Goal: Complete application form: Complete application form

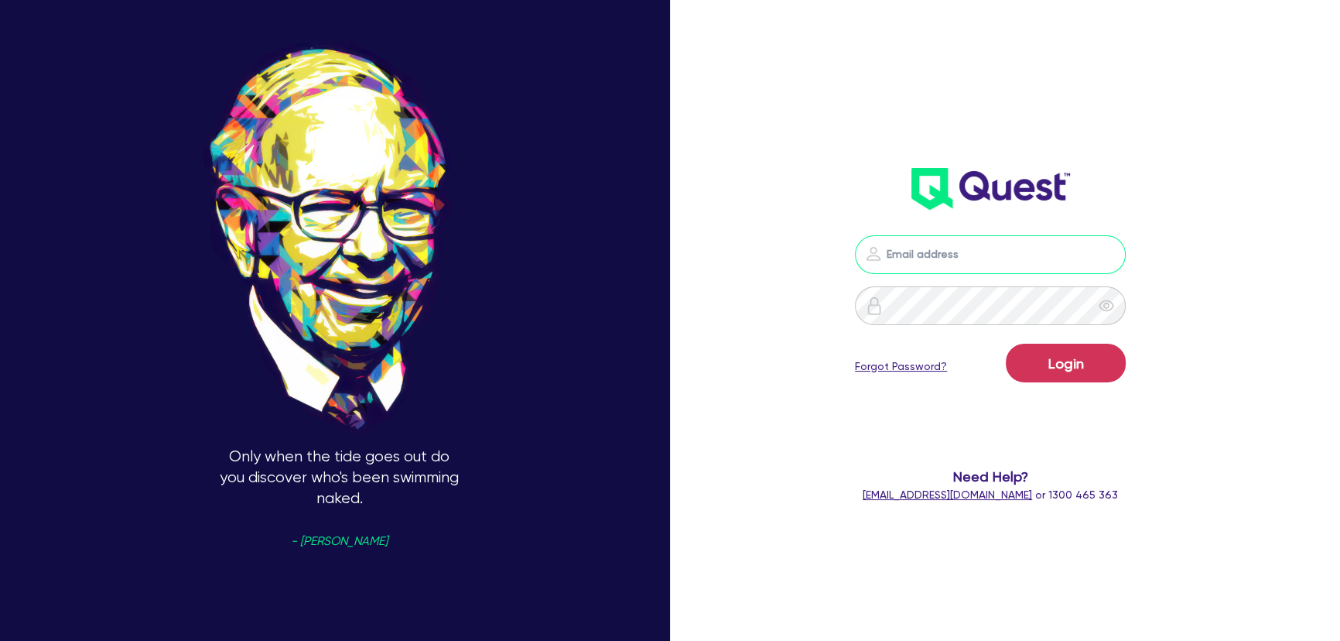
type input "[PERSON_NAME][EMAIL_ADDRESS][PERSON_NAME][DOMAIN_NAME]"
click at [1076, 386] on div "Login Forgot Password?" at bounding box center [990, 366] width 271 height 45
click at [1065, 363] on button "Login" at bounding box center [1066, 363] width 120 height 39
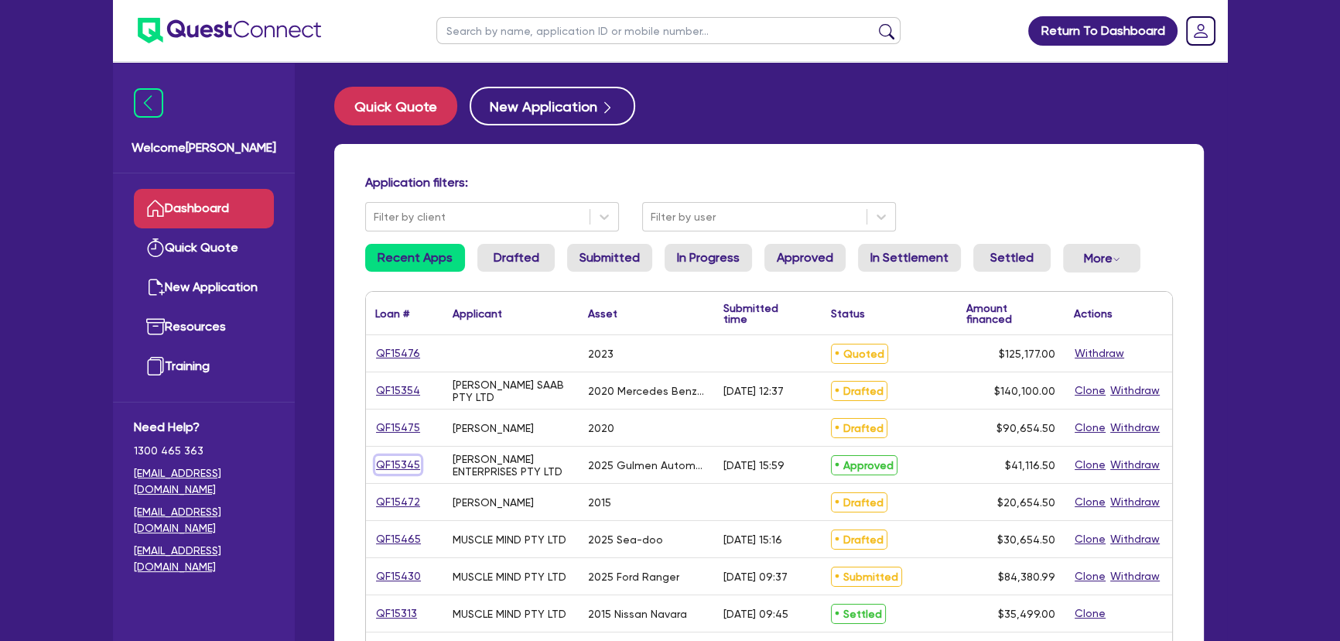
click at [400, 472] on link "QF15345" at bounding box center [398, 465] width 46 height 18
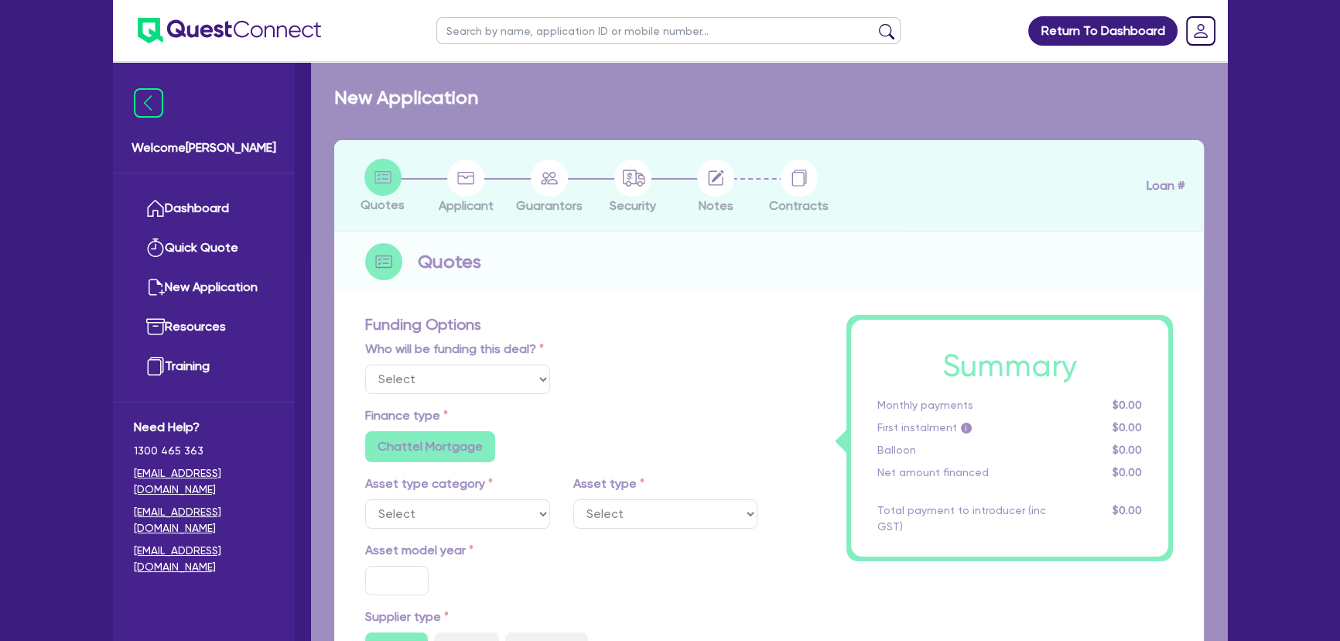
select select "Other"
select select "SECONDARY_ASSETS"
type input "2025"
radio input "true"
type input "50,000"
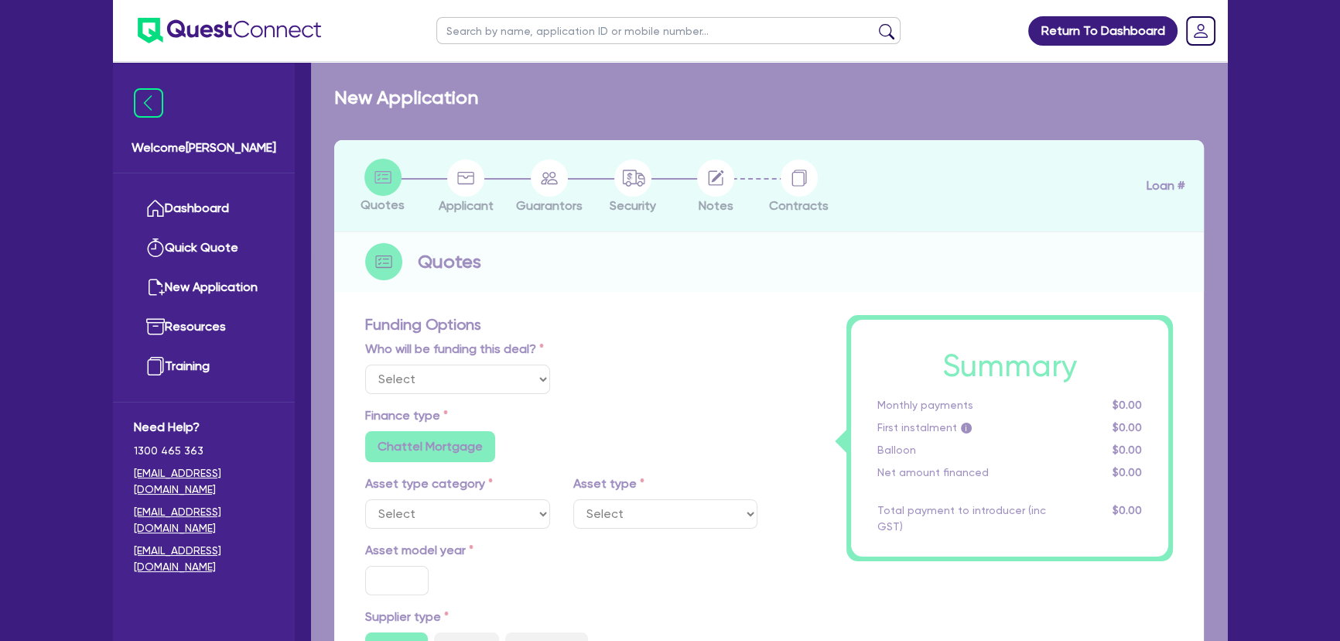
type input "10,000"
type input "8"
type input "3,289.32"
radio input "true"
type input "16.99"
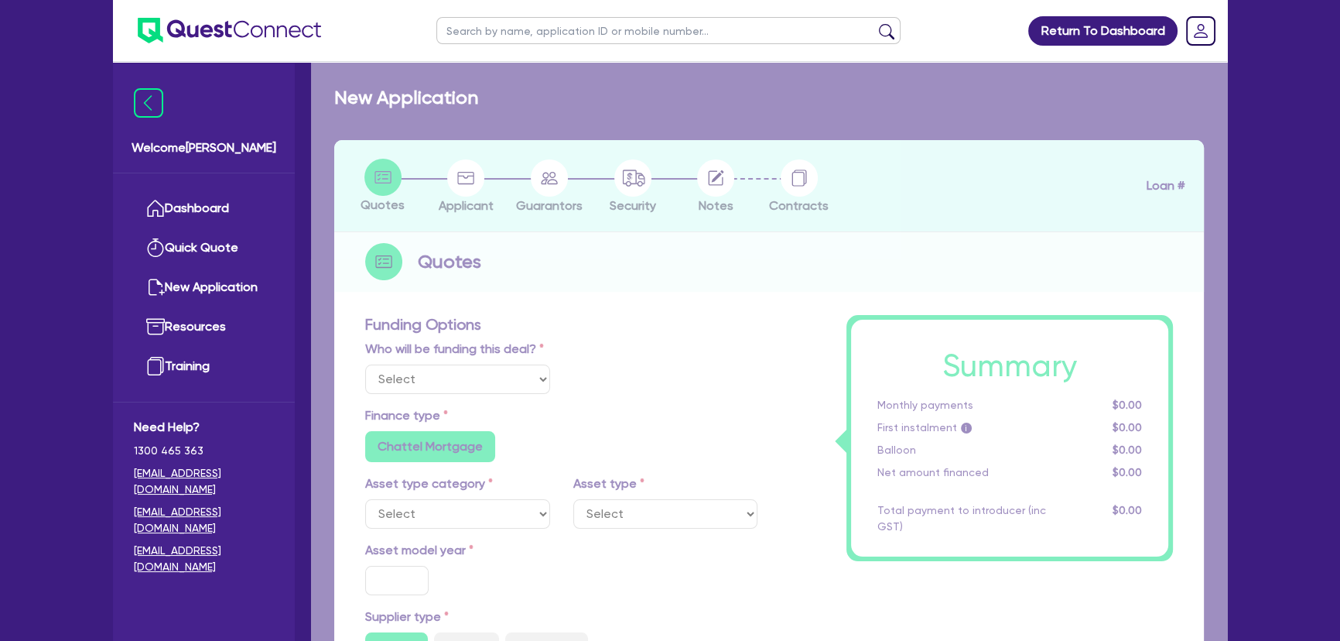
type input "1,015"
radio input "true"
radio input "false"
select select "PRINTING_AND_PACKAGING_EQUIPMENT"
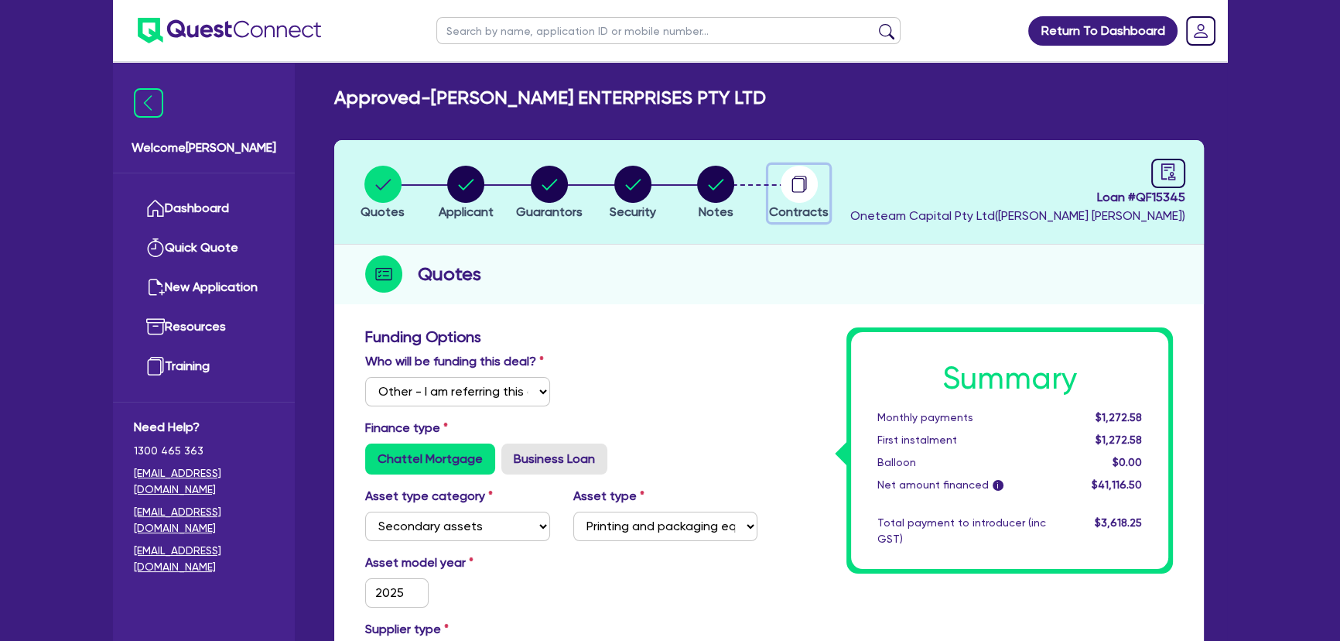
click at [799, 184] on circle "button" at bounding box center [799, 184] width 37 height 37
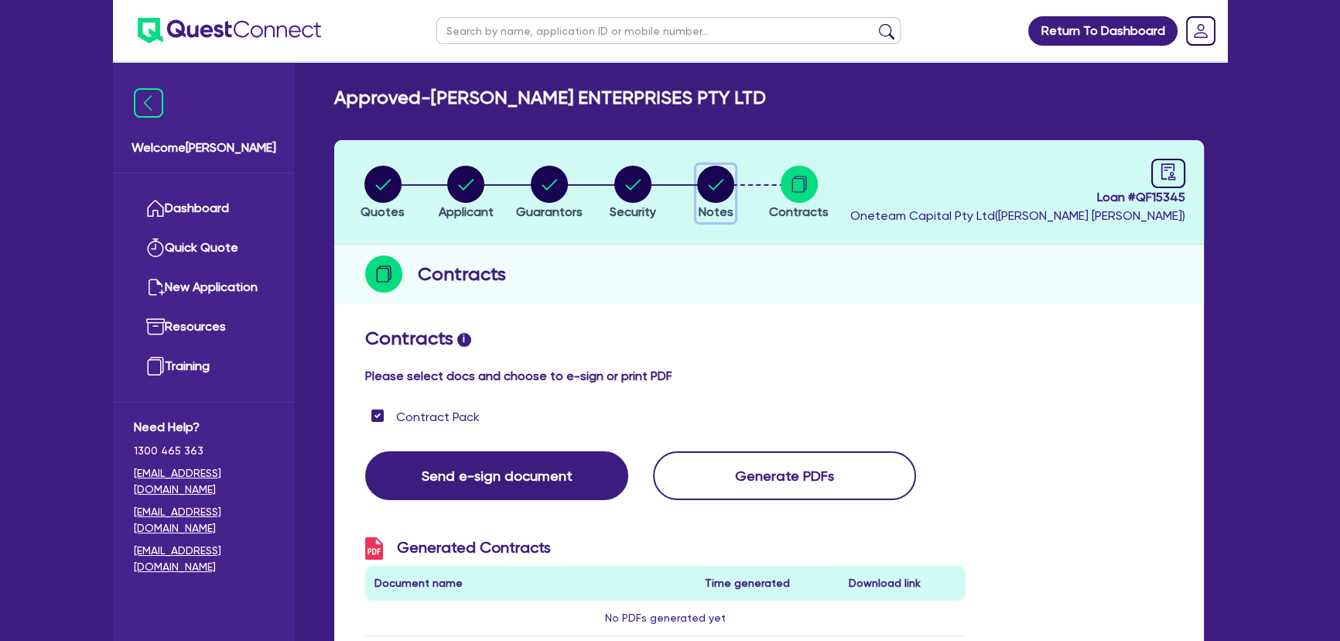
click at [707, 209] on span "Notes" at bounding box center [716, 211] width 35 height 15
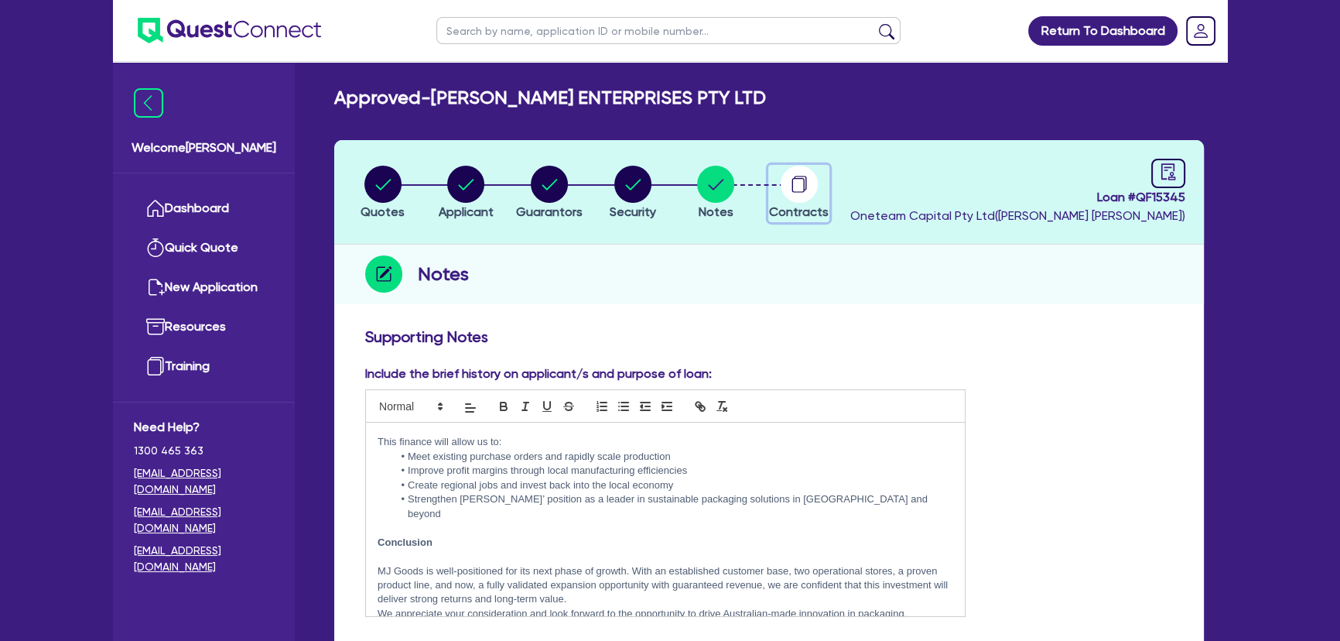
click at [797, 185] on circle "button" at bounding box center [799, 184] width 37 height 37
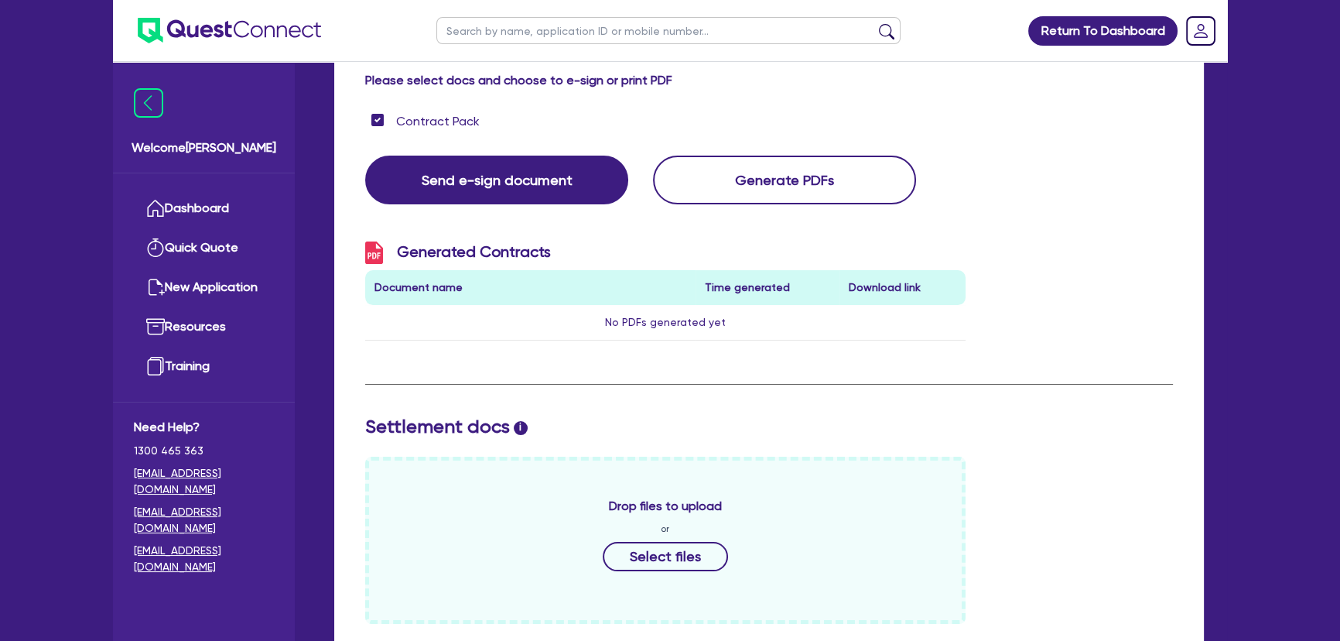
scroll to position [492, 0]
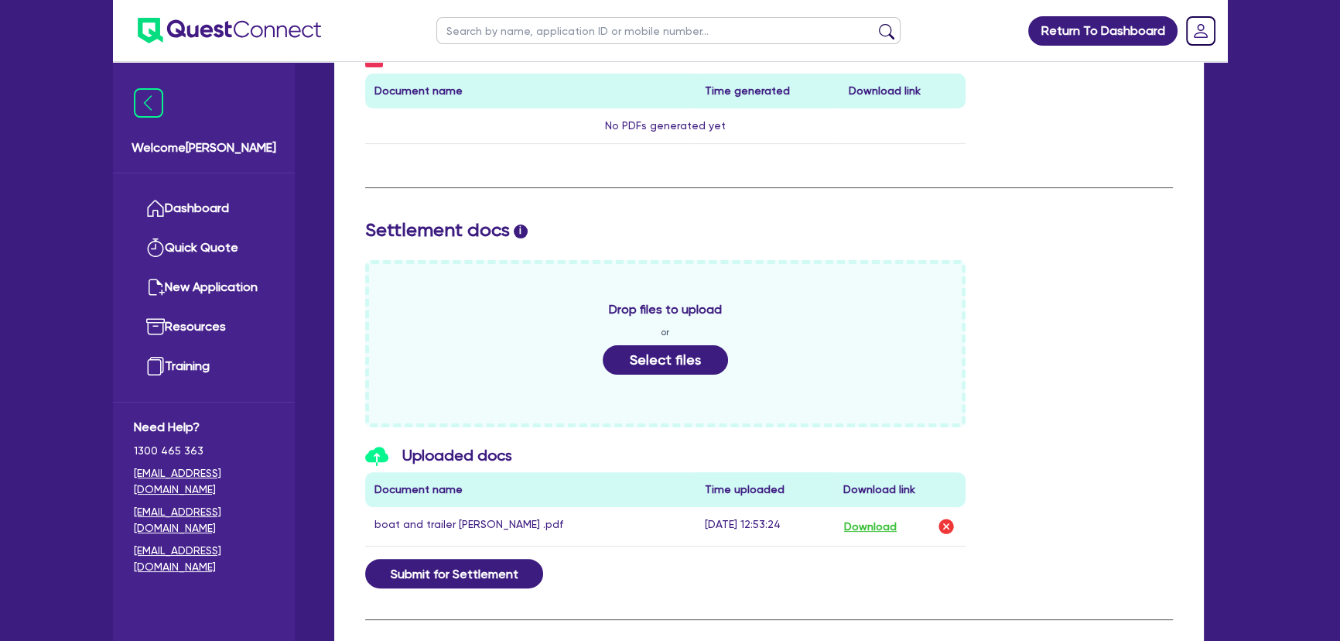
click at [726, 364] on div "Drop files to upload or Select files" at bounding box center [665, 343] width 601 height 167
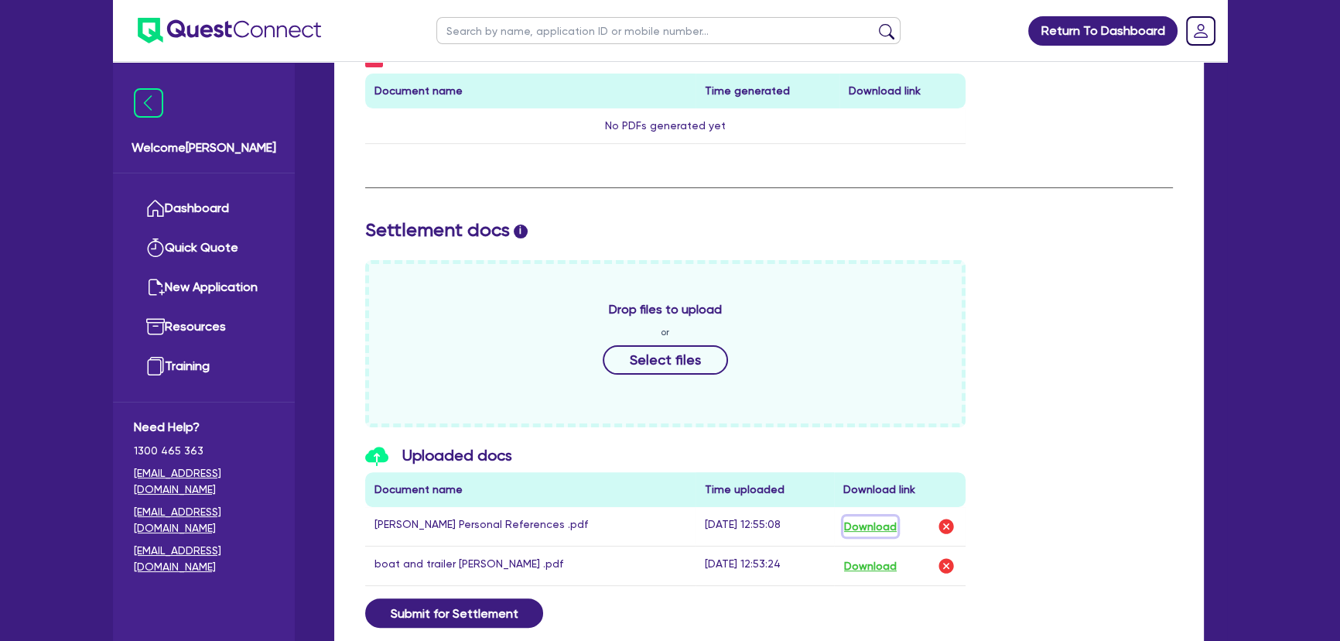
click at [857, 516] on button "Download" at bounding box center [871, 526] width 54 height 20
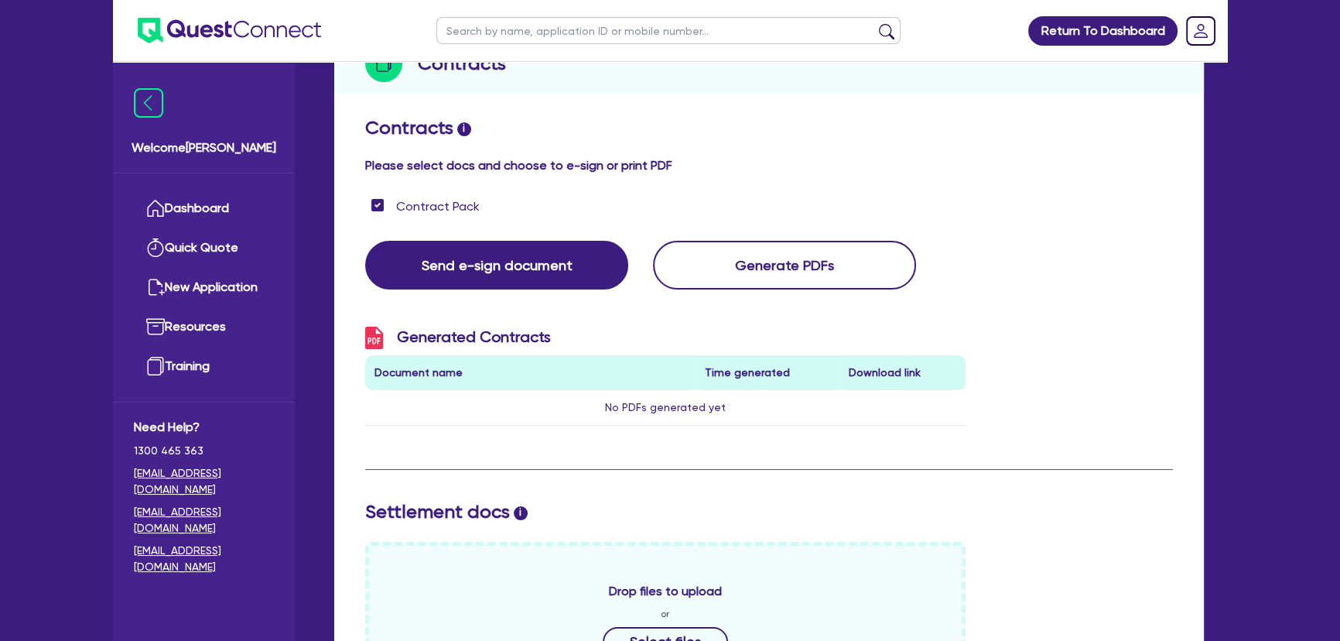
click at [1042, 358] on div "Generated Contracts Document name Time generated Download link No PDFs generate…" at bounding box center [769, 382] width 831 height 111
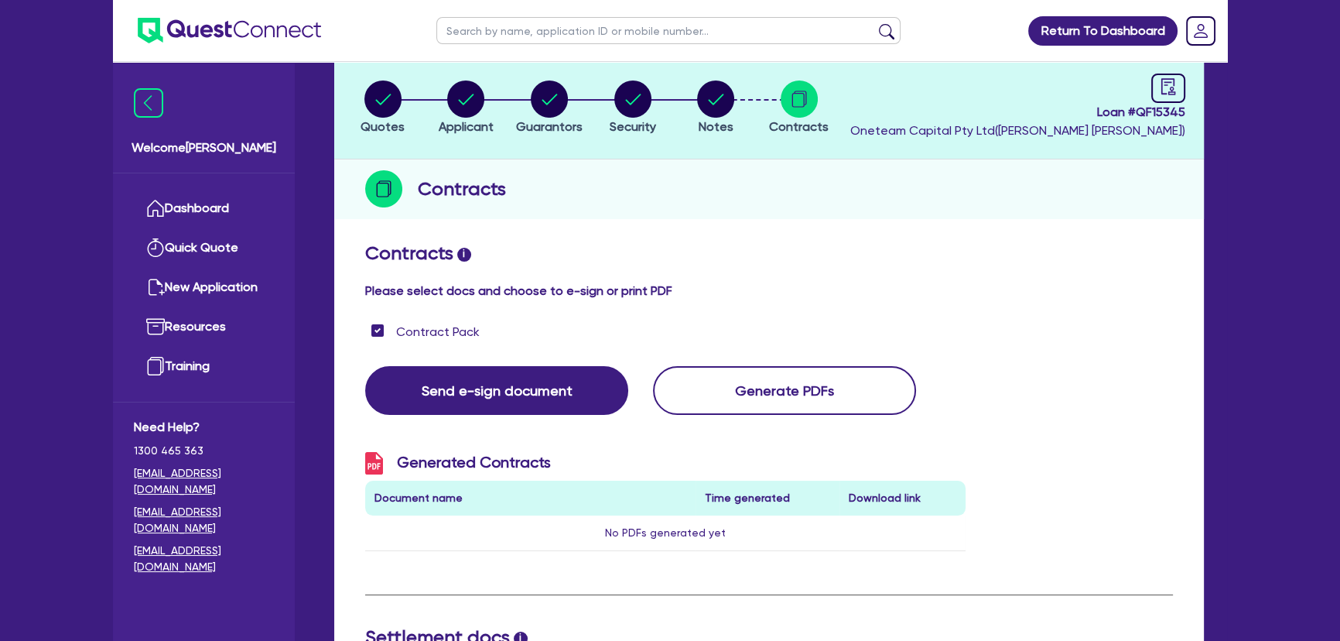
scroll to position [0, 0]
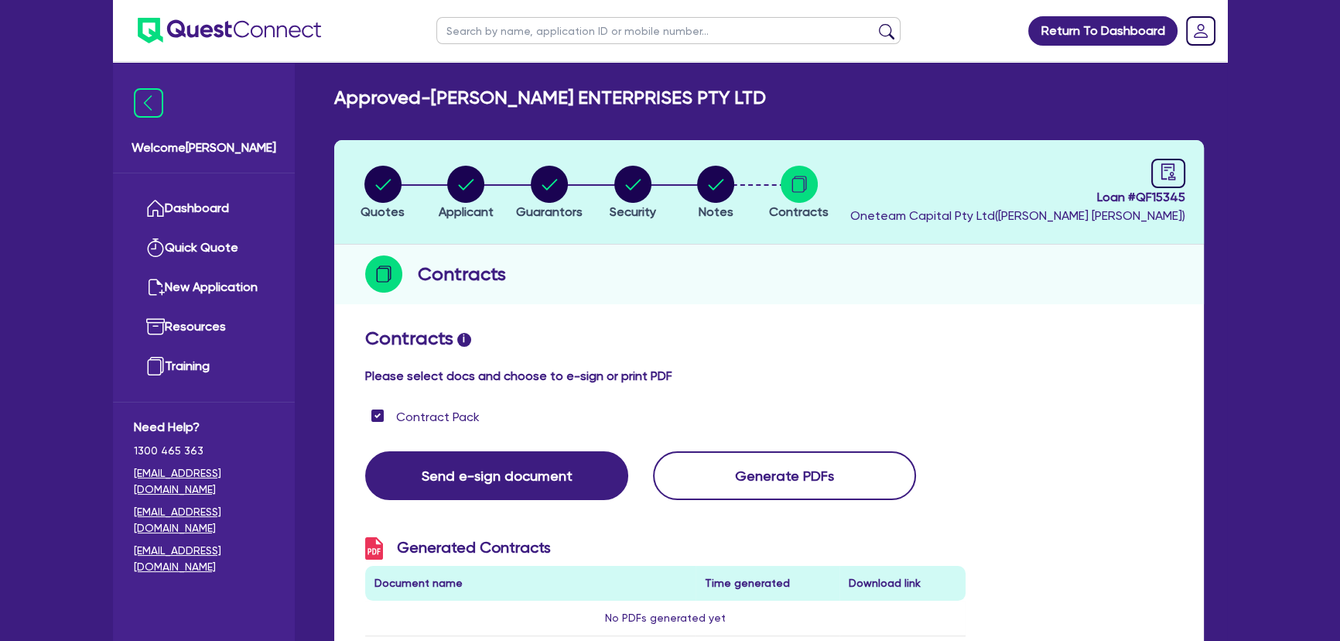
click at [735, 176] on li "Notes" at bounding box center [716, 192] width 84 height 54
click at [720, 188] on circle "button" at bounding box center [715, 184] width 37 height 37
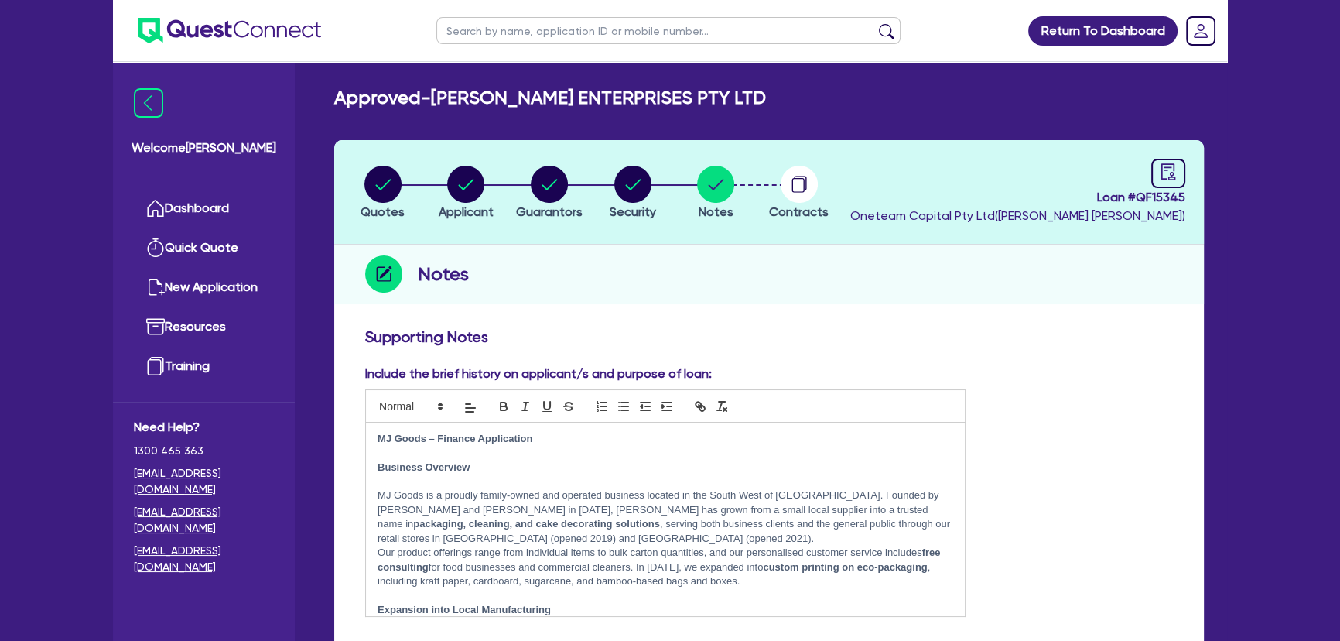
click at [228, 36] on img at bounding box center [229, 31] width 183 height 26
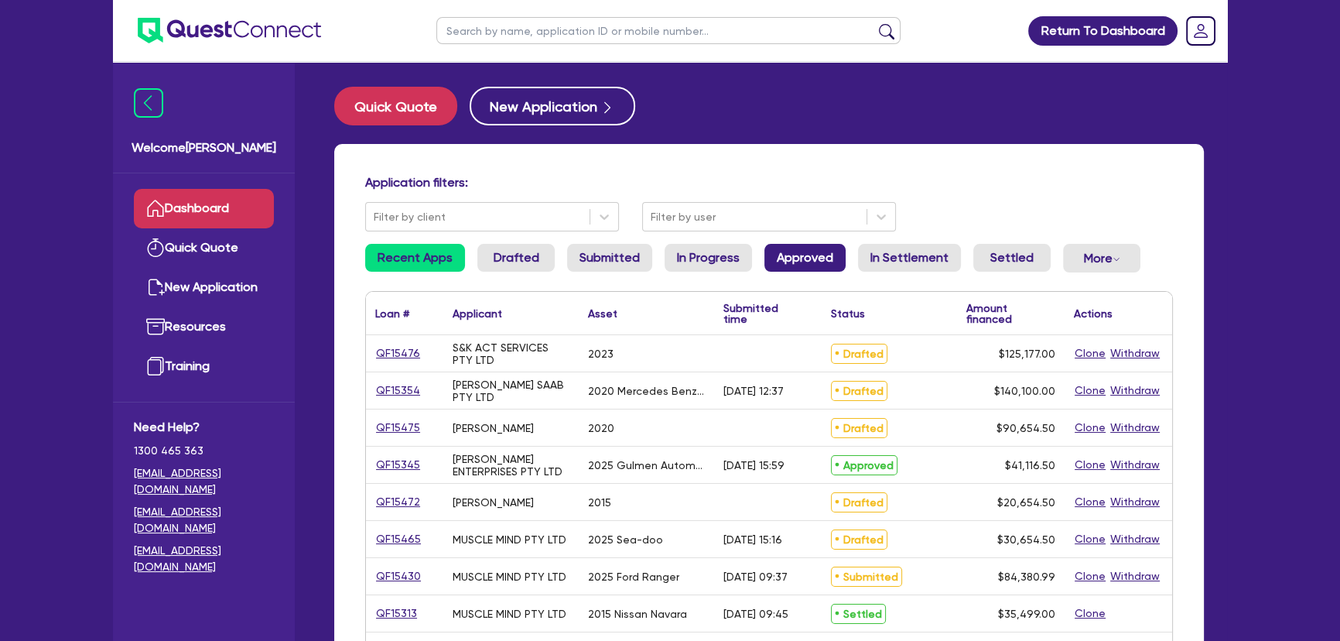
click at [781, 262] on link "Approved" at bounding box center [805, 258] width 81 height 28
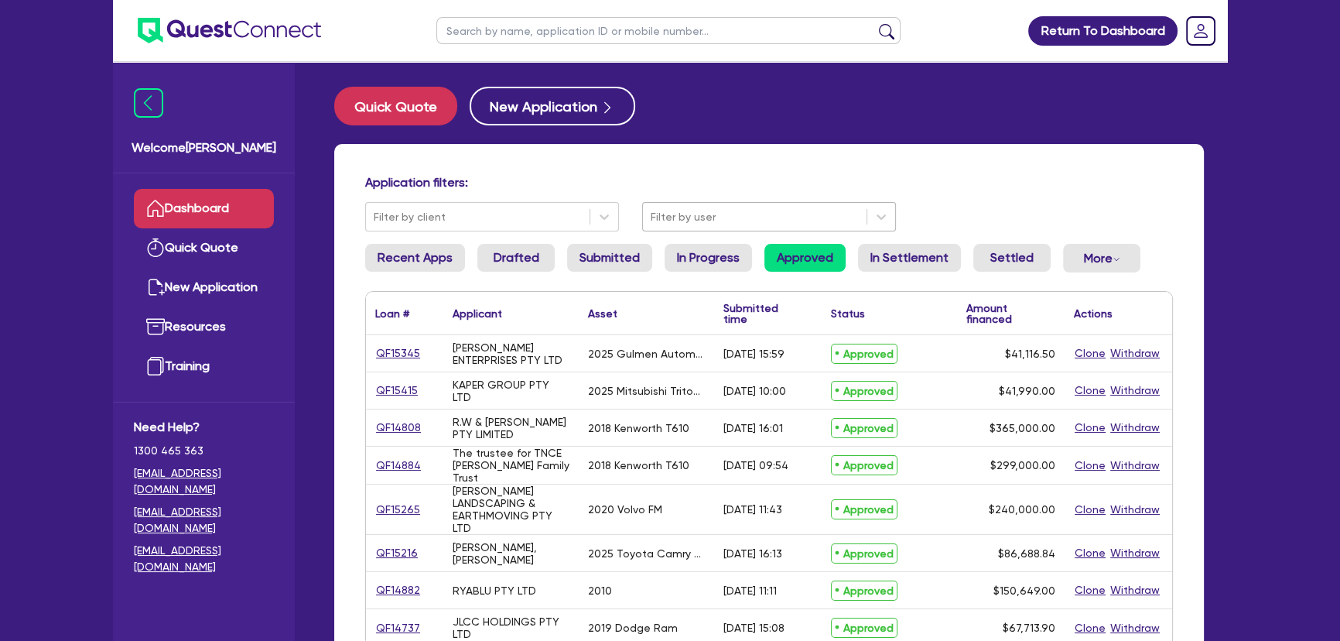
click at [746, 229] on div "Filter by user" at bounding box center [755, 217] width 224 height 26
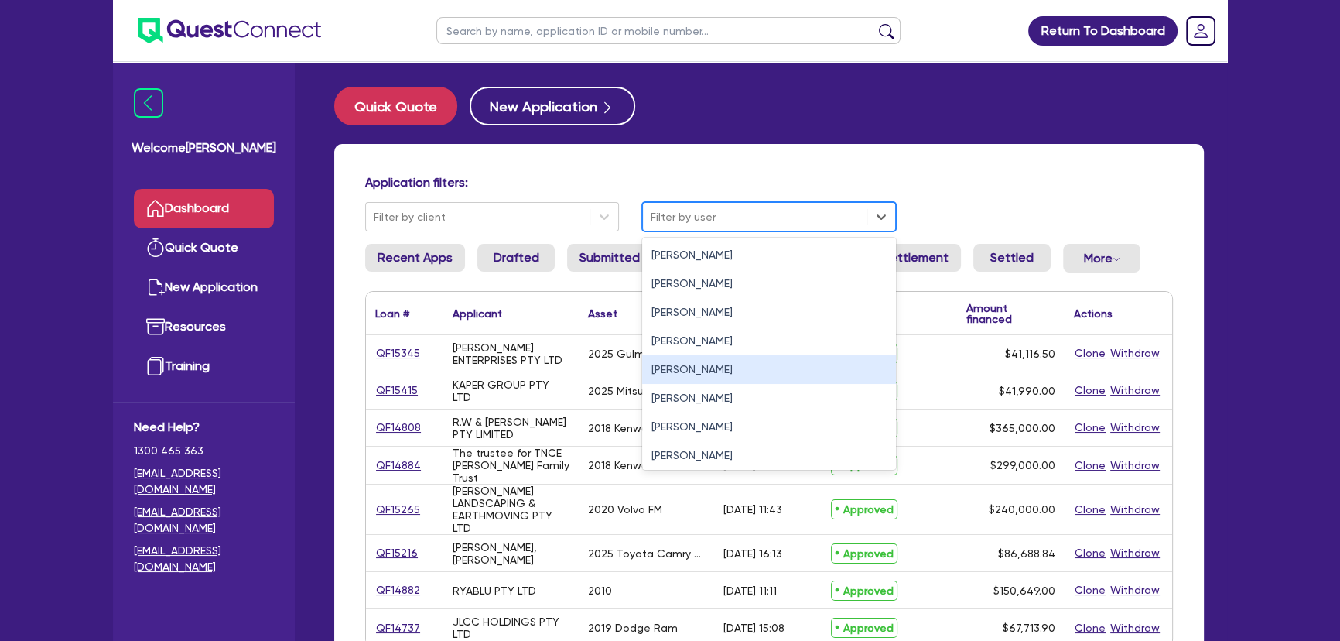
click at [728, 358] on div "[PERSON_NAME]" at bounding box center [769, 369] width 254 height 29
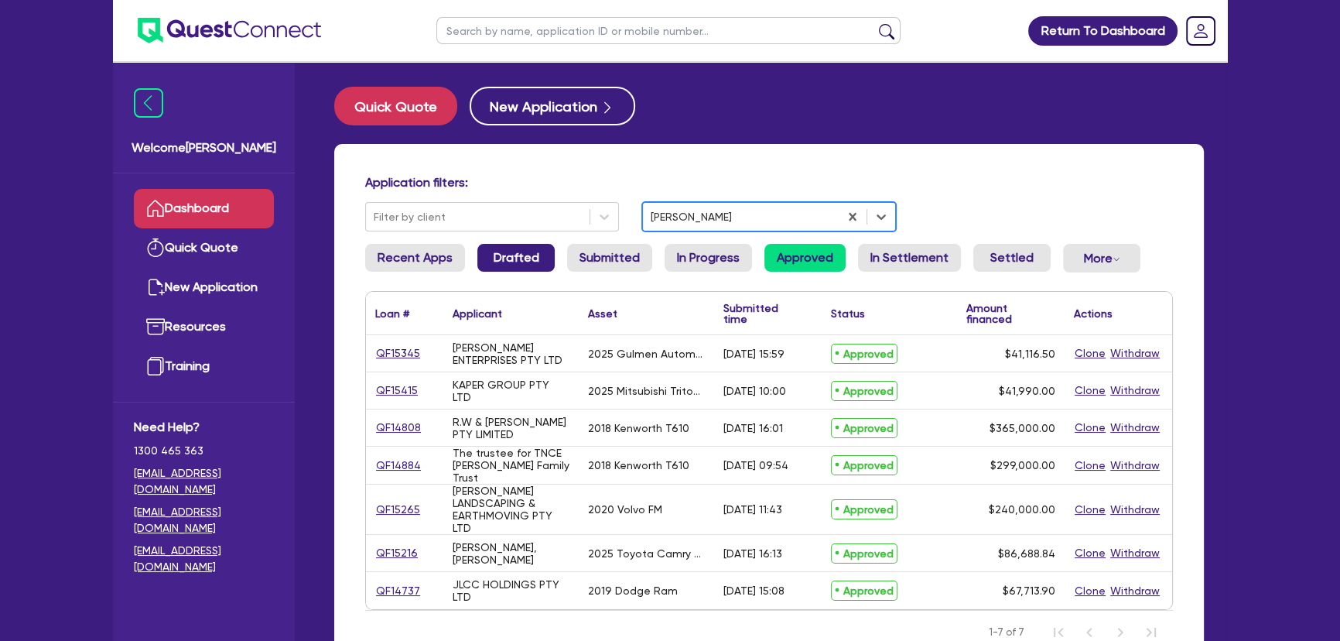
click at [528, 261] on link "Drafted" at bounding box center [515, 258] width 77 height 28
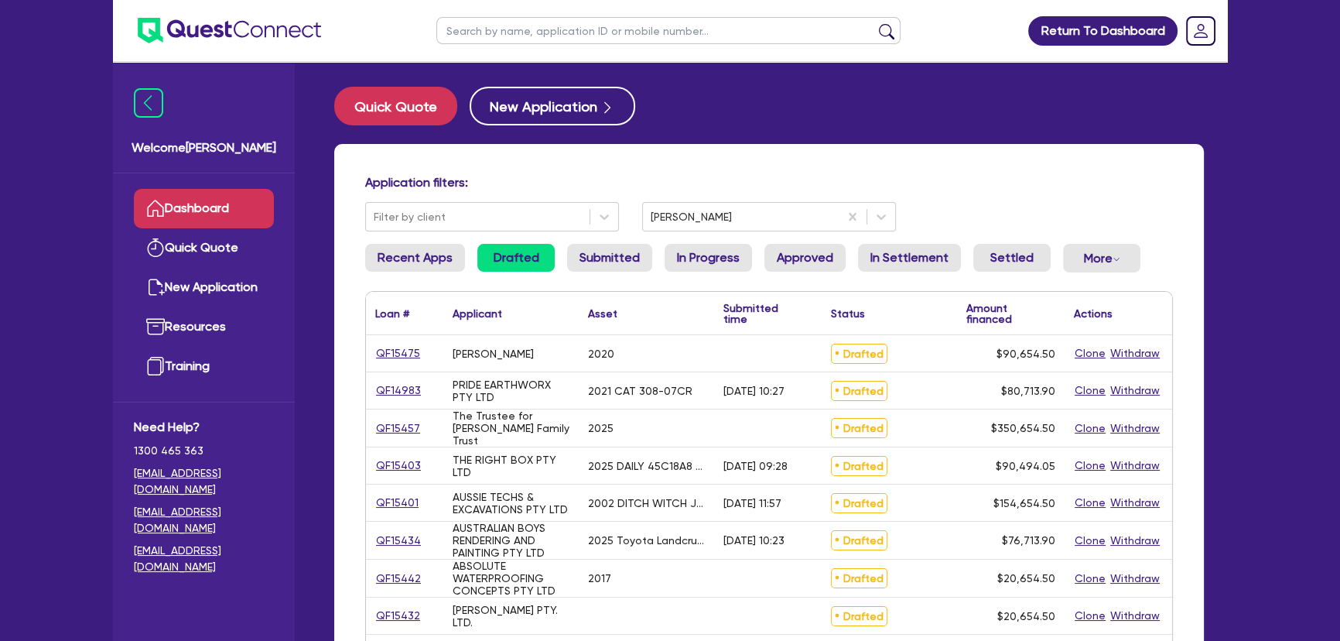
scroll to position [70, 0]
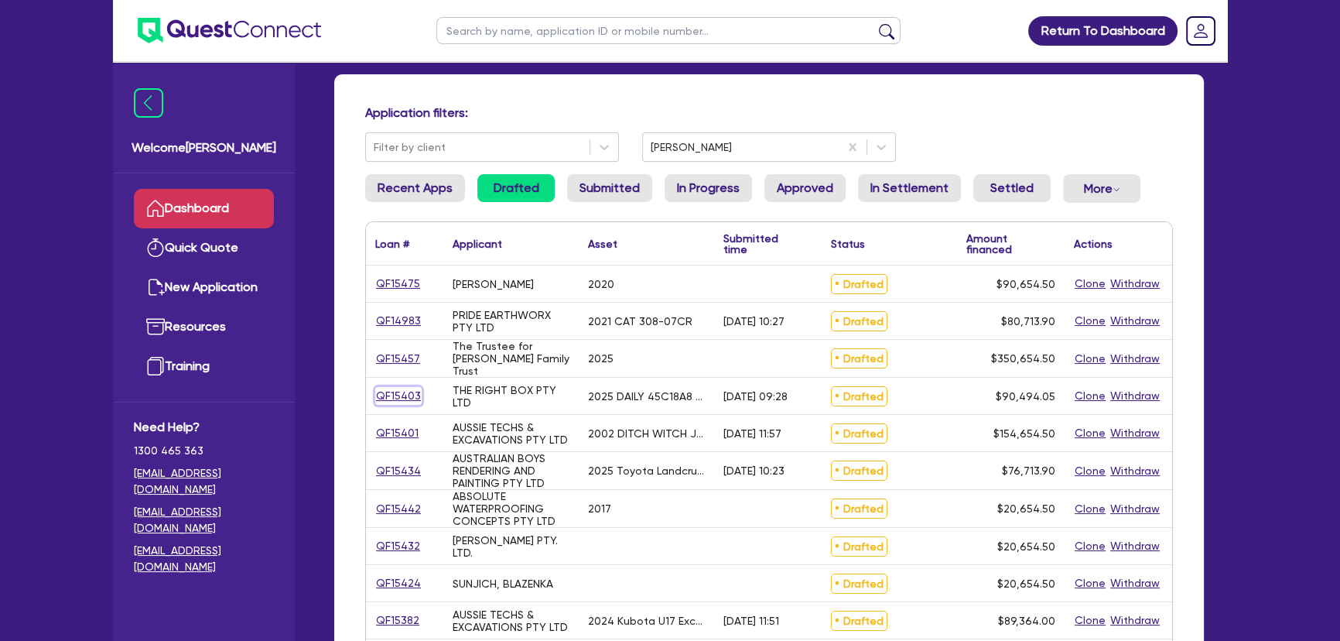
click at [392, 393] on link "QF15403" at bounding box center [398, 396] width 46 height 18
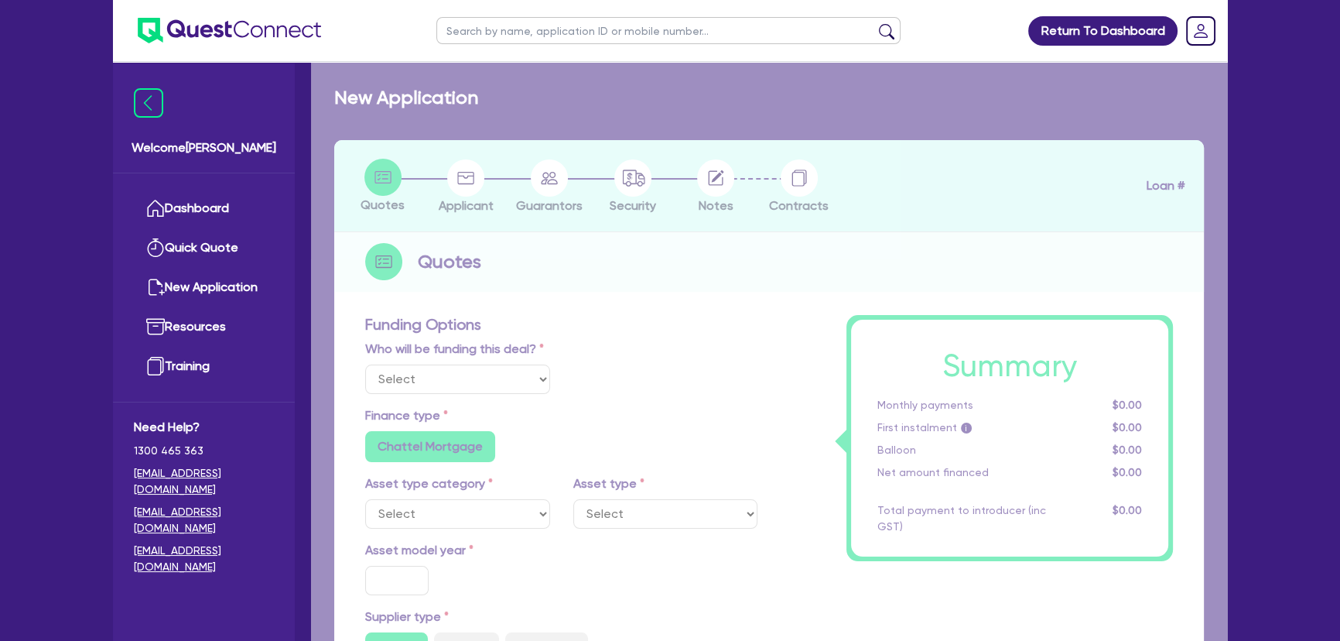
select select "Other"
select select "CARS_AND_LIGHT_TRUCKS"
type input "2025"
type input "89,999.05"
type input "33"
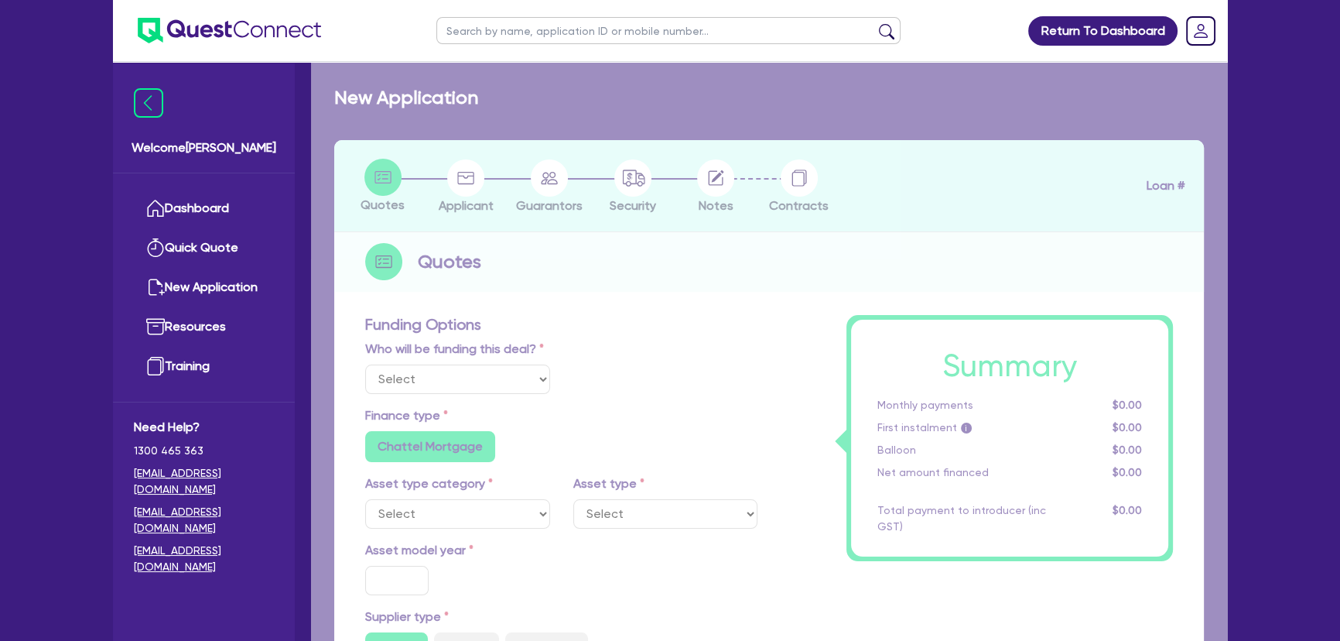
type input "29,699.69"
type input "2.5"
type input "2,262.35"
type input "6.8"
type input "450"
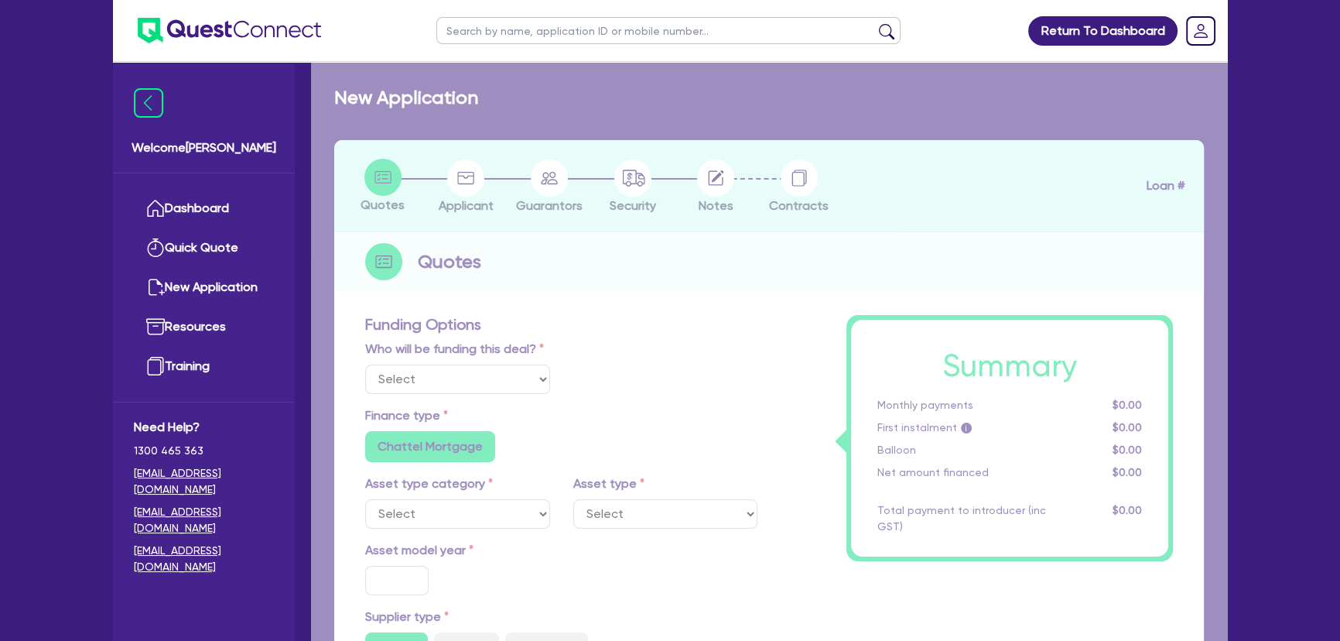
type input "318.18"
radio input "true"
radio input "false"
select select "LIGHT_TRUCKS"
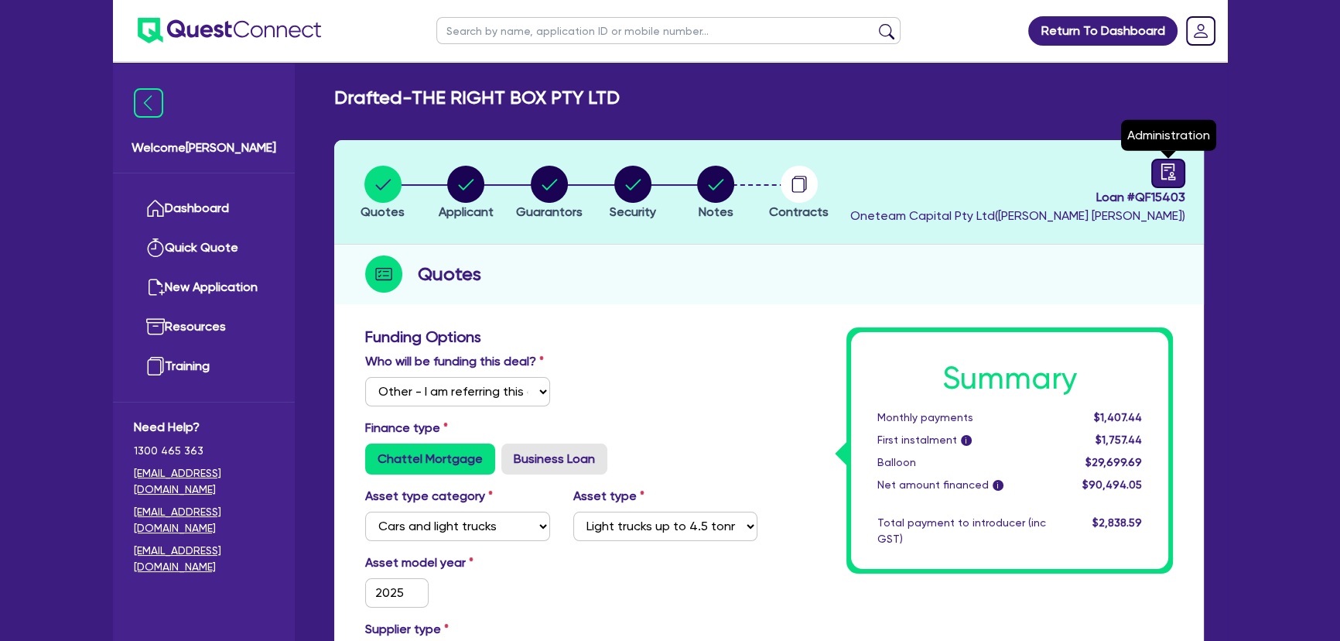
click at [1170, 179] on icon "audit" at bounding box center [1169, 171] width 14 height 16
select select "DRAFTED_AMENDED"
select select "Westpac"
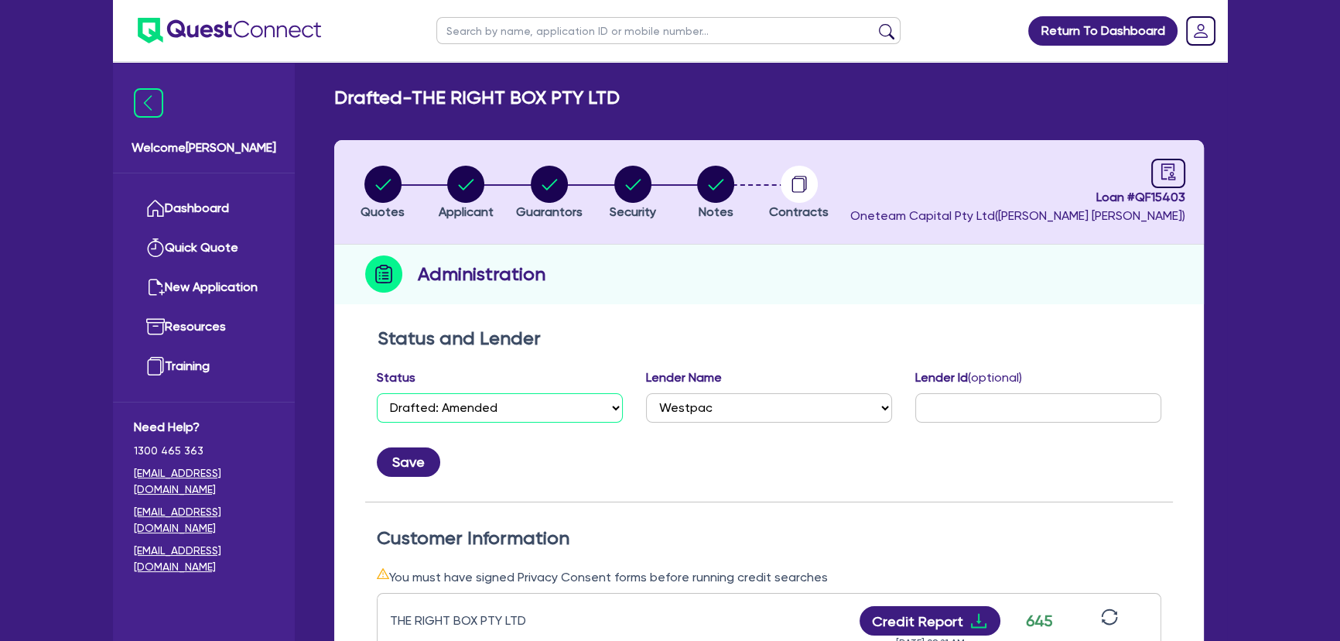
click at [488, 411] on select "Select Quoted Drafted: New Drafted: Amended Submitted: New Submitted: Amended I…" at bounding box center [500, 407] width 246 height 29
select select "APPROVED_WAITING_FOR_MORE_INFO"
click at [377, 393] on select "Select Quoted Drafted: New Drafted: Amended Submitted: New Submitted: Amended I…" at bounding box center [500, 407] width 246 height 29
click at [426, 456] on button "Save" at bounding box center [408, 461] width 63 height 29
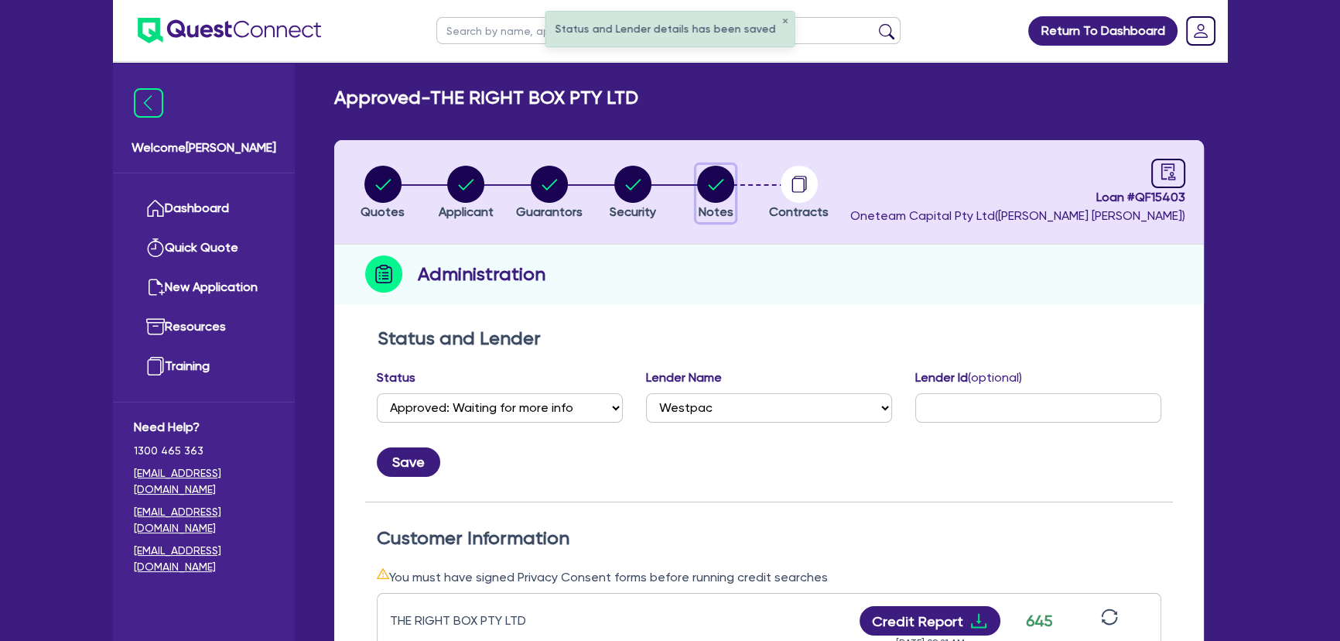
click at [725, 209] on span "Notes" at bounding box center [716, 211] width 35 height 15
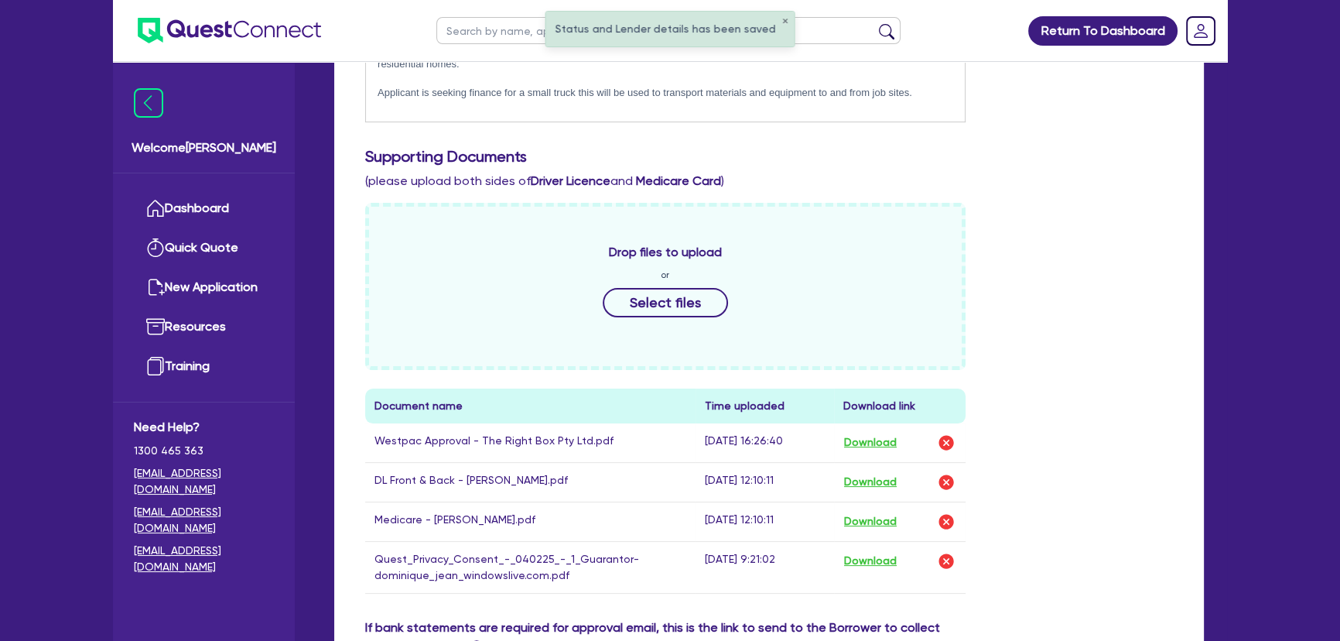
scroll to position [563, 0]
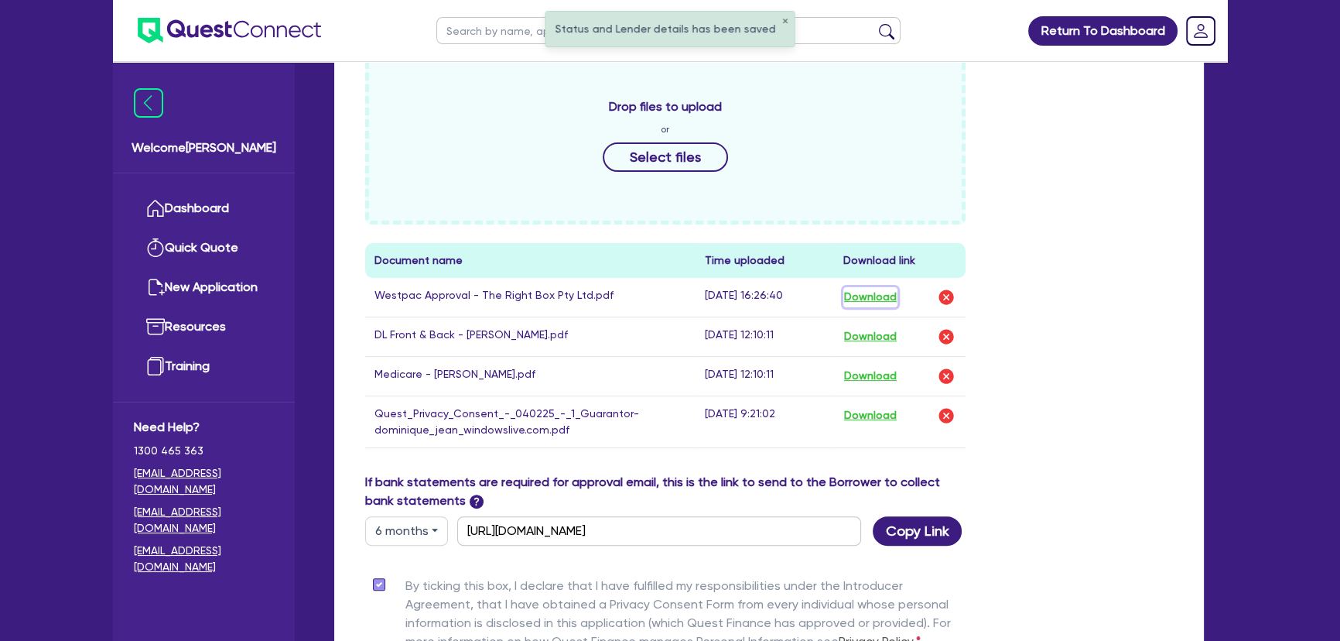
click at [867, 296] on button "Download" at bounding box center [871, 297] width 54 height 20
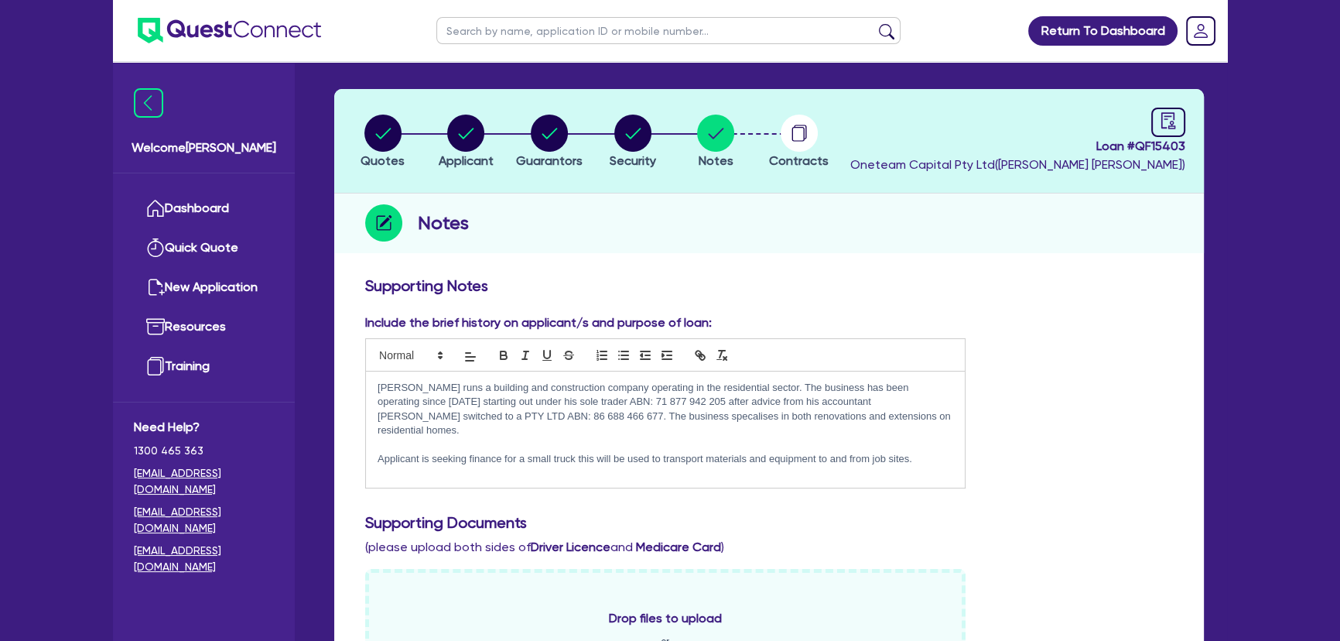
scroll to position [0, 0]
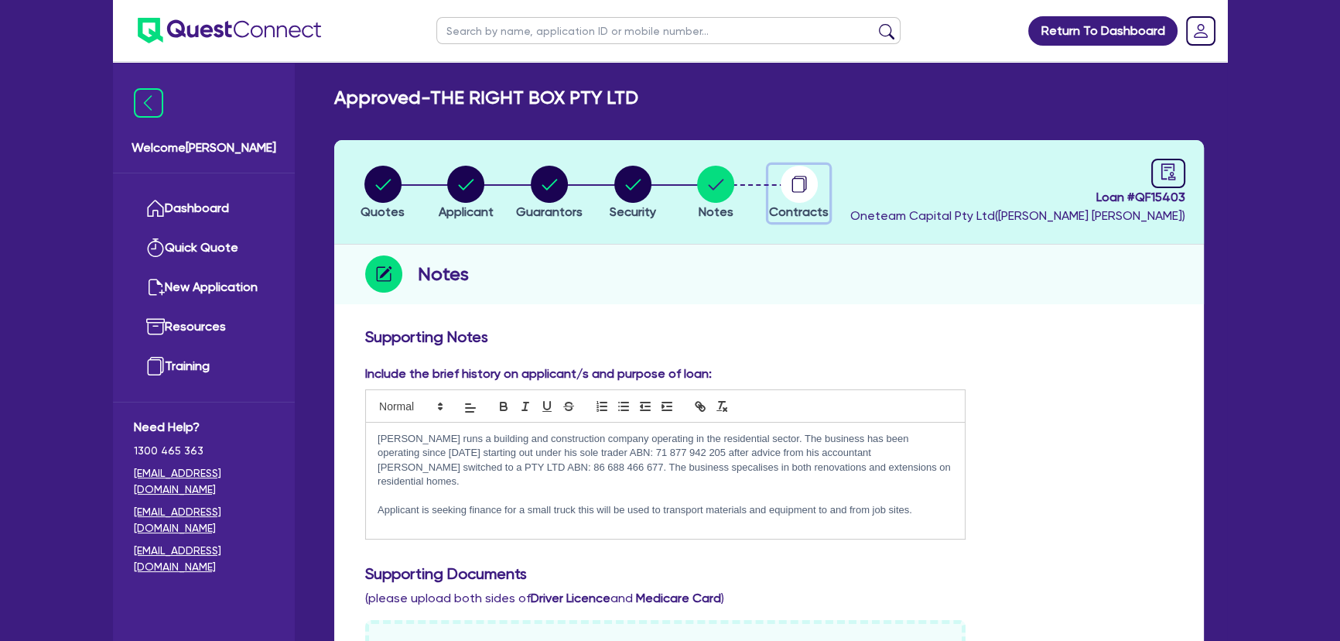
click at [793, 205] on span "Contracts" at bounding box center [799, 211] width 60 height 15
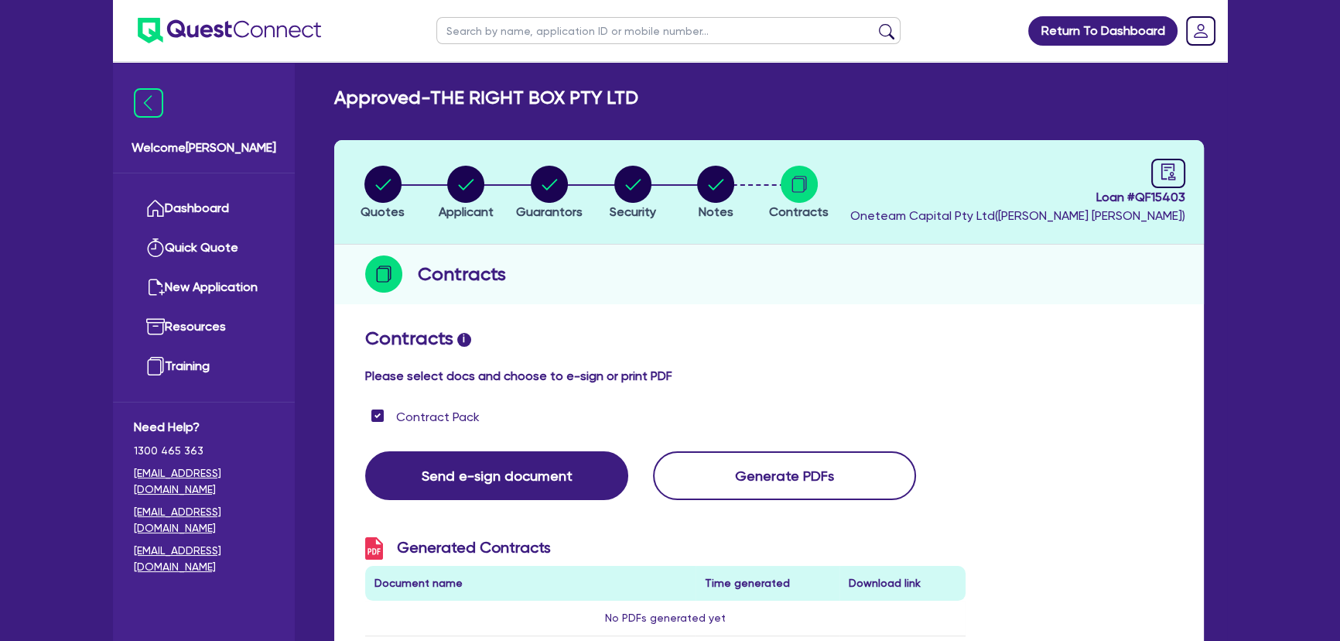
click at [707, 159] on header "Quotes Applicant Guarantors Security Notes Contracts Loan # QF15403 Oneteam Cap…" at bounding box center [769, 192] width 870 height 104
click at [712, 178] on circle "button" at bounding box center [715, 184] width 37 height 37
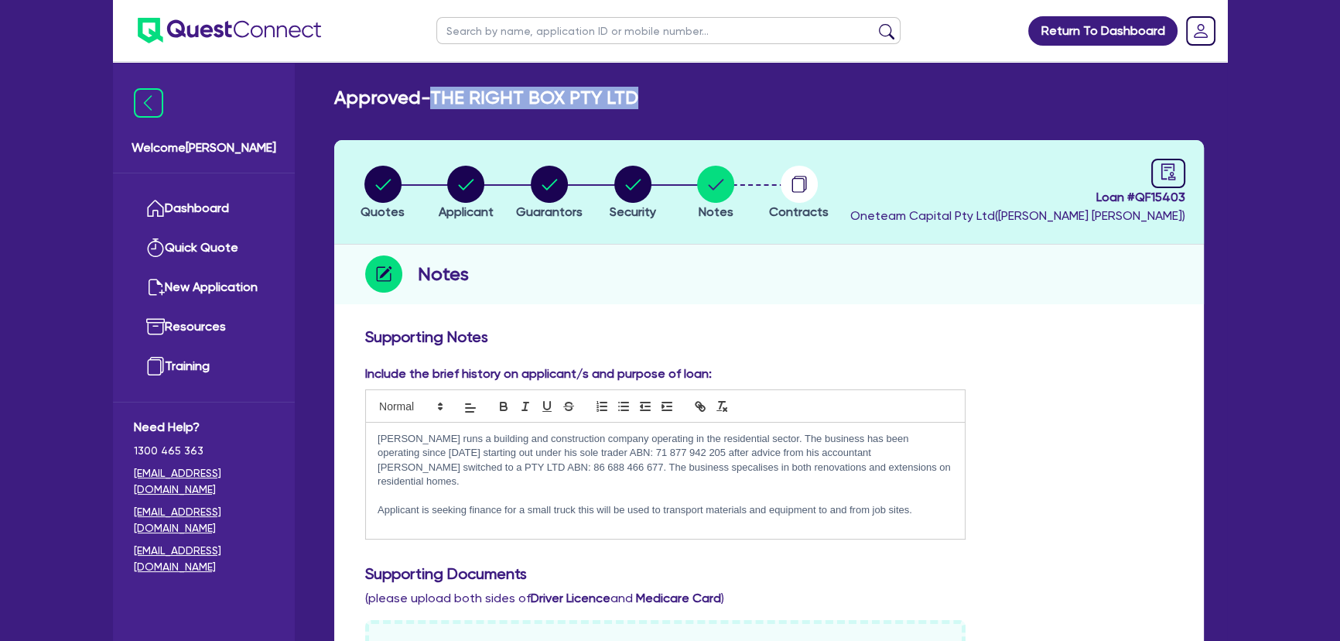
drag, startPoint x: 424, startPoint y: 92, endPoint x: 652, endPoint y: 104, distance: 228.6
click at [652, 104] on div "Approved - THE RIGHT BOX PTY LTD" at bounding box center [769, 98] width 893 height 22
copy h2 "- THE RIGHT BOX PTY LTD"
click at [802, 182] on circle "button" at bounding box center [799, 184] width 37 height 37
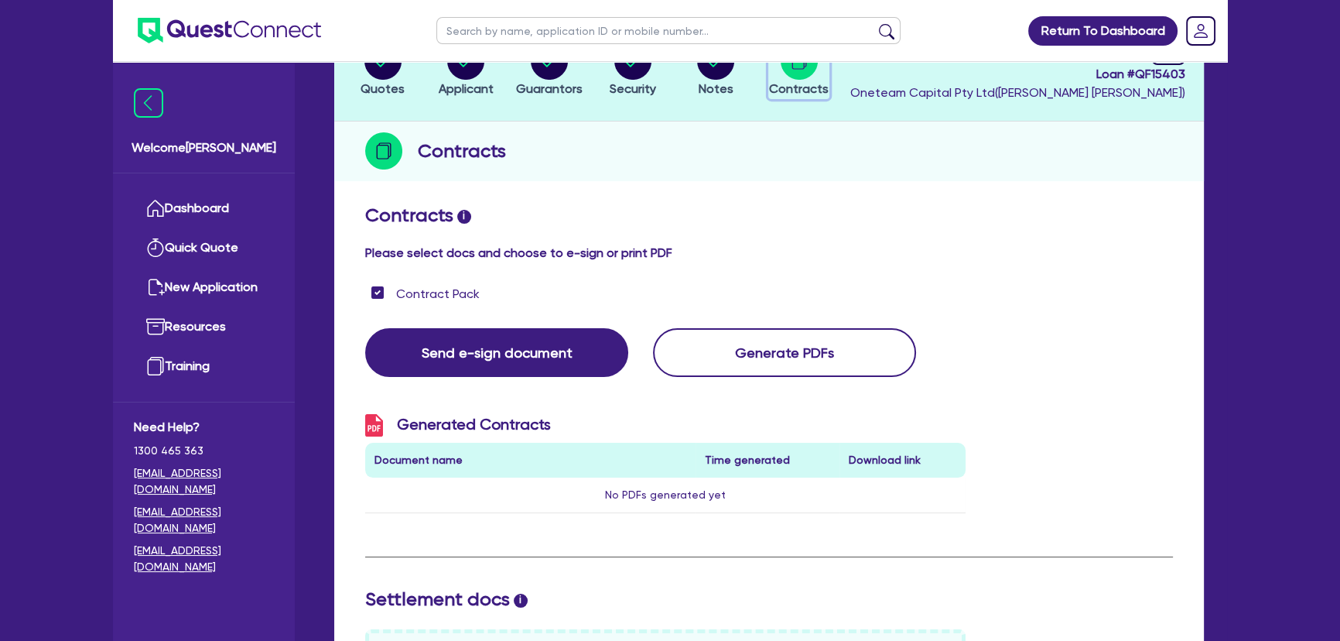
scroll to position [492, 0]
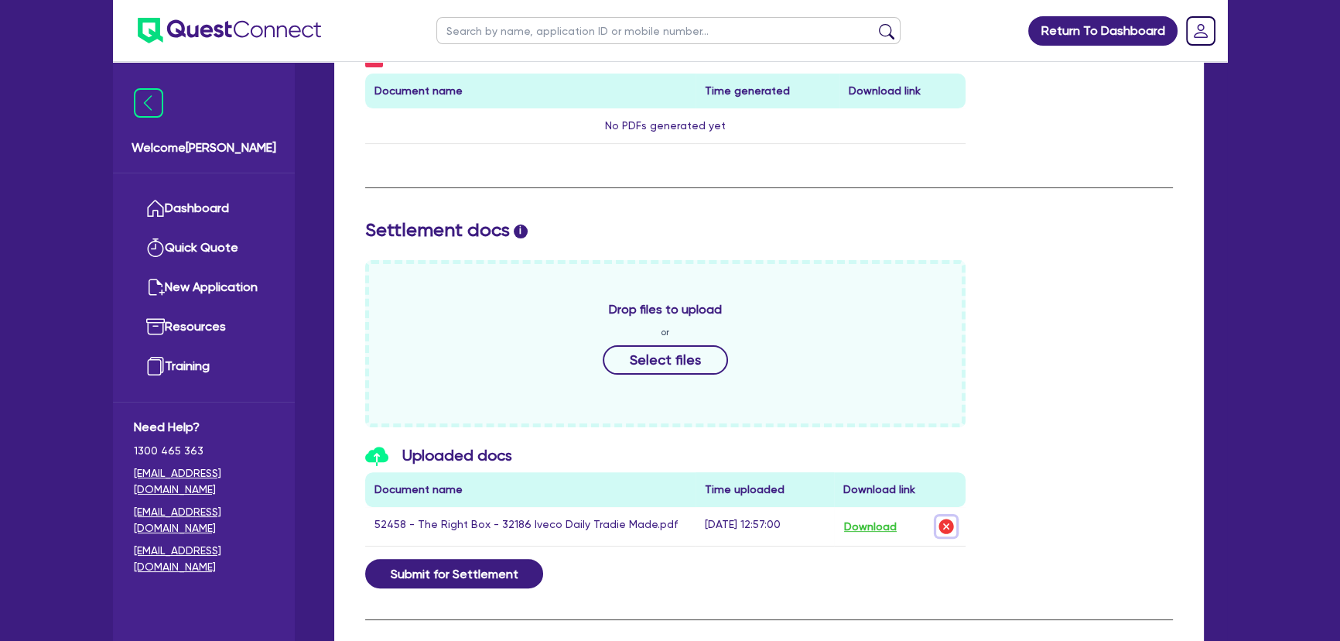
click at [951, 525] on img "button" at bounding box center [946, 526] width 19 height 19
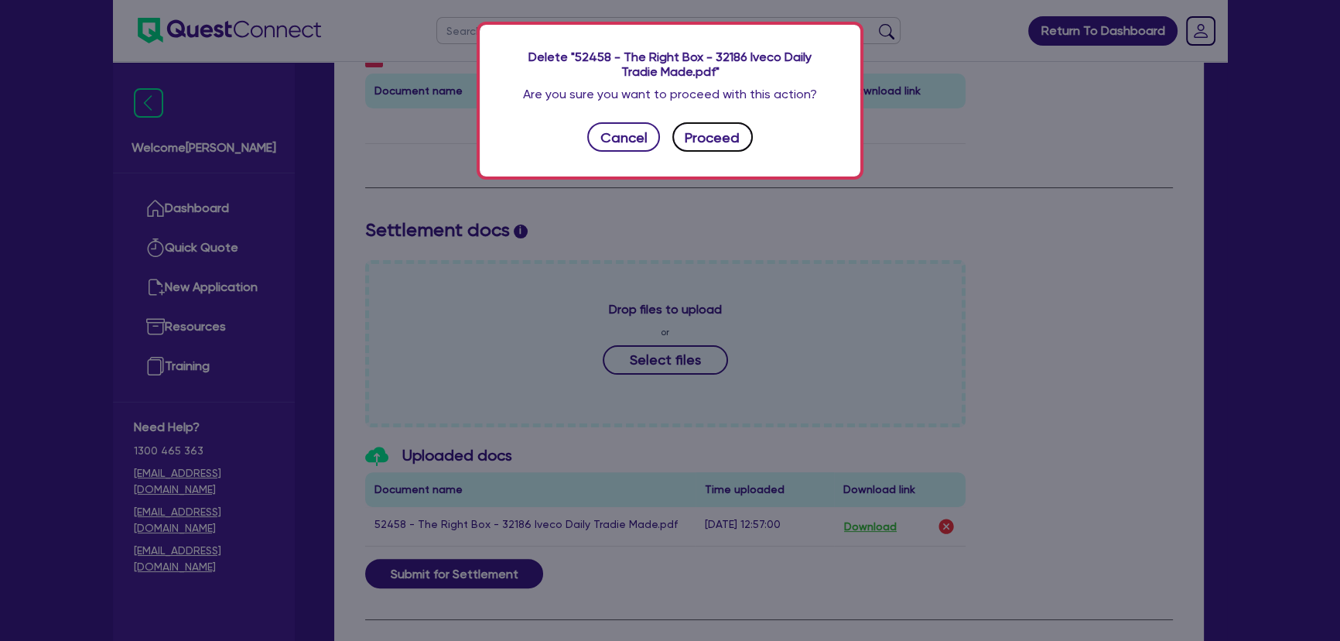
click at [714, 142] on button "Proceed" at bounding box center [712, 136] width 80 height 29
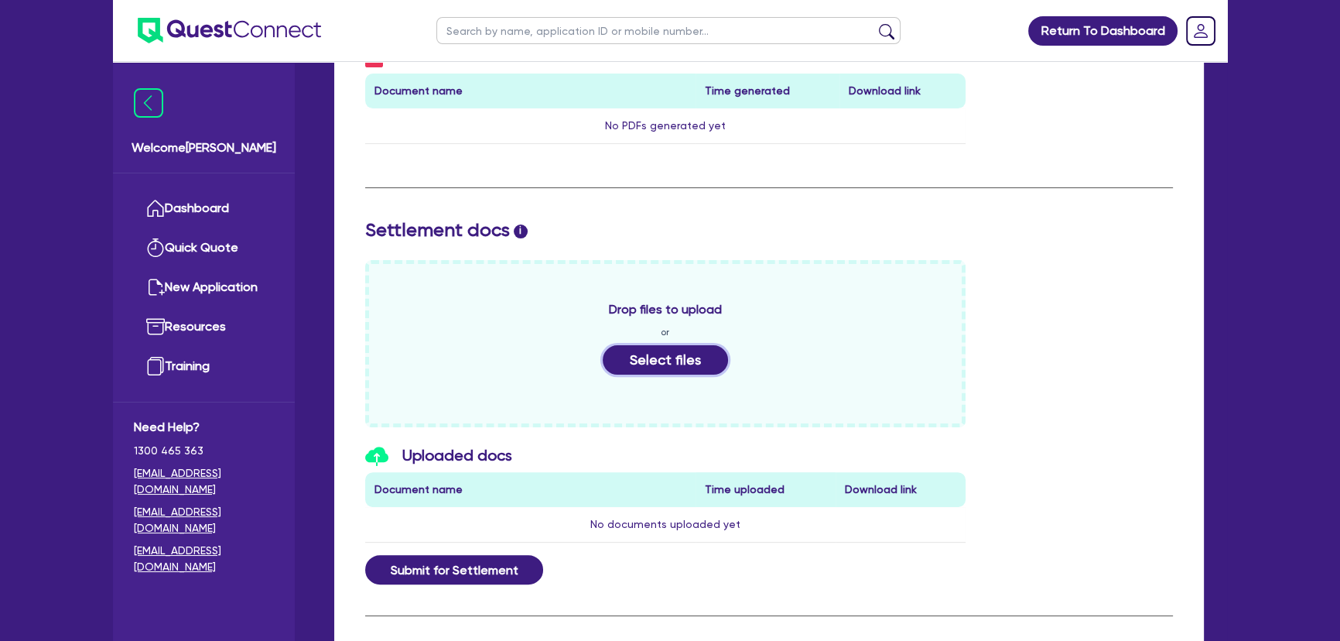
click at [682, 367] on button "Select files" at bounding box center [665, 359] width 125 height 29
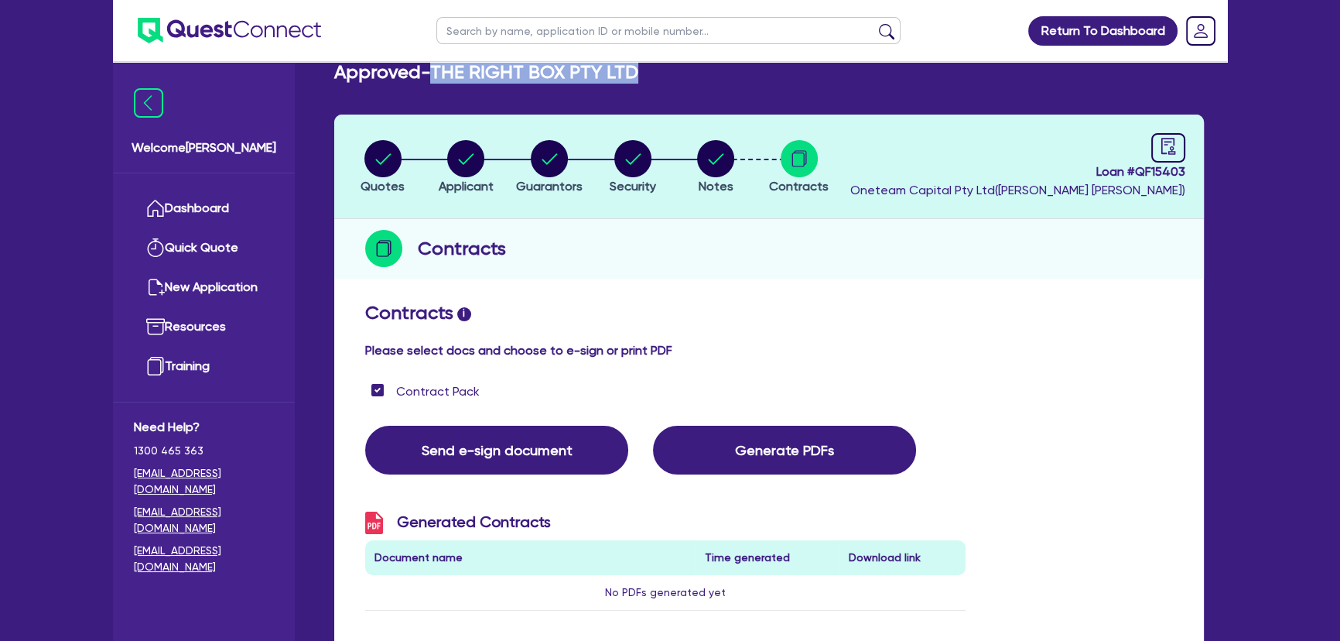
scroll to position [0, 0]
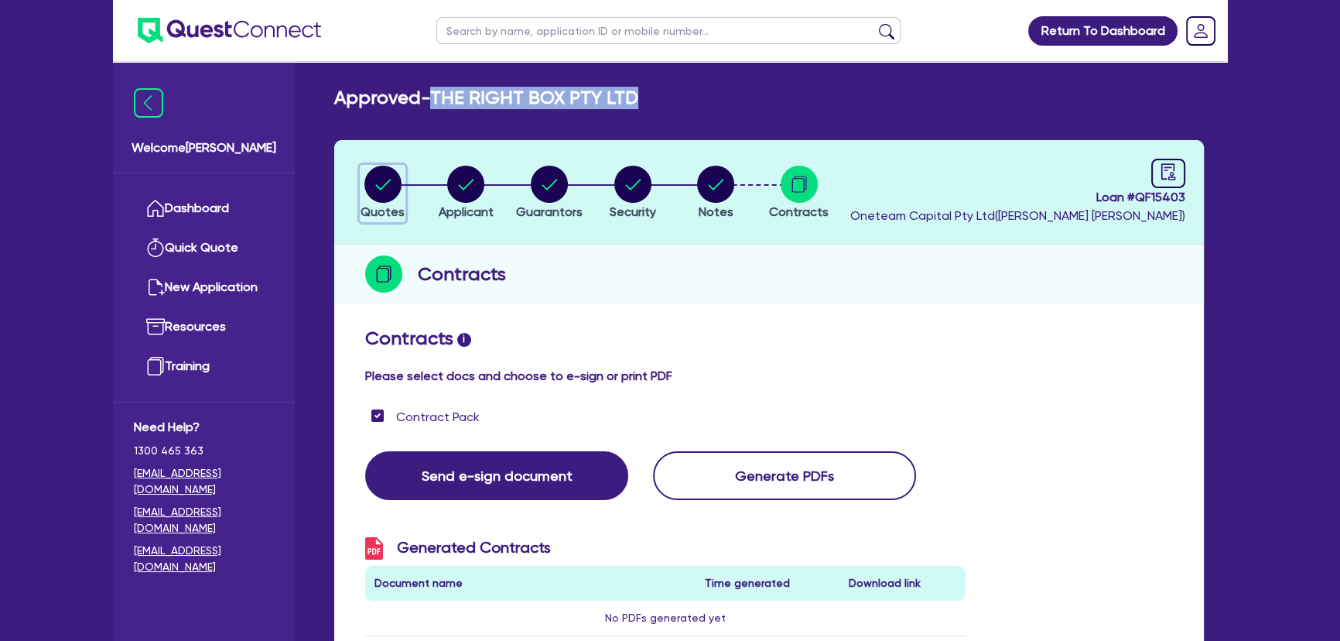
click at [378, 176] on circle "button" at bounding box center [382, 184] width 37 height 37
select select "Other"
select select "CARS_AND_LIGHT_TRUCKS"
select select "LIGHT_TRUCKS"
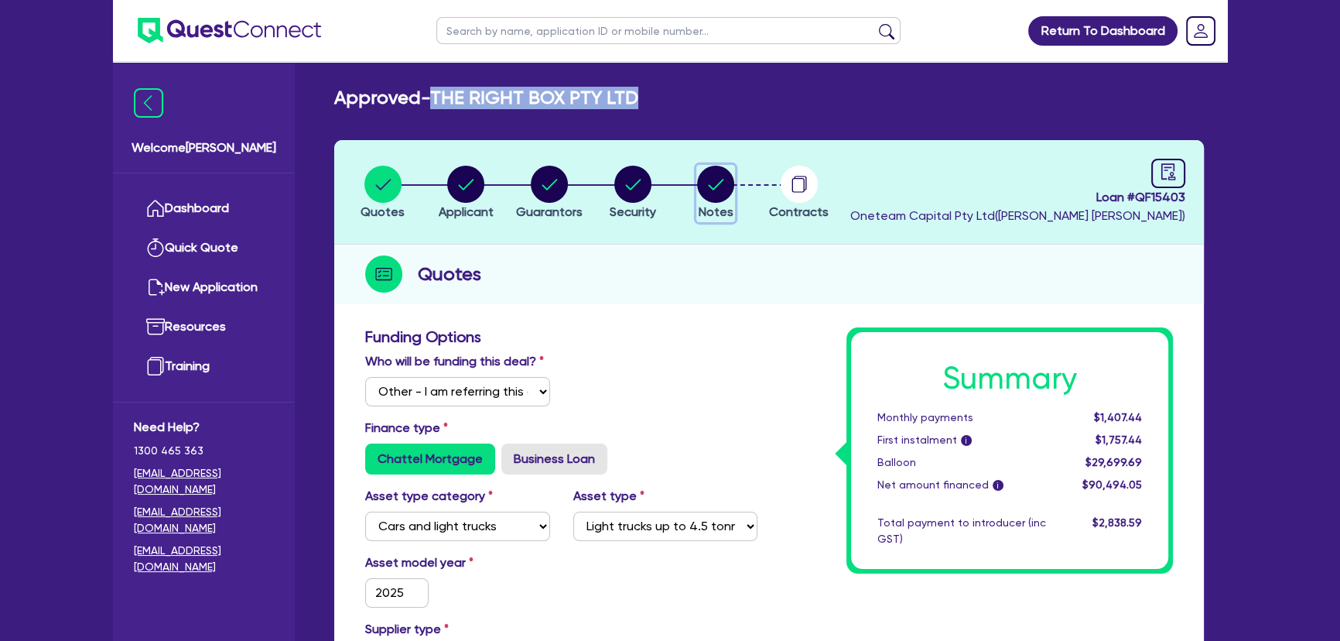
click at [704, 203] on button "Notes" at bounding box center [715, 193] width 39 height 57
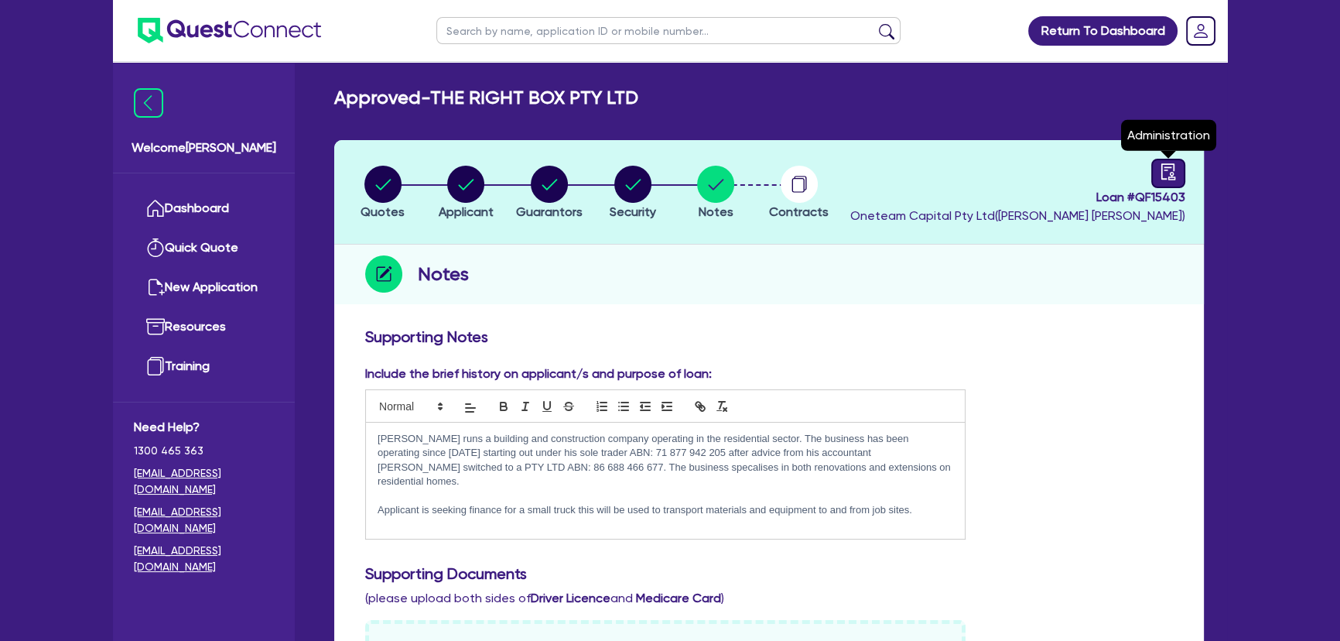
click at [1162, 177] on icon "audit" at bounding box center [1169, 171] width 14 height 16
select select "APPROVED_WAITING_FOR_MORE_INFO"
select select "Westpac"
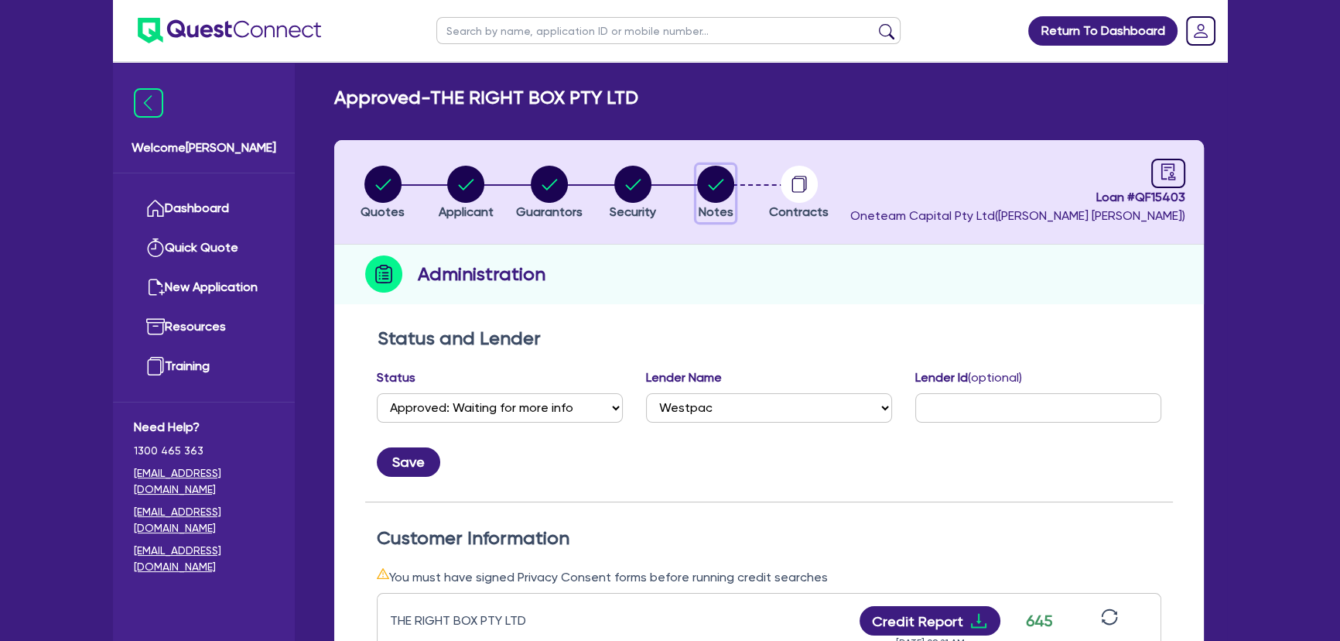
click at [706, 190] on circle "button" at bounding box center [715, 184] width 37 height 37
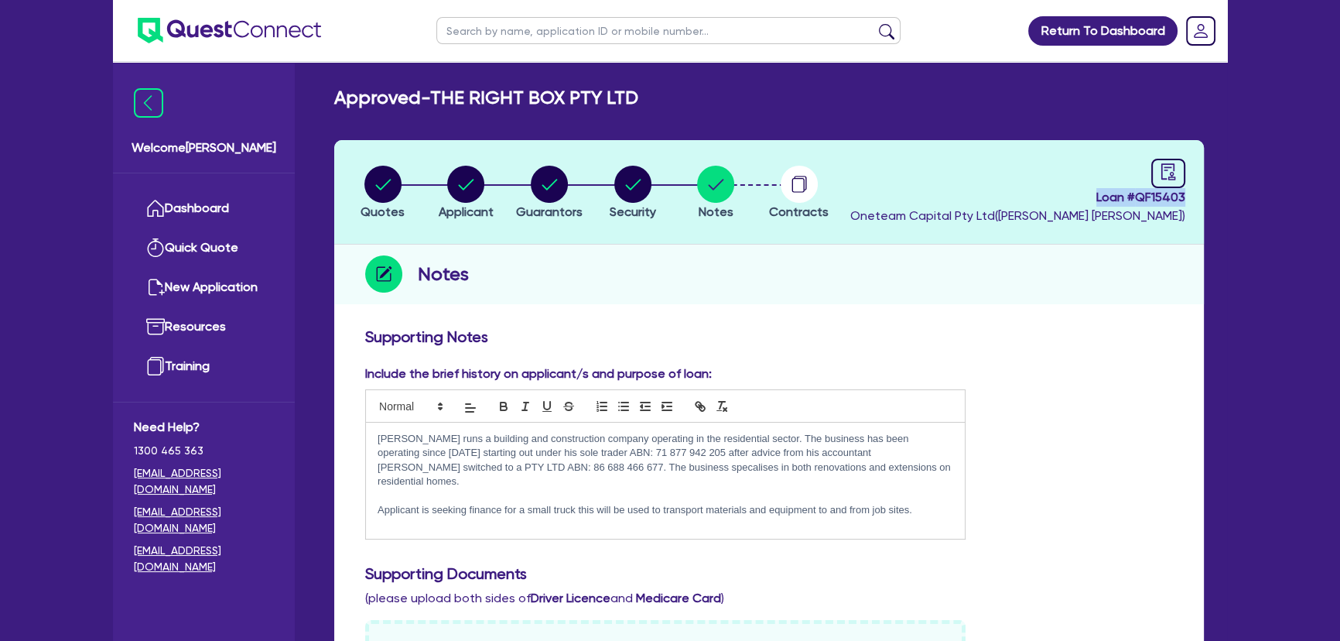
drag, startPoint x: 1082, startPoint y: 205, endPoint x: 1216, endPoint y: 202, distance: 133.9
click at [1003, 336] on h3 "Supporting Notes" at bounding box center [769, 336] width 808 height 19
click at [515, 29] on input "text" at bounding box center [668, 30] width 464 height 27
paste input "15285"
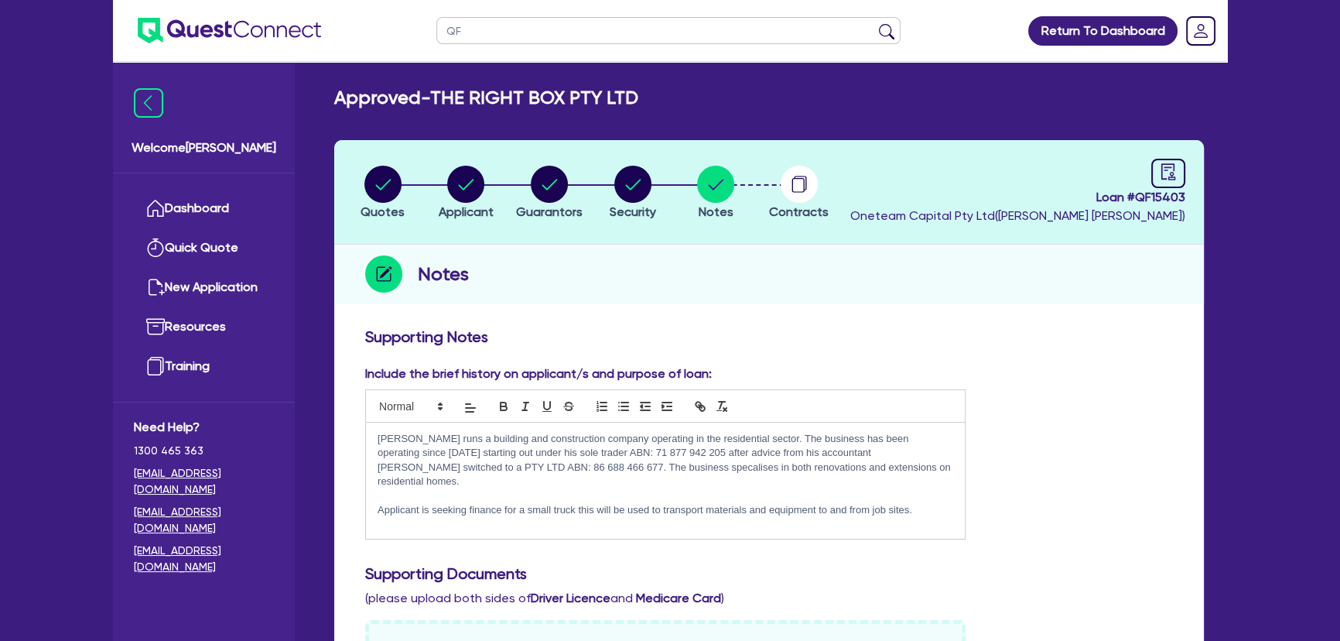
type input "QF15285"
click button "submit" at bounding box center [886, 34] width 25 height 22
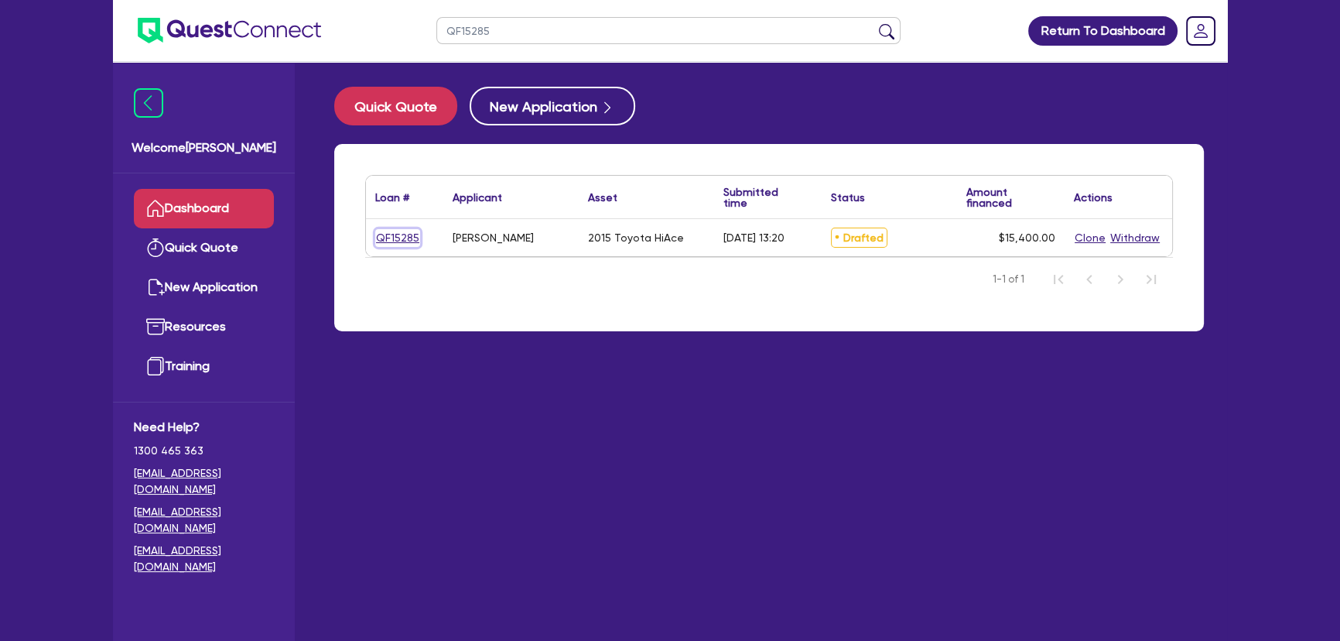
click at [382, 231] on link "QF15285" at bounding box center [397, 238] width 45 height 18
select select "Other"
select select "CARS_AND_LIGHT_TRUCKS"
select select "VANS_AND_UTES"
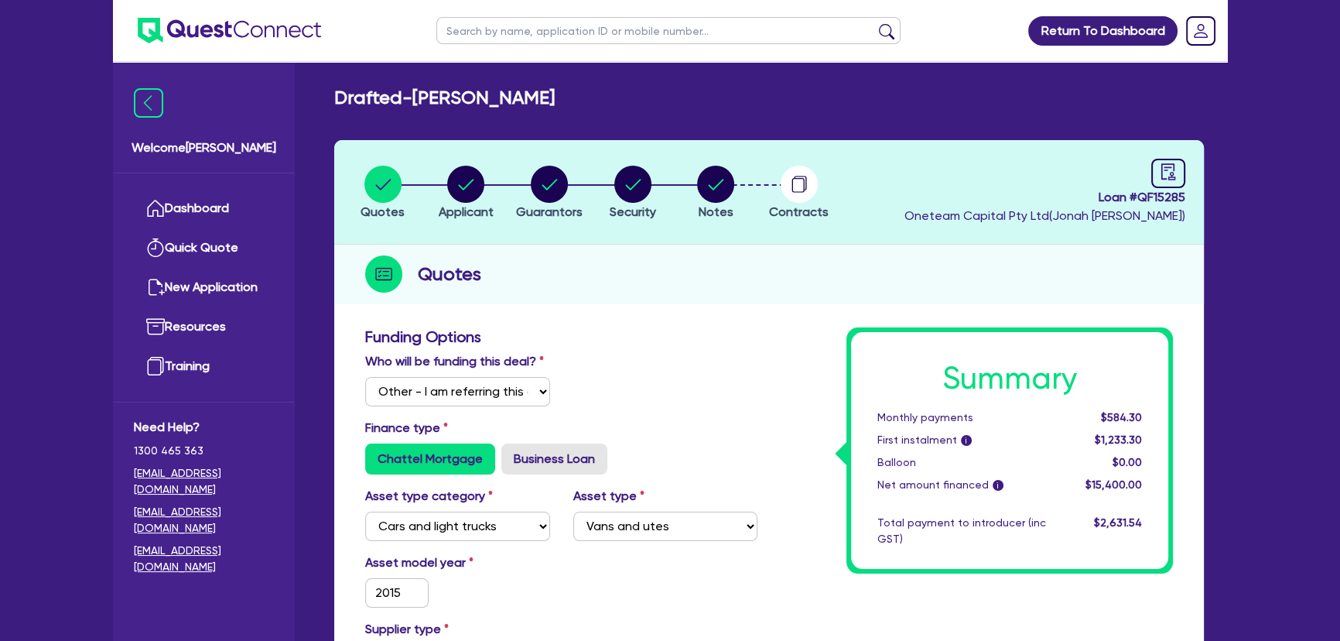
drag, startPoint x: 676, startPoint y: 128, endPoint x: 701, endPoint y: 175, distance: 53.3
click at [701, 175] on circle "button" at bounding box center [715, 184] width 37 height 37
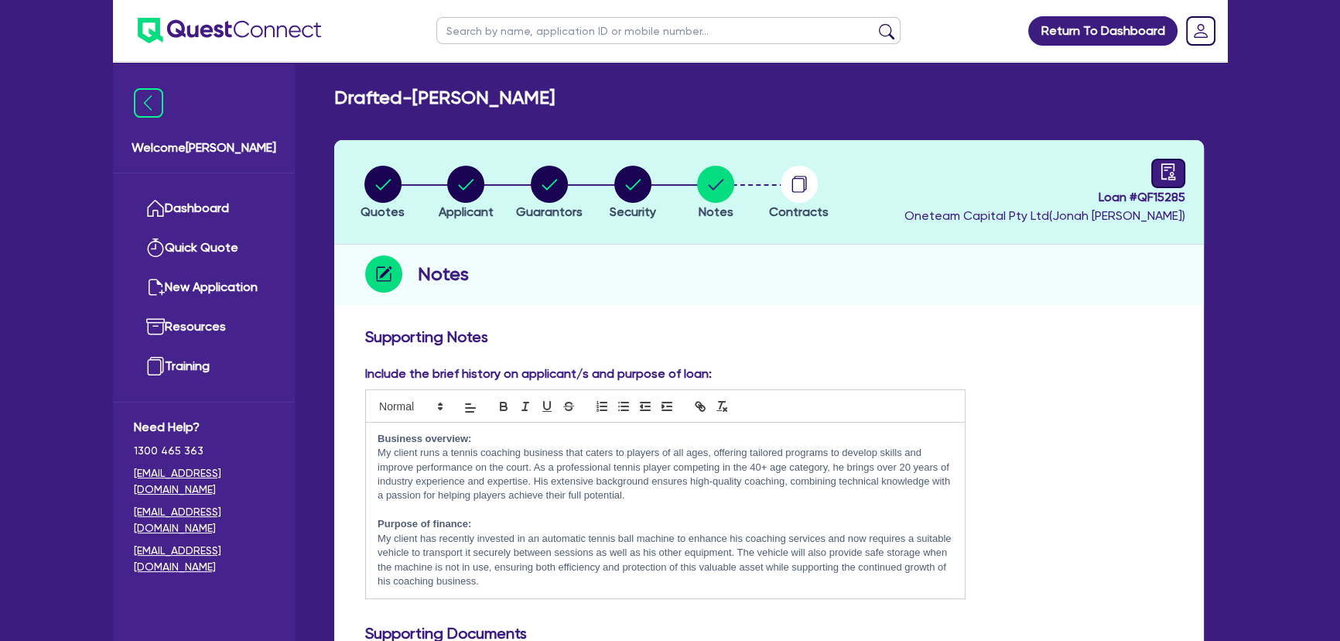
click at [1152, 148] on header "Quotes Applicant Guarantors Security Notes Contracts Loan # QF15285 Oneteam Cap…" at bounding box center [769, 192] width 870 height 104
click at [1155, 166] on div at bounding box center [1169, 173] width 34 height 29
select select "DRAFTED_AMENDED"
select select "Other"
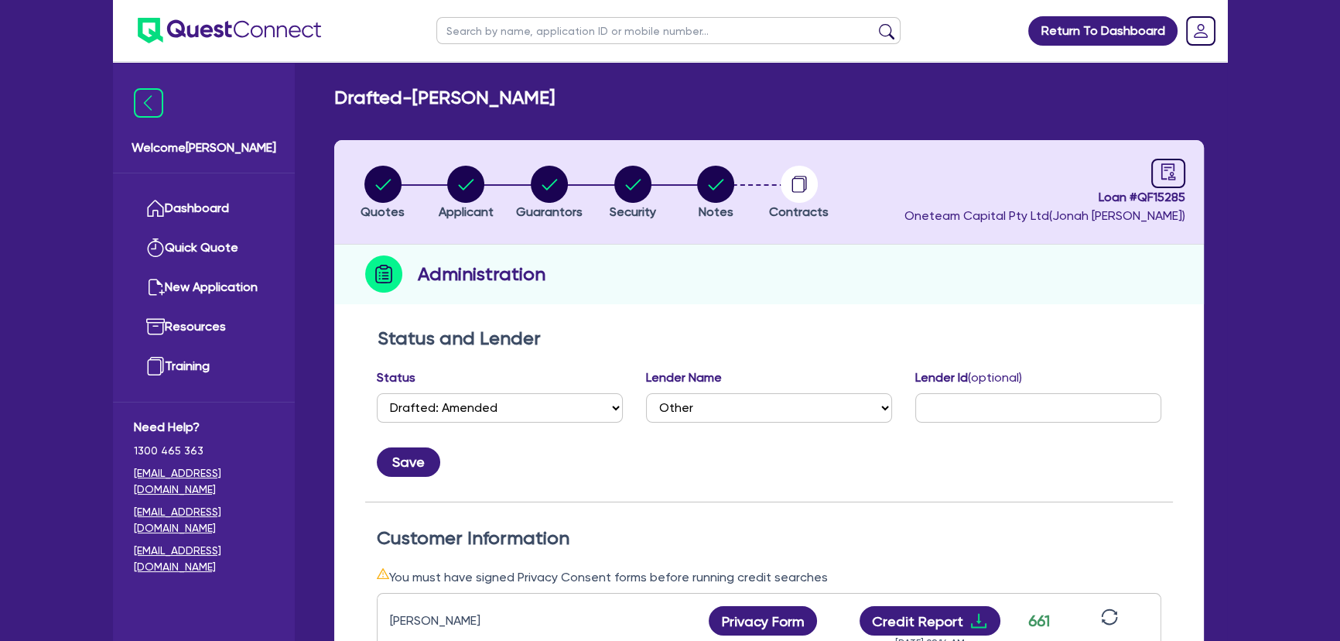
drag, startPoint x: 418, startPoint y: 100, endPoint x: 631, endPoint y: 107, distance: 212.9
click at [631, 107] on div "Drafted - CAMILLERI, SHAYNE" at bounding box center [769, 98] width 893 height 22
copy h2 "CAMILLERI, SHAYNE"
click at [720, 212] on span "Notes" at bounding box center [716, 211] width 35 height 15
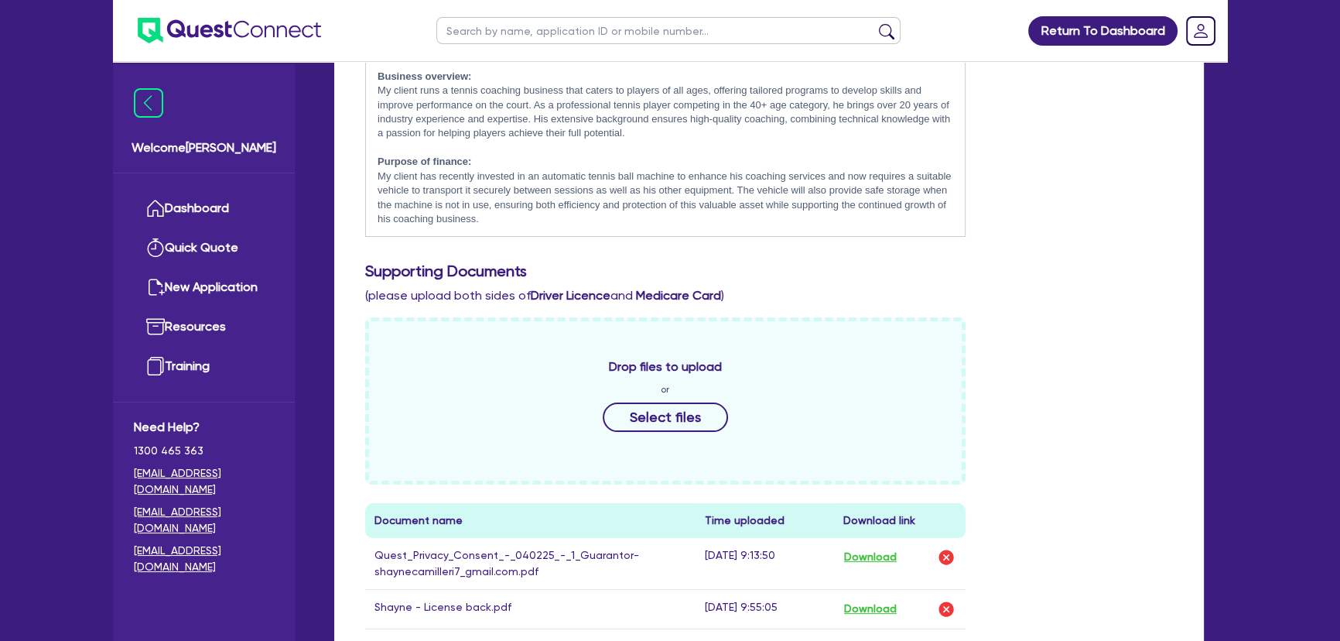
scroll to position [492, 0]
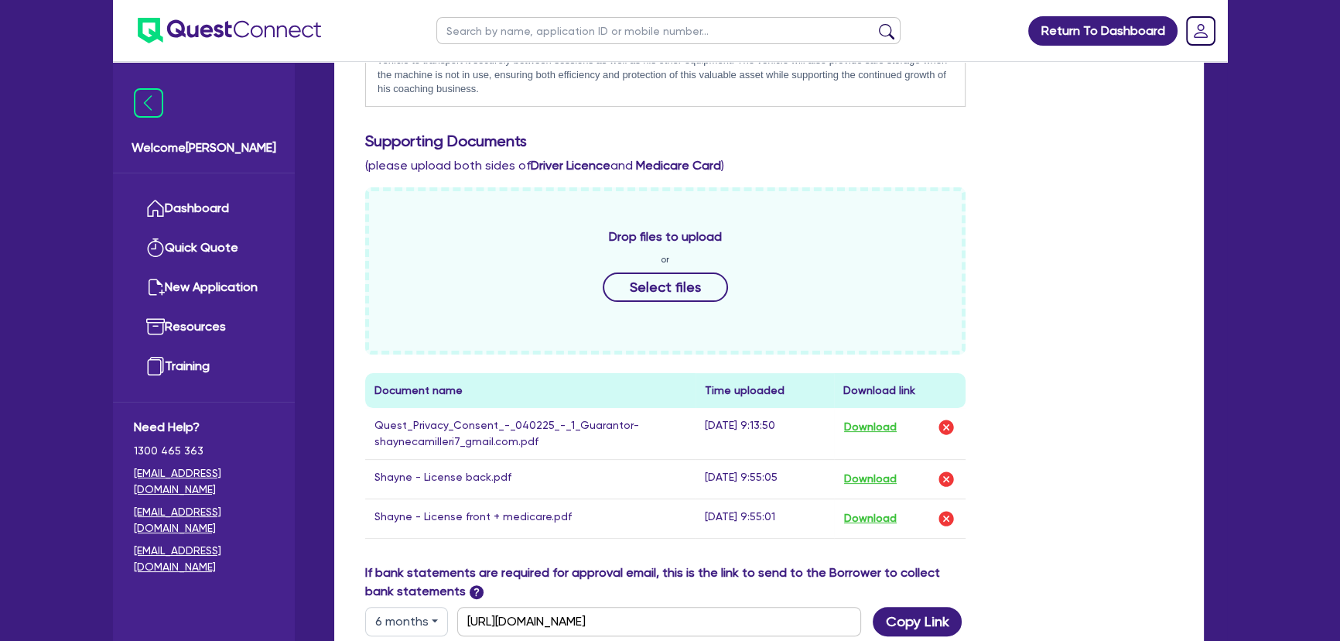
click at [612, 238] on span "Drop files to upload" at bounding box center [665, 237] width 113 height 19
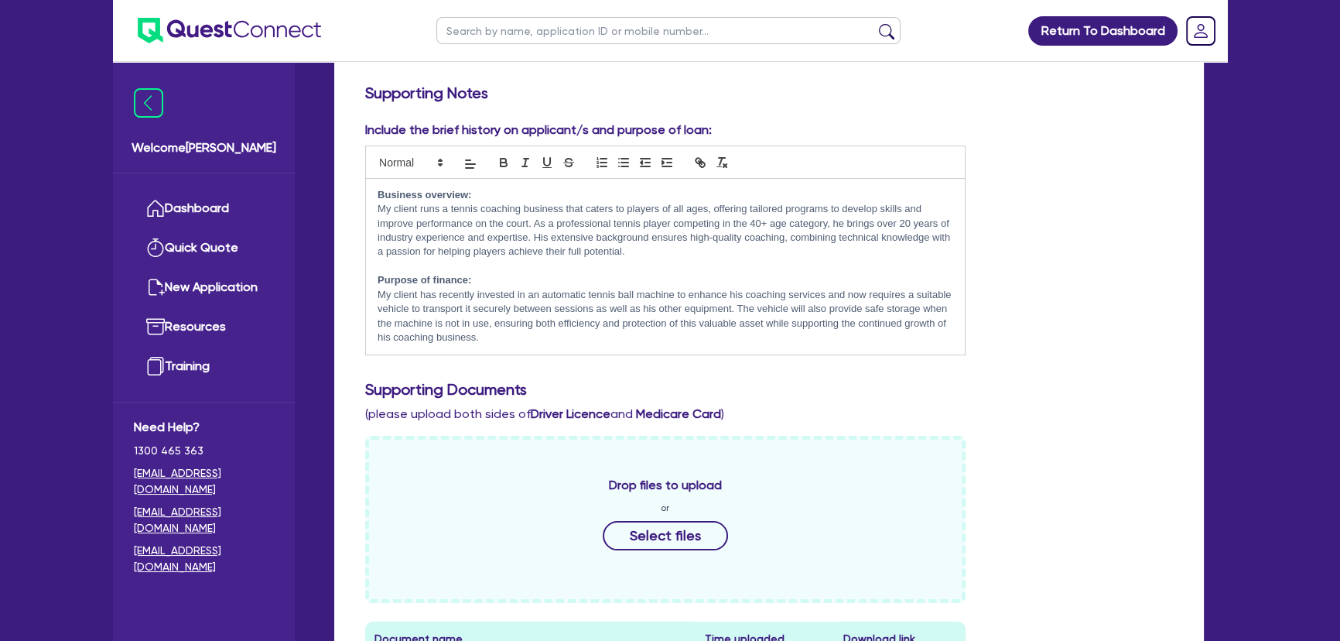
scroll to position [0, 0]
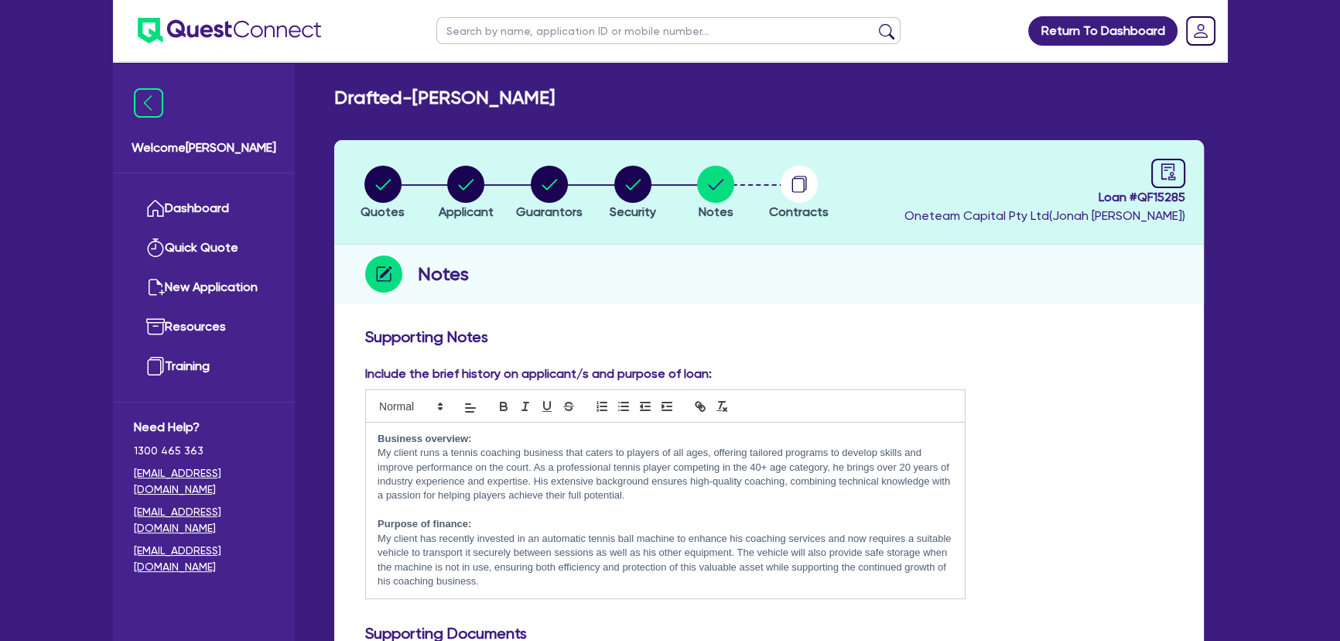
click at [669, 22] on input "text" at bounding box center [668, 30] width 464 height 27
type input "hira"
click button "submit" at bounding box center [886, 34] width 25 height 22
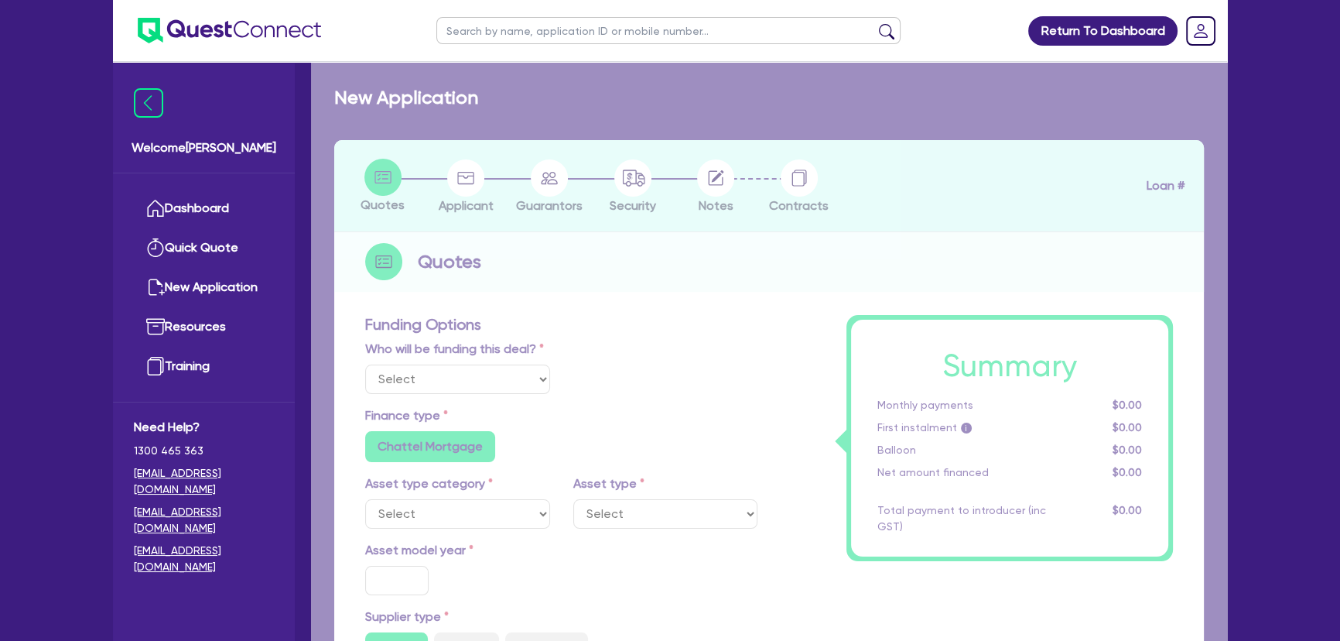
select select "Other"
select select "CARS_AND_LIGHT_TRUCKS"
type input "2022"
type input "49,000"
type input "3"
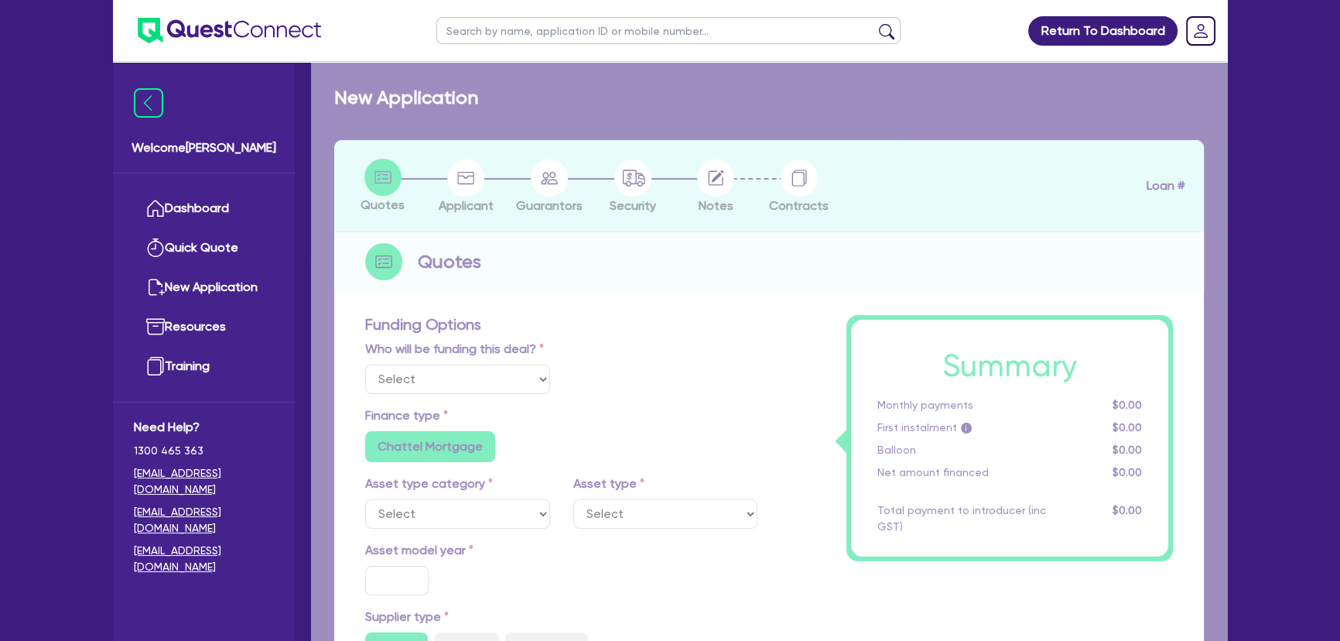
type input "1,485"
type input "6.8"
type input "136.36"
type input "318.18"
radio input "true"
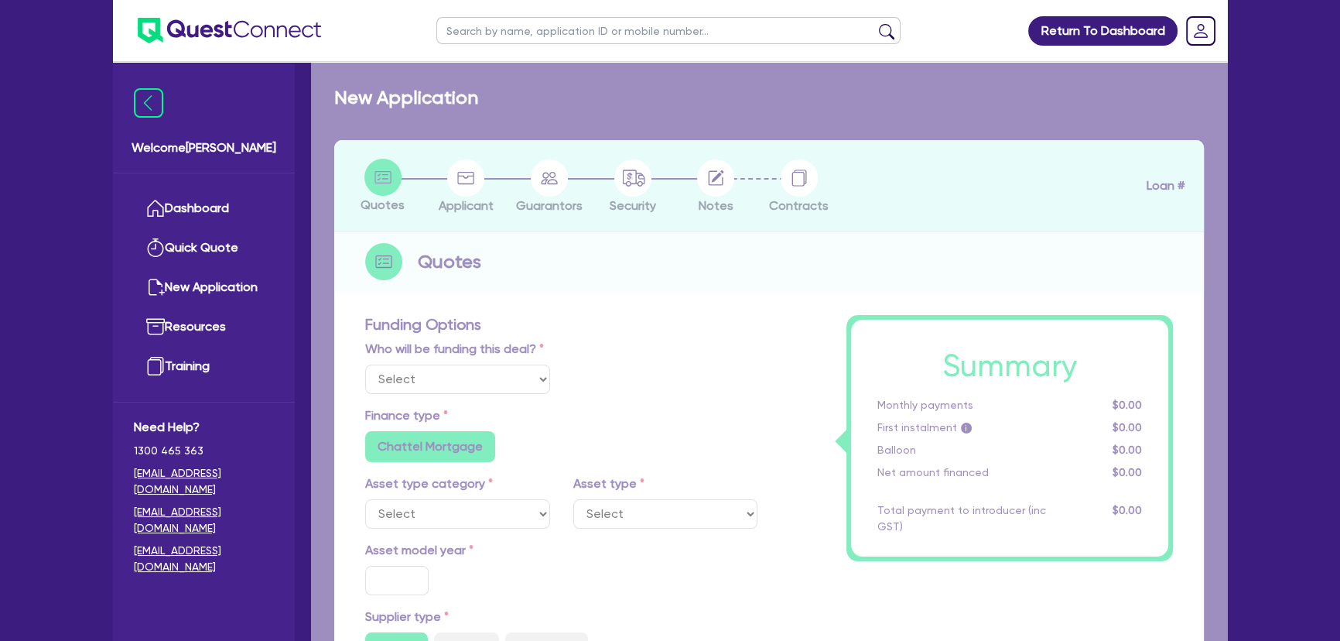
radio input "true"
select select "PASSENGER_VEHICLES"
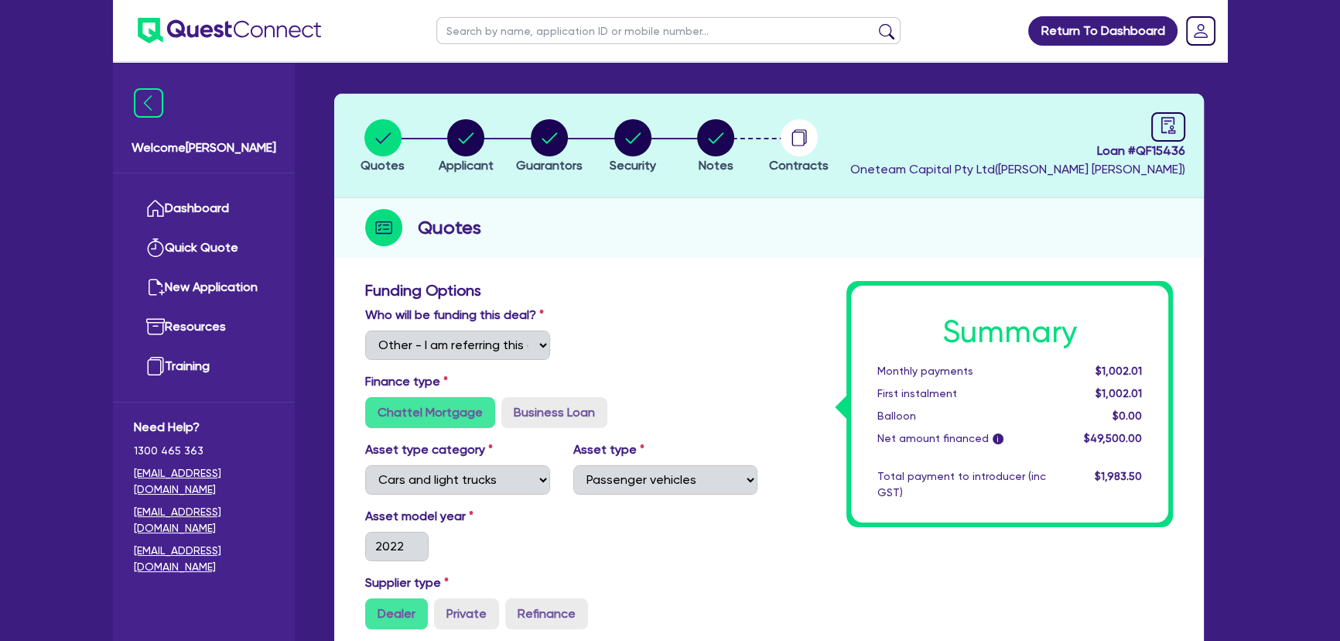
scroll to position [70, 0]
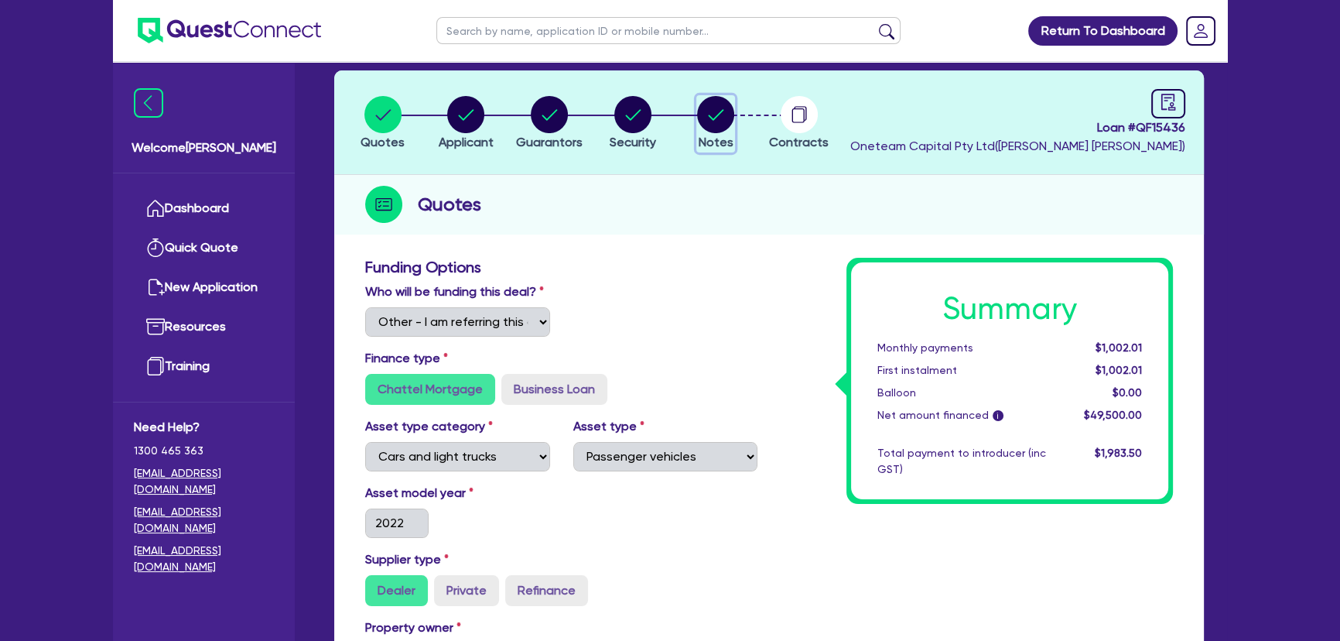
click at [707, 132] on button "Notes" at bounding box center [715, 123] width 39 height 57
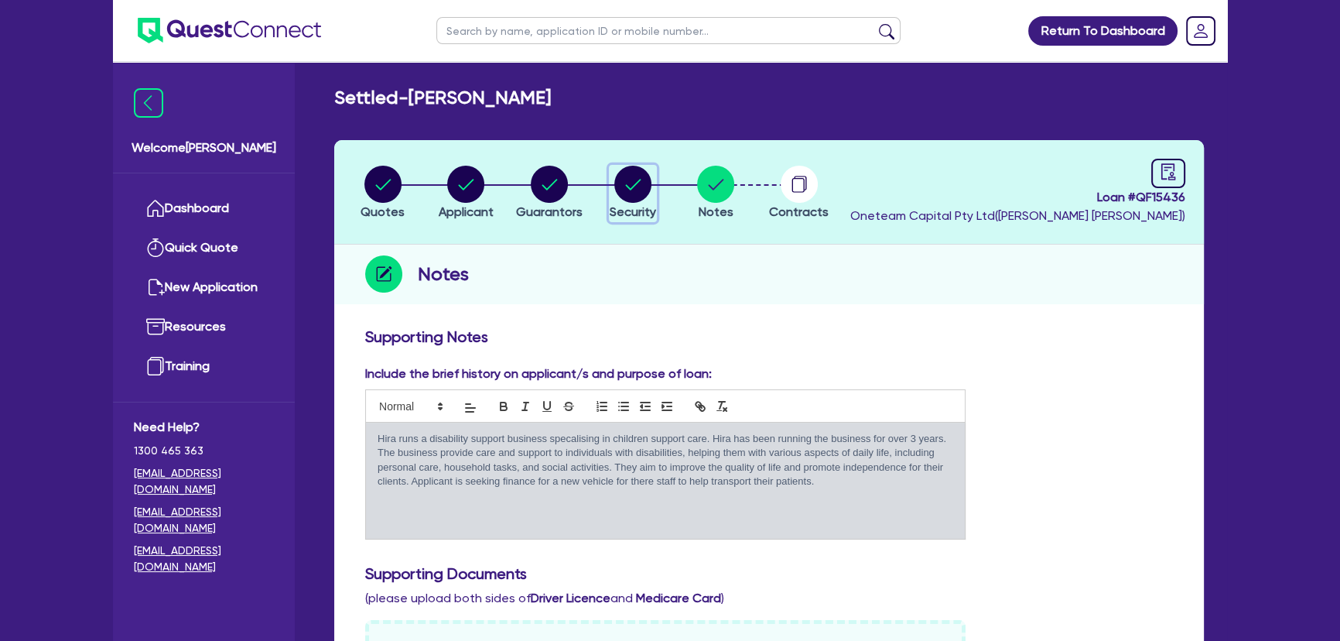
click at [638, 191] on circle "button" at bounding box center [632, 184] width 37 height 37
select select "CARS_AND_LIGHT_TRUCKS"
select select "PASSENGER_VEHICLES"
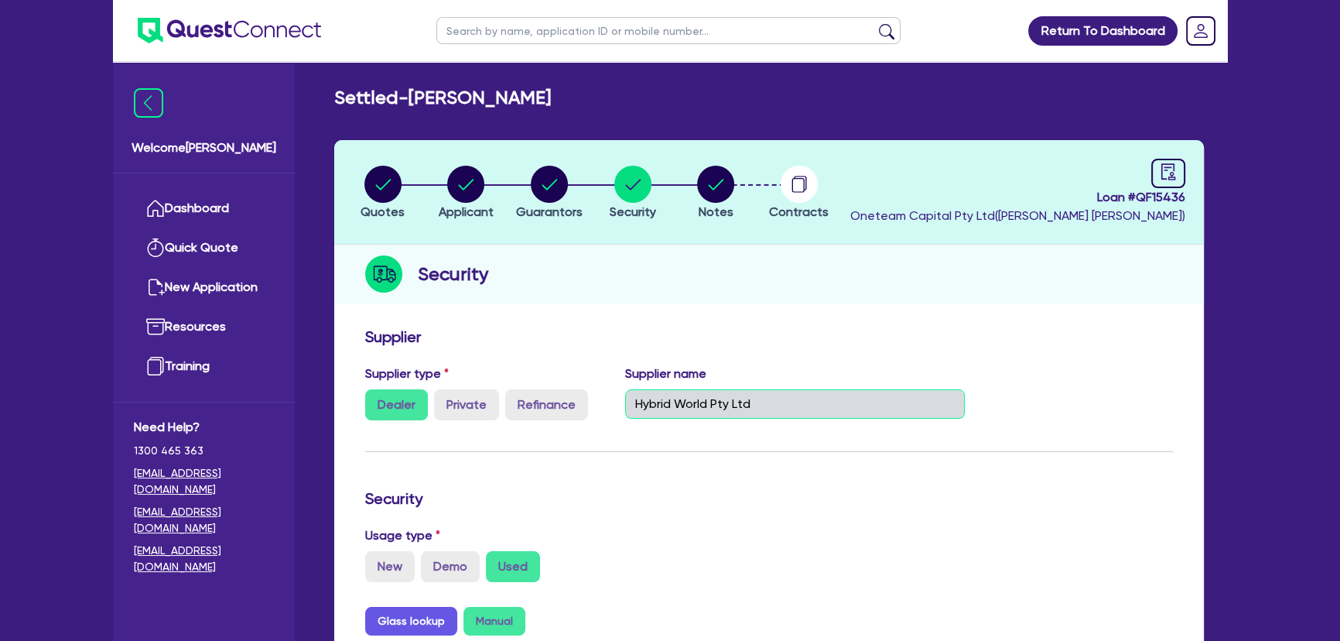
drag, startPoint x: 692, startPoint y: 402, endPoint x: 611, endPoint y: 404, distance: 81.3
click at [611, 404] on div "Supplier type Dealer Private Refinance Supplier name Hybrid World Pty Ltd" at bounding box center [666, 398] width 624 height 68
click at [696, 182] on button "Notes" at bounding box center [715, 193] width 39 height 57
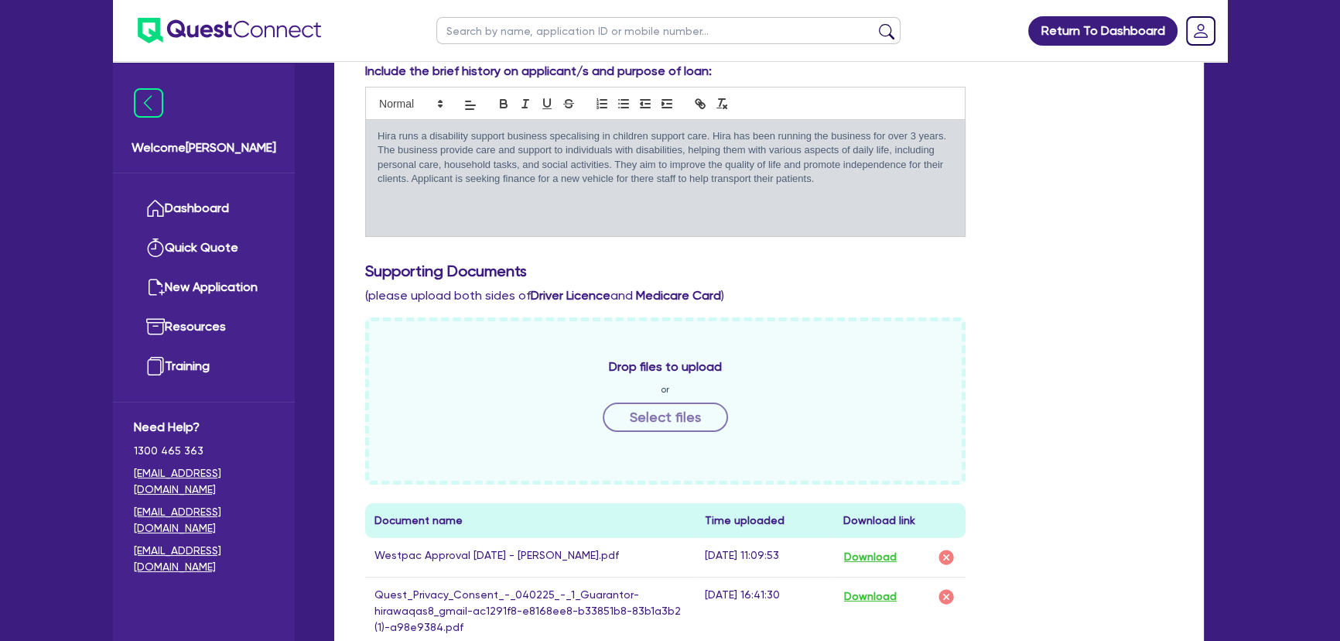
scroll to position [281, 0]
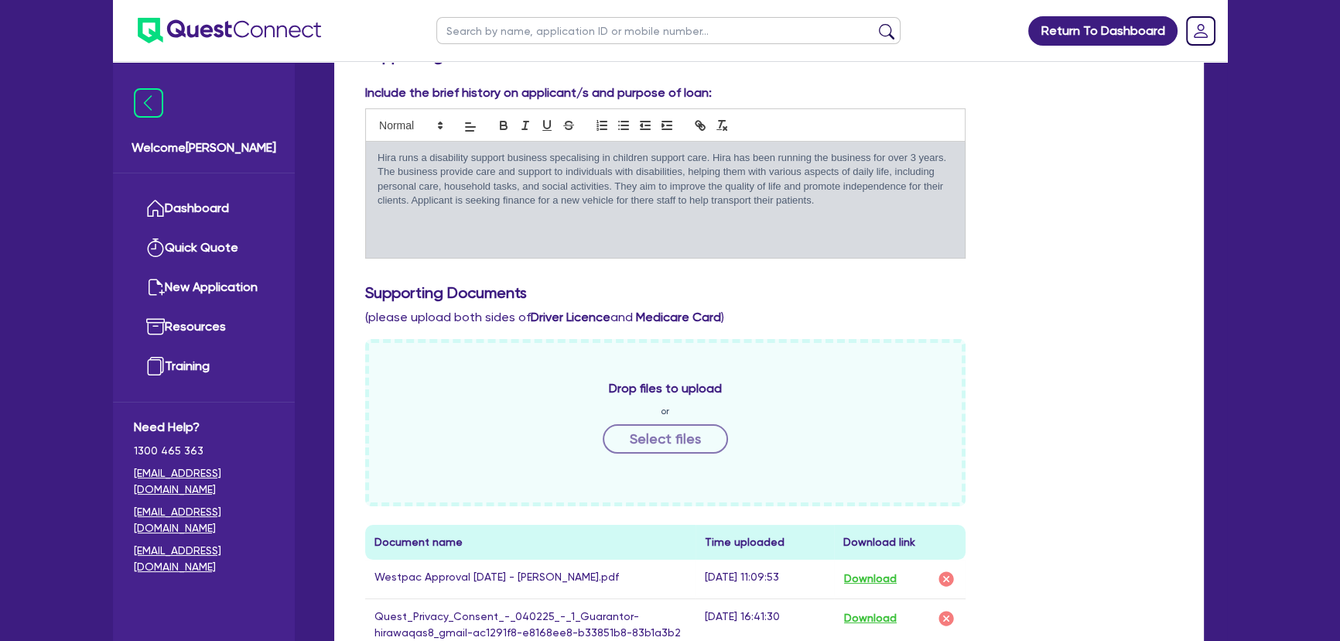
drag, startPoint x: 750, startPoint y: 209, endPoint x: 371, endPoint y: 152, distance: 382.6
click at [371, 152] on div "Hira runs a disability support business specalising in children support care. H…" at bounding box center [665, 200] width 599 height 116
copy p "Hira runs a disability support business specalising in children support care. H…"
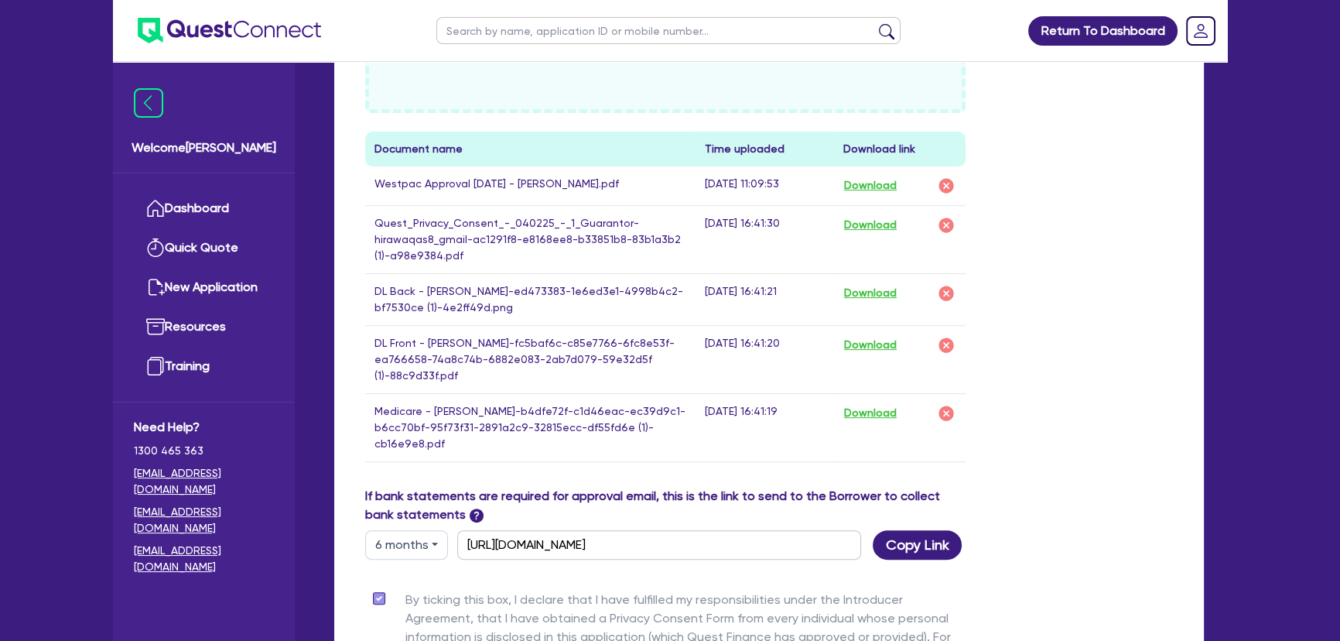
scroll to position [703, 0]
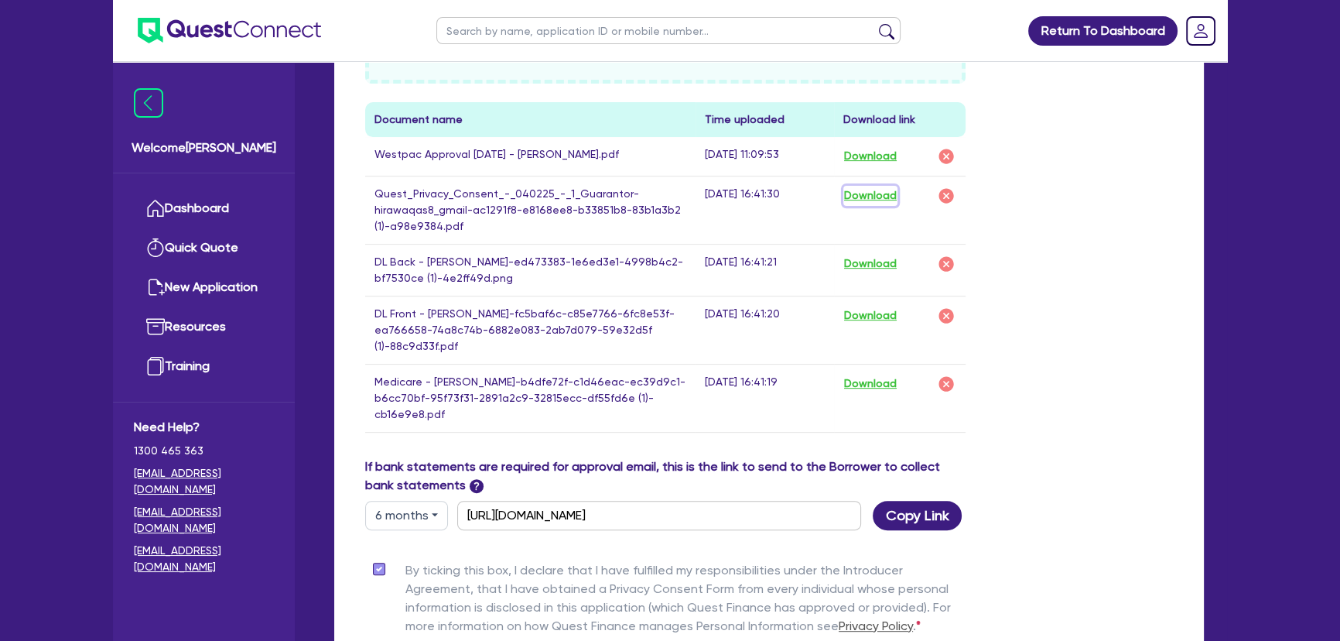
click at [867, 198] on button "Download" at bounding box center [871, 196] width 54 height 20
click at [871, 260] on button "Download" at bounding box center [871, 264] width 54 height 20
click at [865, 310] on button "Download" at bounding box center [871, 316] width 54 height 20
click at [871, 374] on button "Download" at bounding box center [871, 384] width 54 height 20
click at [200, 46] on ul at bounding box center [217, 30] width 208 height 61
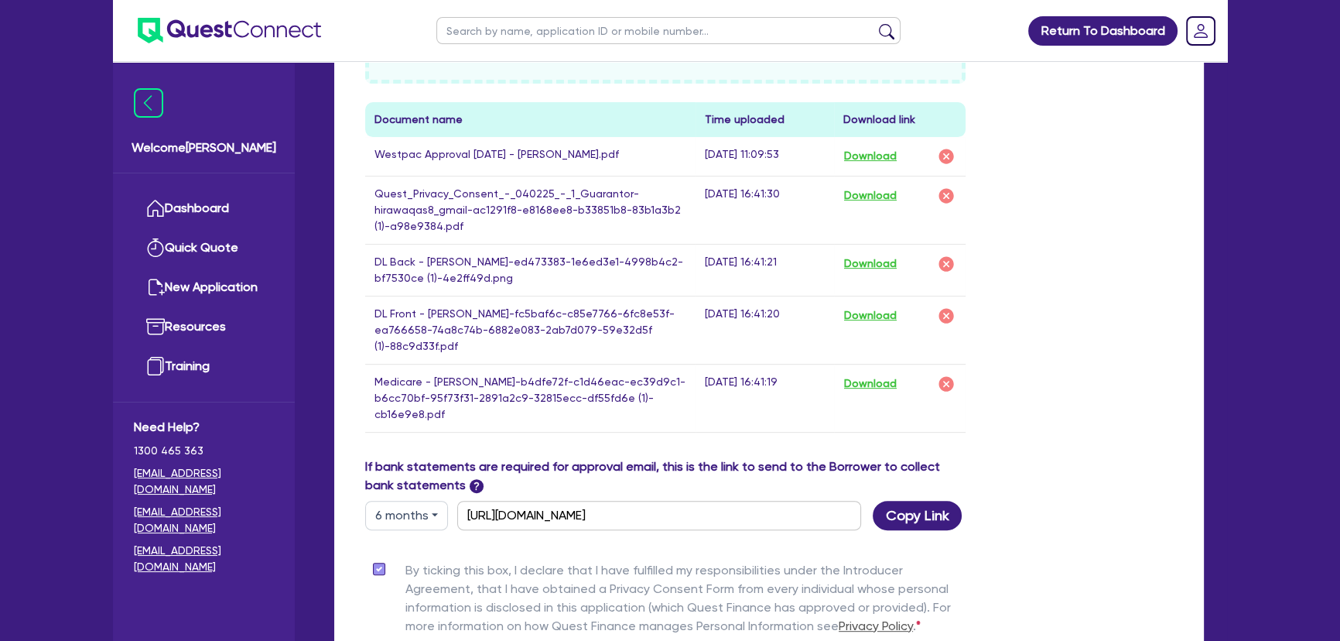
click at [201, 43] on ul at bounding box center [217, 30] width 208 height 61
click at [177, 34] on img at bounding box center [229, 31] width 183 height 26
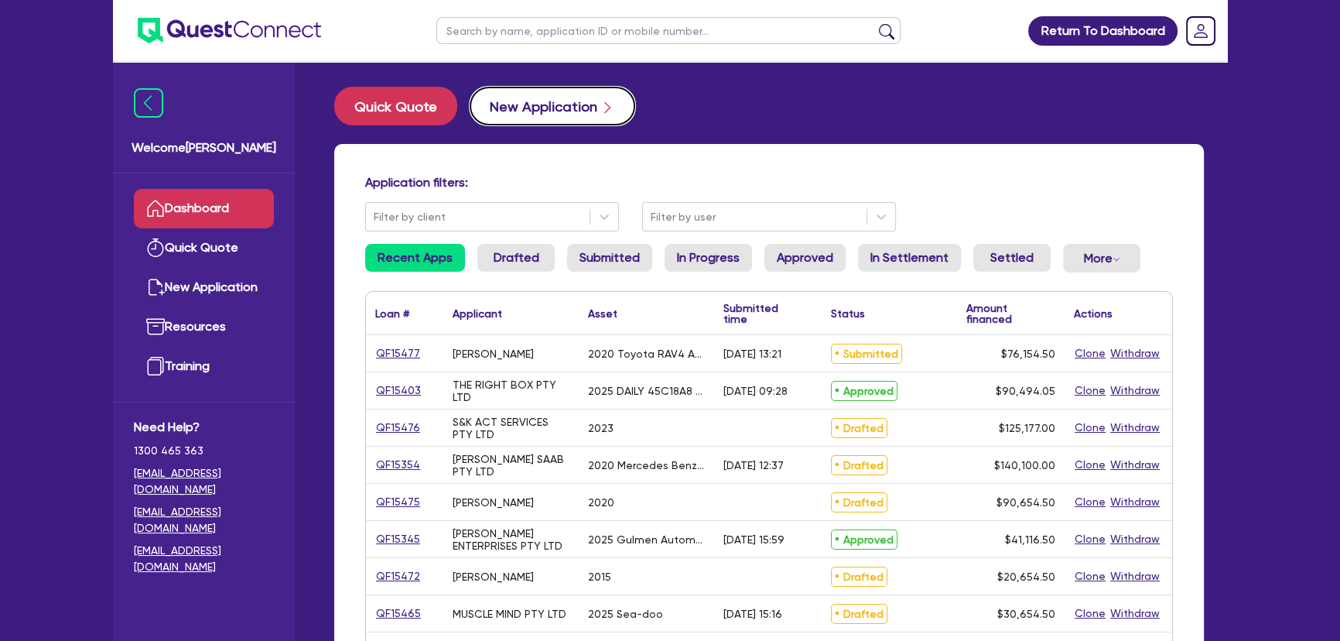
click at [522, 122] on button "New Application" at bounding box center [553, 106] width 166 height 39
select select "Other"
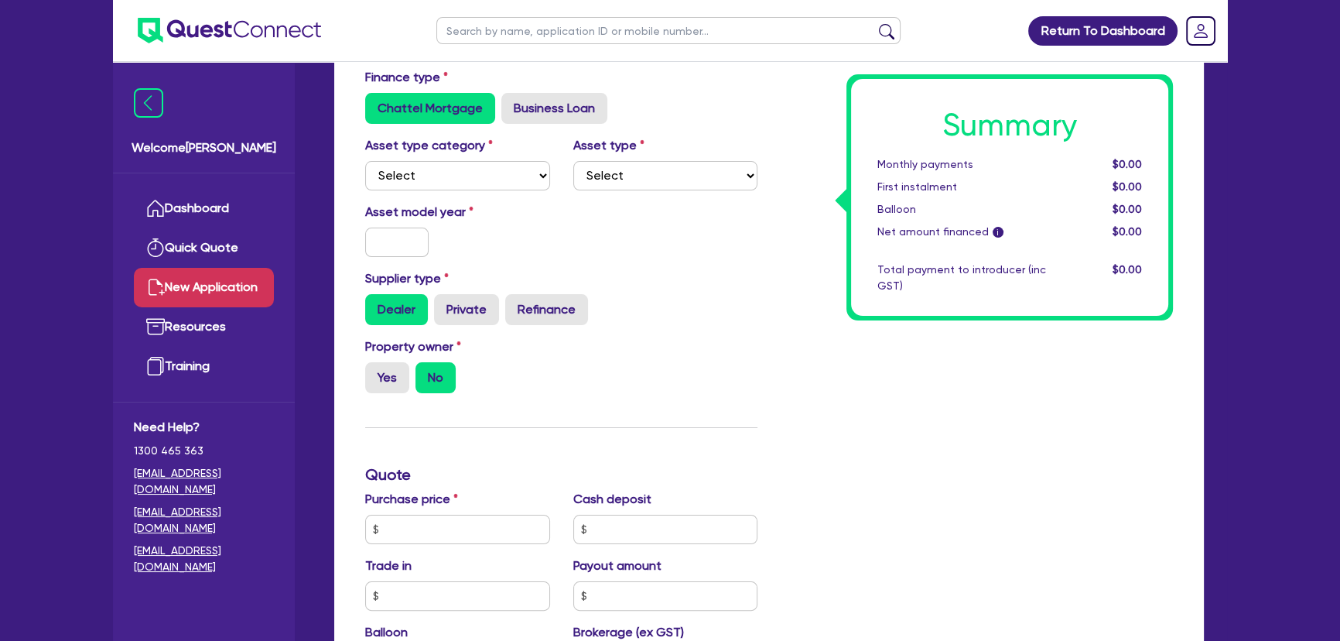
scroll to position [351, 0]
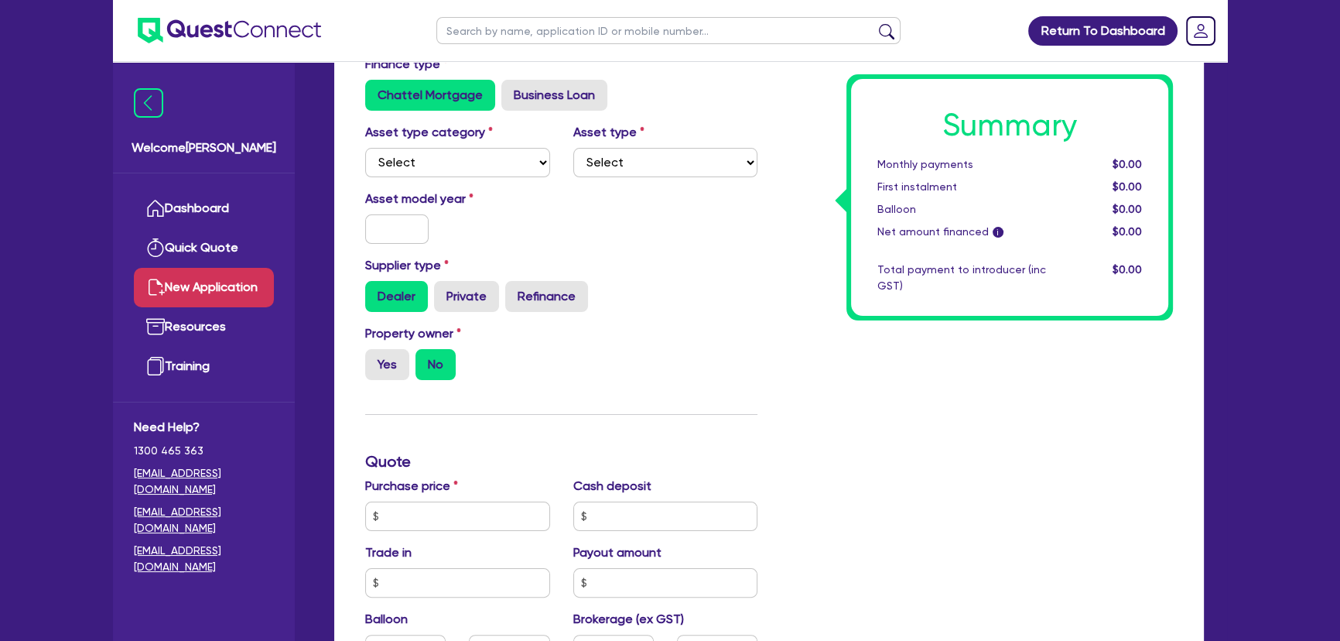
click at [405, 177] on div "Asset type category Select Cars and light trucks Primary assets Secondary asset…" at bounding box center [562, 156] width 416 height 67
click at [412, 163] on select "Select Cars and light trucks Primary assets Secondary assets Tertiary assets" at bounding box center [457, 162] width 185 height 29
click at [365, 148] on select "Select Cars and light trucks Primary assets Secondary assets Tertiary assets" at bounding box center [457, 162] width 185 height 29
click at [526, 160] on select "Select Cars and light trucks Primary assets Secondary assets Tertiary assets" at bounding box center [457, 162] width 185 height 29
select select "PRIMARY_ASSETS"
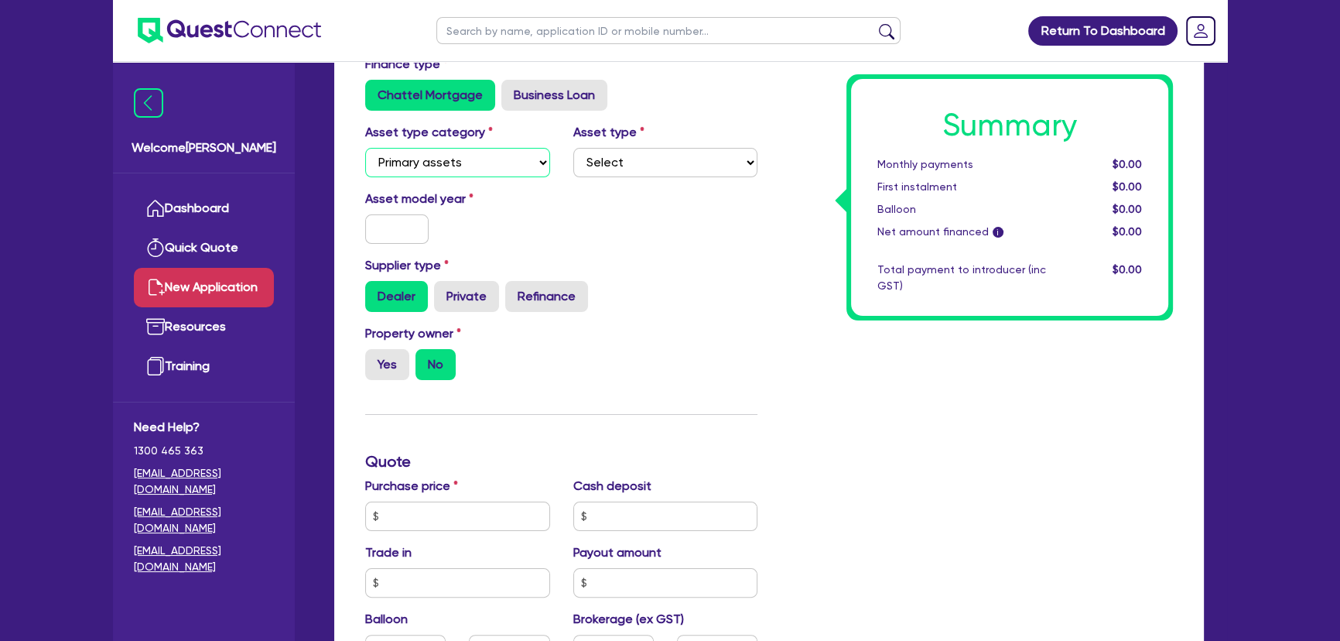
click at [365, 148] on select "Select Cars and light trucks Primary assets Secondary assets Tertiary assets" at bounding box center [457, 162] width 185 height 29
click at [622, 163] on select "Select Heavy trucks over 4.5 tonne Trailers Bus and coaches Yellow goods and ex…" at bounding box center [665, 162] width 185 height 29
select select "TRAILERS"
click at [573, 148] on select "Select Heavy trucks over 4.5 tonne Trailers Bus and coaches Yellow goods and ex…" at bounding box center [665, 162] width 185 height 29
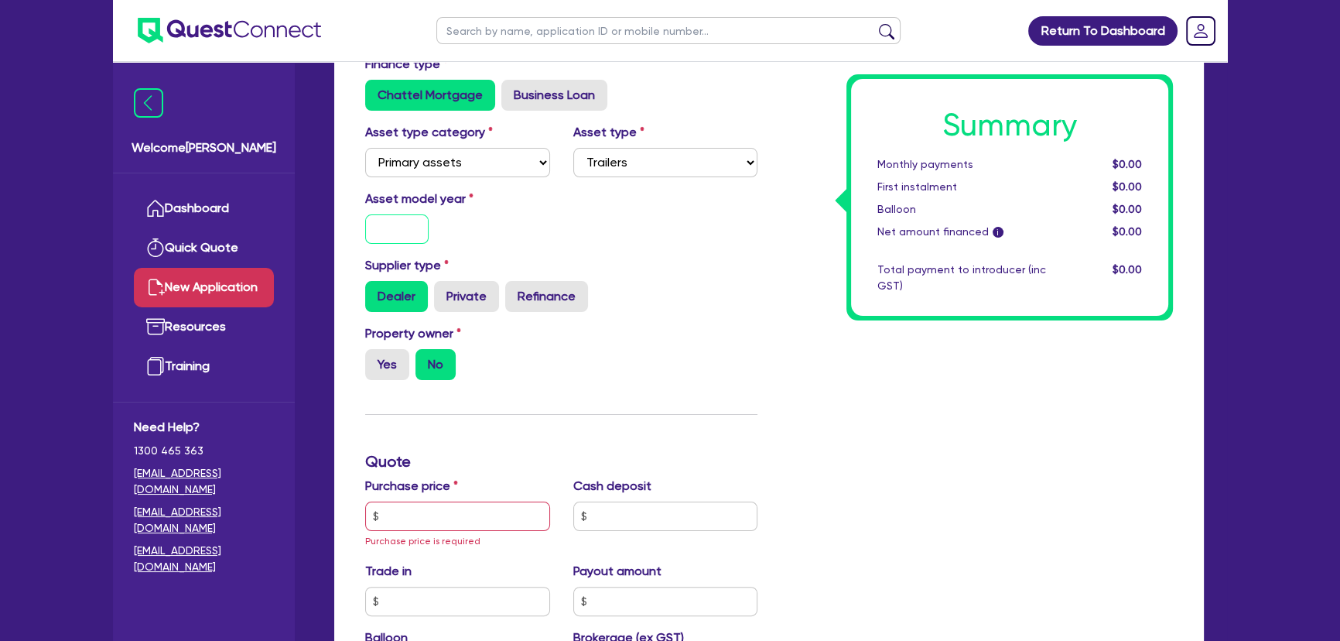
click at [371, 224] on input "text" at bounding box center [396, 228] width 63 height 29
type input "2025"
click at [617, 159] on select "Select Heavy trucks over 4.5 tonne Trailers Bus and coaches Yellow goods and ex…" at bounding box center [665, 162] width 185 height 29
select select "HEAVY_TRUCKS"
click at [573, 148] on select "Select Heavy trucks over 4.5 tonne Trailers Bus and coaches Yellow goods and ex…" at bounding box center [665, 162] width 185 height 29
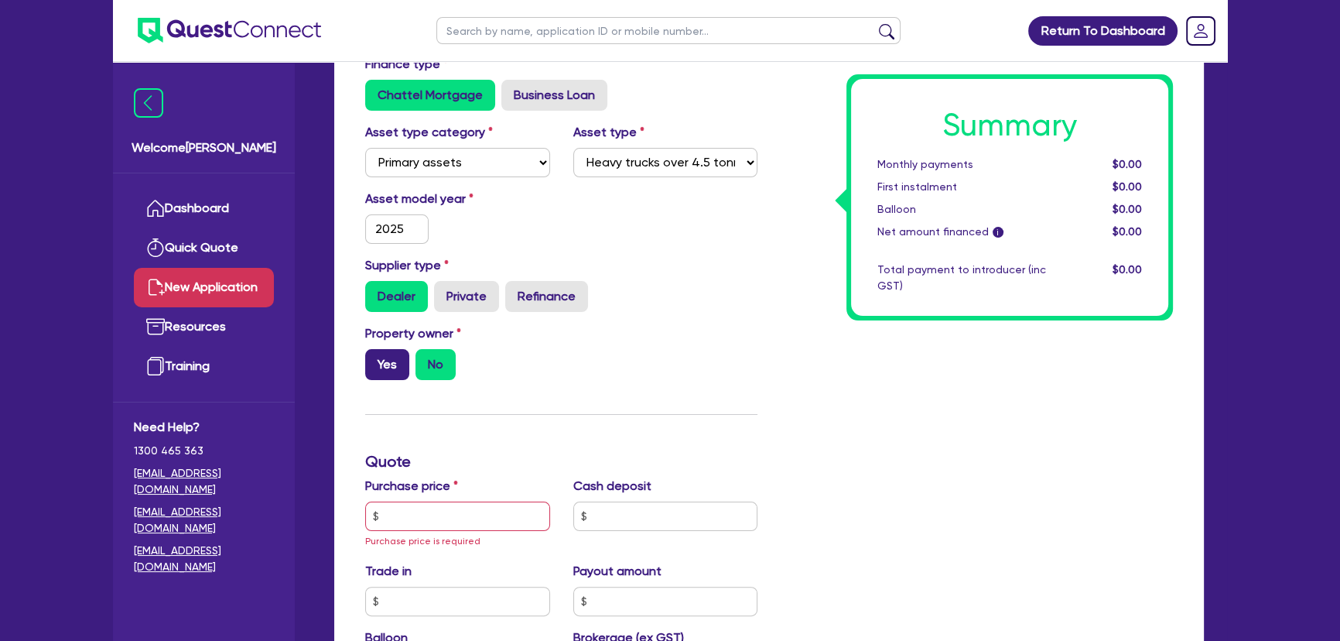
click at [390, 358] on label "Yes" at bounding box center [387, 364] width 44 height 31
click at [375, 358] on input "Yes" at bounding box center [370, 354] width 10 height 10
radio input "true"
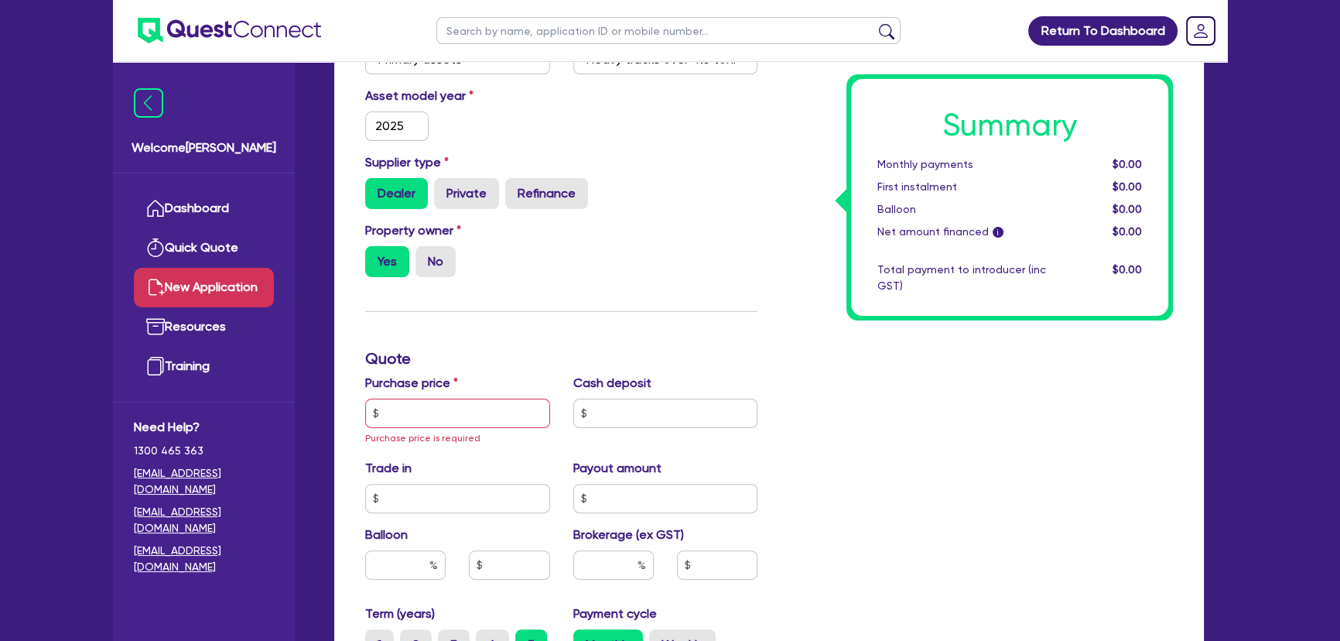
scroll to position [633, 0]
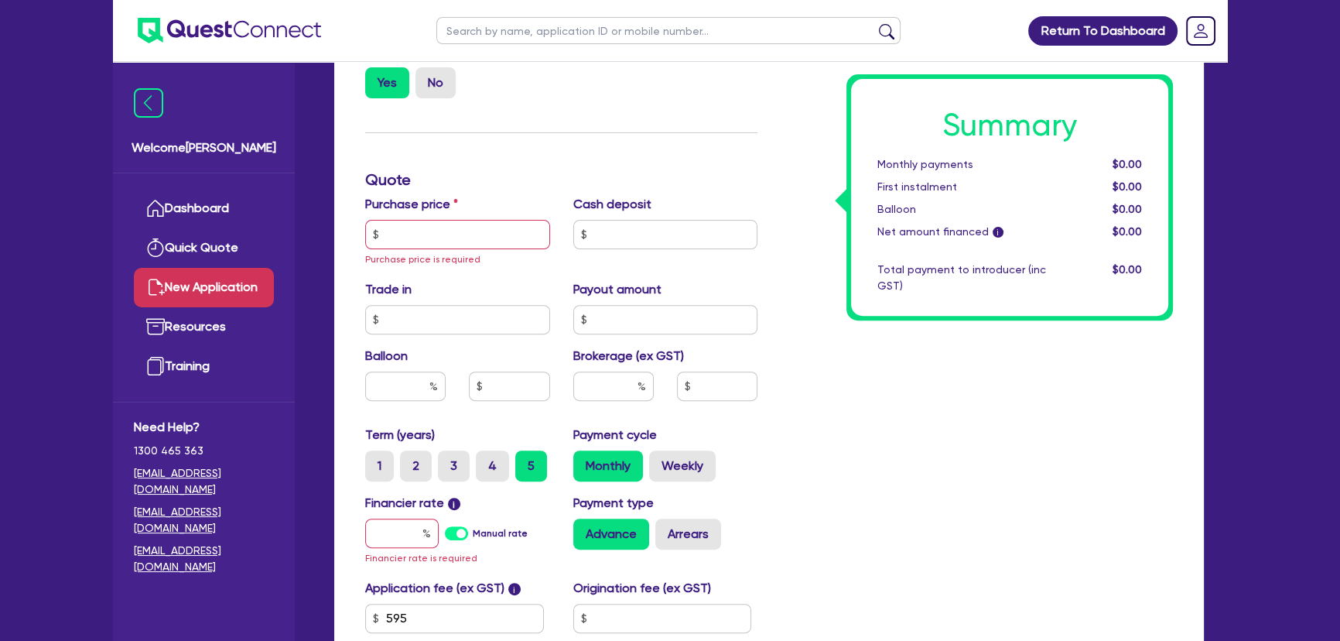
click at [425, 107] on div "Property owner Yes No" at bounding box center [562, 77] width 416 height 68
drag, startPoint x: 422, startPoint y: 93, endPoint x: 421, endPoint y: 130, distance: 37.2
click at [422, 100] on div "Property owner Yes No" at bounding box center [562, 77] width 416 height 68
click at [402, 252] on div "Purchase price Purchase price is required" at bounding box center [458, 231] width 208 height 73
click at [406, 226] on input "text" at bounding box center [457, 234] width 185 height 29
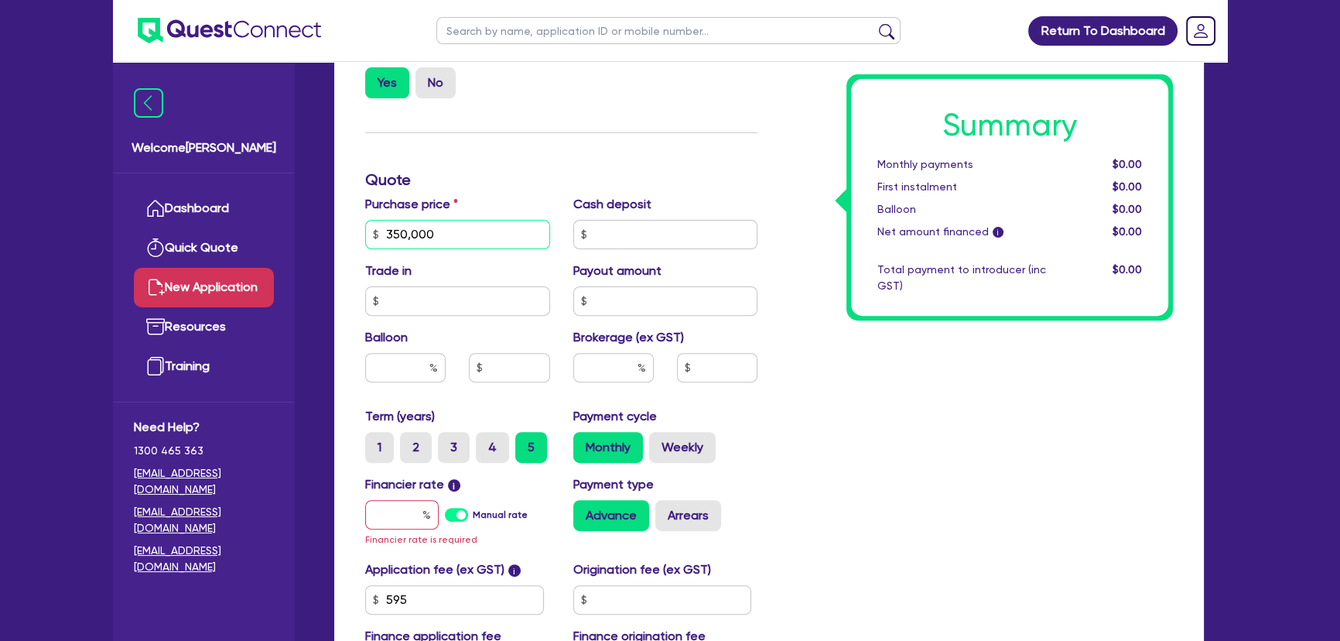
scroll to position [703, 0]
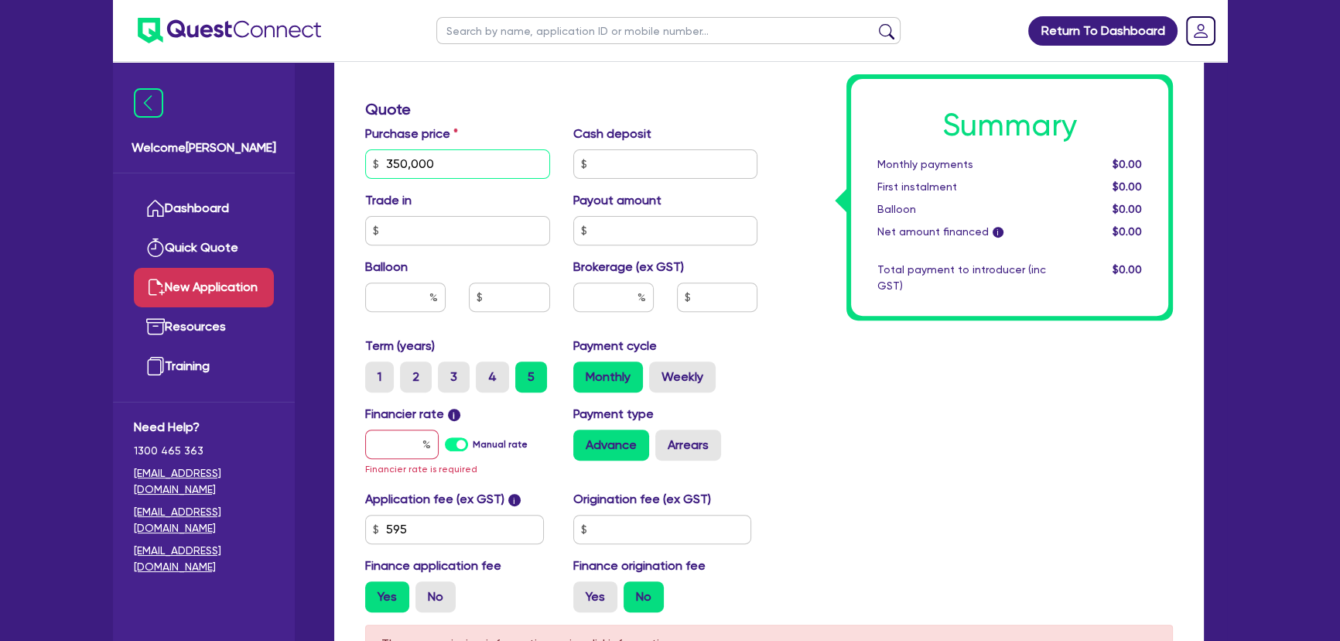
type input "350,000"
click at [402, 451] on input "text" at bounding box center [402, 443] width 74 height 29
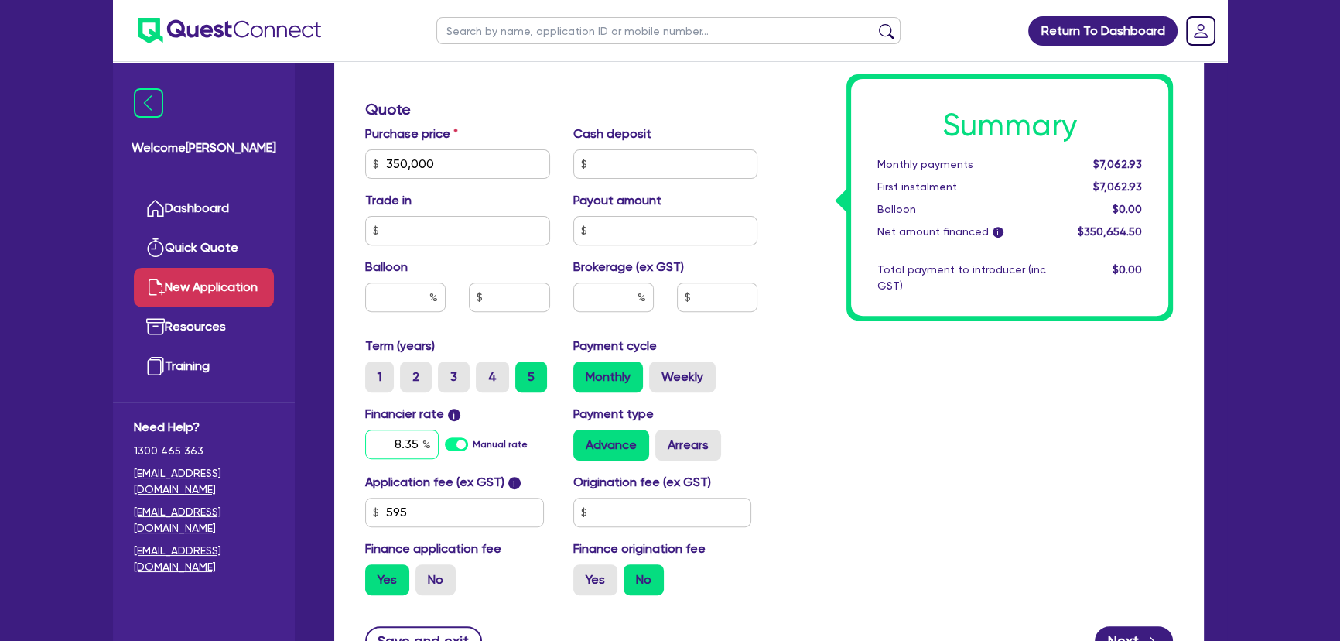
type input "8.35"
click at [576, 286] on input "text" at bounding box center [613, 296] width 80 height 29
type input "4"
click at [973, 487] on div "Summary Monthly payments $7,119.36 First instalment $7,119.36 Balloon $0.00 Net…" at bounding box center [977, 110] width 416 height 996
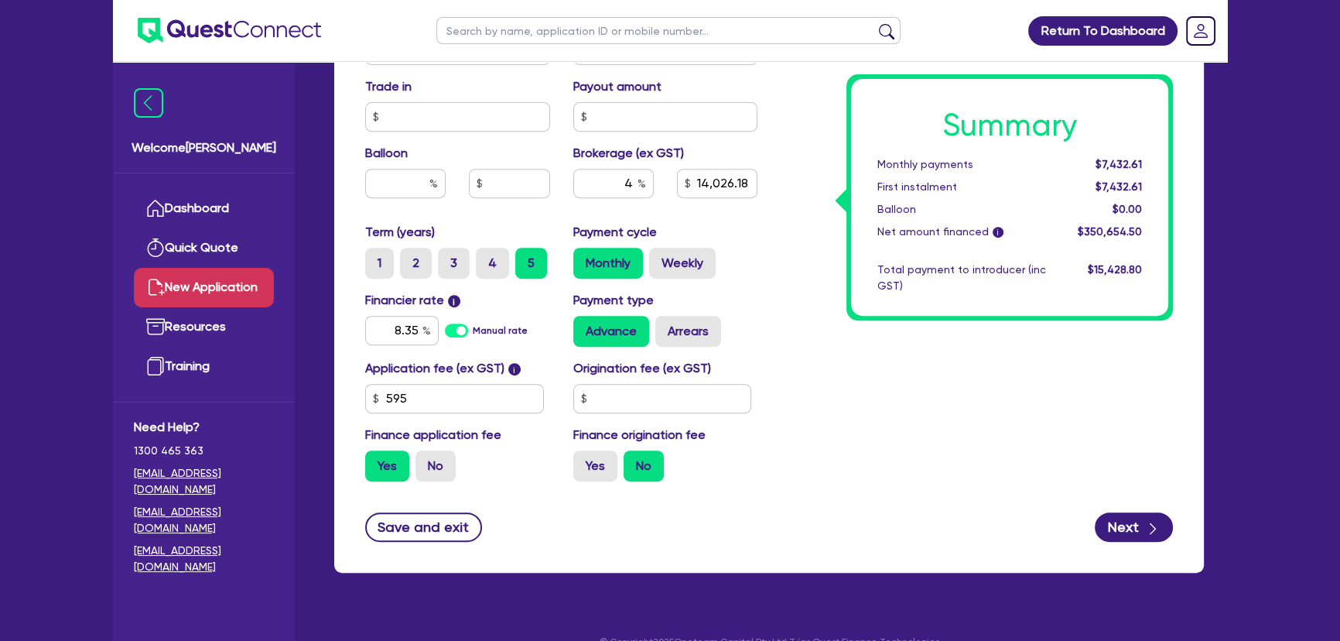
scroll to position [843, 0]
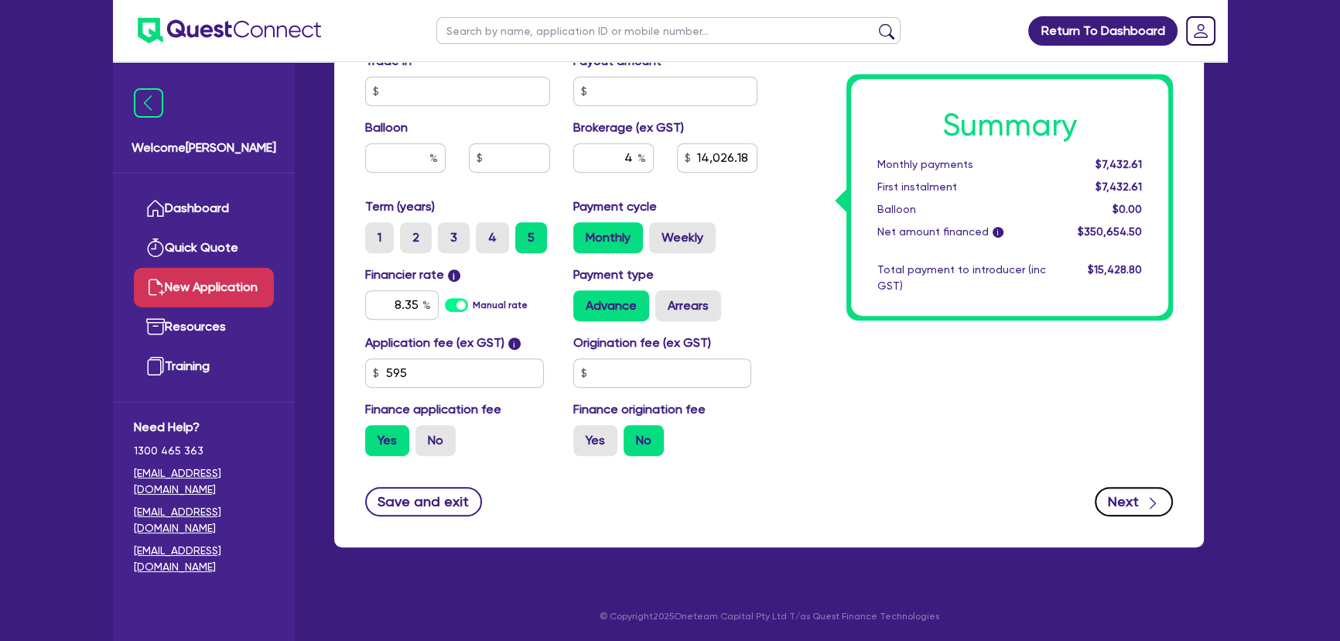
click at [1113, 506] on button "Next" at bounding box center [1134, 501] width 78 height 29
type input "14,026.18"
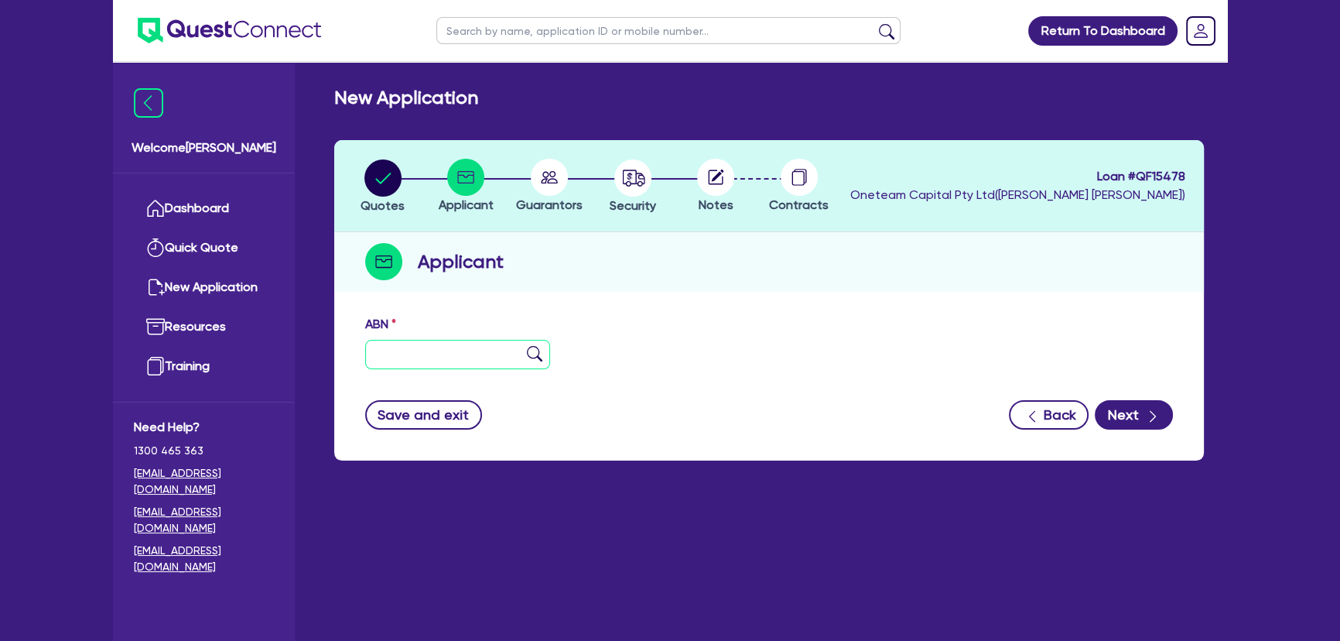
click at [416, 341] on input "text" at bounding box center [457, 354] width 185 height 29
paste input "77 824 255 258"
type input "77 824 255 258"
click at [533, 358] on img at bounding box center [534, 353] width 15 height 15
type input "The Trustee for [PERSON_NAME] Family Trust"
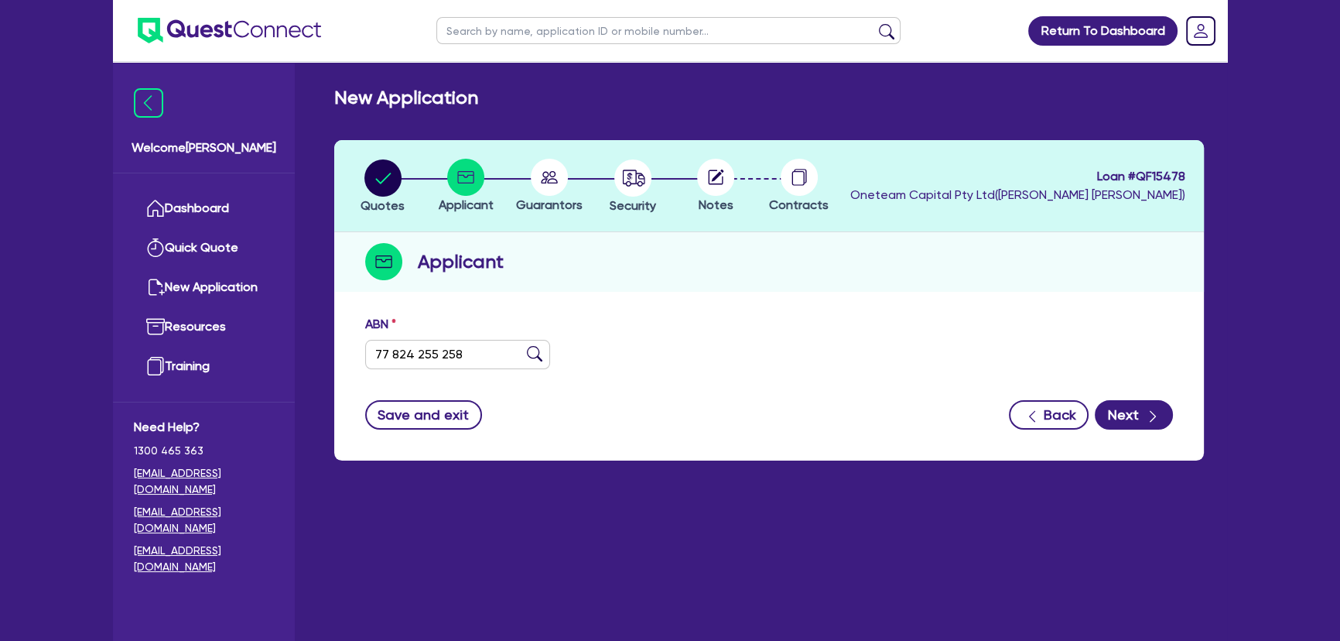
type input "Reel Food Catering Victoria"
select select "TRUST"
type input "30/01/2019"
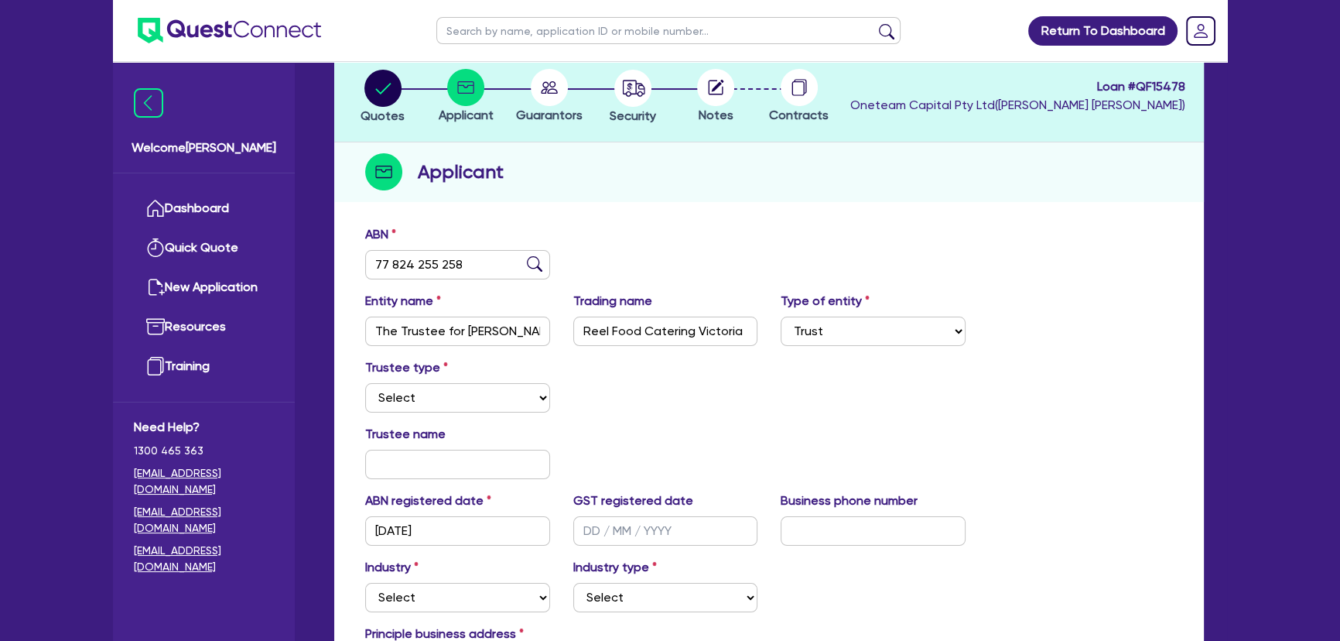
scroll to position [89, 0]
click at [433, 404] on select "Select Individual Company" at bounding box center [457, 398] width 185 height 29
click at [365, 384] on select "Select Individual Company" at bounding box center [457, 398] width 185 height 29
click at [468, 409] on select "Select Individual Company" at bounding box center [457, 398] width 185 height 29
select select "COMPANY"
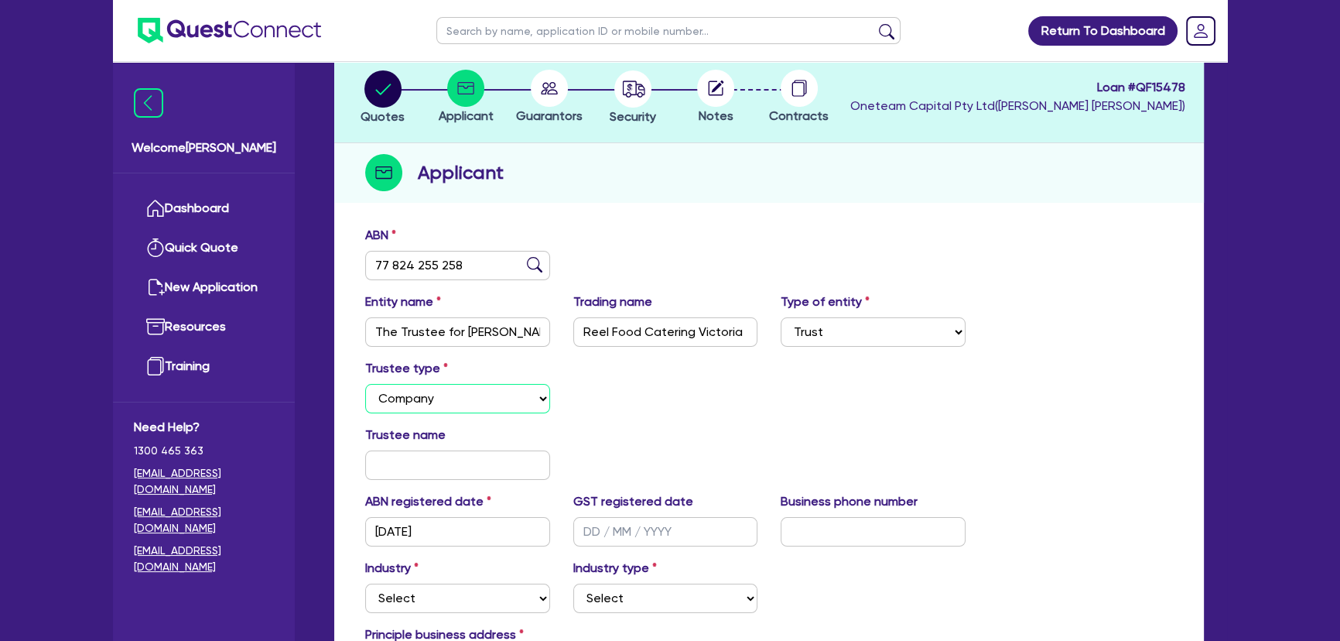
click at [365, 384] on select "Select Individual Company" at bounding box center [457, 398] width 185 height 29
click at [456, 472] on input "text" at bounding box center [457, 464] width 185 height 29
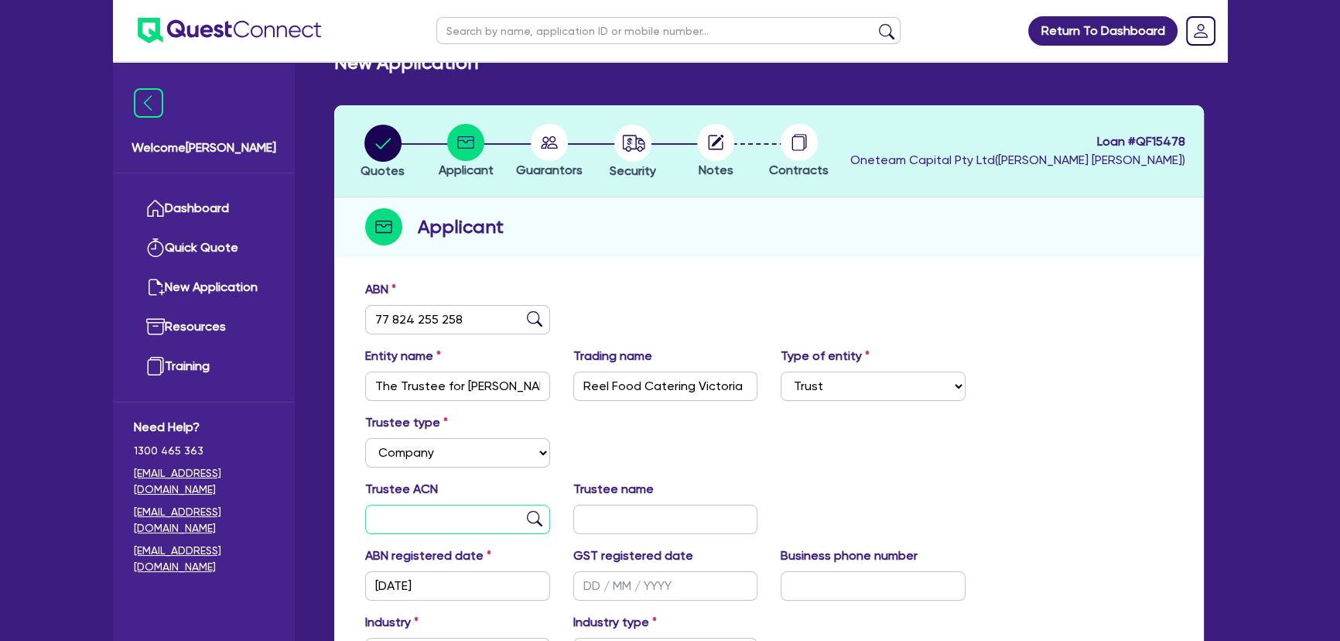
scroll to position [0, 0]
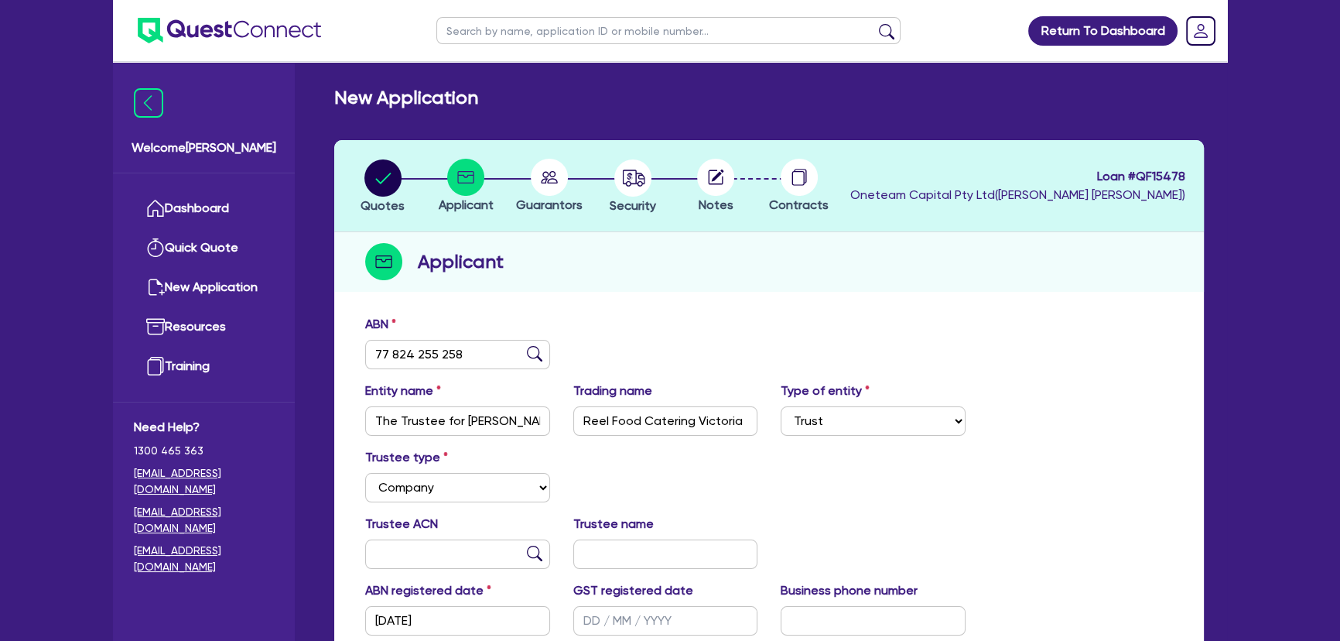
click at [601, 191] on li "Security" at bounding box center [633, 186] width 84 height 54
click at [531, 179] on circle at bounding box center [549, 177] width 37 height 37
click at [620, 183] on circle "button" at bounding box center [632, 177] width 37 height 37
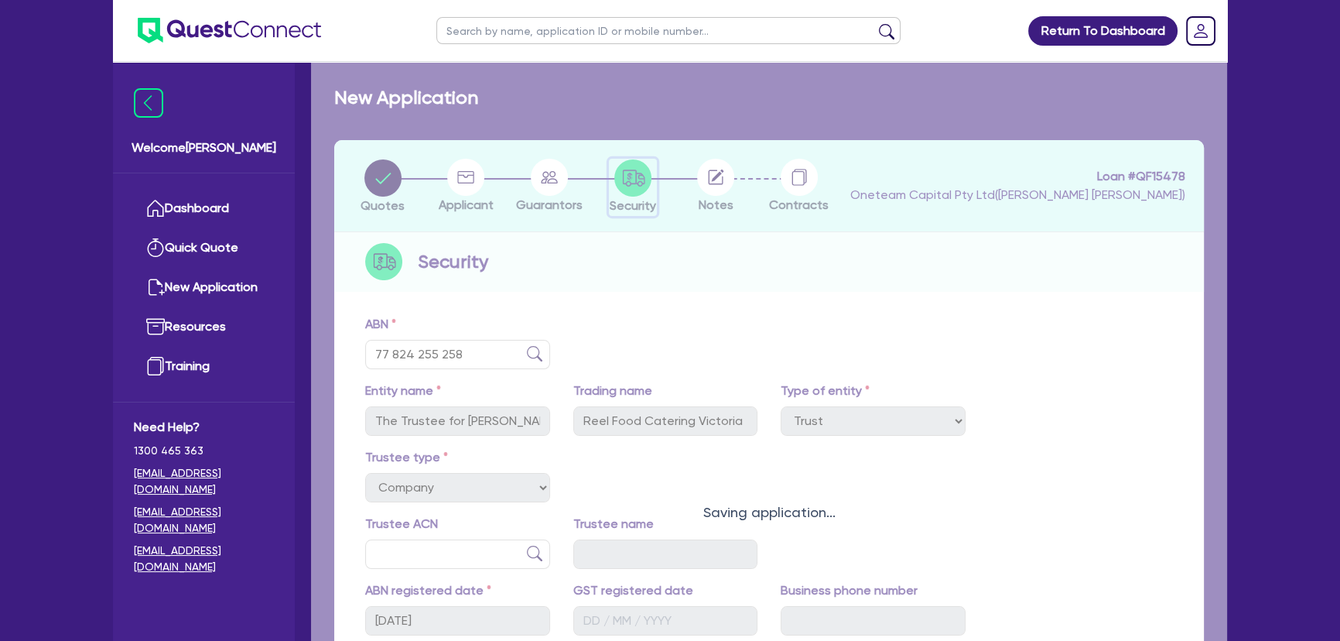
select select "PRIMARY_ASSETS"
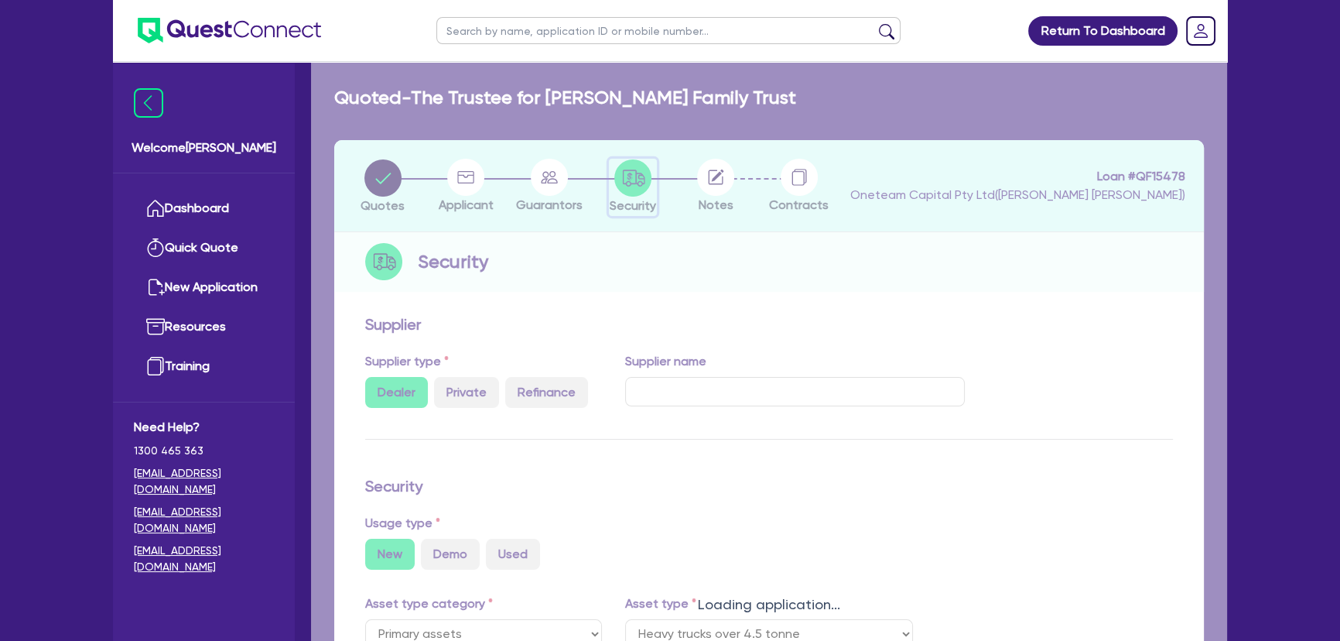
select select "HEAVY_TRUCKS"
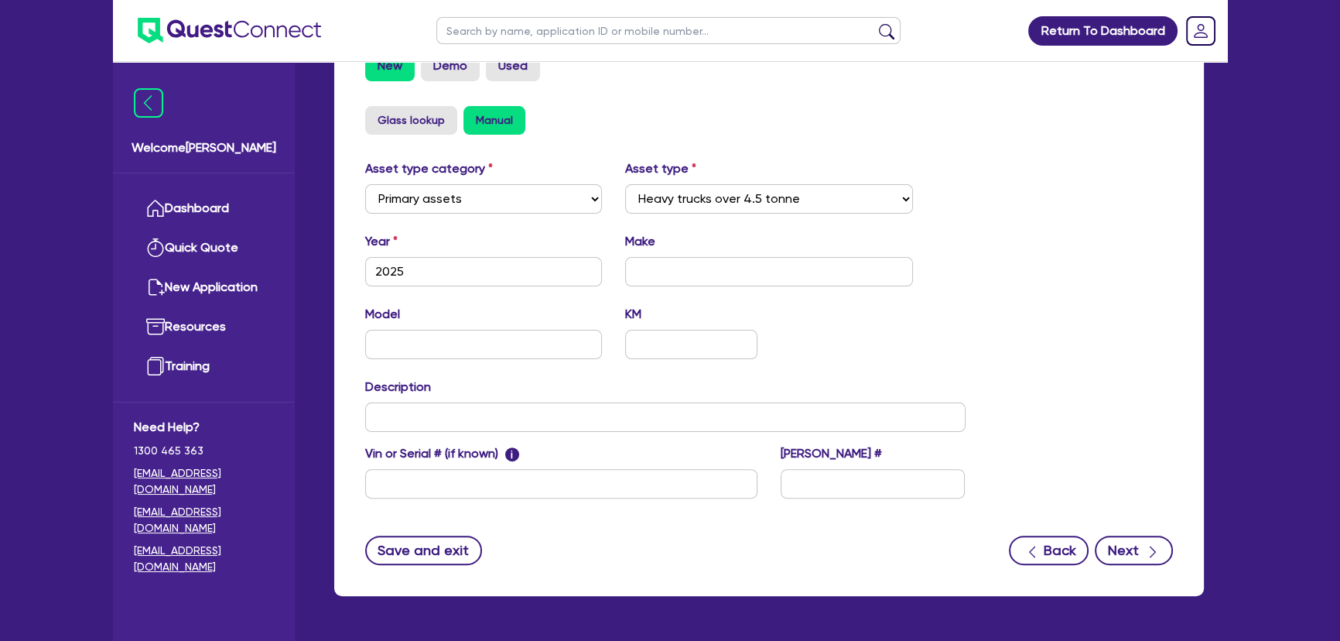
scroll to position [536, 0]
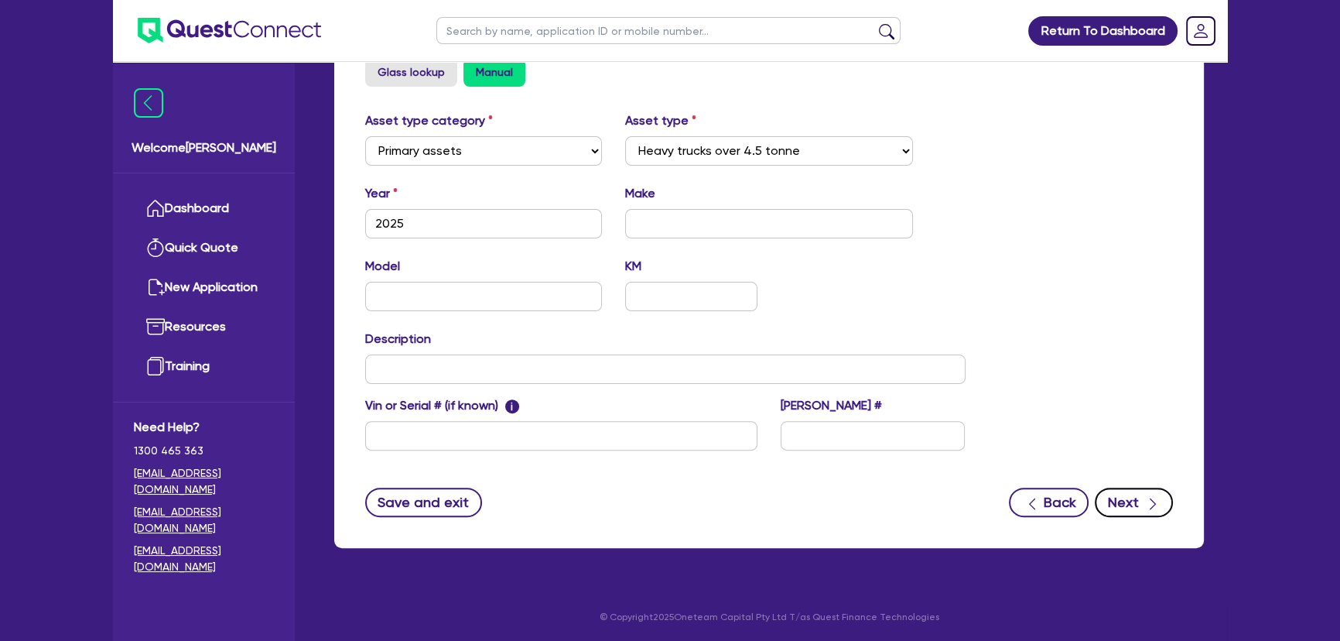
click at [1146, 504] on icon "button" at bounding box center [1152, 503] width 15 height 15
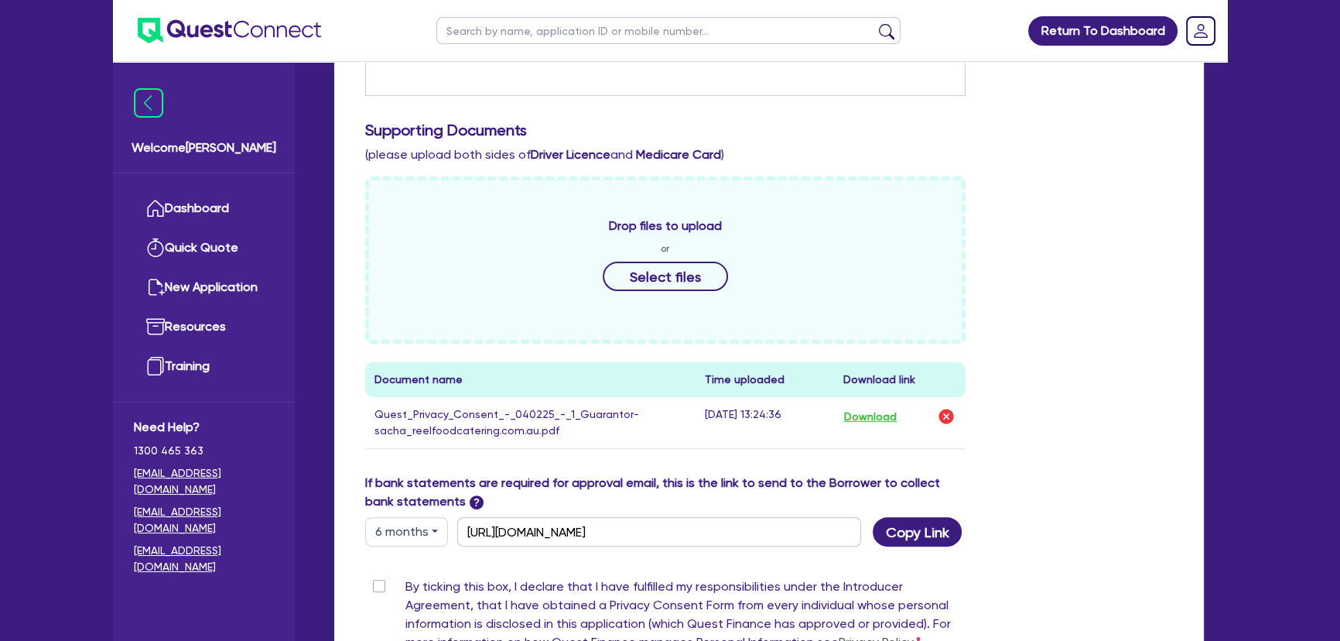
scroll to position [428, 0]
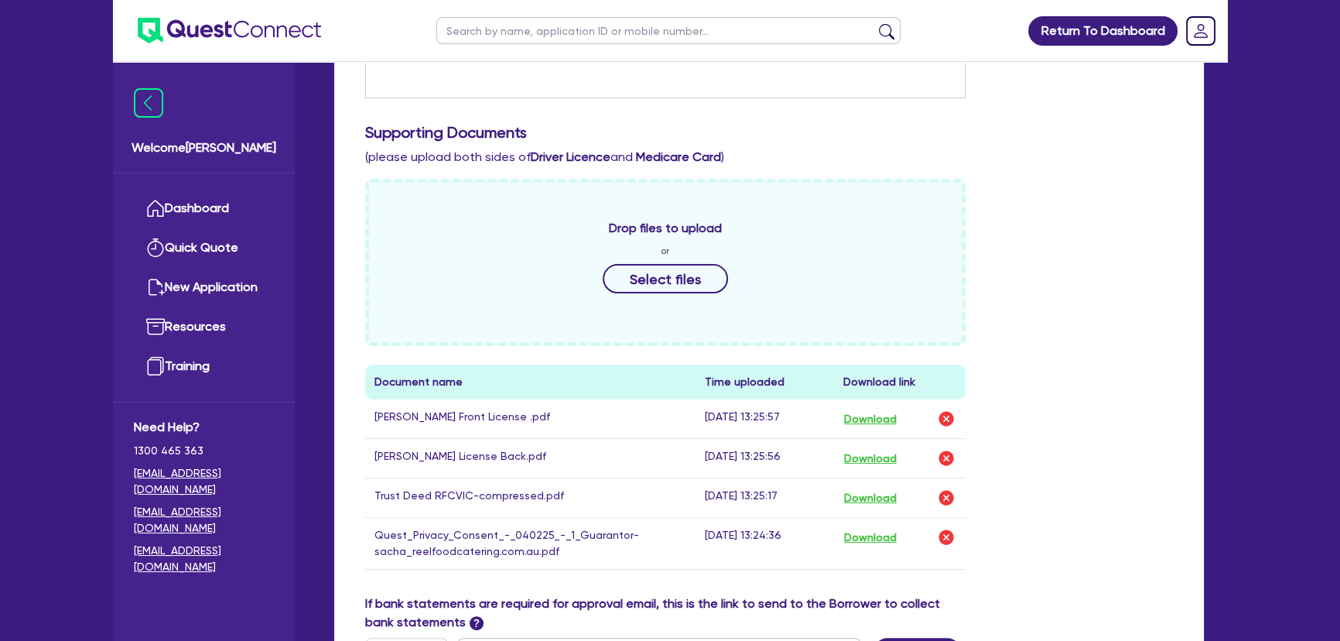
click at [1143, 350] on div "Drop files to upload or Select files Document name Time uploaded Download link …" at bounding box center [769, 387] width 831 height 416
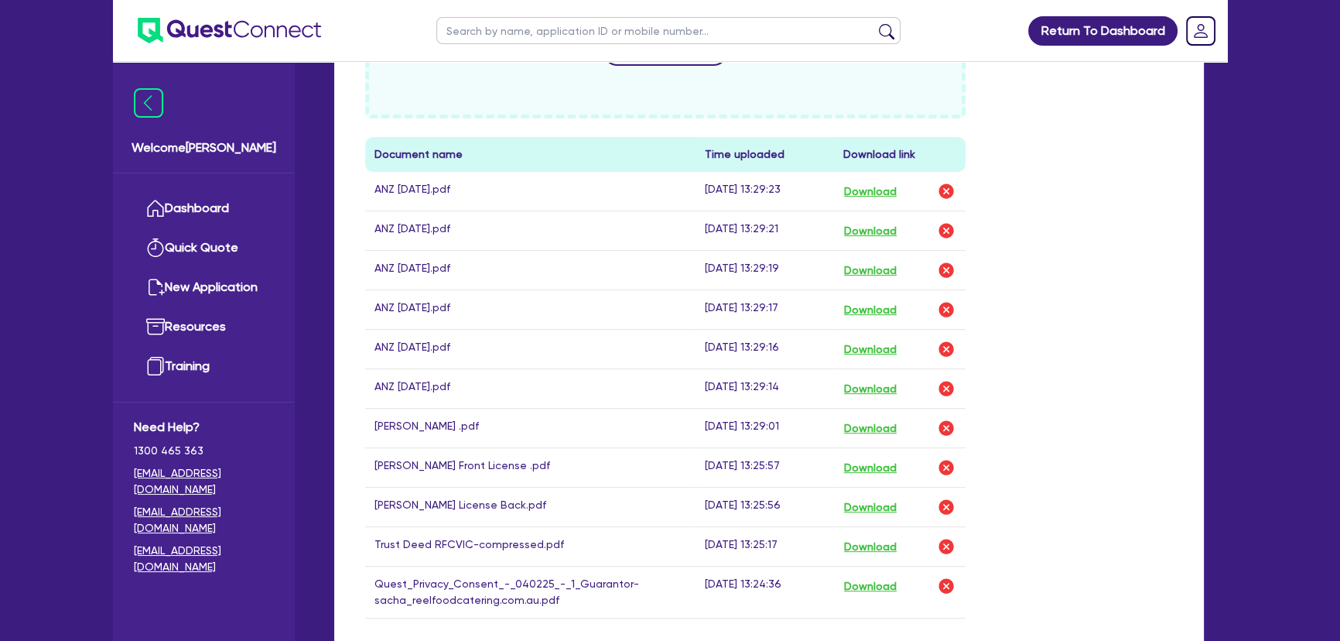
scroll to position [710, 0]
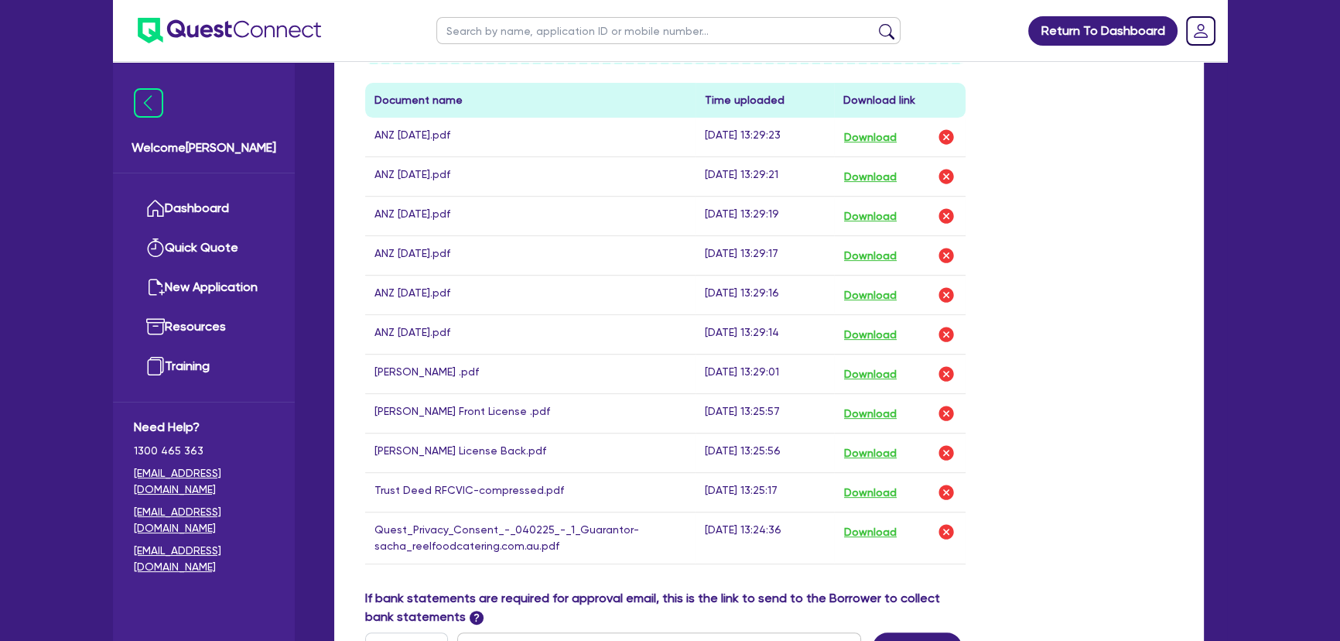
click at [464, 327] on td "ANZ Sept 25.pdf" at bounding box center [530, 334] width 330 height 39
click at [462, 303] on td "ANZ April 25.pdf" at bounding box center [530, 294] width 330 height 39
click at [464, 264] on td "ANZ June 25.pdf" at bounding box center [530, 255] width 330 height 39
drag, startPoint x: 365, startPoint y: 133, endPoint x: 464, endPoint y: 327, distance: 218.0
click at [464, 327] on tbody "ANZ July 25.pdf 02-10-25 13:29:23 Download ANZ AUG 25.pdf 02-10-25 13:29:21 Dow…" at bounding box center [665, 341] width 601 height 447
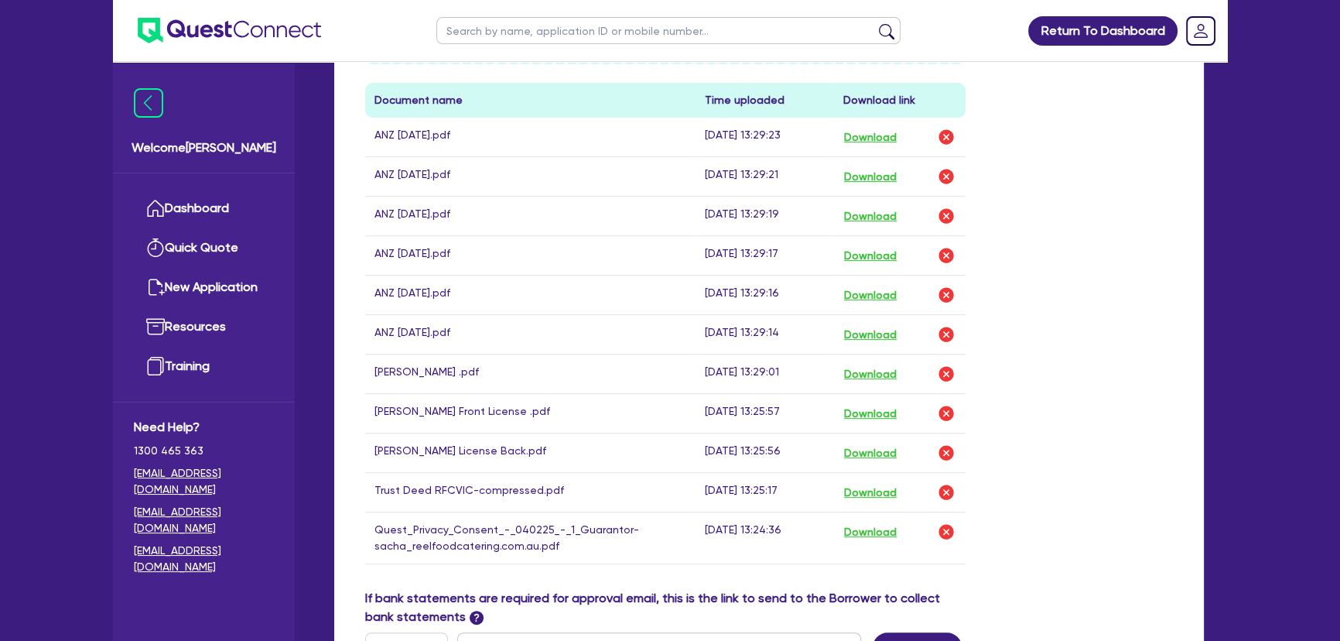
click at [1154, 425] on div "Drop files to upload or Select files Document name Time uploaded Download link …" at bounding box center [769, 243] width 831 height 692
click at [859, 484] on button "Download" at bounding box center [871, 492] width 54 height 20
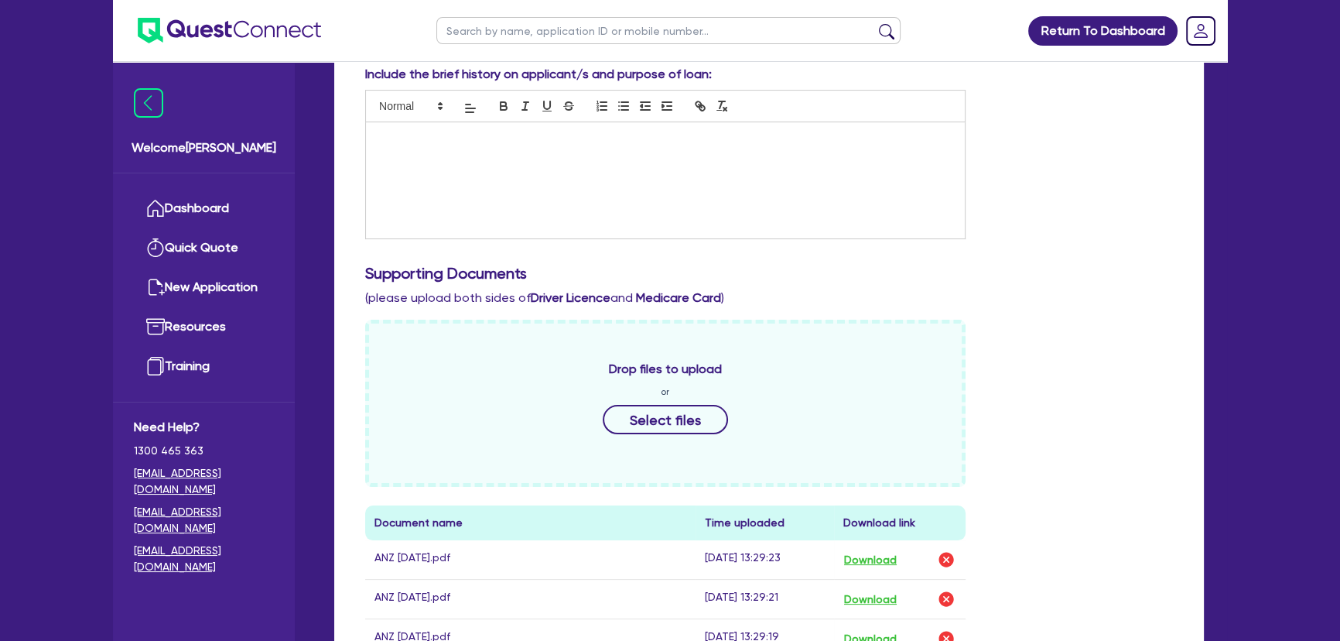
scroll to position [0, 0]
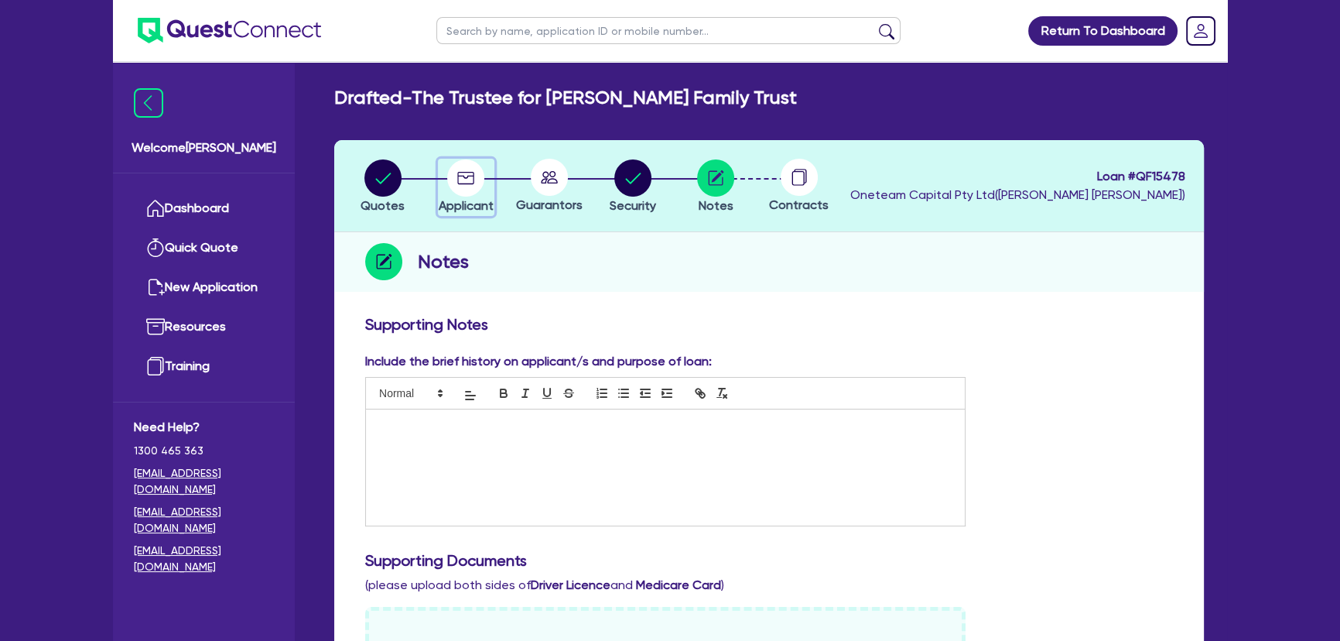
click at [441, 163] on div "button" at bounding box center [466, 177] width 55 height 37
select select "TRUST"
select select "COMPANY"
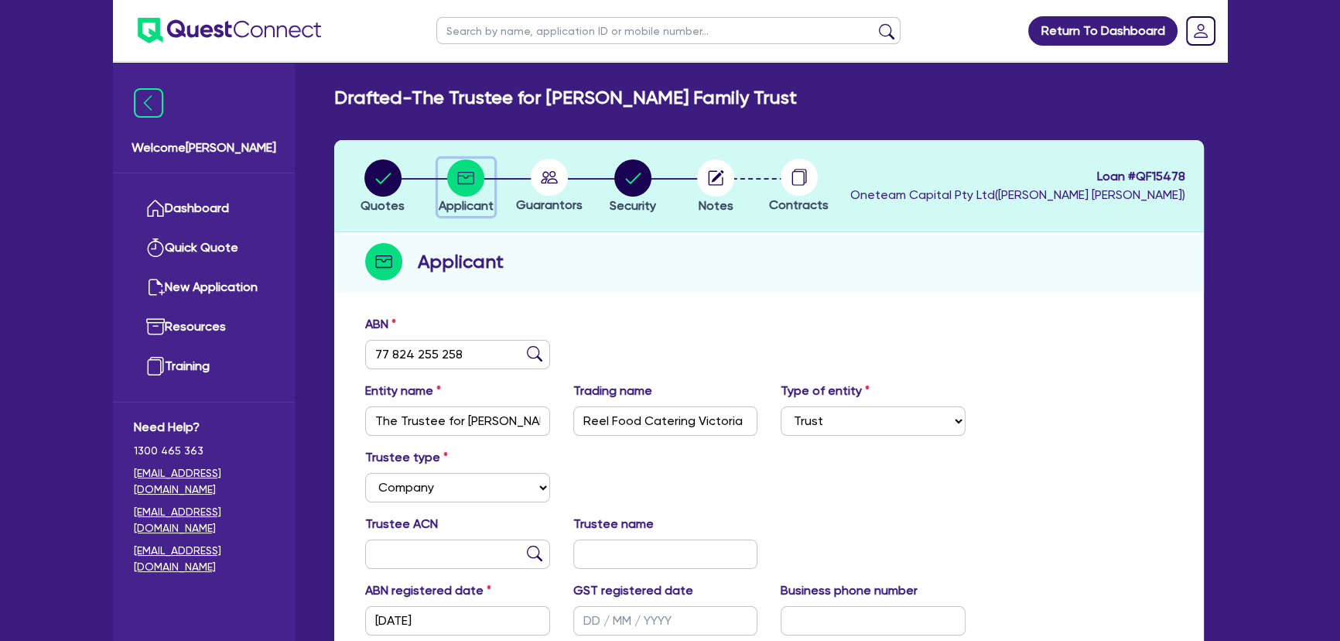
click at [470, 178] on circle "button" at bounding box center [465, 177] width 37 height 37
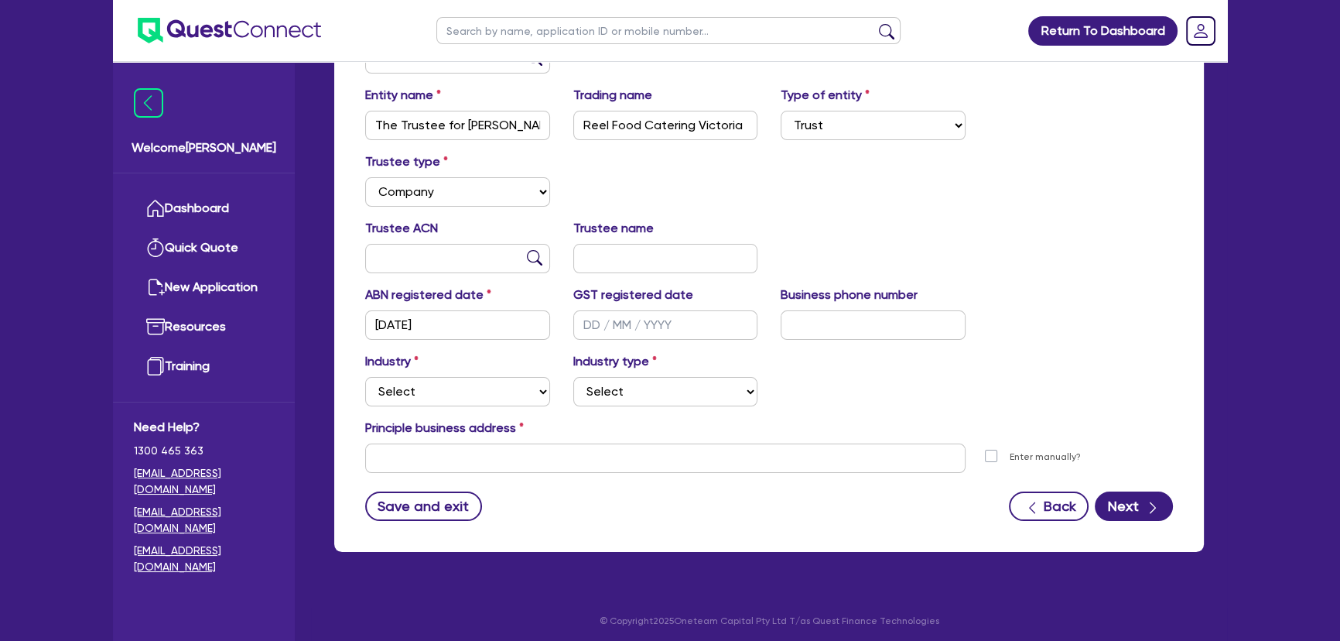
scroll to position [300, 0]
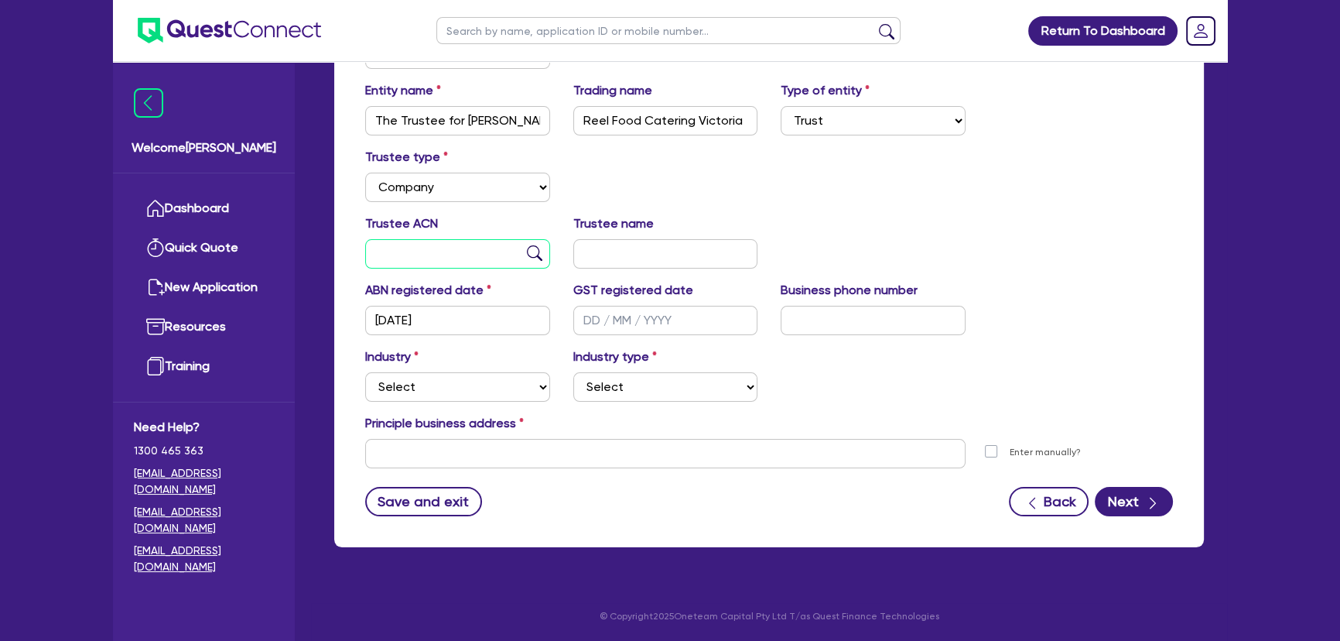
click at [449, 255] on input "text" at bounding box center [457, 253] width 185 height 29
type input "678 250 327"
type input "RFCVIC PTY LTD"
drag, startPoint x: 411, startPoint y: 263, endPoint x: 358, endPoint y: 263, distance: 52.6
click at [358, 263] on div "Trustee ACN 678 250 327" at bounding box center [458, 241] width 208 height 54
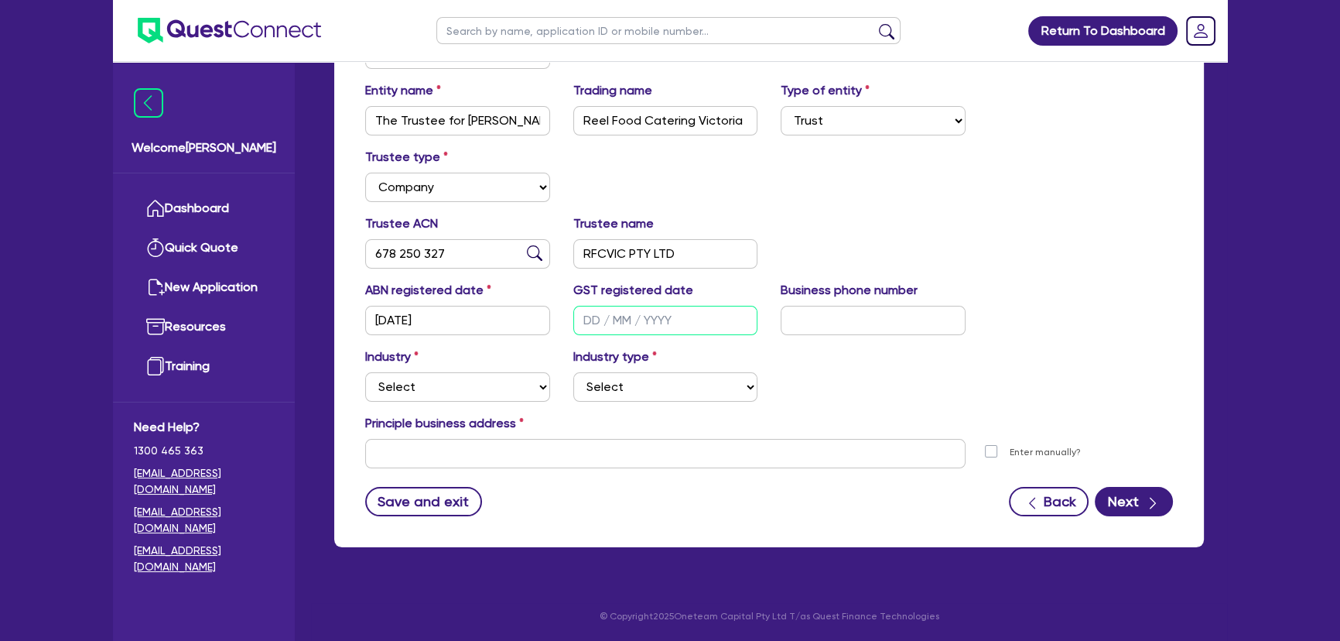
click at [621, 314] on input "text" at bounding box center [665, 320] width 185 height 29
click at [433, 269] on div "Trustee ACN 678 250 327 Trustee name RFCVIC PTY LTD" at bounding box center [769, 247] width 831 height 67
click at [429, 263] on input "678 250 327" at bounding box center [457, 253] width 185 height 29
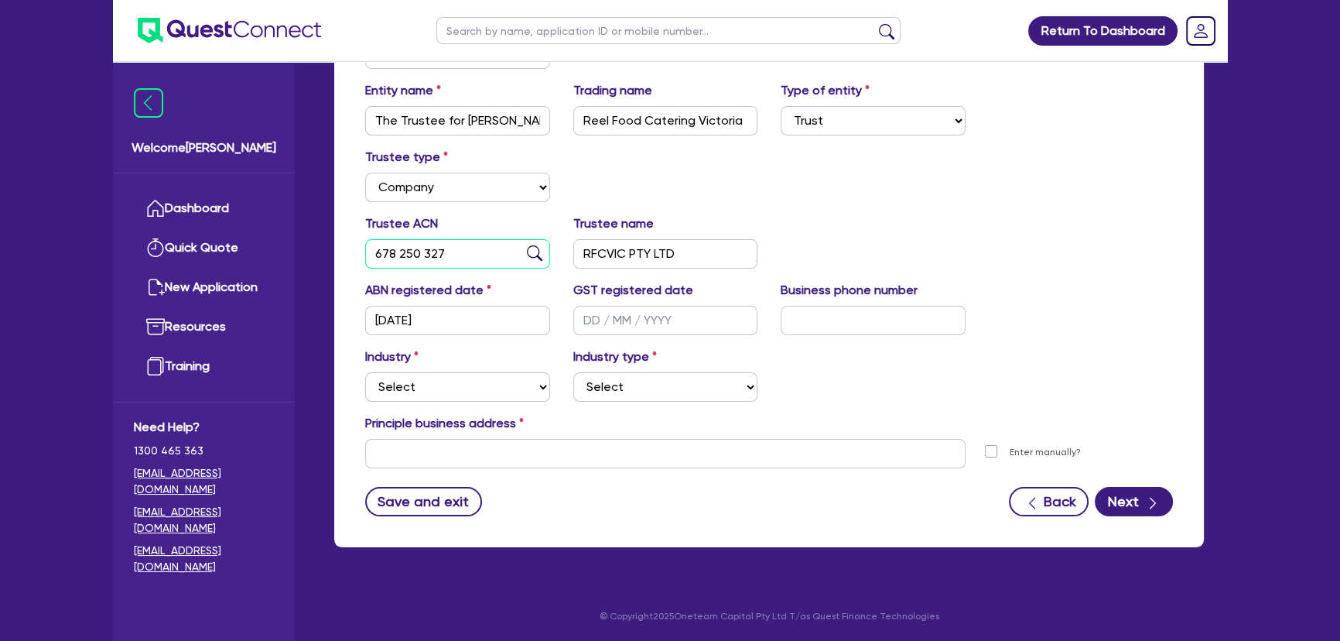
click at [429, 263] on input "678 250 327" at bounding box center [457, 253] width 185 height 29
paste input "16 782 503"
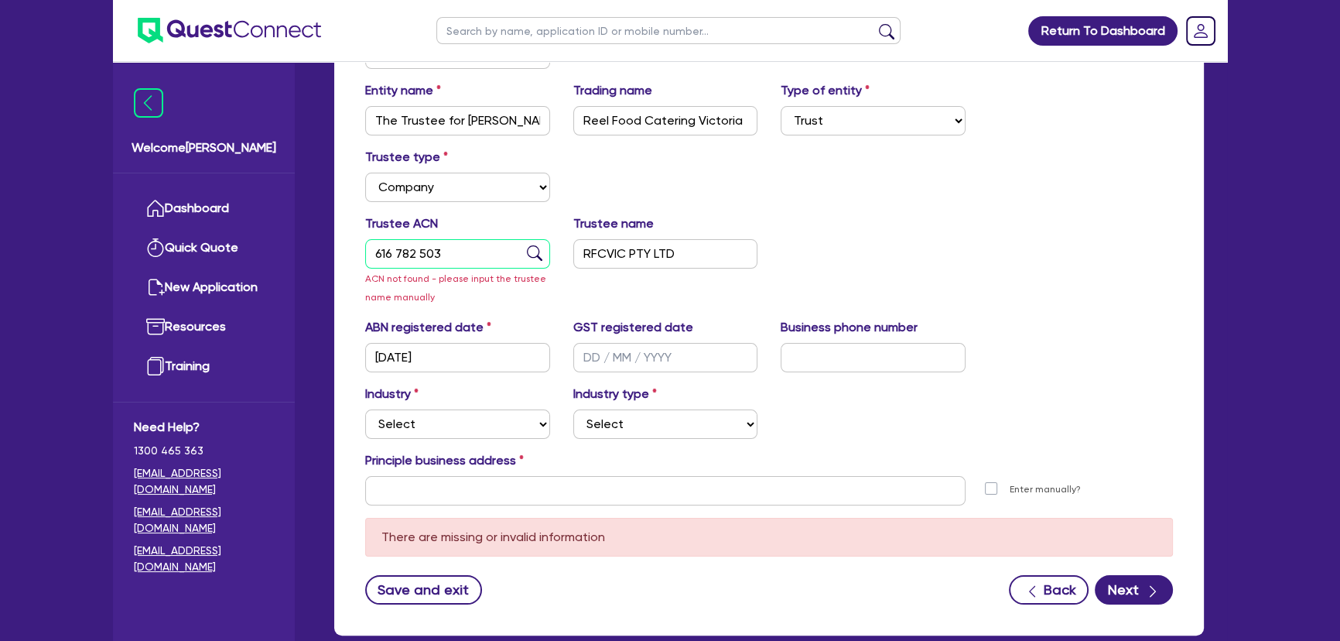
click at [386, 252] on input "616 782 503" at bounding box center [457, 253] width 185 height 29
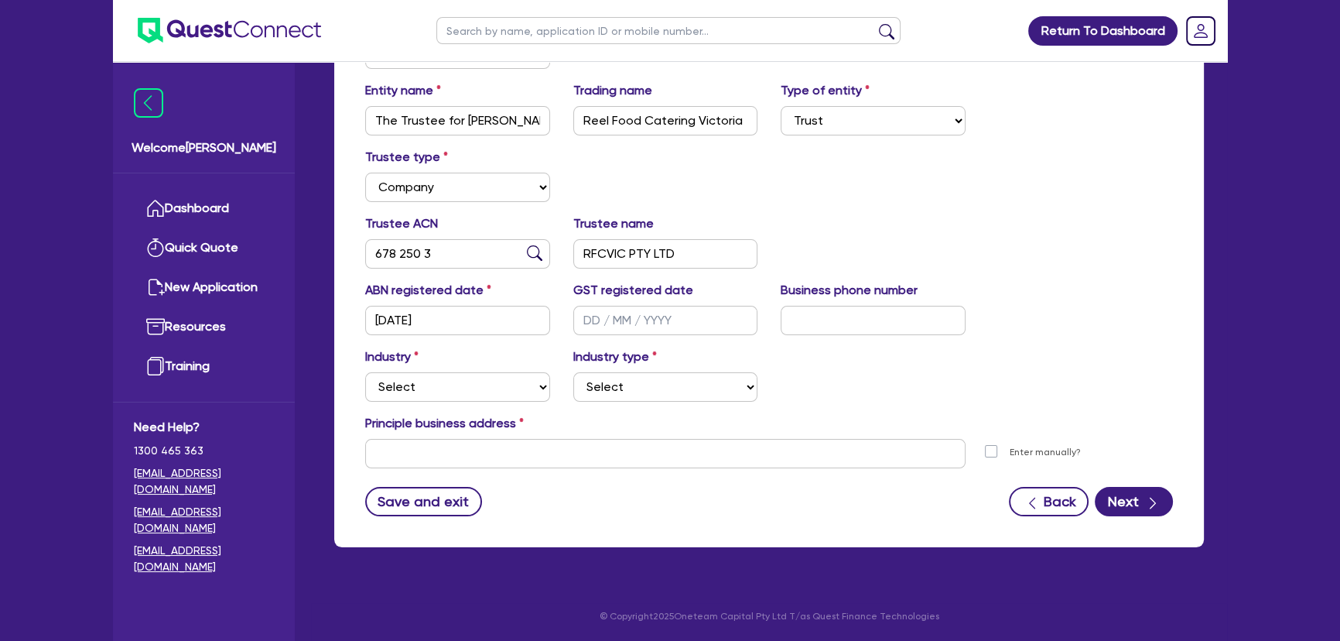
click at [929, 222] on div "Trustee ACN 678 250 3 Trustee name RFCVIC PTY LTD" at bounding box center [769, 247] width 831 height 67
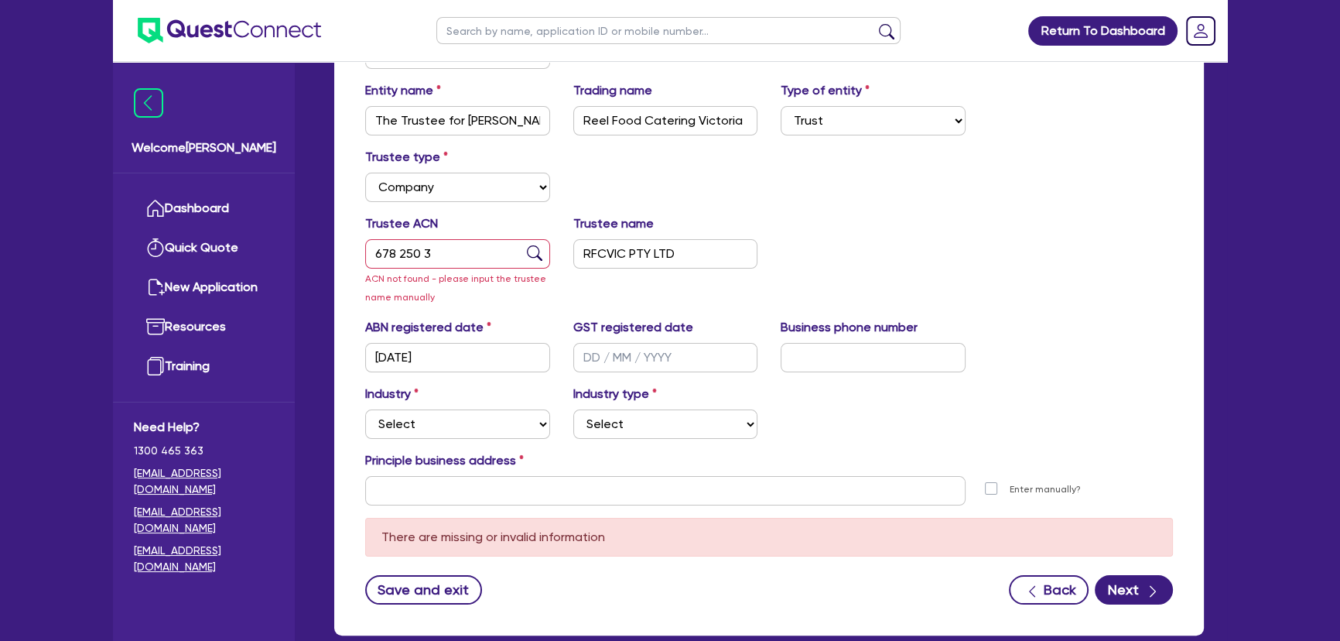
click at [571, 330] on div "GST registered date" at bounding box center [666, 345] width 208 height 54
click at [539, 258] on img at bounding box center [534, 252] width 15 height 15
click at [457, 254] on input "678 250 3" at bounding box center [457, 253] width 185 height 29
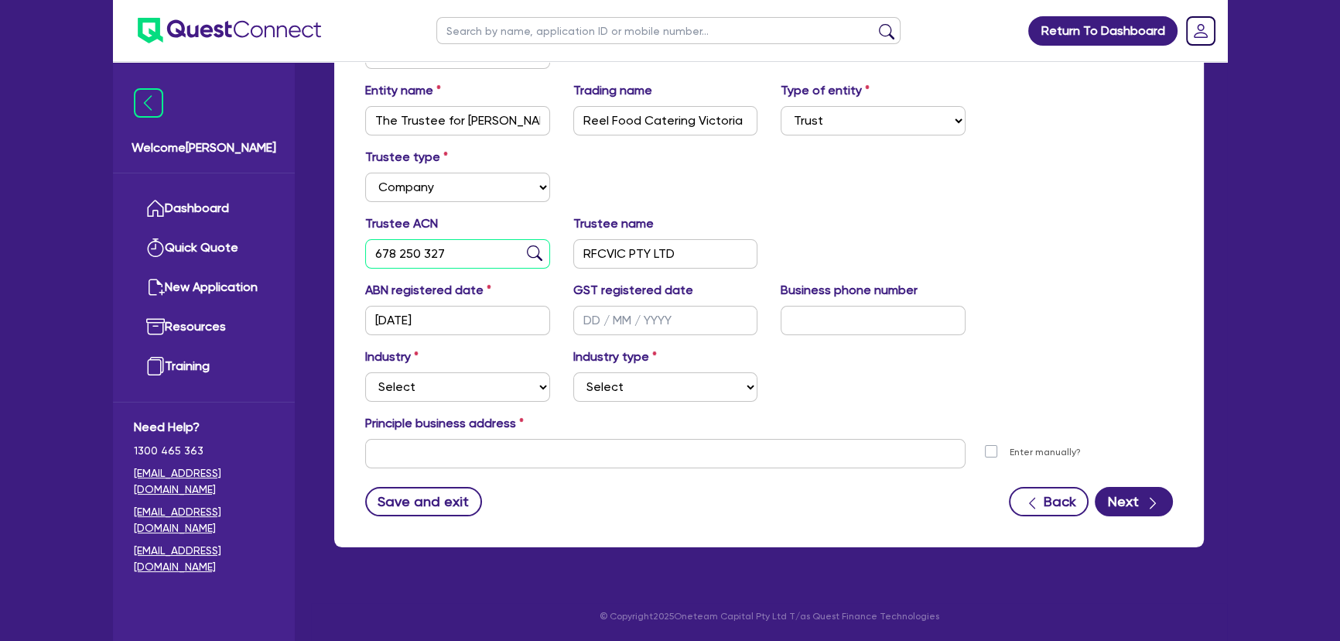
type input "678 250 327"
click at [623, 330] on input "text" at bounding box center [665, 320] width 185 height 29
type input "01/07/2025"
click at [874, 294] on label "Business phone number" at bounding box center [849, 290] width 137 height 19
click at [863, 311] on input "text" at bounding box center [873, 320] width 185 height 29
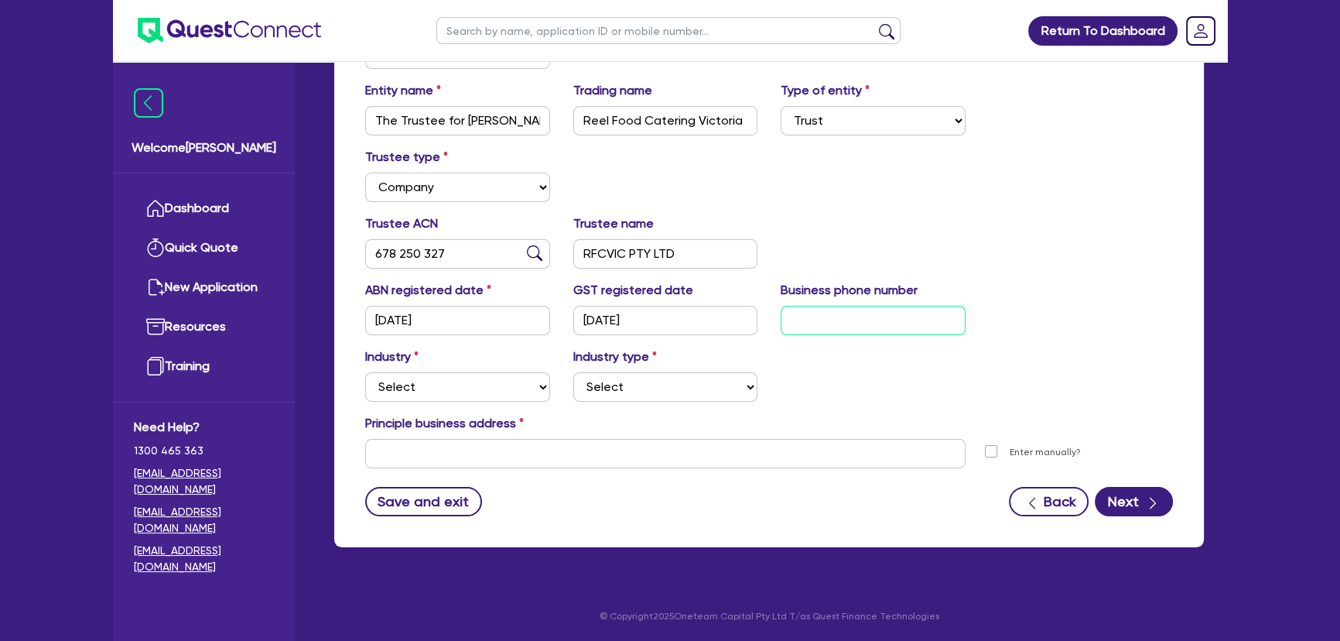
click at [827, 319] on input "text" at bounding box center [873, 320] width 185 height 29
paste input "4 9111 5021"
type input "04 9111 5021"
click at [410, 388] on select "Select Accomodation & Food Services Administrative & Support Services Agricultu…" at bounding box center [457, 386] width 185 height 29
select select "ACCOMODATION_FOOD"
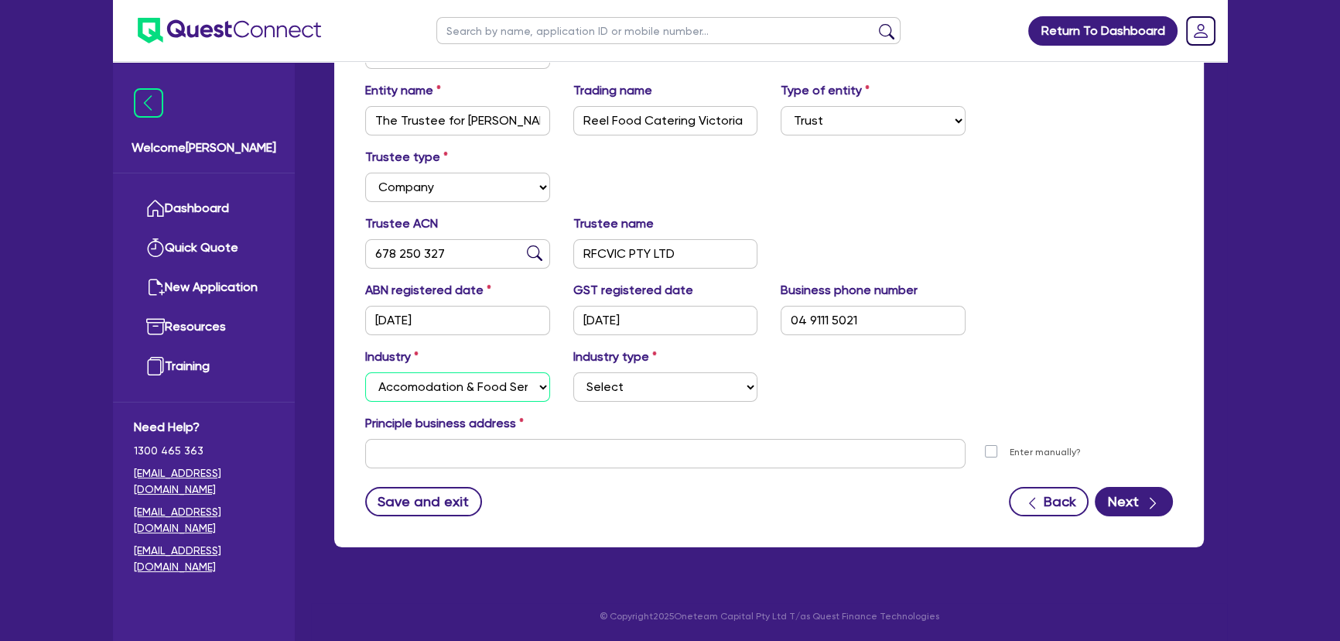
click at [365, 372] on select "Select Accomodation & Food Services Administrative & Support Services Agricultu…" at bounding box center [457, 386] width 185 height 29
click at [640, 395] on select "Select Hotels Motels Serviced Apartments Other Short-term Accomodation Cafes Re…" at bounding box center [665, 386] width 185 height 29
select select "OTHER_FOOD"
click at [573, 372] on select "Select Hotels Motels Serviced Apartments Other Short-term Accomodation Cafes Re…" at bounding box center [665, 386] width 185 height 29
click at [585, 436] on div "Principle business address" at bounding box center [769, 426] width 831 height 25
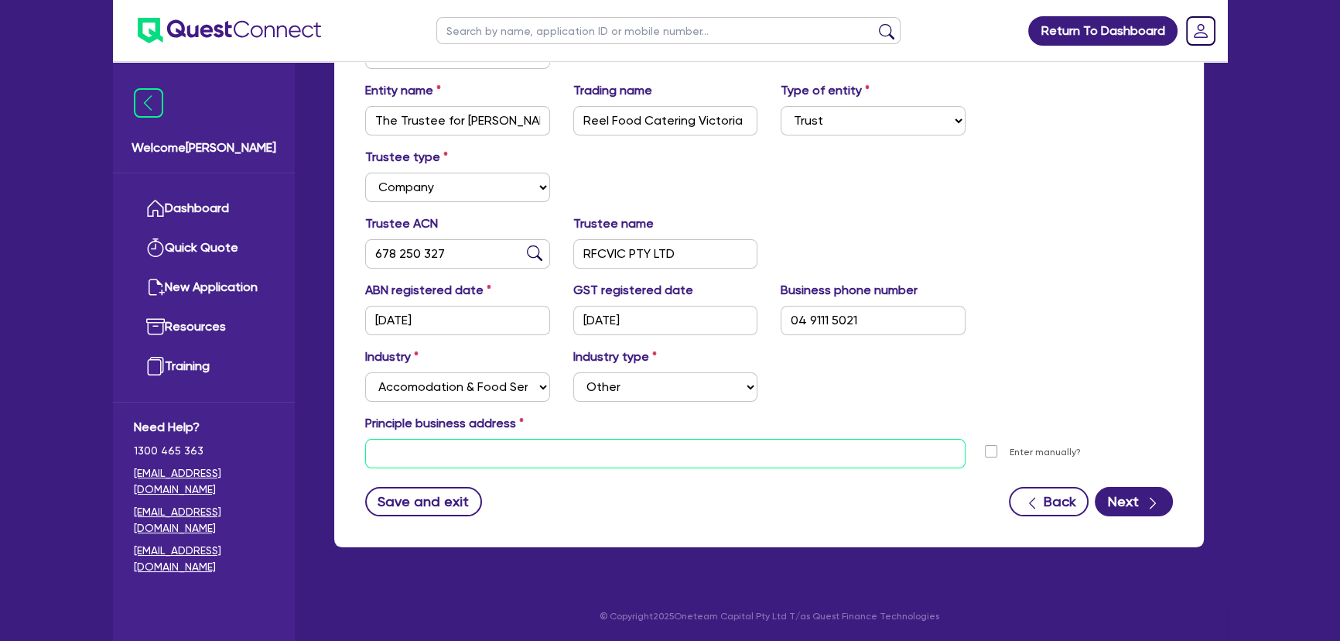
click at [580, 455] on input "text" at bounding box center [665, 453] width 601 height 29
click at [518, 441] on input "text" at bounding box center [665, 453] width 601 height 29
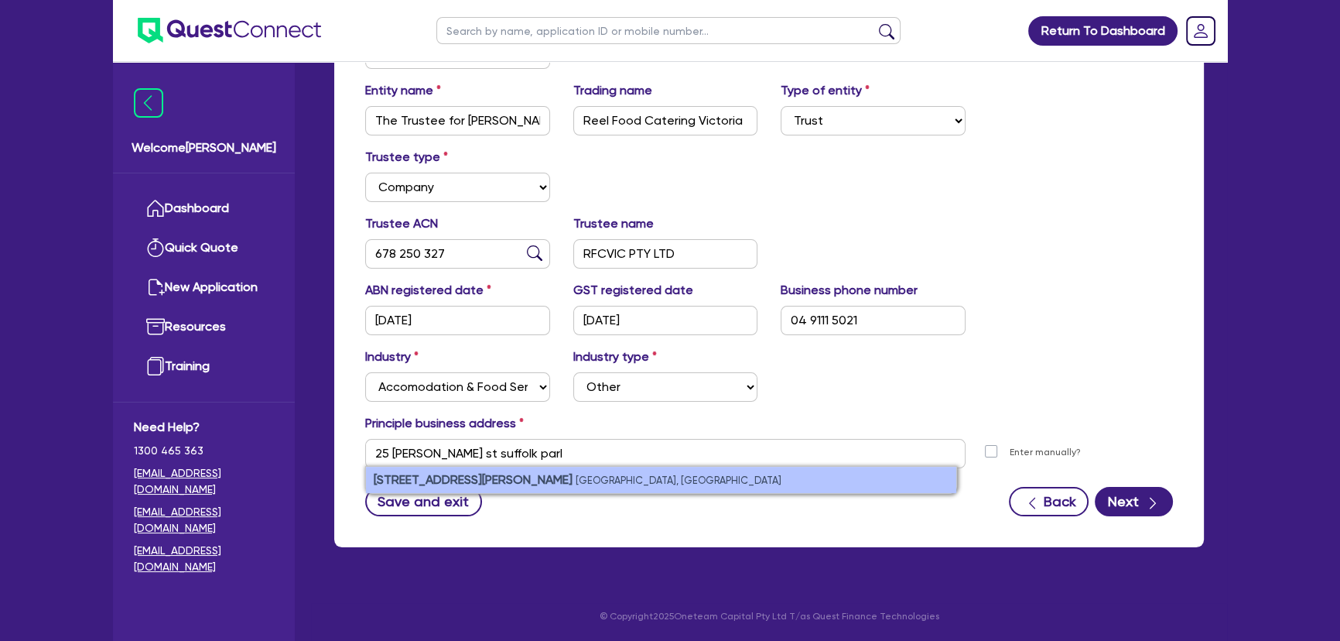
click at [560, 485] on li "25 Alcorn St Suffolk Park NSW, Australia" at bounding box center [661, 480] width 590 height 26
type input "25 Alcorn St Suffolk Park NSW 2481"
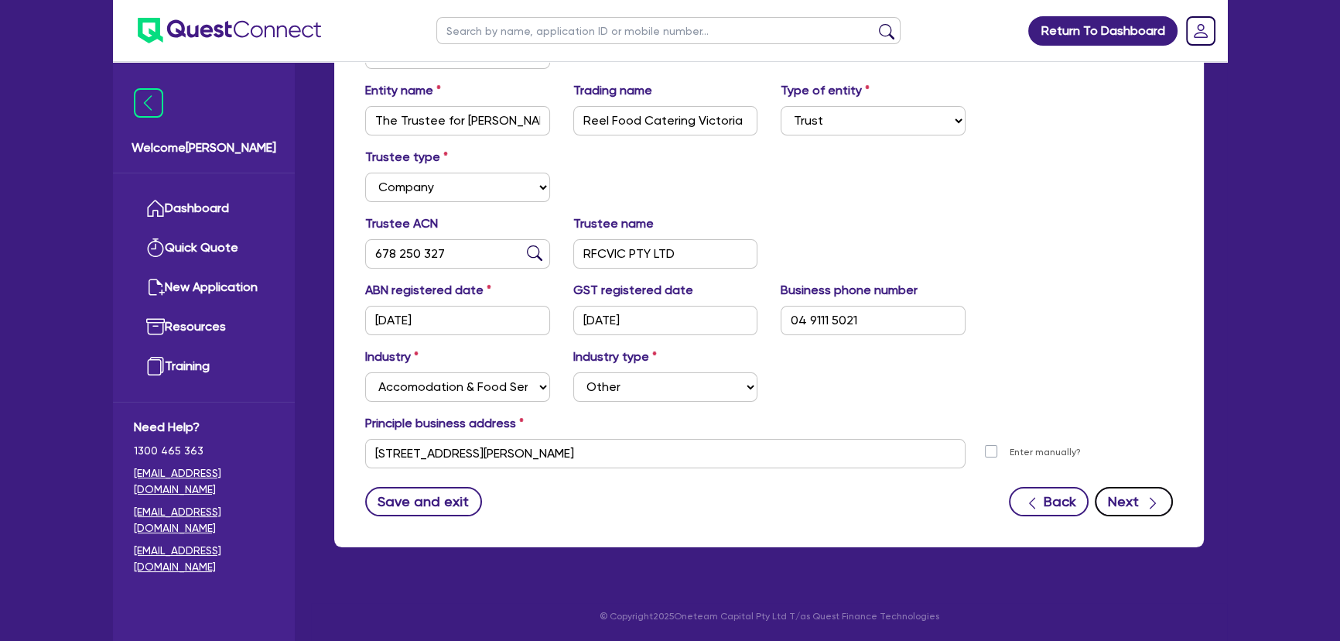
click at [1152, 500] on icon "button" at bounding box center [1152, 502] width 15 height 15
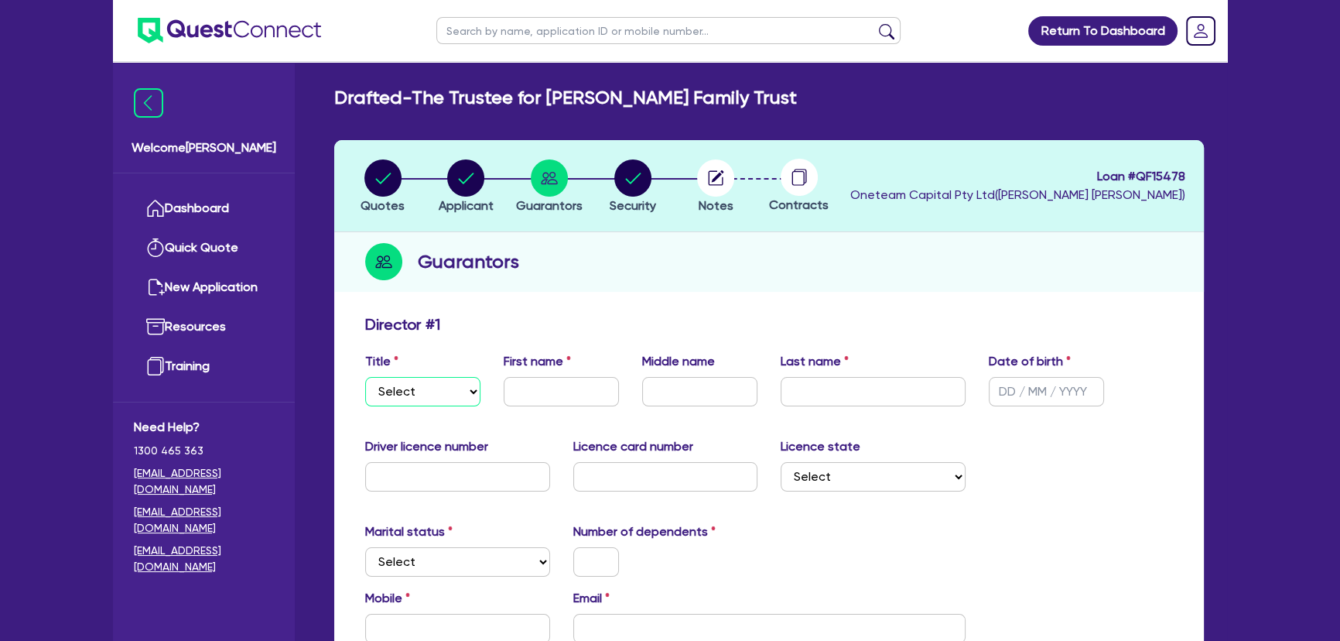
click at [457, 401] on select "Select Mr Mrs Ms Miss Dr" at bounding box center [422, 391] width 115 height 29
select select "MR"
click at [365, 377] on select "Select Mr Mrs Ms Miss Dr" at bounding box center [422, 391] width 115 height 29
click at [543, 382] on input "text" at bounding box center [561, 391] width 115 height 29
type input "Scaha"
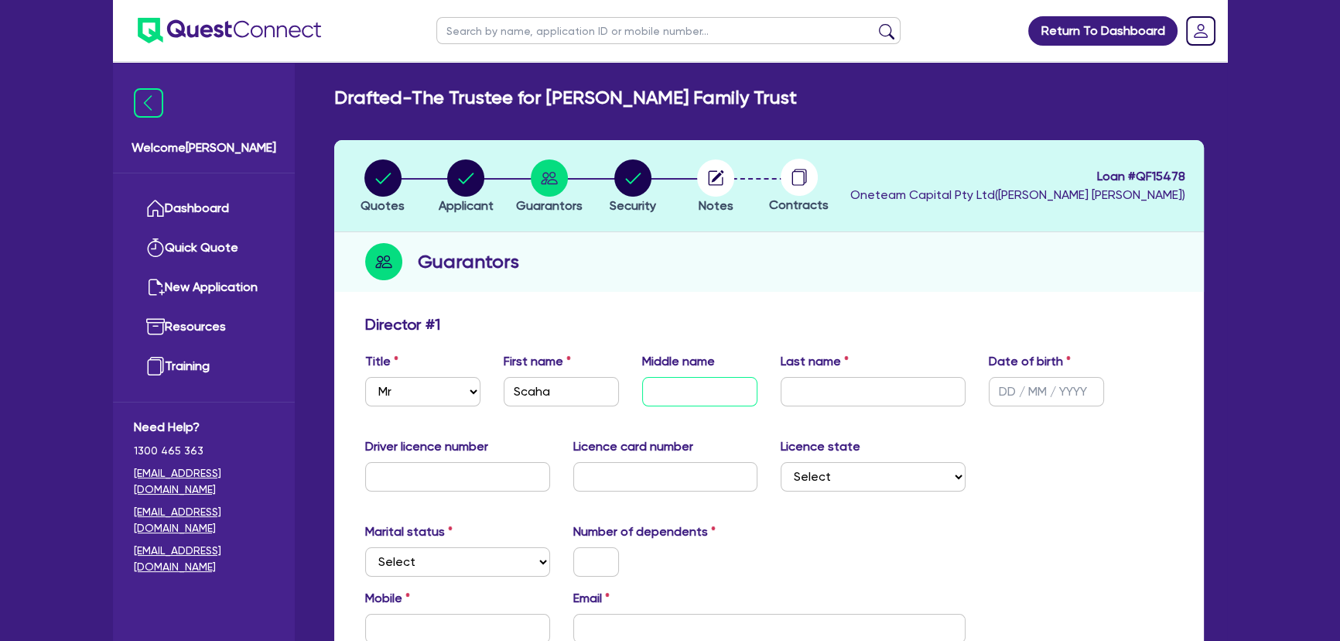
click at [665, 402] on input "text" at bounding box center [699, 391] width 115 height 29
type input "John"
click at [861, 403] on input "text" at bounding box center [873, 391] width 185 height 29
type input "Meier"
click at [1009, 387] on input "text" at bounding box center [1046, 391] width 115 height 29
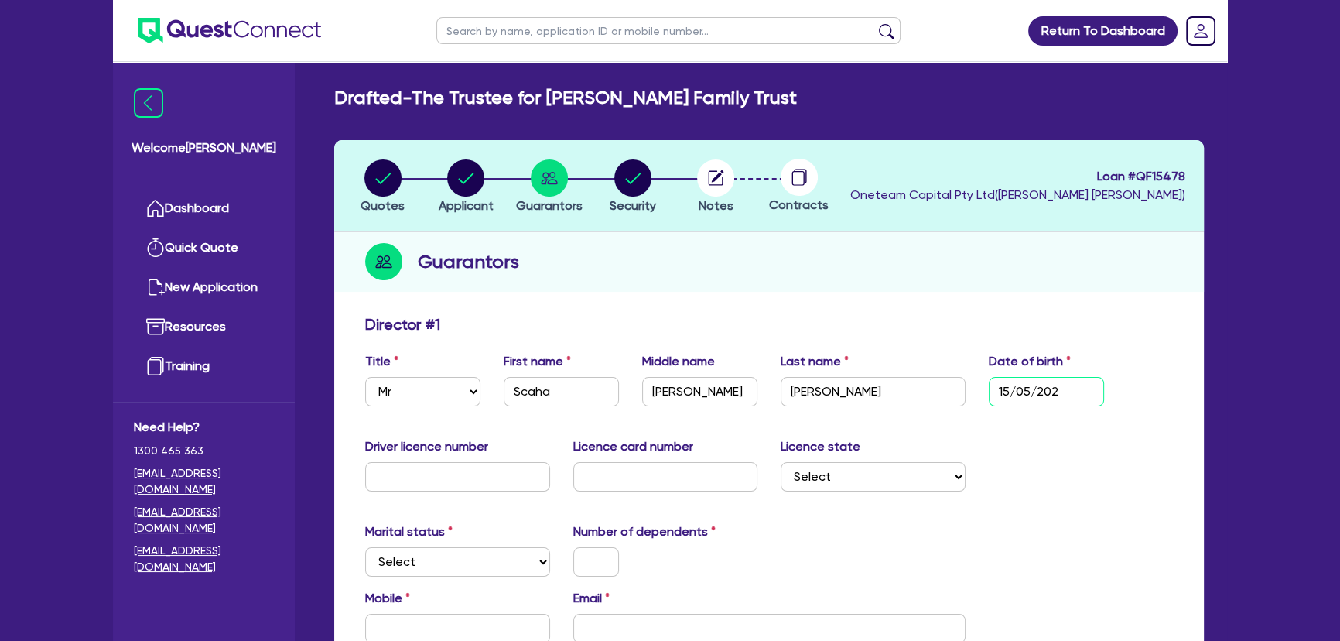
click at [1052, 394] on input "15/05/202" at bounding box center [1046, 391] width 115 height 29
type input "1 / /"
type input "22/08/1972"
click at [471, 488] on input "text" at bounding box center [457, 476] width 185 height 29
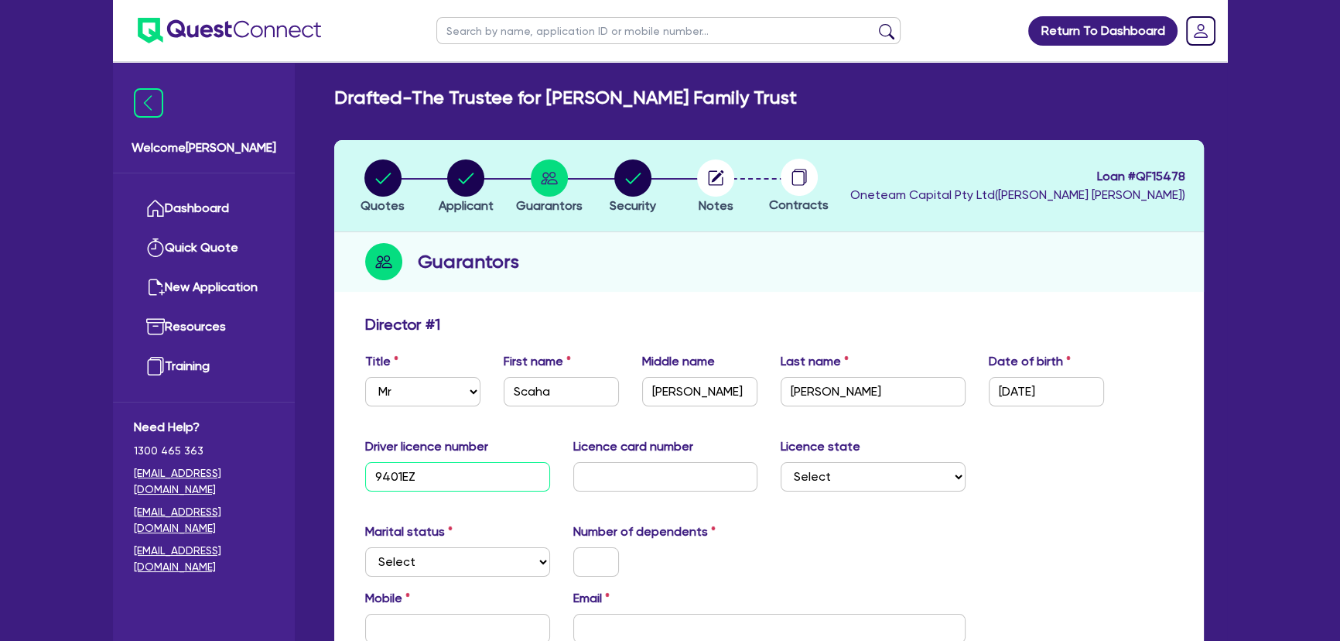
type input "9401EZ"
click at [608, 471] on input "text" at bounding box center [665, 476] width 185 height 29
type input "2055132522"
click at [874, 457] on div "Licence state Select NSW VIC QLD TAS ACT SA NT WA" at bounding box center [873, 464] width 208 height 54
drag, startPoint x: 877, startPoint y: 467, endPoint x: 879, endPoint y: 479, distance: 11.8
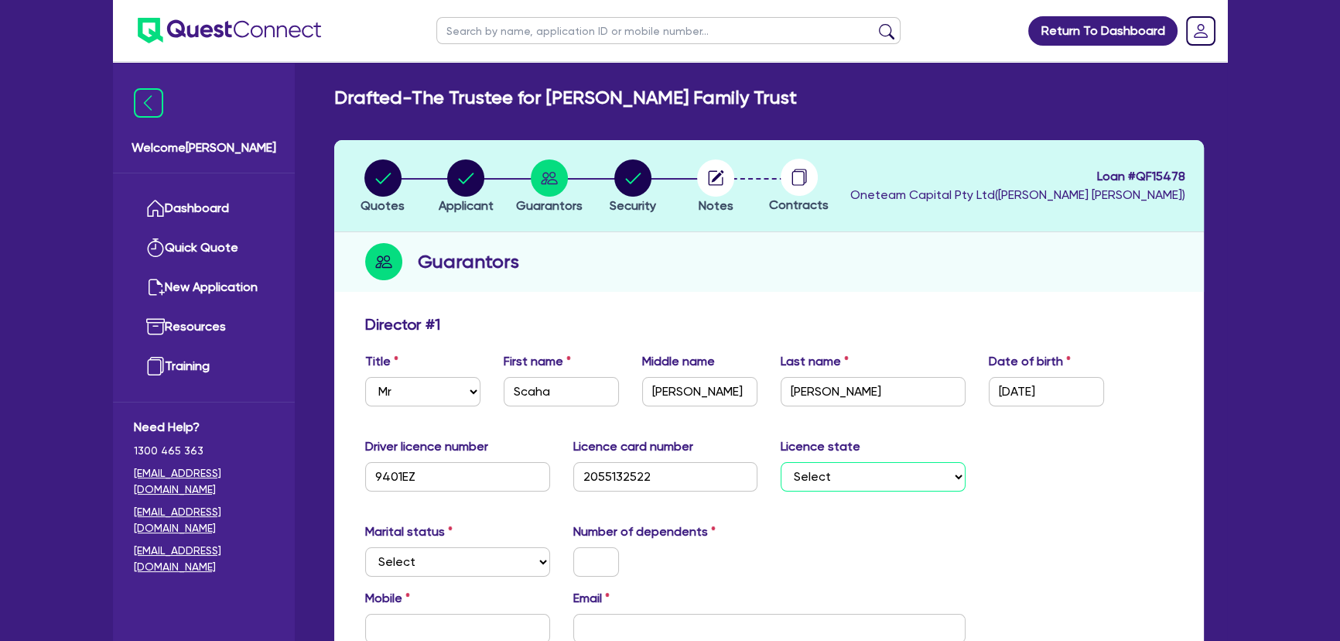
click at [877, 470] on select "Select NSW VIC QLD TAS ACT SA NT WA" at bounding box center [873, 476] width 185 height 29
select select "NSW"
click at [781, 462] on select "Select NSW VIC QLD TAS ACT SA NT WA" at bounding box center [873, 476] width 185 height 29
click at [482, 554] on select "Select Single Married De Facto / Partner" at bounding box center [457, 561] width 185 height 29
select select "MARRIED"
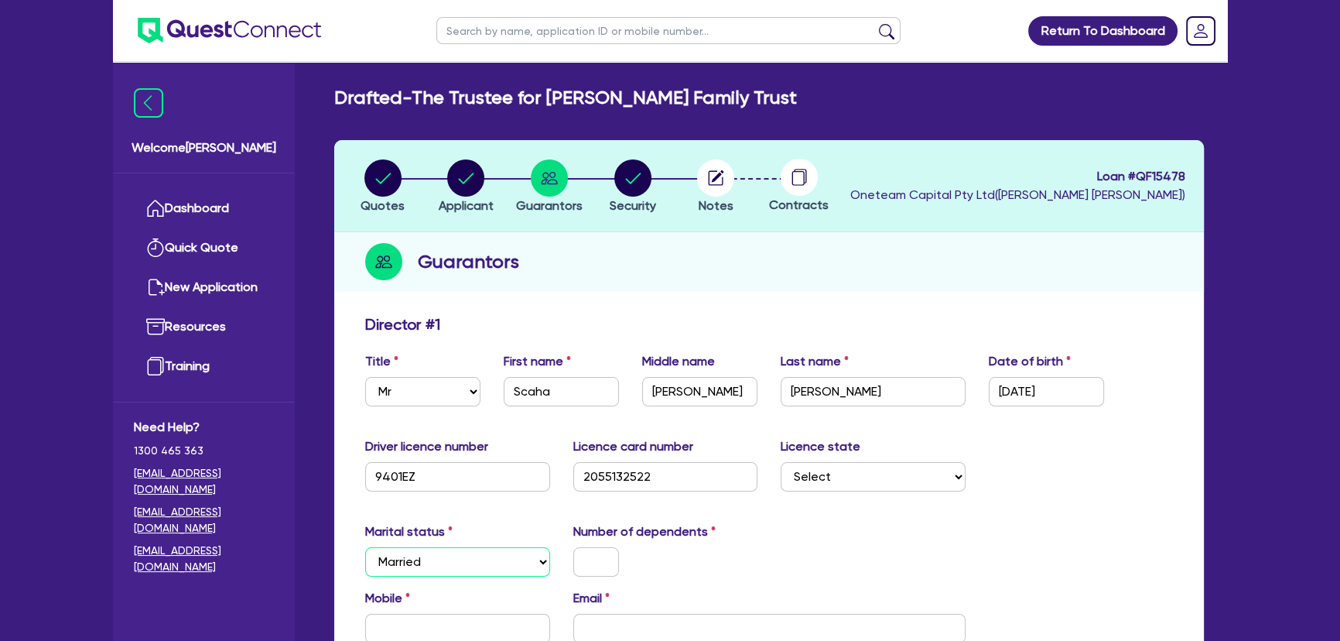
click at [365, 547] on select "Select Single Married De Facto / Partner" at bounding box center [457, 561] width 185 height 29
click at [588, 552] on input "text" at bounding box center [596, 561] width 46 height 29
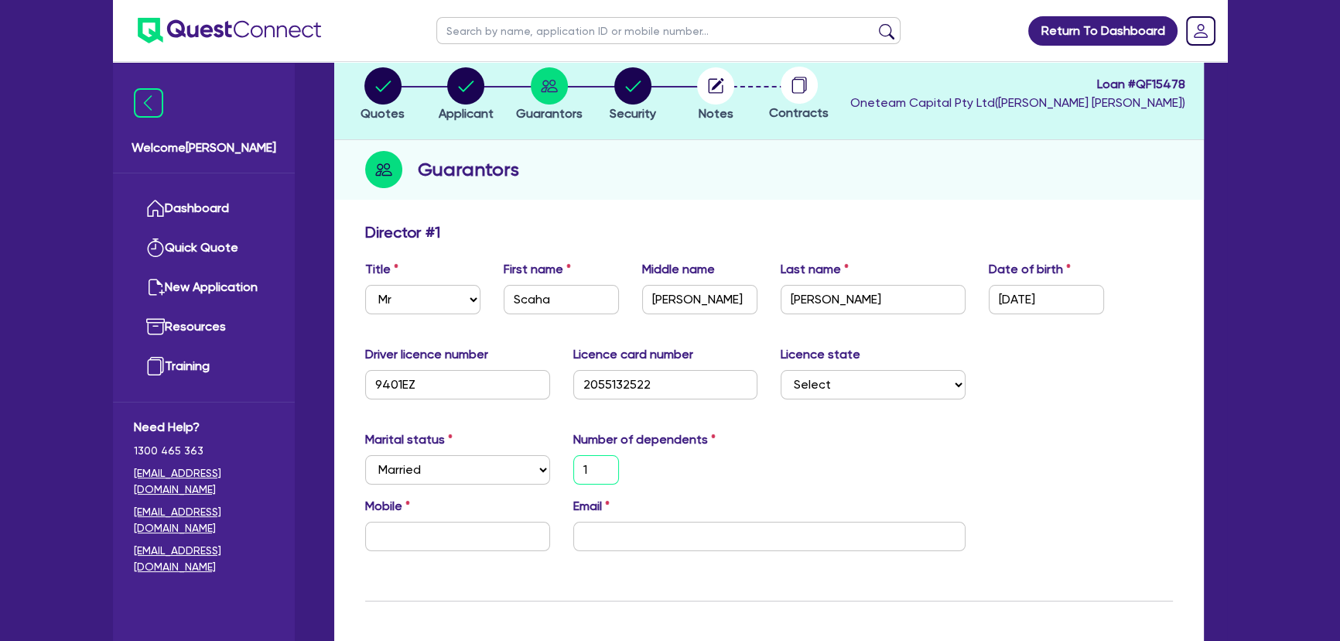
scroll to position [210, 0]
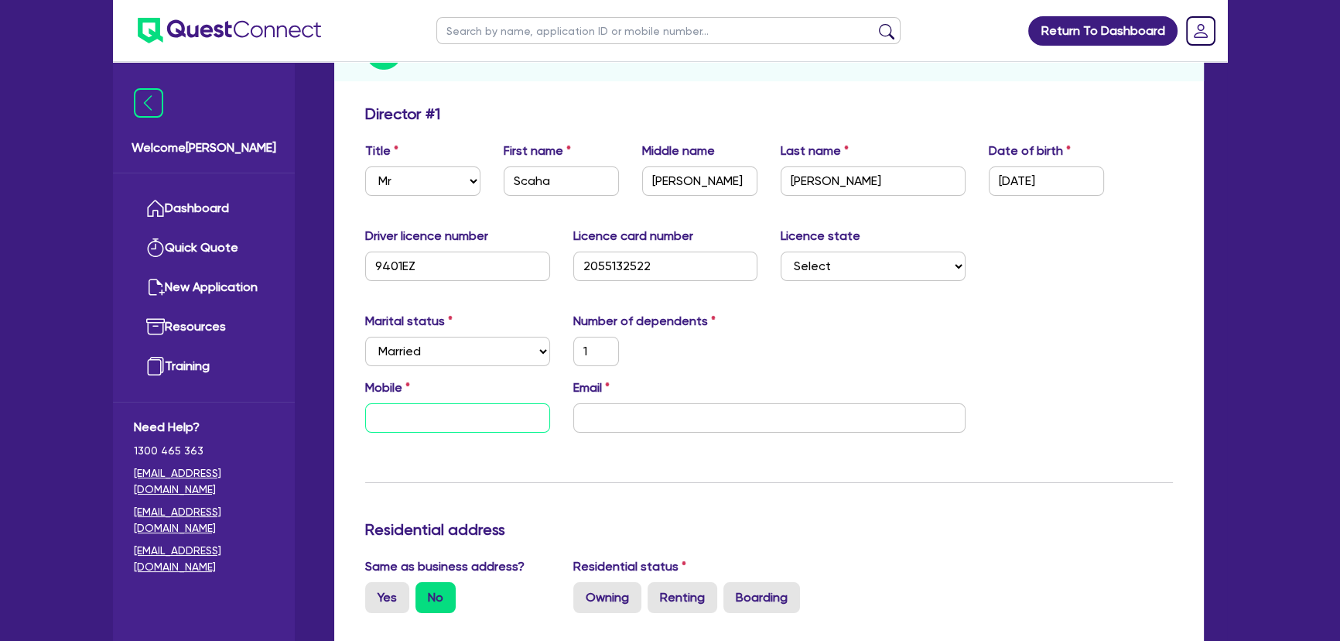
click at [416, 421] on input "text" at bounding box center [457, 417] width 185 height 29
click at [435, 406] on input "text" at bounding box center [457, 417] width 185 height 29
paste input "4911 150 21"
type input "1"
type input "4911 150 21"
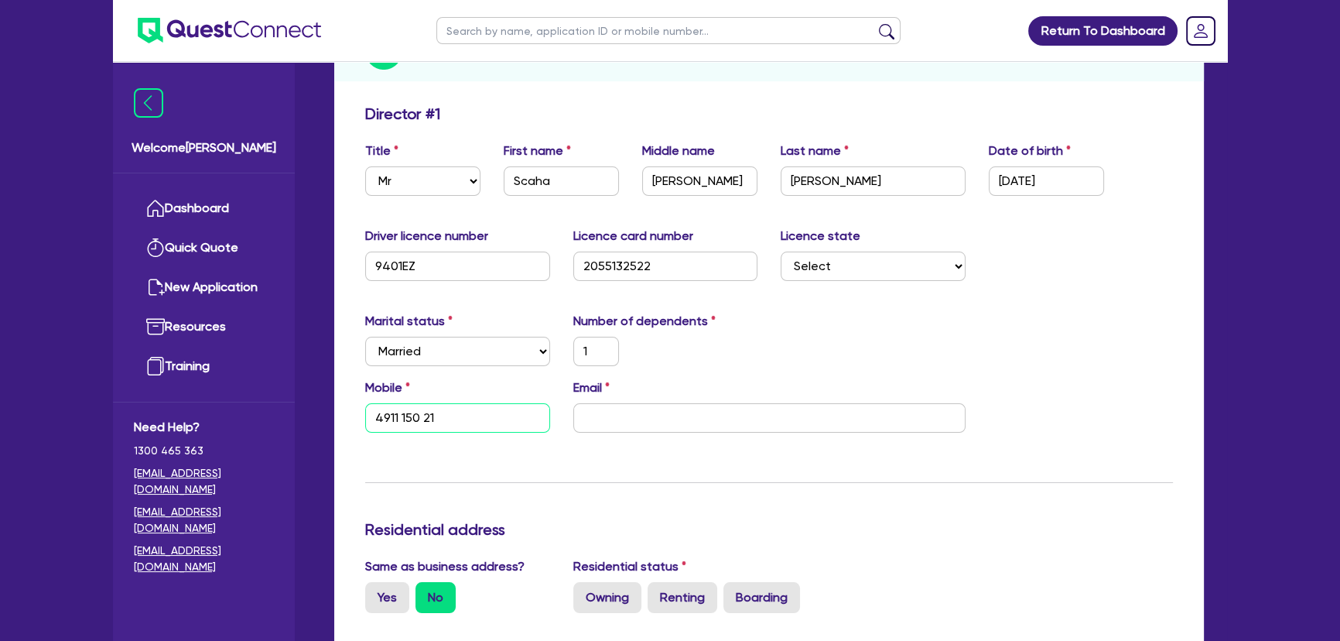
click at [374, 415] on input "4911 150 21" at bounding box center [457, 417] width 185 height 29
type input "1"
type input "0491 115 021"
click at [750, 407] on input "email" at bounding box center [769, 417] width 392 height 29
paste input "sacha@reelfoodcatering.com.au"
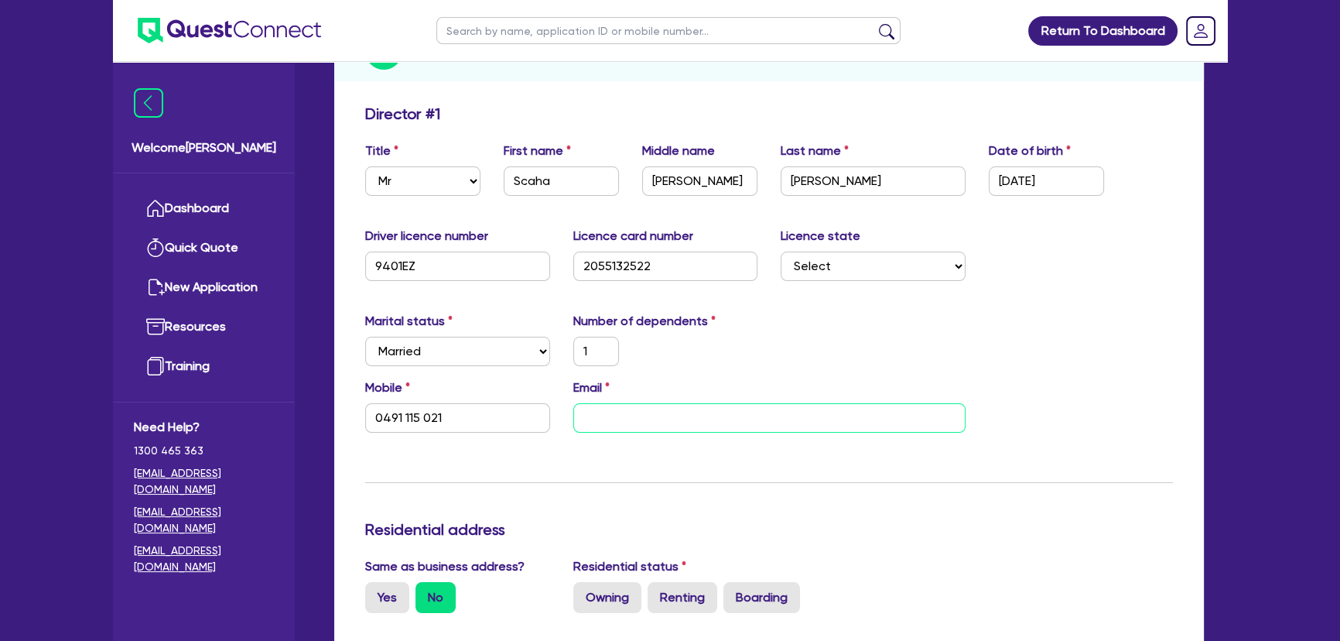
type input "1"
type input "0491 115 021"
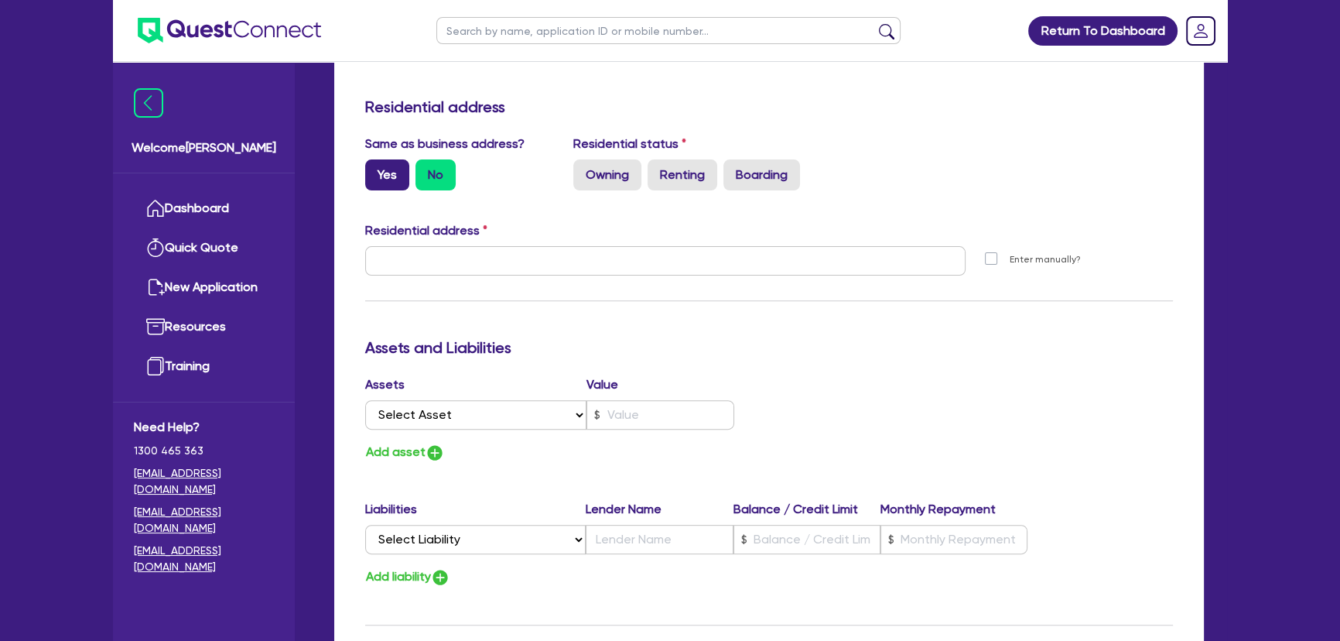
type input "sacha@reelfoodcatering.com.au"
click at [392, 178] on label "Yes" at bounding box center [387, 174] width 44 height 31
click at [375, 169] on input "Yes" at bounding box center [370, 164] width 10 height 10
radio input "true"
type input "1"
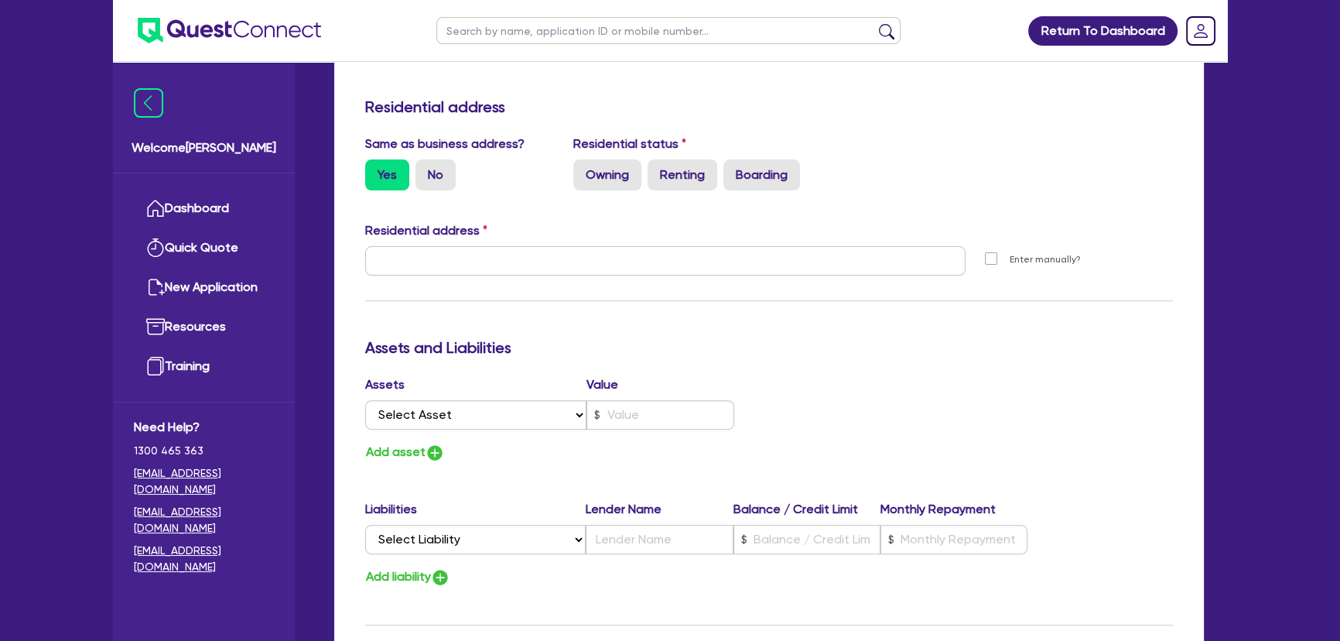
type input "0491 115 021"
type input "25 Alcorn St Suffolk Park NSW 2481"
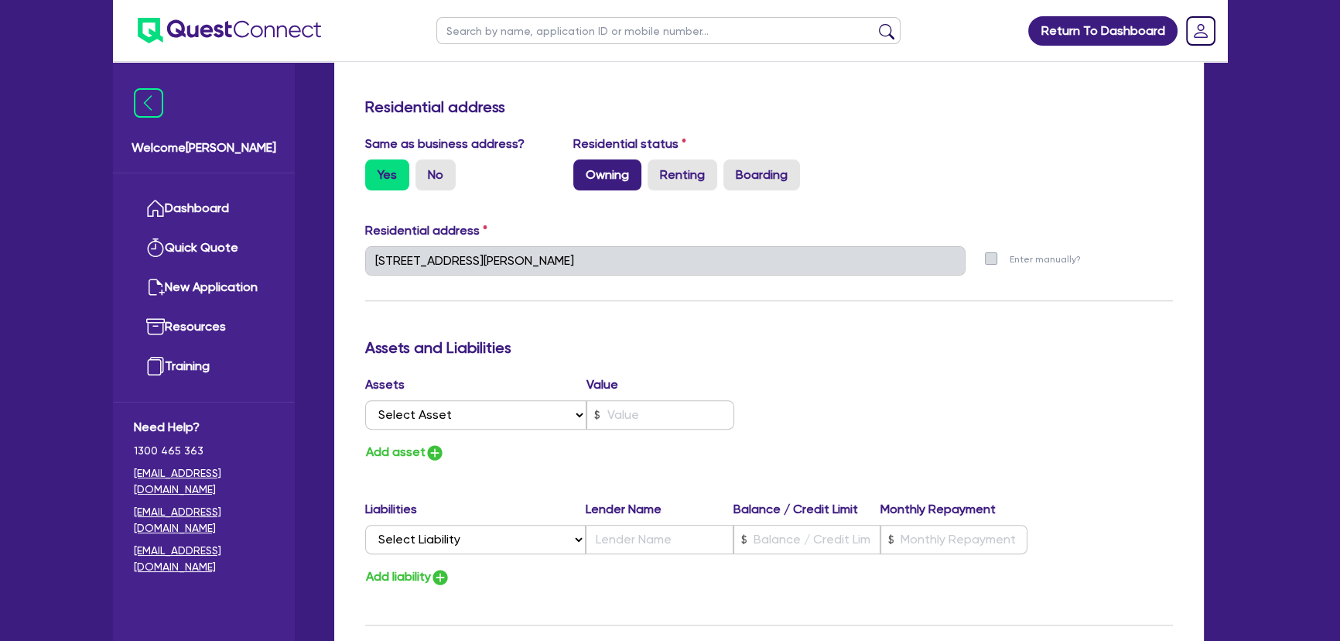
click at [620, 177] on label "Owning" at bounding box center [607, 174] width 68 height 31
click at [583, 169] on input "Owning" at bounding box center [578, 164] width 10 height 10
radio input "true"
type input "1"
type input "0491 115 021"
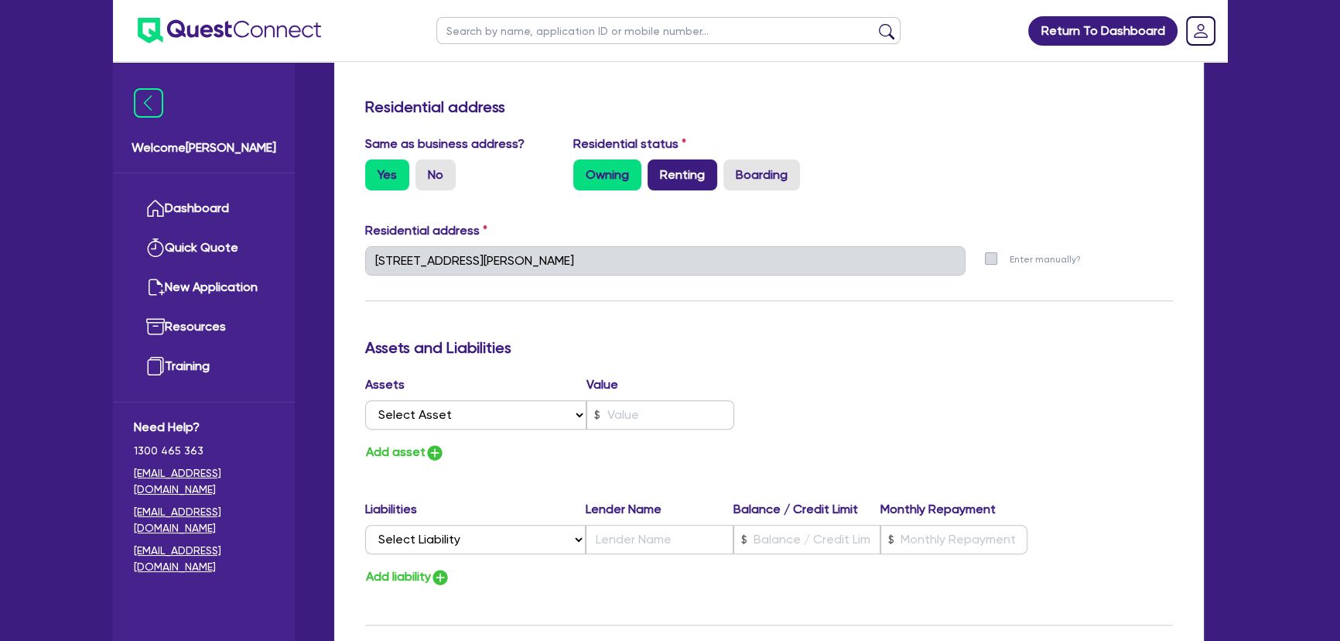
click at [690, 176] on label "Renting" at bounding box center [683, 174] width 70 height 31
click at [658, 169] on input "Renting" at bounding box center [653, 164] width 10 height 10
radio input "true"
type input "1"
type input "0491 115 021"
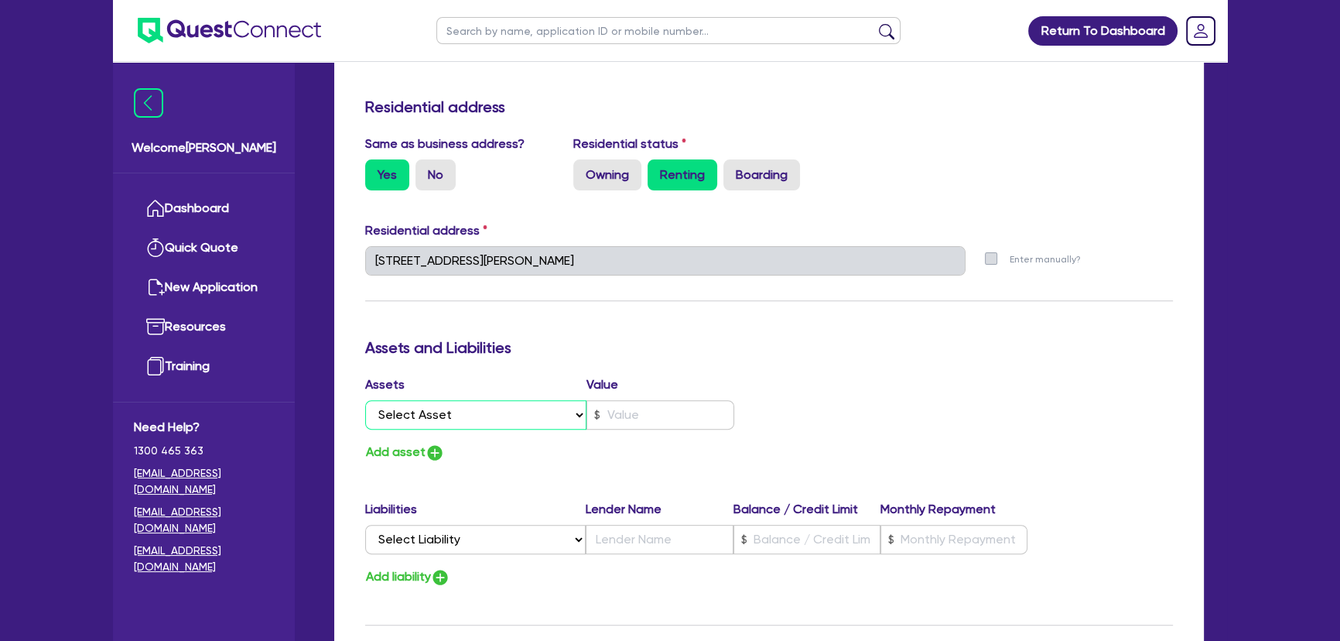
click at [498, 428] on select "Select Asset Cash Property Investment property Vehicle Truck Trailer Equipment …" at bounding box center [475, 414] width 221 height 29
select select "PROPERTY"
click at [365, 400] on select "Select Asset Cash Property Investment property Vehicle Truck Trailer Equipment …" at bounding box center [475, 414] width 221 height 29
type input "1"
type input "0491 115 021"
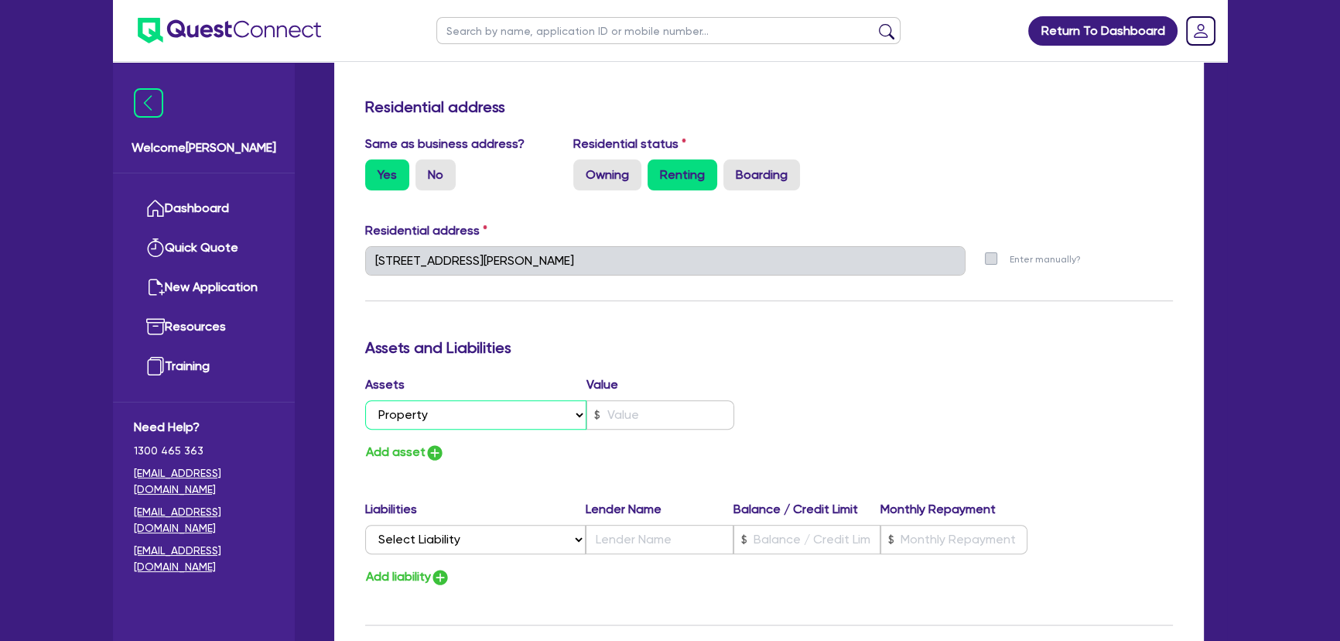
click at [483, 424] on select "Select Asset Cash Property Investment property Vehicle Truck Trailer Equipment …" at bounding box center [475, 414] width 221 height 29
select select "CASH"
click at [365, 400] on select "Select Asset Cash Property Investment property Vehicle Truck Trailer Equipment …" at bounding box center [475, 414] width 221 height 29
type input "1"
type input "0491 115 021"
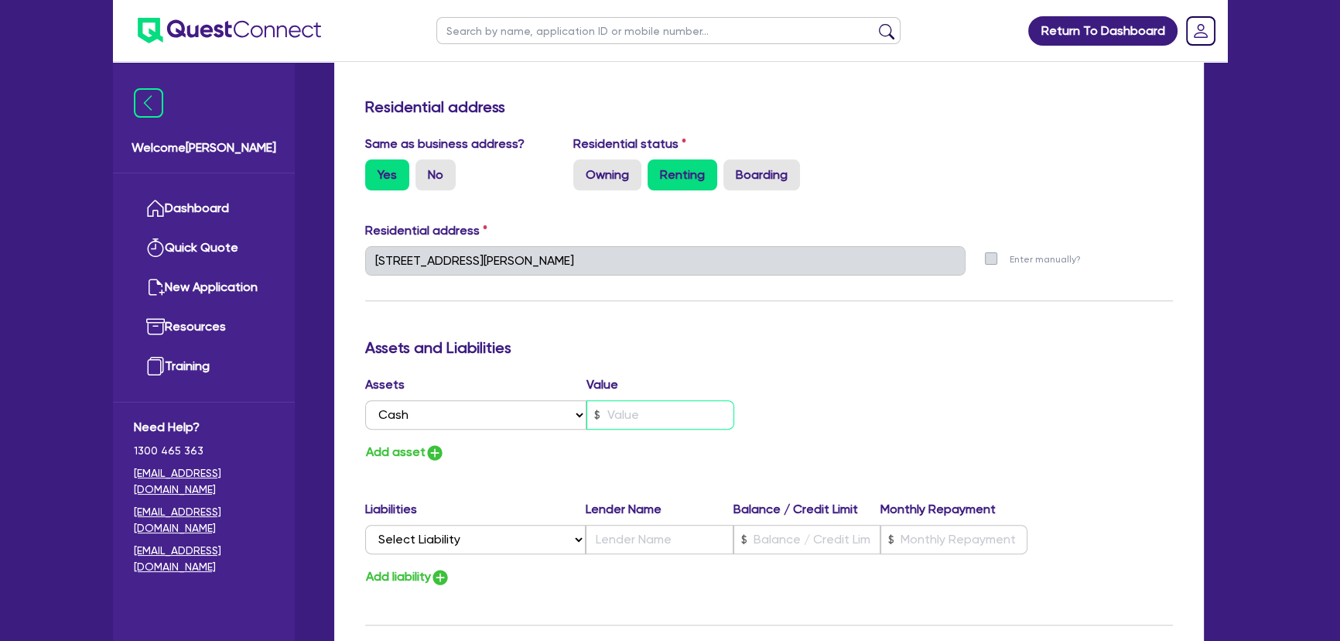
click at [674, 418] on input "text" at bounding box center [661, 414] width 148 height 29
type input "1"
type input "0491 115 021"
type input "1"
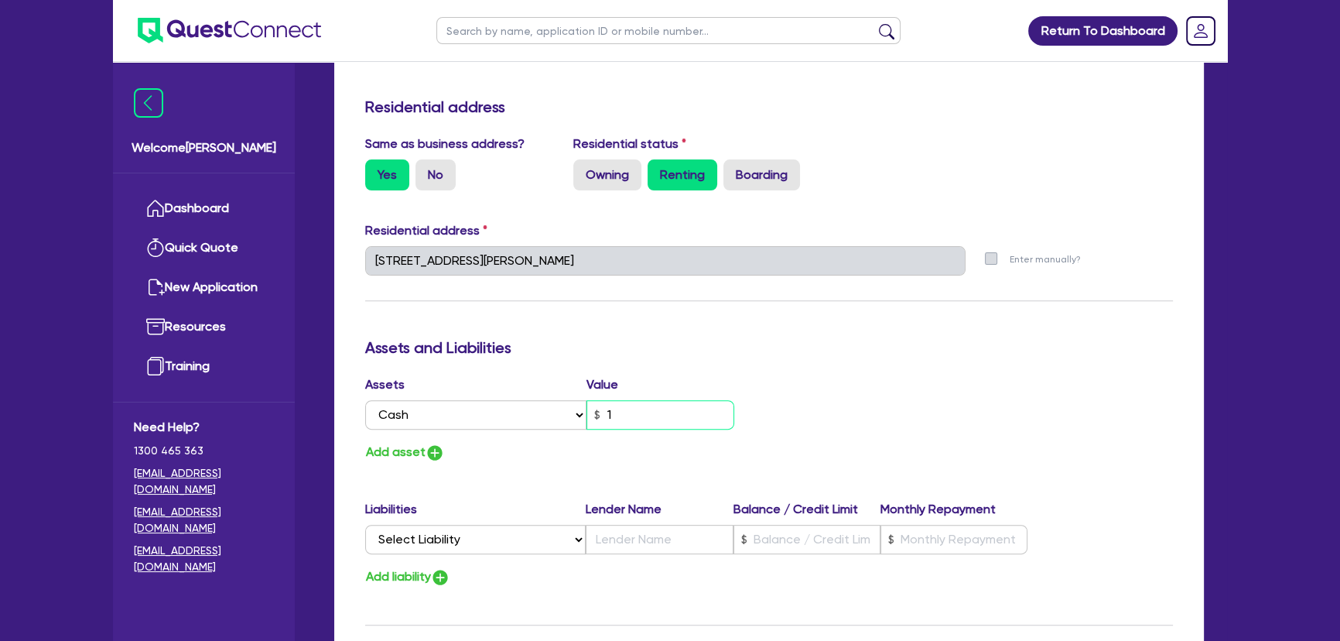
type input "0491 115 021"
type input "18"
type input "1"
type input "0491 115 021"
type input "180"
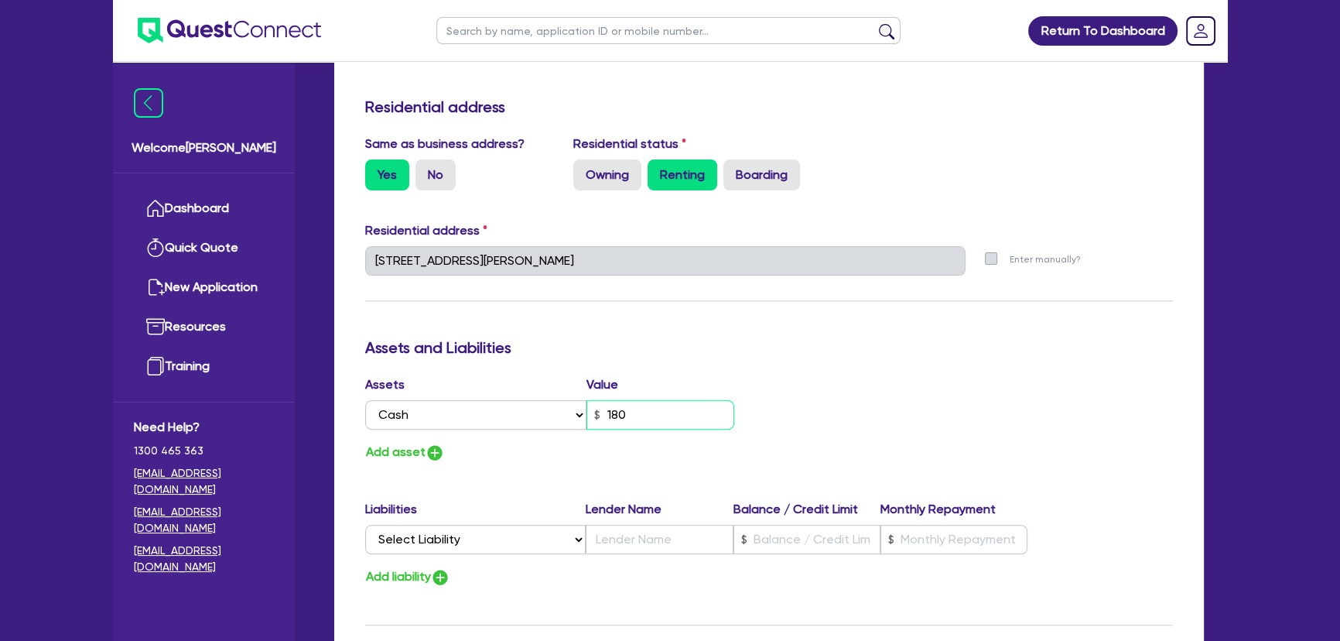
type input "1"
type input "0491 115 021"
type input "1,800"
type input "1"
type input "0491 115 021"
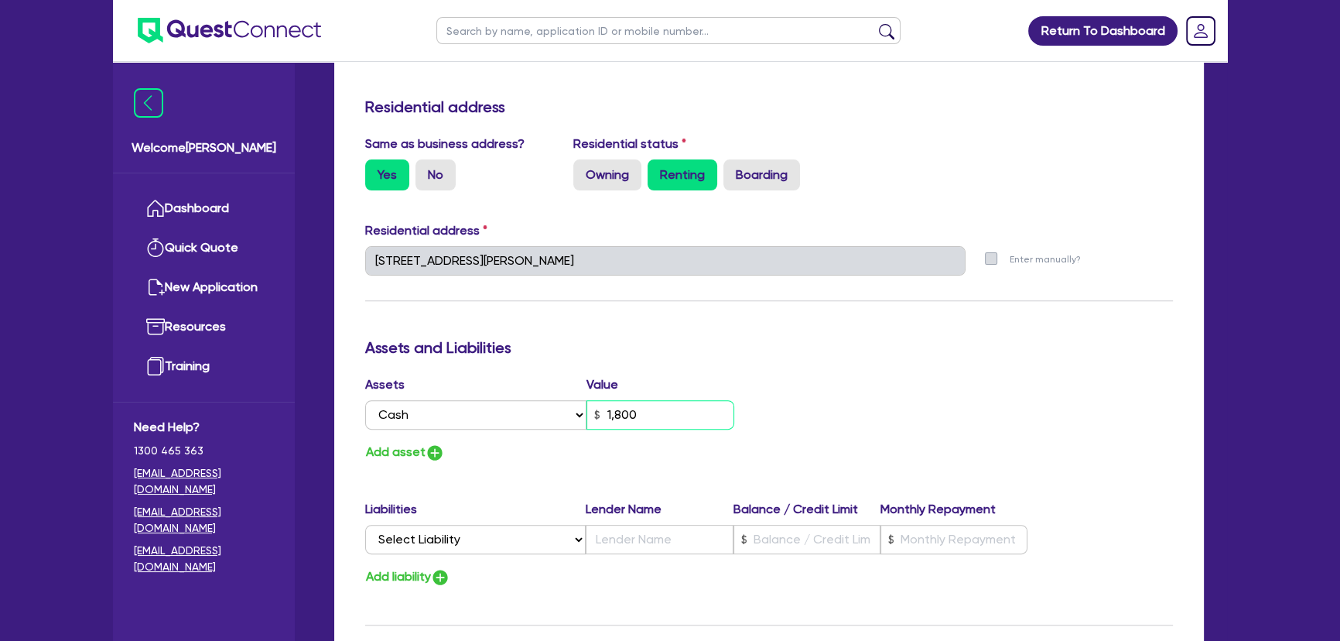
type input "18,000"
type input "1"
type input "0491 115 021"
type input "180,000"
click at [439, 450] on img "button" at bounding box center [435, 452] width 19 height 19
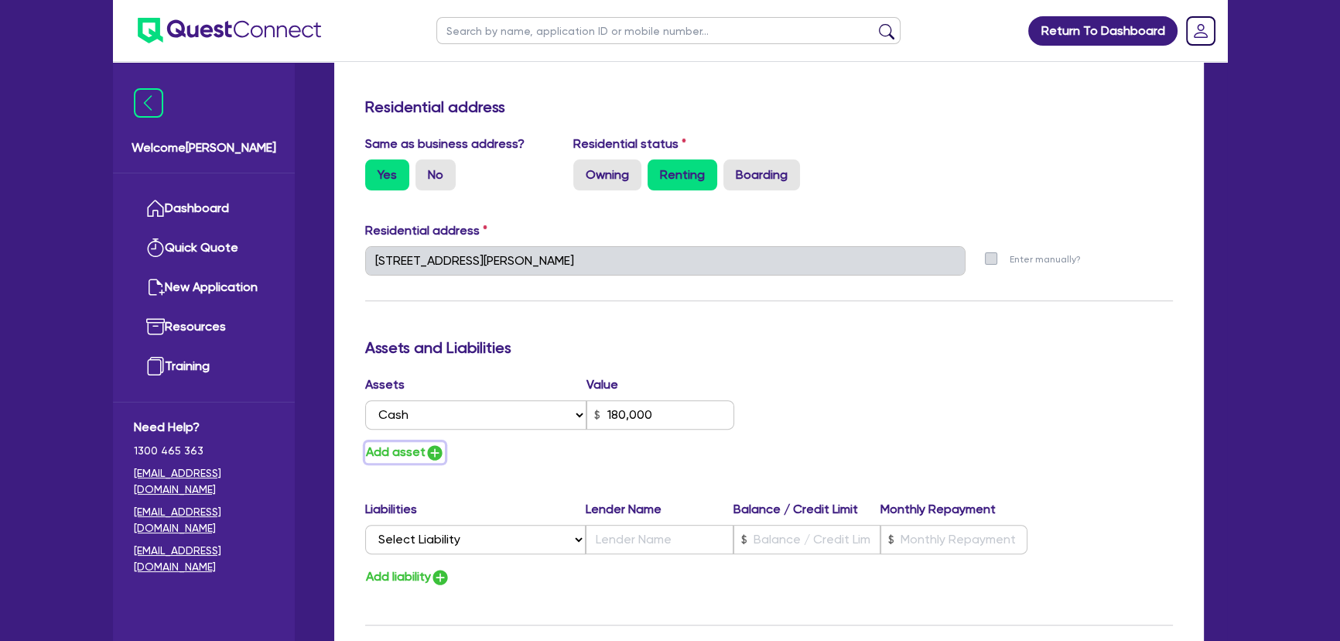
type input "1"
type input "0491 115 021"
type input "180,000"
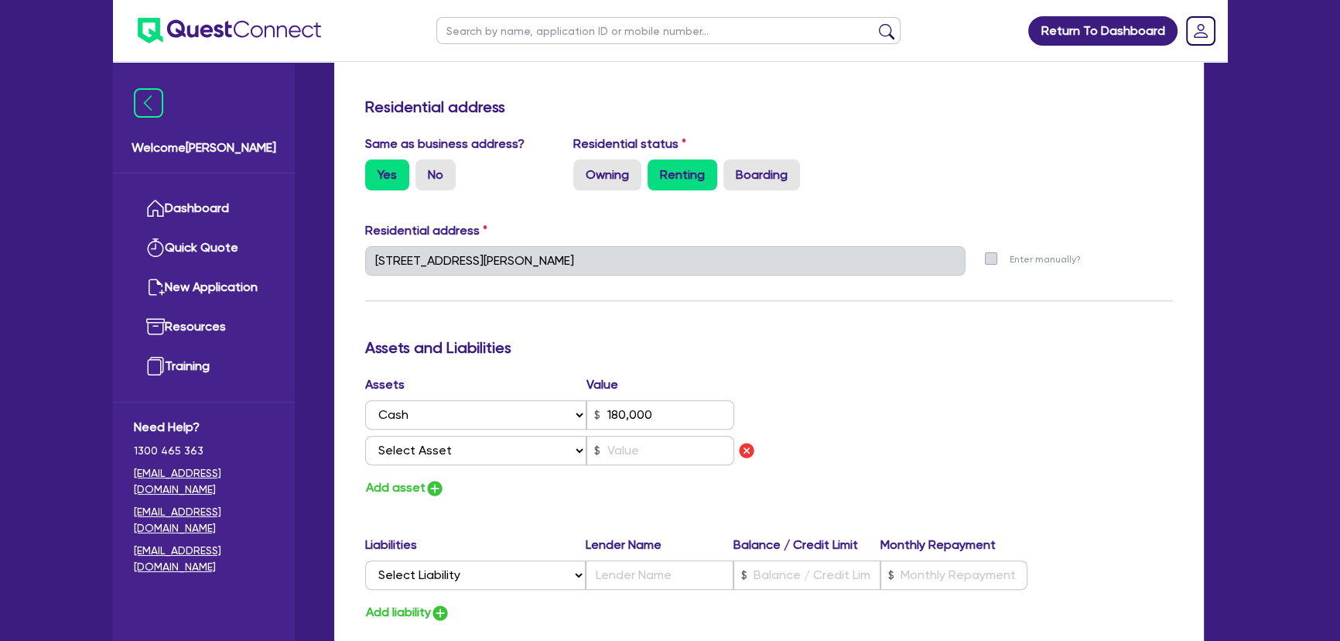
click at [442, 466] on div "Assets Value Select Asset Cash Property Investment property Vehicle Truck Trail…" at bounding box center [562, 423] width 416 height 96
click at [444, 457] on select "Select Asset Cash Property Investment property Vehicle Truck Trailer Equipment …" at bounding box center [475, 450] width 221 height 29
select select "TRUCK"
click at [365, 436] on select "Select Asset Cash Property Investment property Vehicle Truck Trailer Equipment …" at bounding box center [475, 450] width 221 height 29
type input "1"
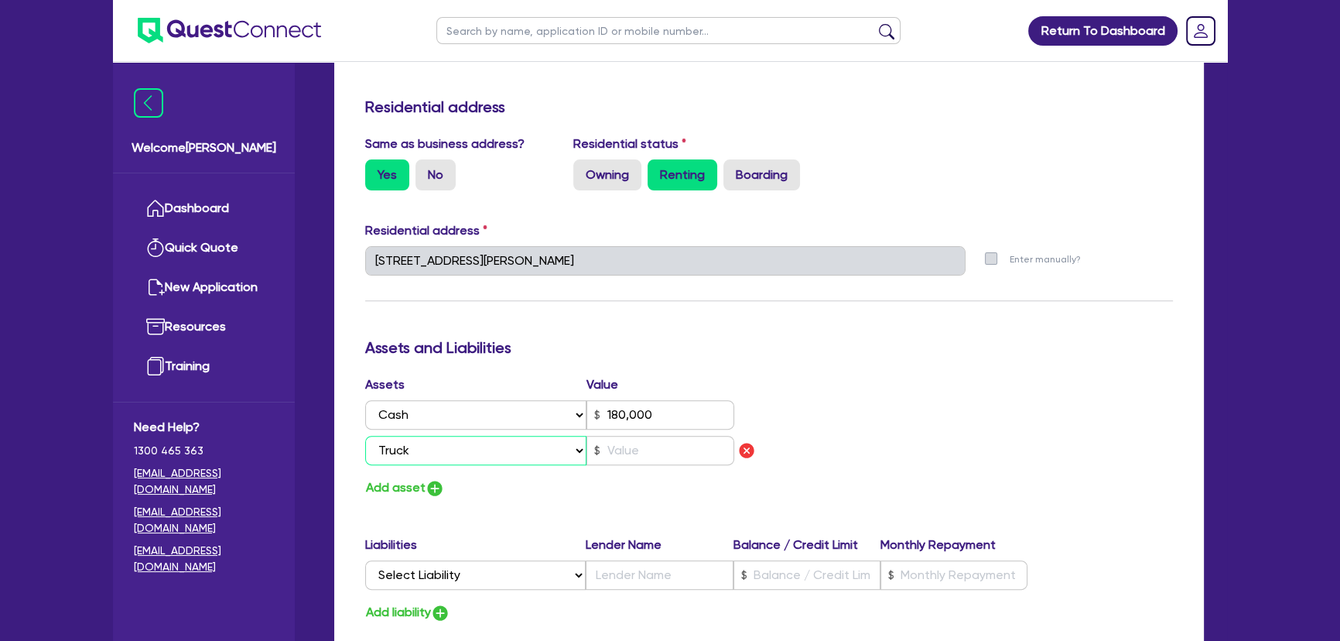
type input "0491 115 021"
type input "180,000"
click at [618, 453] on input "text" at bounding box center [661, 450] width 148 height 29
type input "1"
type input "0491 115 021"
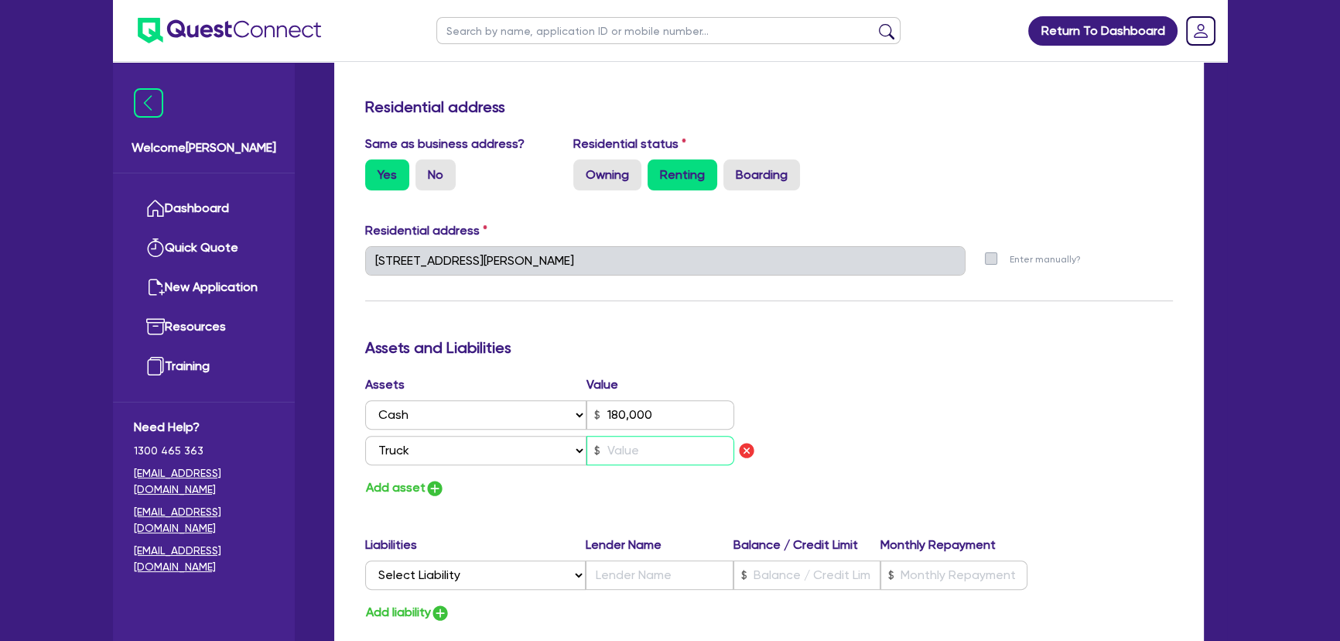
type input "180,000"
type input "1"
type input "0491 115 021"
type input "180,000"
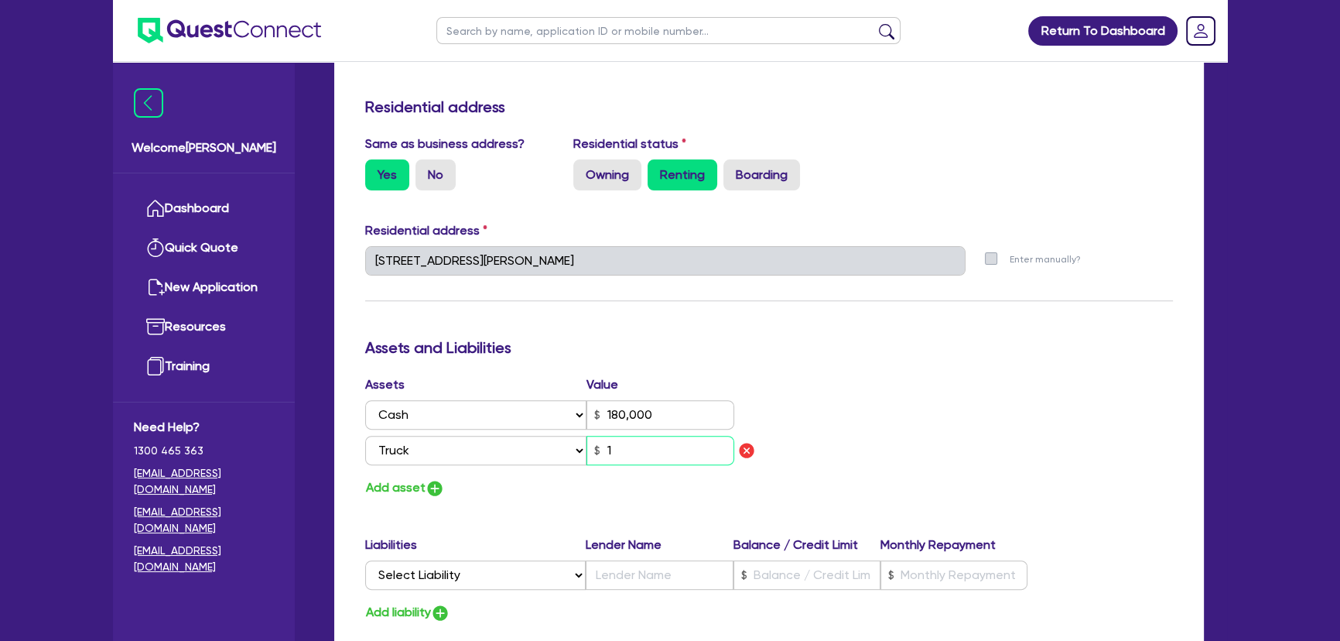
type input "15"
type input "1"
type input "0491 115 021"
type input "180,000"
type input "150"
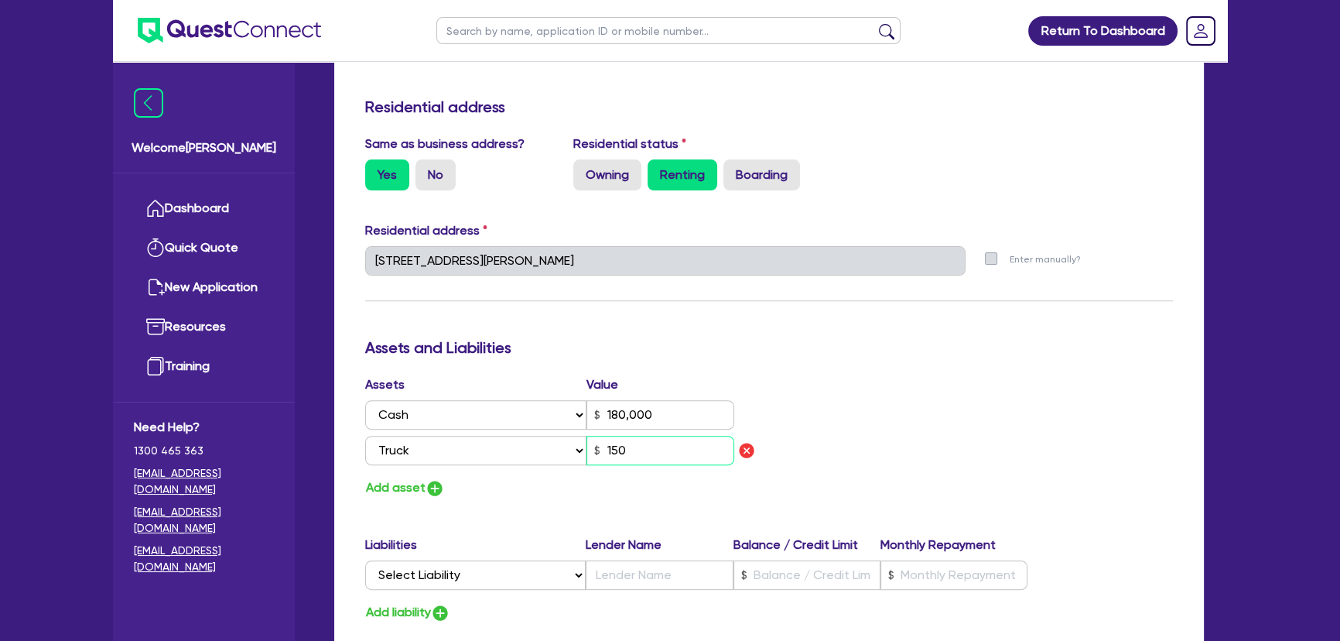
type input "1"
type input "0491 115 021"
type input "180,000"
type input "1,500"
type input "1"
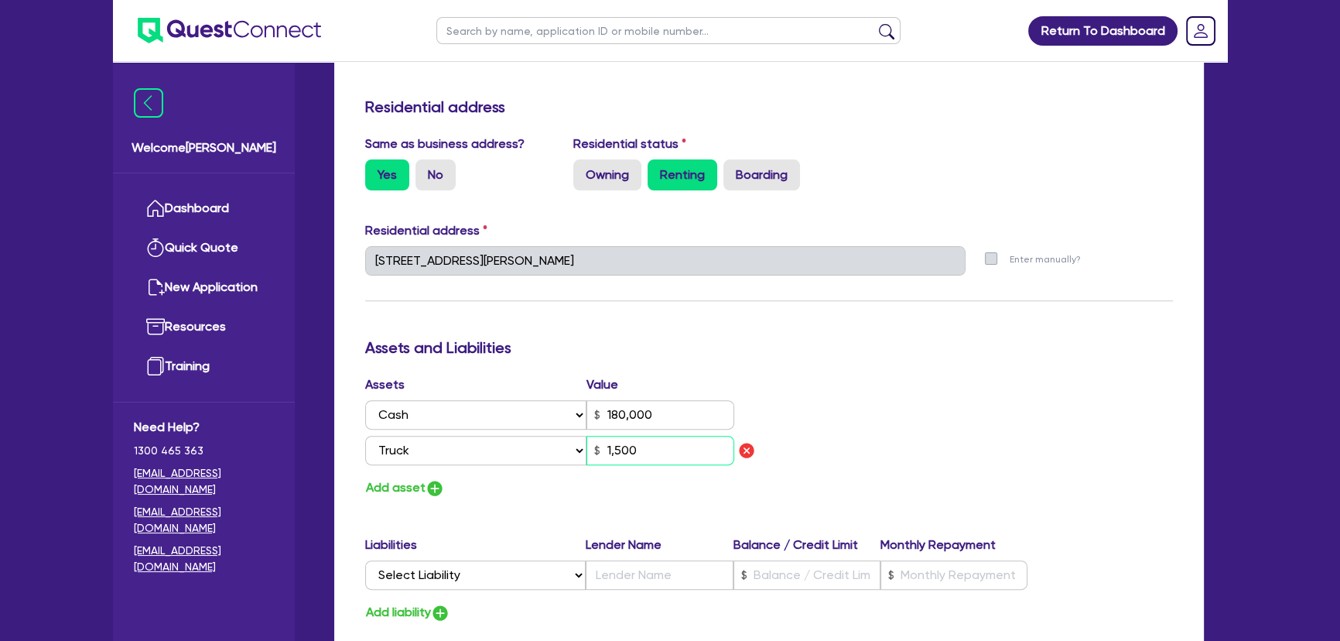
type input "0491 115 021"
type input "180,000"
type input "15,000"
type input "1"
type input "0491 115 021"
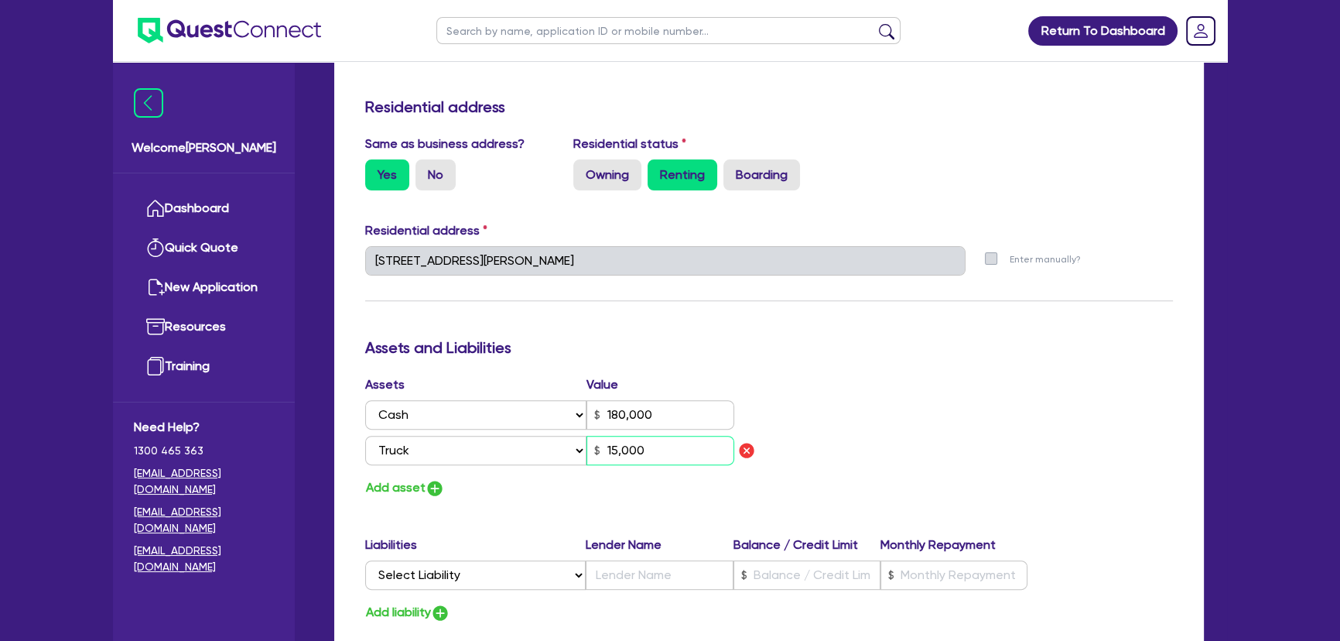
type input "180,000"
type input "150,000"
click at [443, 489] on img "button" at bounding box center [435, 488] width 19 height 19
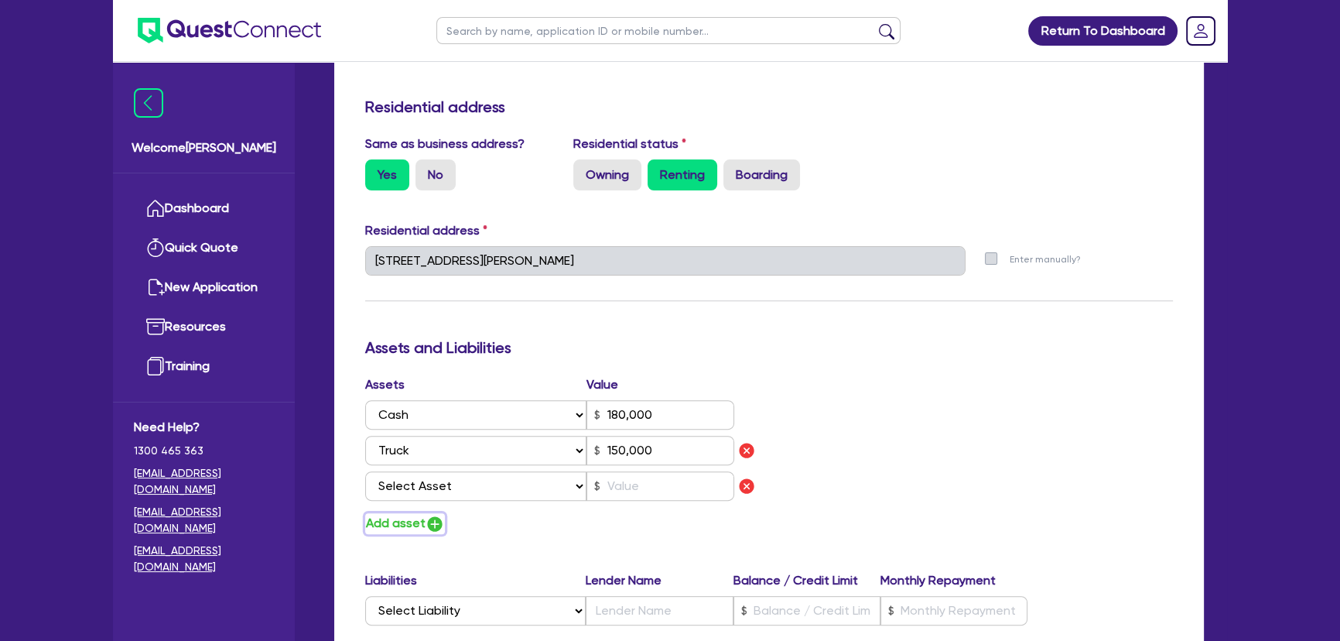
type input "1"
type input "0491 115 021"
type input "180,000"
type input "150,000"
click at [441, 484] on select "Select Asset Cash Property Investment property Vehicle Truck Trailer Equipment …" at bounding box center [475, 485] width 221 height 29
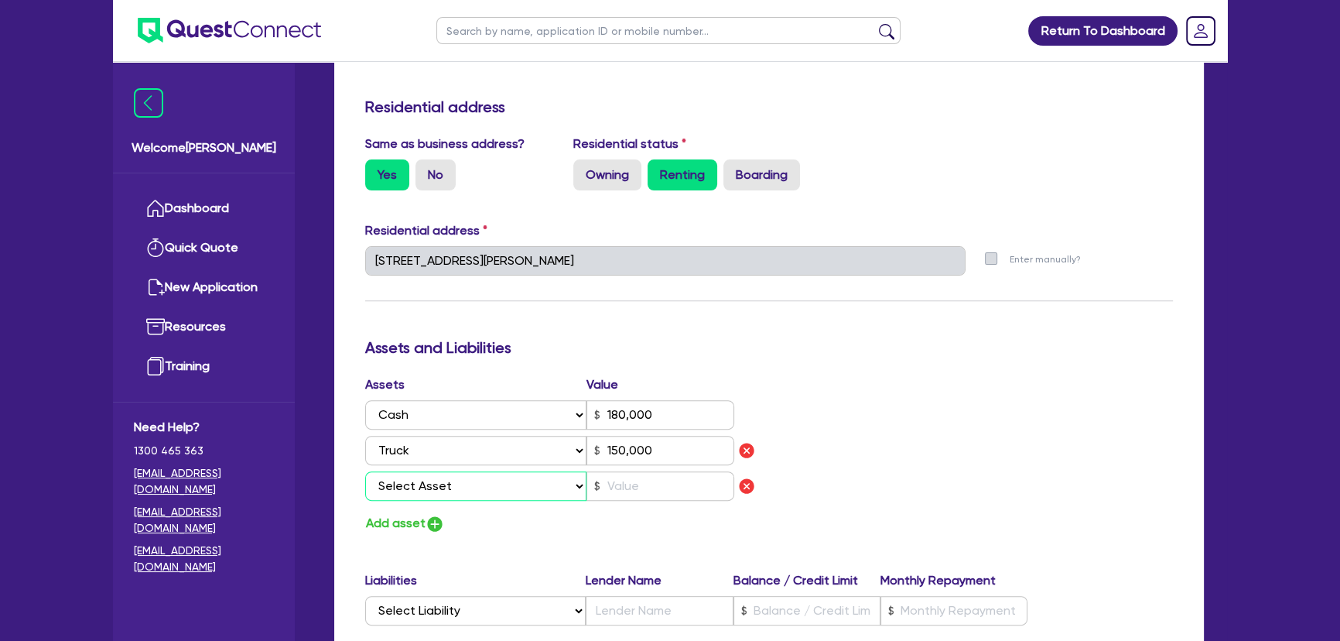
select select "TRUCK"
click at [365, 471] on select "Select Asset Cash Property Investment property Vehicle Truck Trailer Equipment …" at bounding box center [475, 485] width 221 height 29
type input "1"
type input "0491 115 021"
type input "180,000"
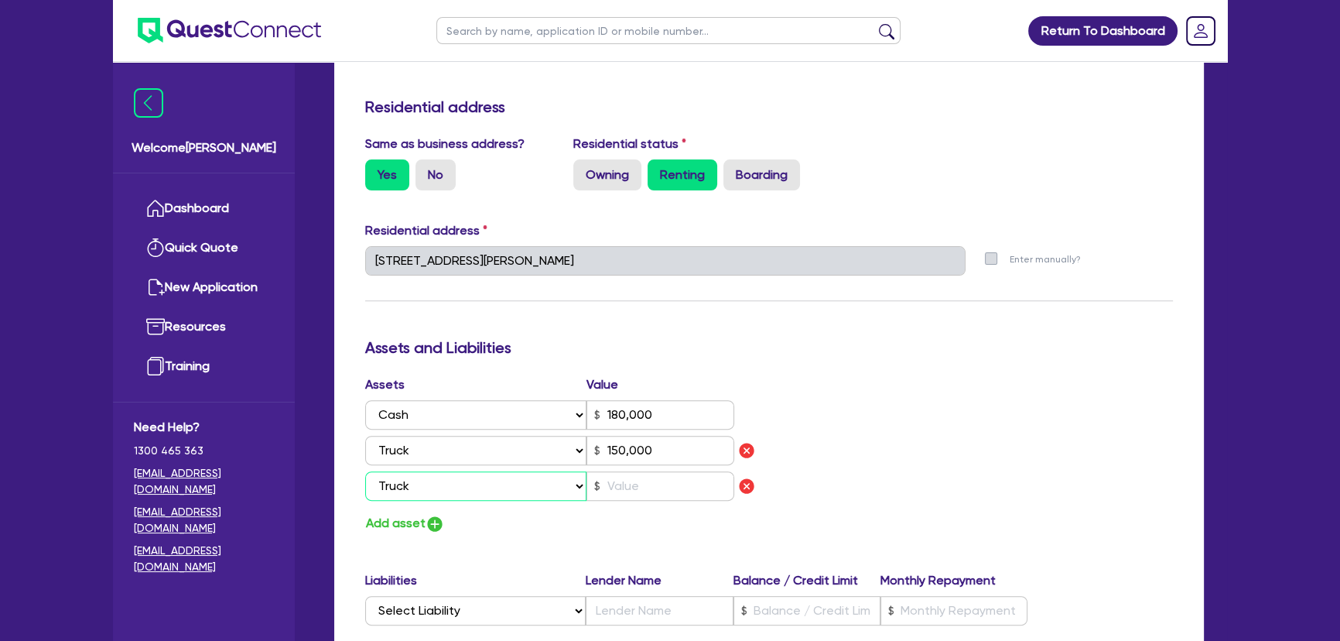
type input "150,000"
click at [664, 503] on div "Assets Value Select Asset Cash Property Investment property Vehicle Truck Trail…" at bounding box center [562, 441] width 416 height 132
click at [659, 495] on input "text" at bounding box center [661, 485] width 148 height 29
type input "1"
type input "0491 115 021"
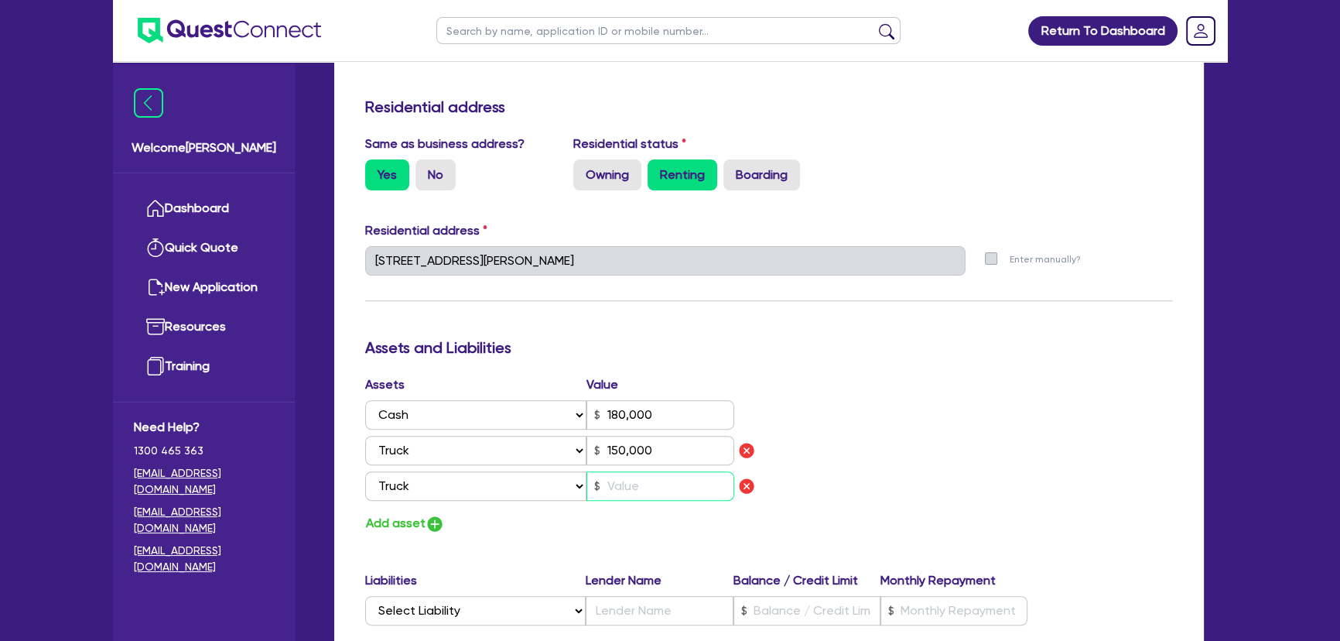
type input "180,000"
type input "150,000"
type input "1"
type input "0491 115 021"
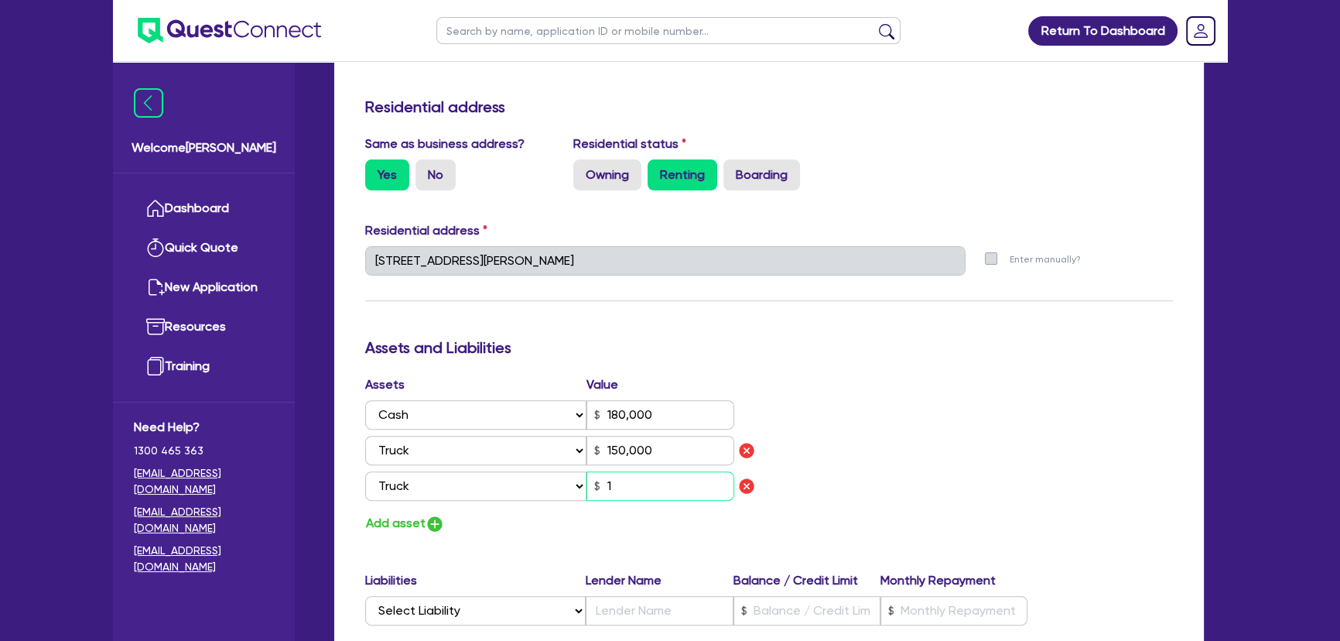
type input "180,000"
type input "150,000"
type input "17"
type input "1"
type input "0491 115 021"
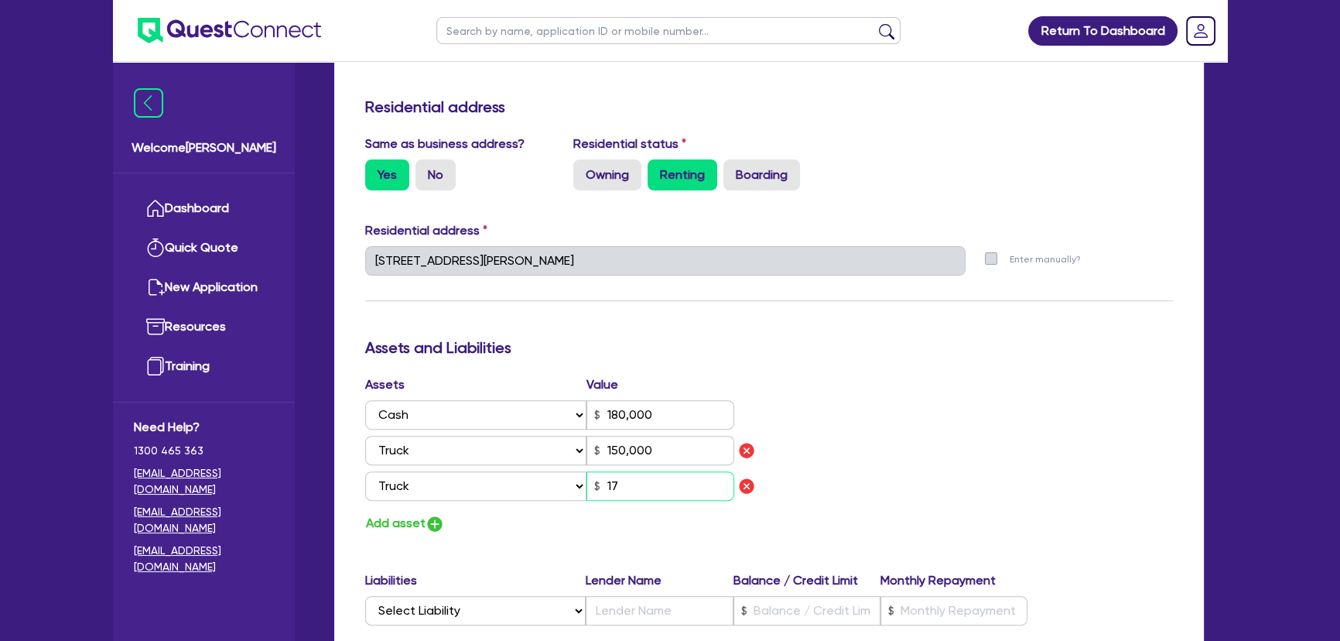
type input "180,000"
type input "150,000"
type input "175"
type input "1"
type input "0491 115 021"
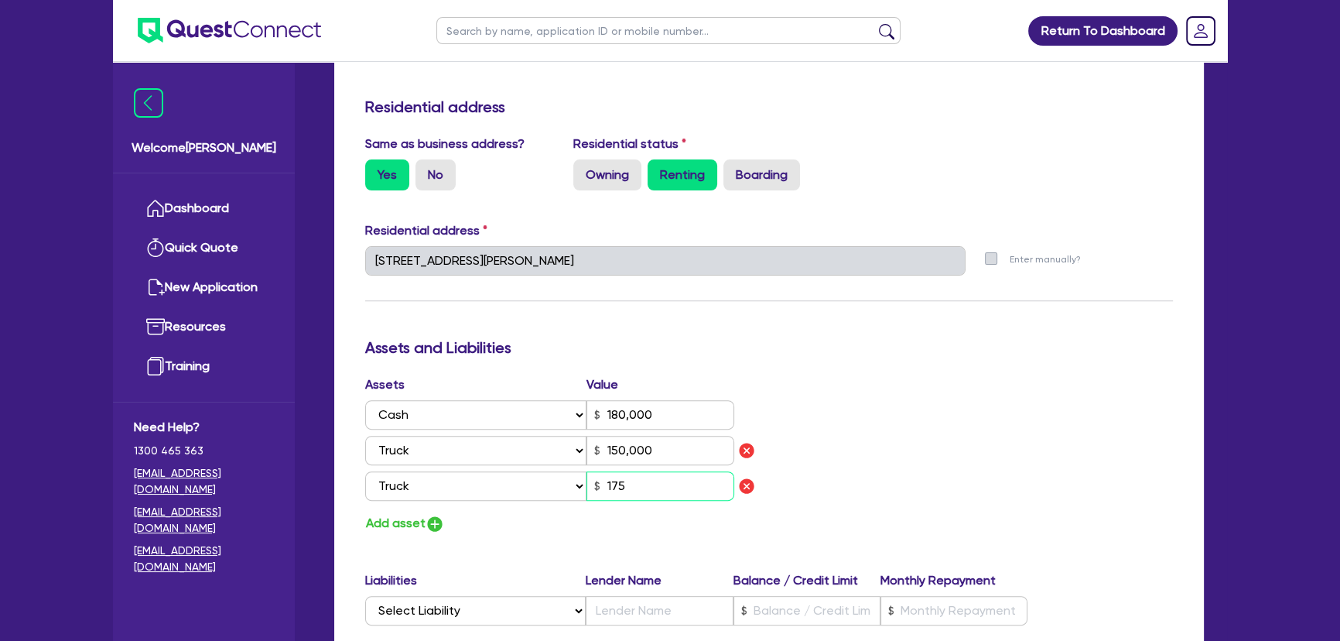
type input "180,000"
type input "150,000"
type input "1,750"
type input "1"
type input "0491 115 021"
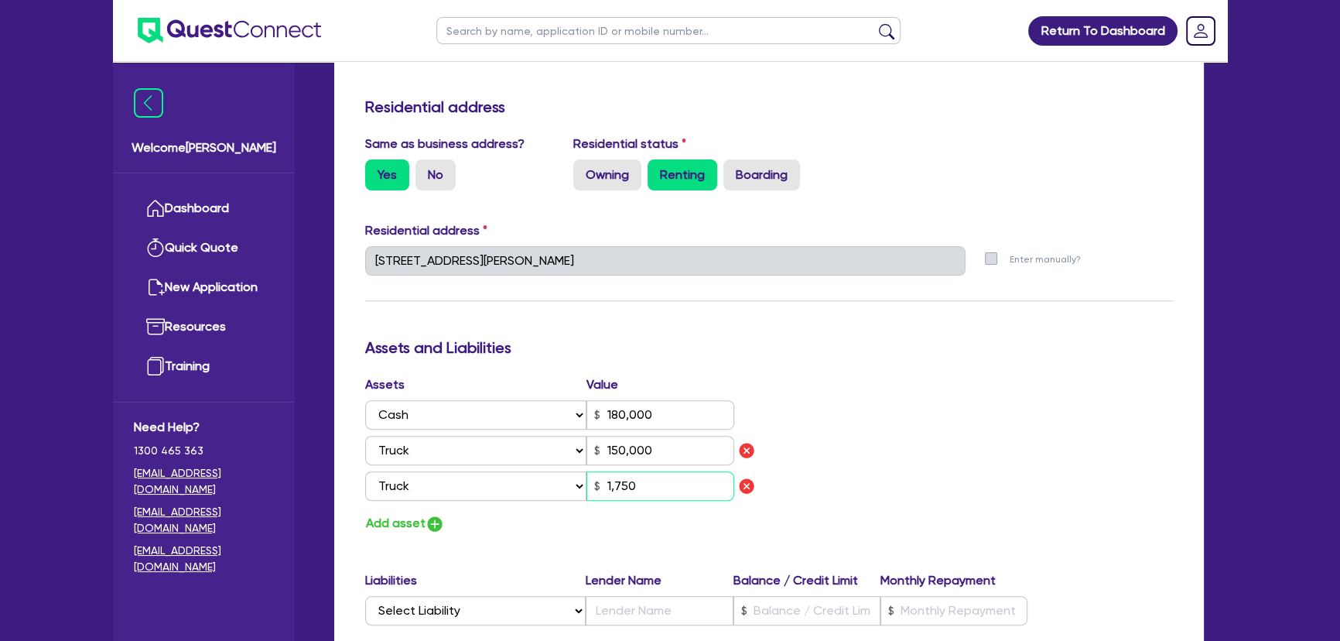
type input "180,000"
click at [436, 526] on img "button" at bounding box center [435, 524] width 19 height 19
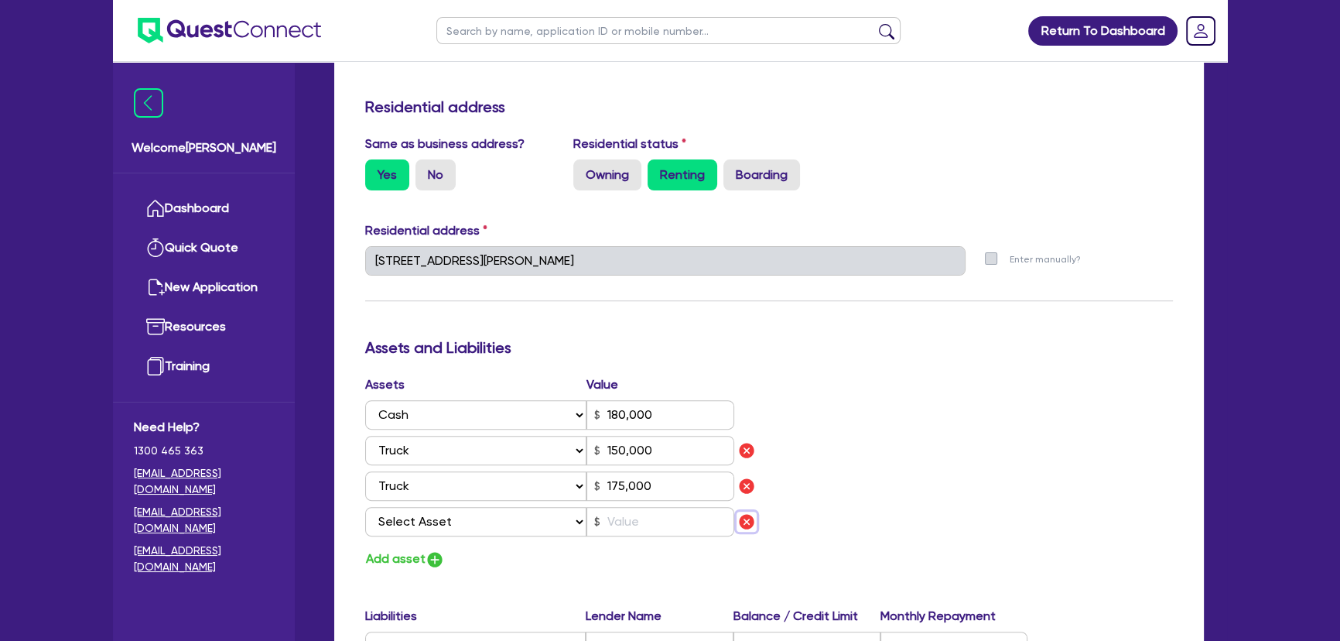
click at [741, 522] on img "button" at bounding box center [746, 521] width 19 height 19
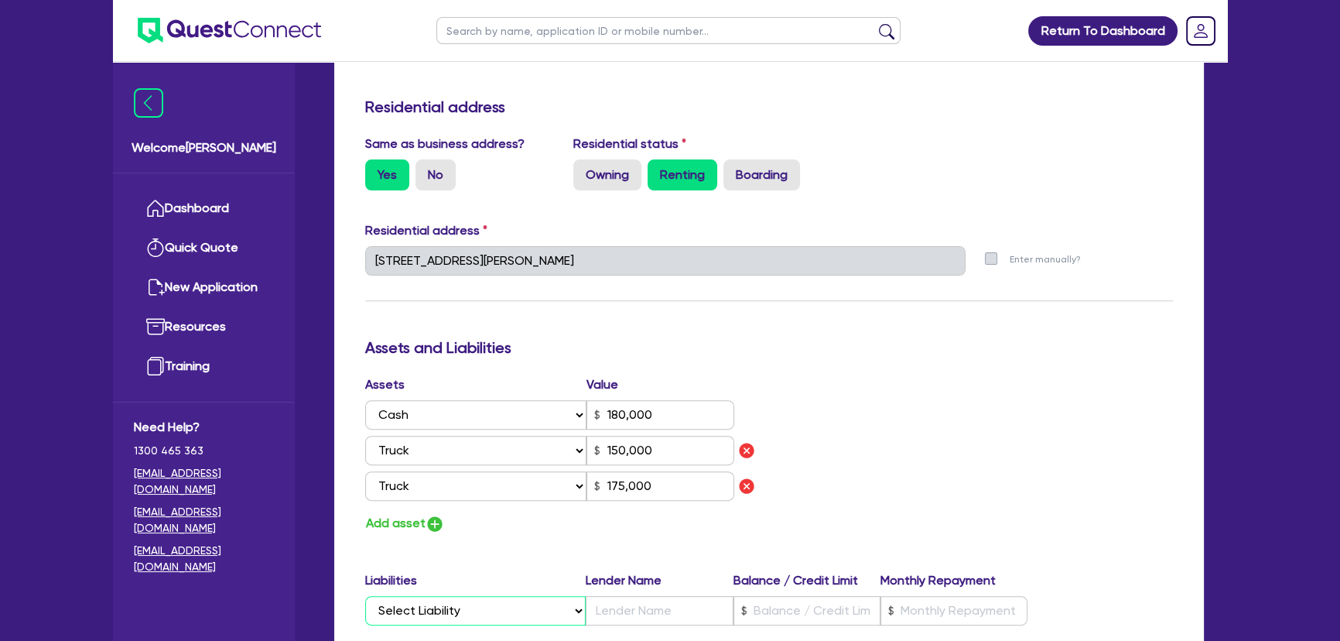
click at [459, 612] on select "Select Liability Credit card Mortgage Investment property loan Vehicle loan Tru…" at bounding box center [475, 610] width 221 height 29
click at [365, 596] on select "Select Liability Credit card Mortgage Investment property loan Vehicle loan Tru…" at bounding box center [475, 610] width 221 height 29
click at [642, 604] on input "text" at bounding box center [659, 610] width 147 height 29
click at [867, 619] on input "text" at bounding box center [807, 610] width 147 height 29
click at [936, 618] on input "text" at bounding box center [954, 610] width 147 height 29
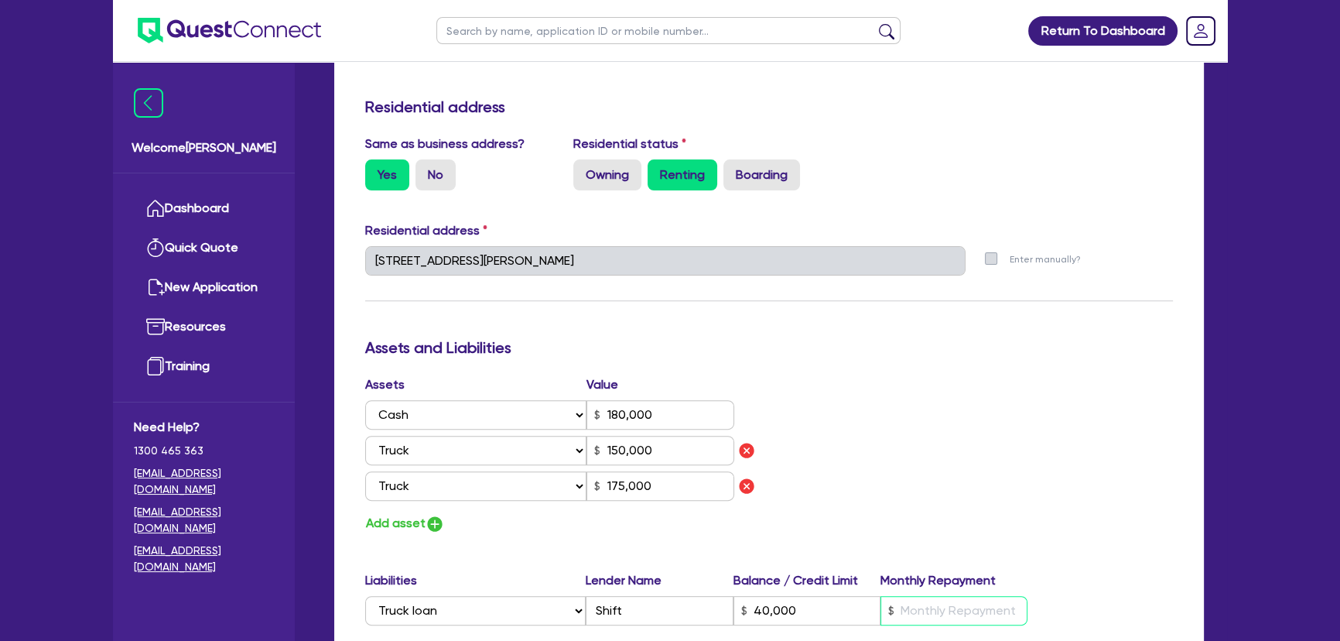
scroll to position [984, 0]
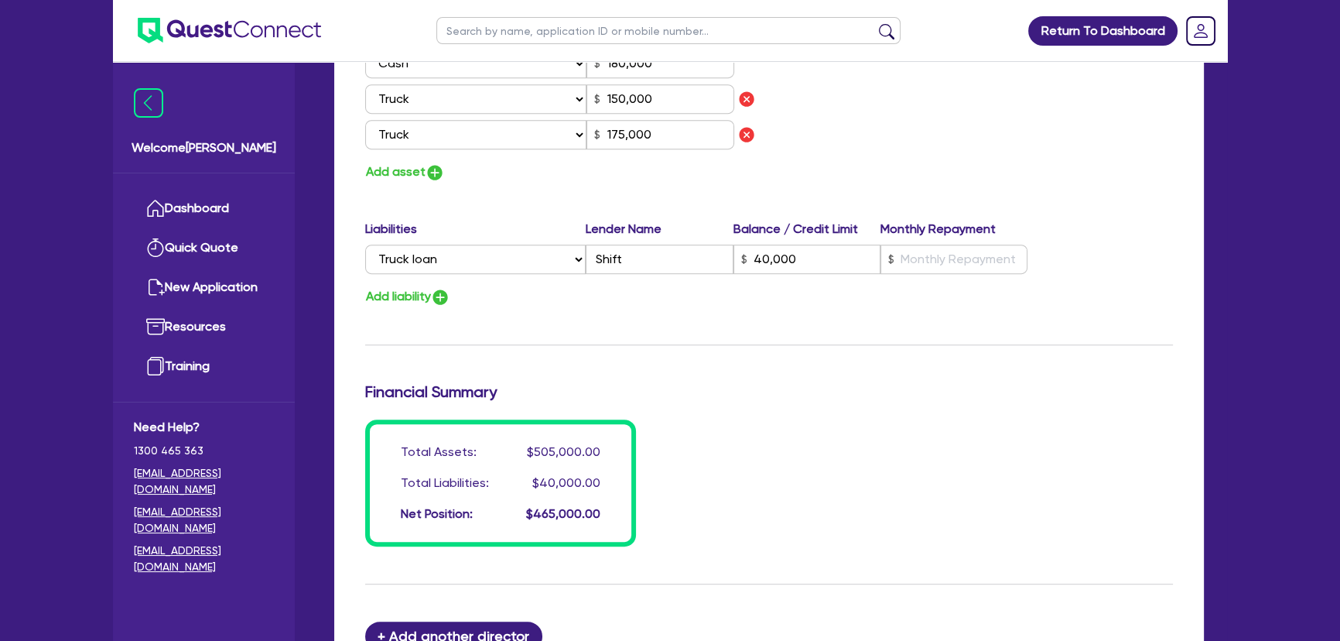
click at [854, 419] on div "Total Assets: $505,000.00 Total Liabilities: $40,000.00 Net Position: $465,000.…" at bounding box center [769, 482] width 831 height 127
click at [899, 257] on input "text" at bounding box center [954, 259] width 147 height 29
paste input "."
click at [941, 262] on input "." at bounding box center [954, 259] width 147 height 29
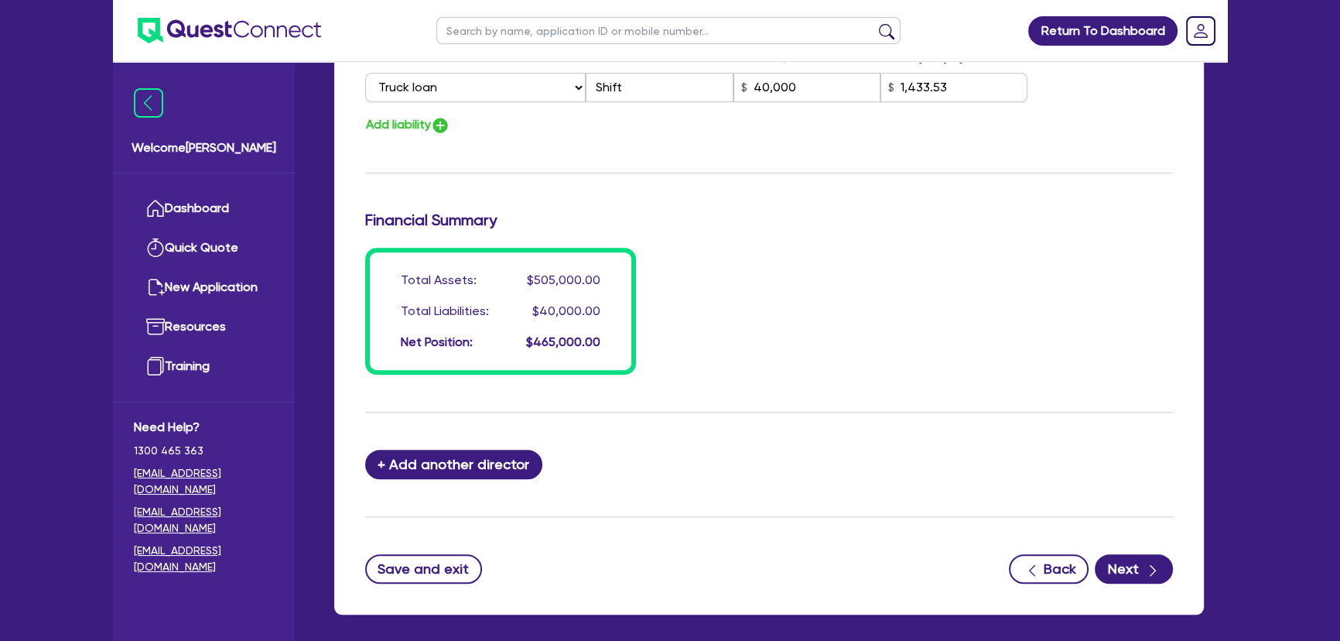
scroll to position [1222, 0]
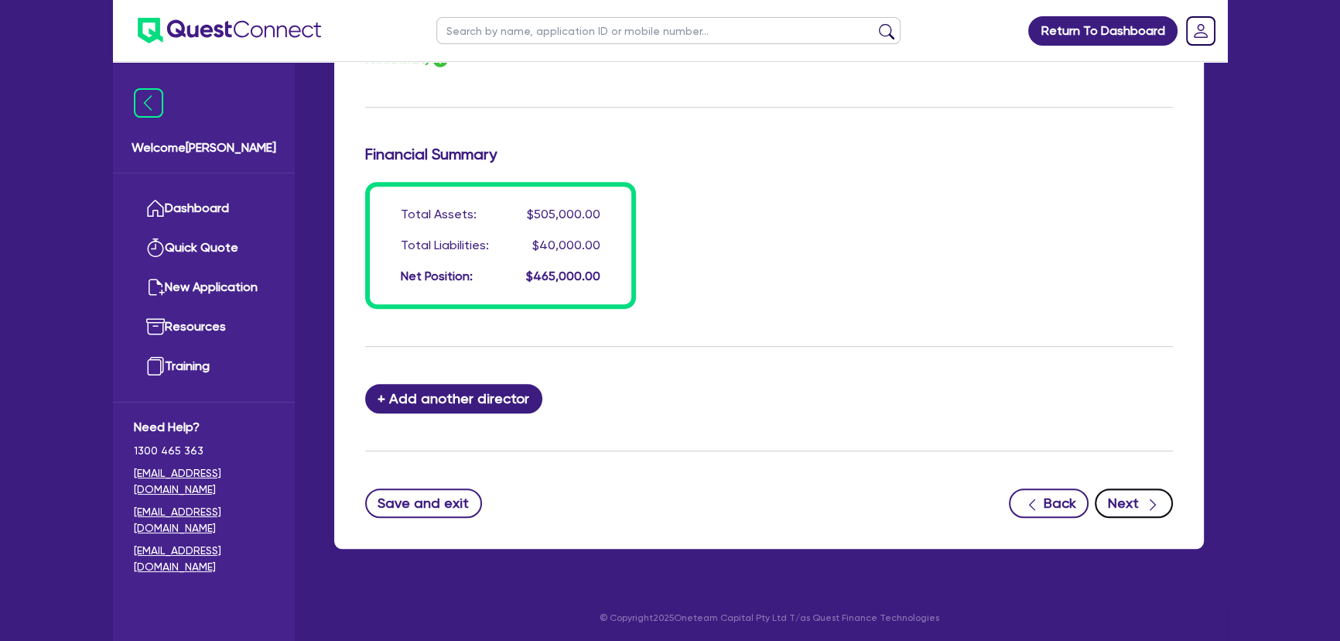
click at [1133, 488] on button "Next" at bounding box center [1134, 502] width 78 height 29
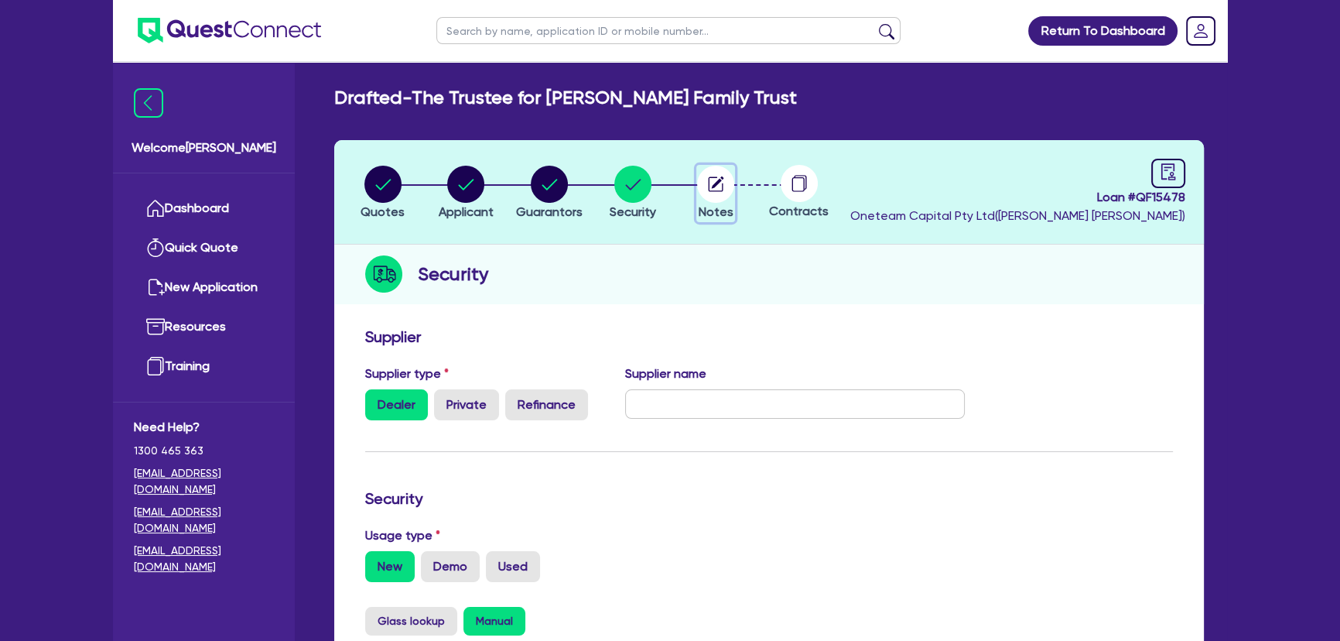
click at [720, 175] on circle "button" at bounding box center [715, 184] width 37 height 37
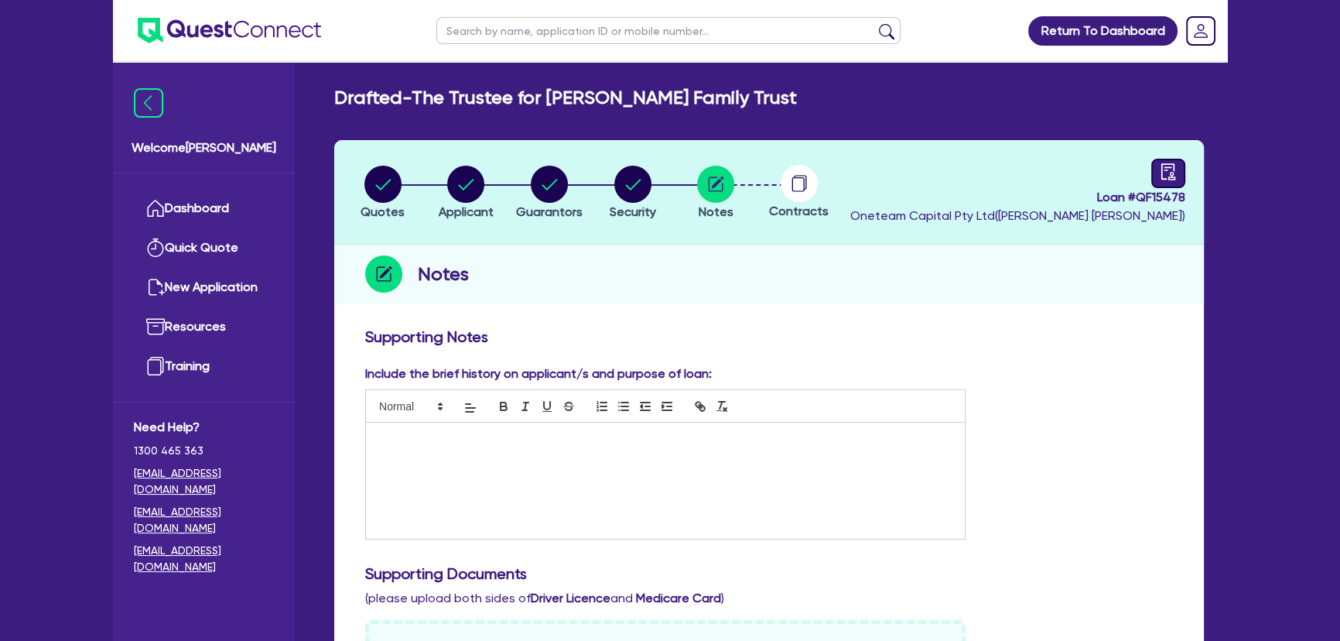
click at [1165, 166] on icon "audit" at bounding box center [1169, 171] width 14 height 16
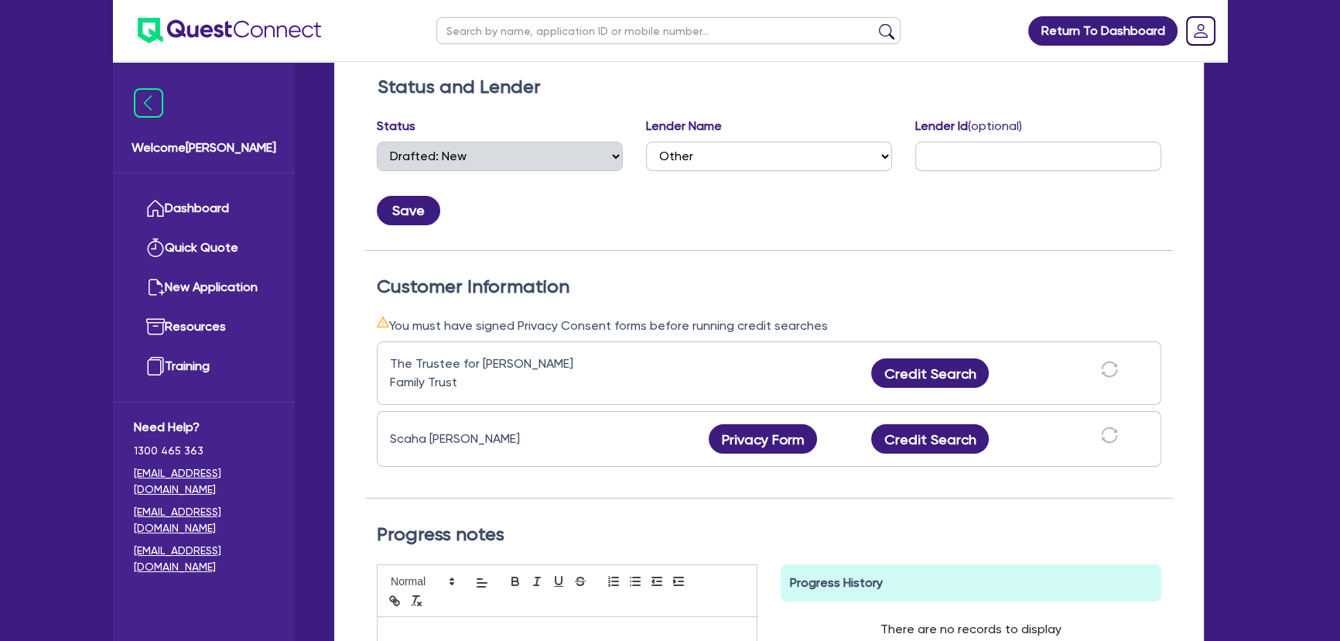
scroll to position [281, 0]
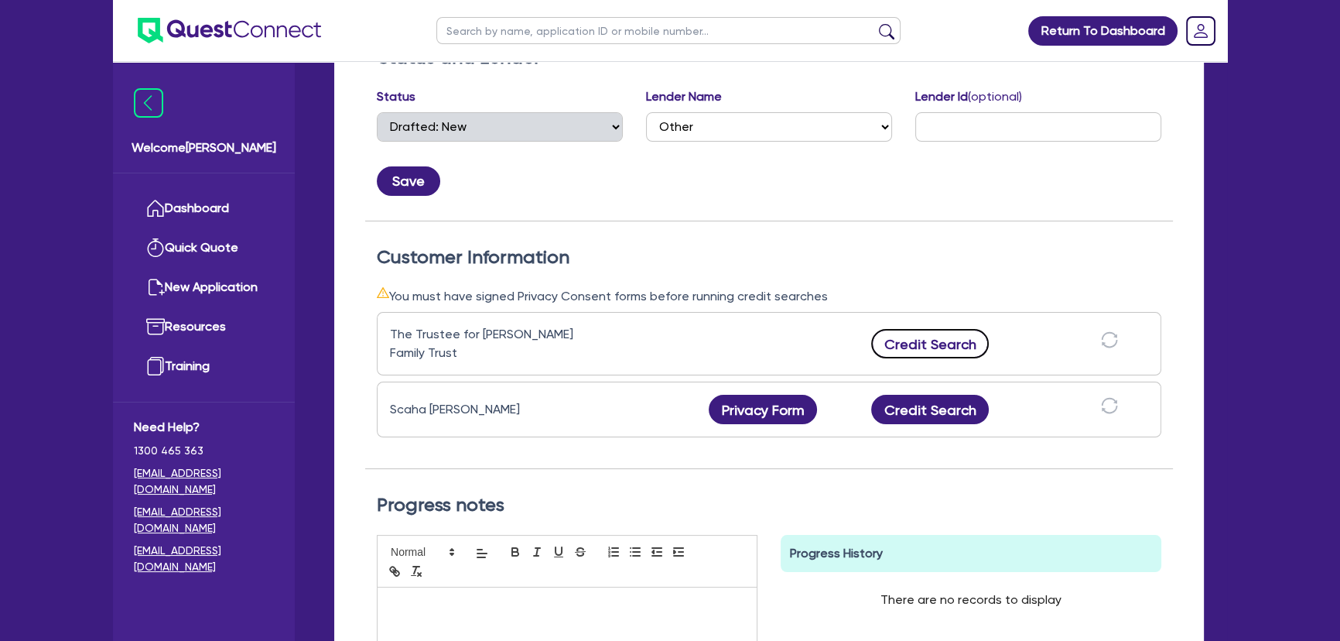
click at [939, 344] on button "Credit Search" at bounding box center [930, 343] width 118 height 29
click at [930, 402] on button "Credit Search" at bounding box center [930, 409] width 118 height 29
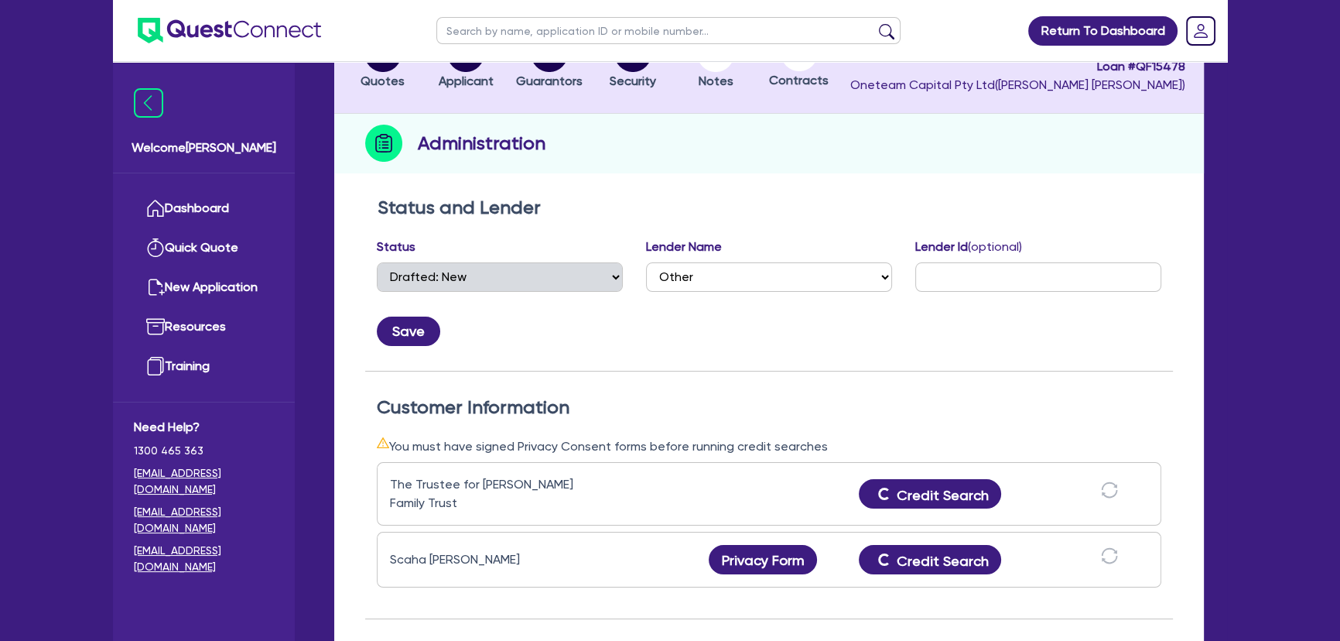
scroll to position [0, 0]
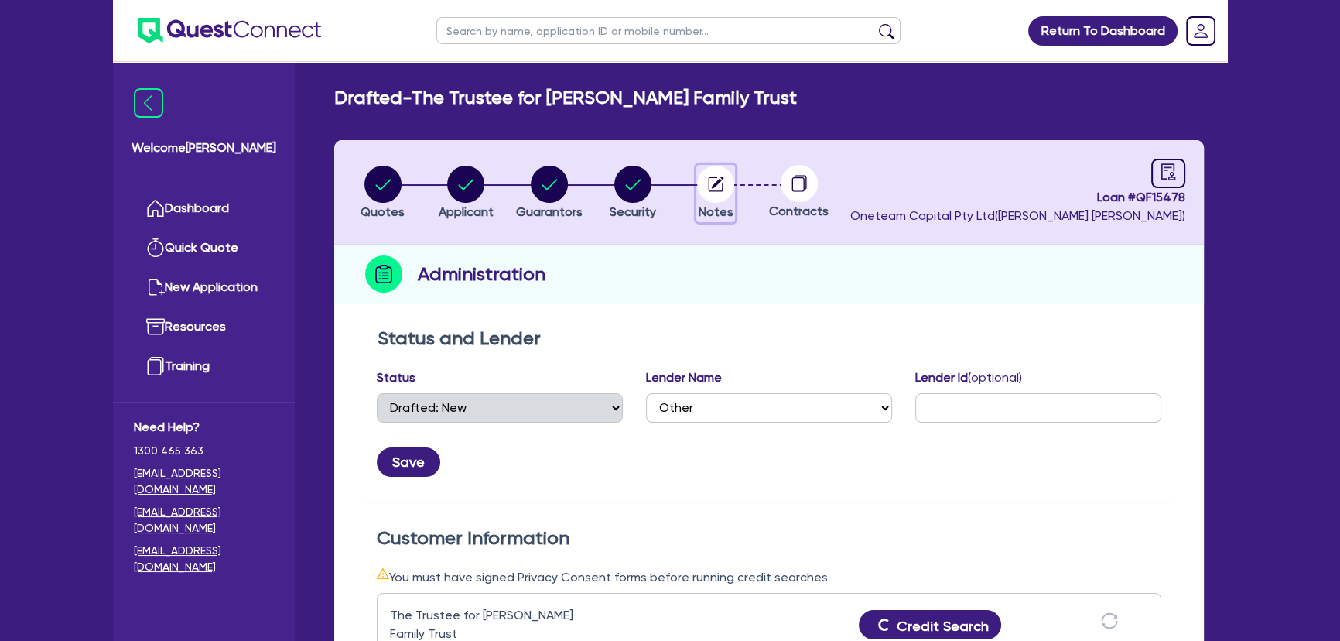
click at [711, 201] on button "Notes" at bounding box center [715, 193] width 39 height 57
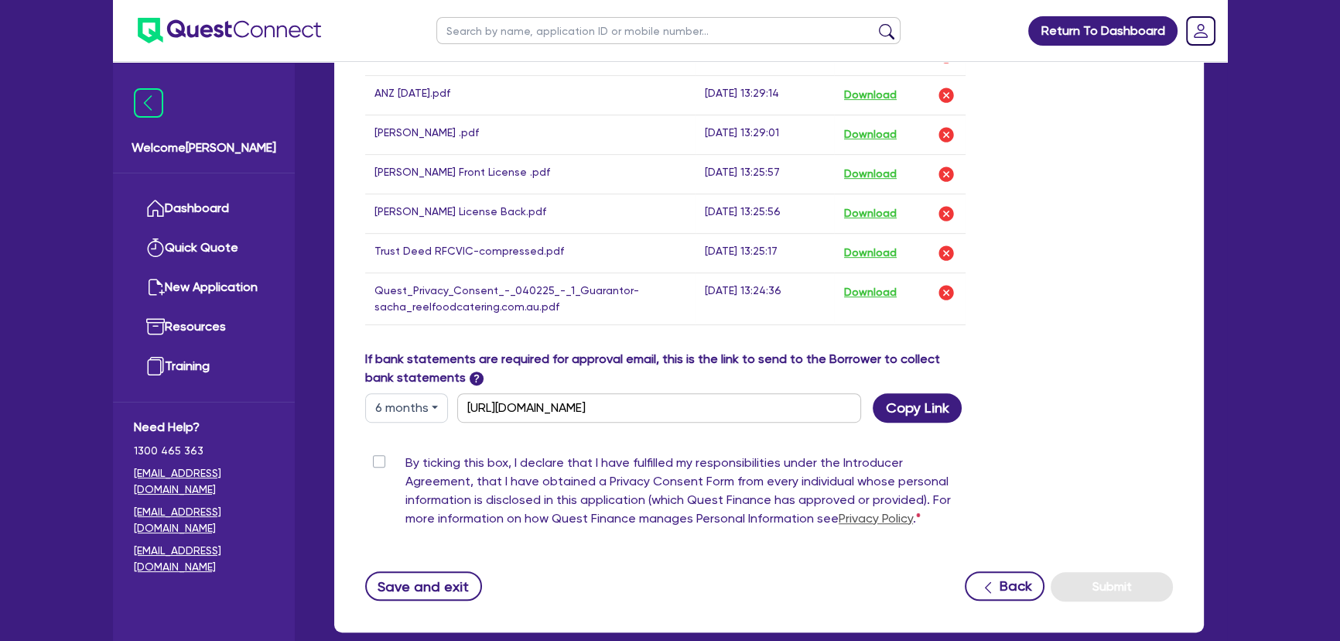
scroll to position [1044, 0]
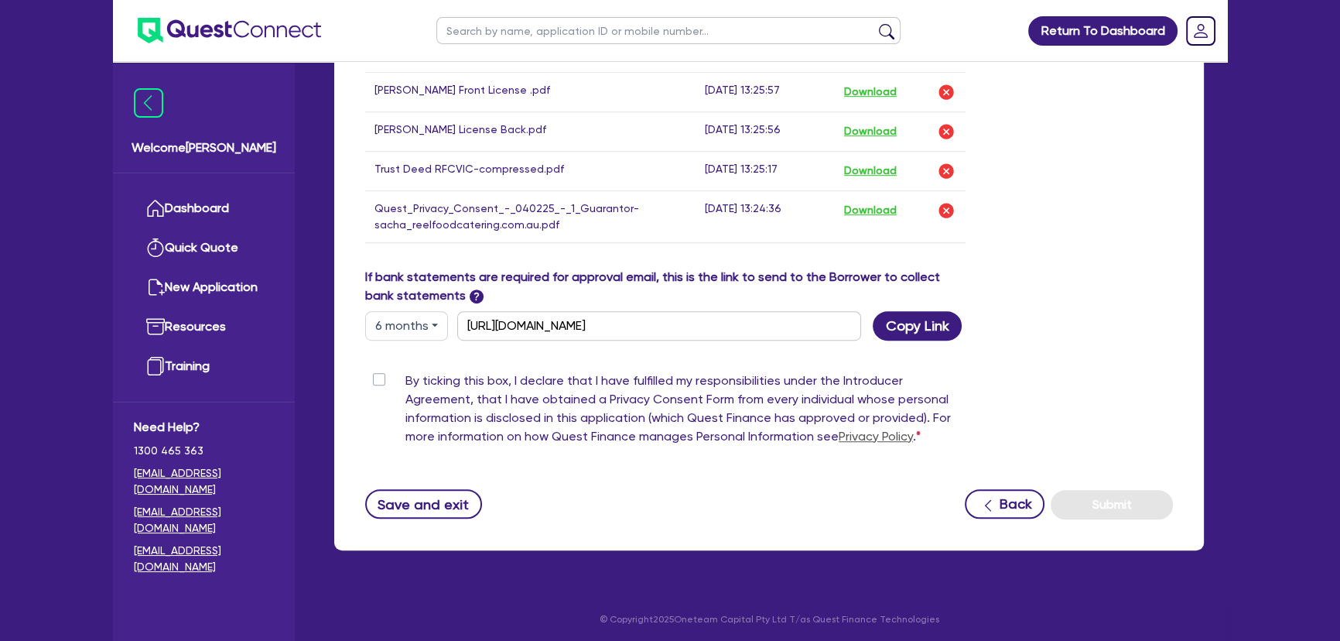
click at [406, 380] on label "By ticking this box, I declare that I have fulfilled my responsibilities under …" at bounding box center [686, 411] width 560 height 80
click at [378, 380] on input "By ticking this box, I declare that I have fulfilled my responsibilities under …" at bounding box center [371, 378] width 12 height 15
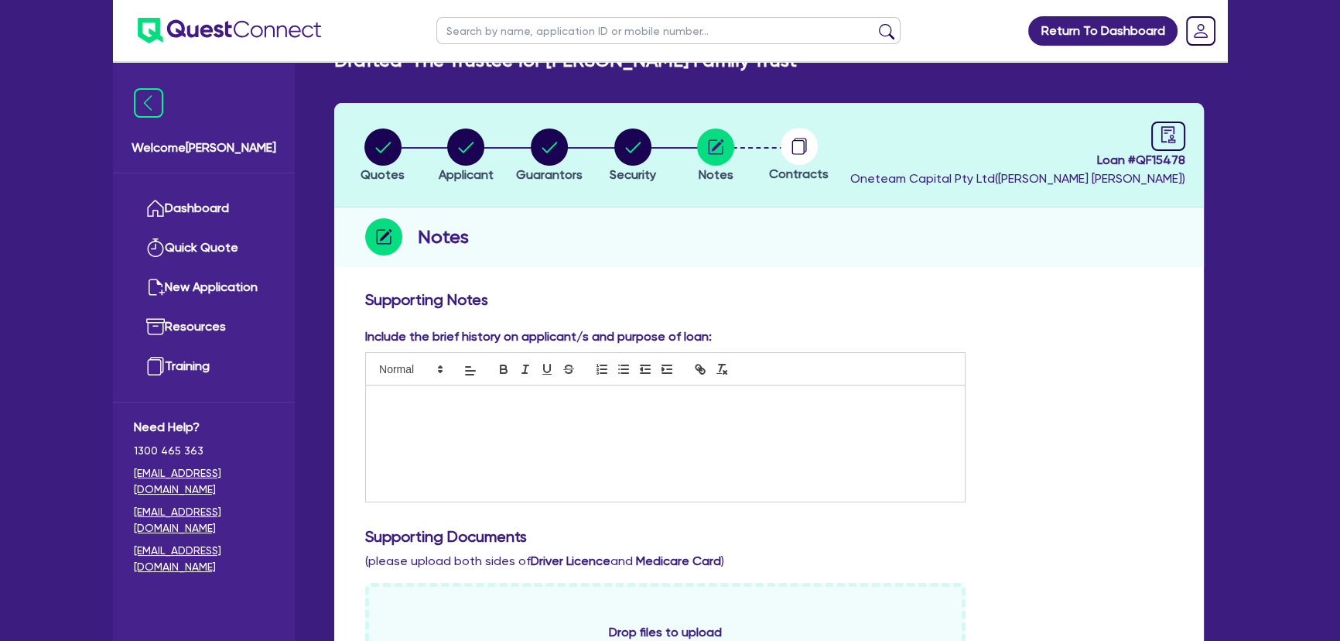
scroll to position [0, 0]
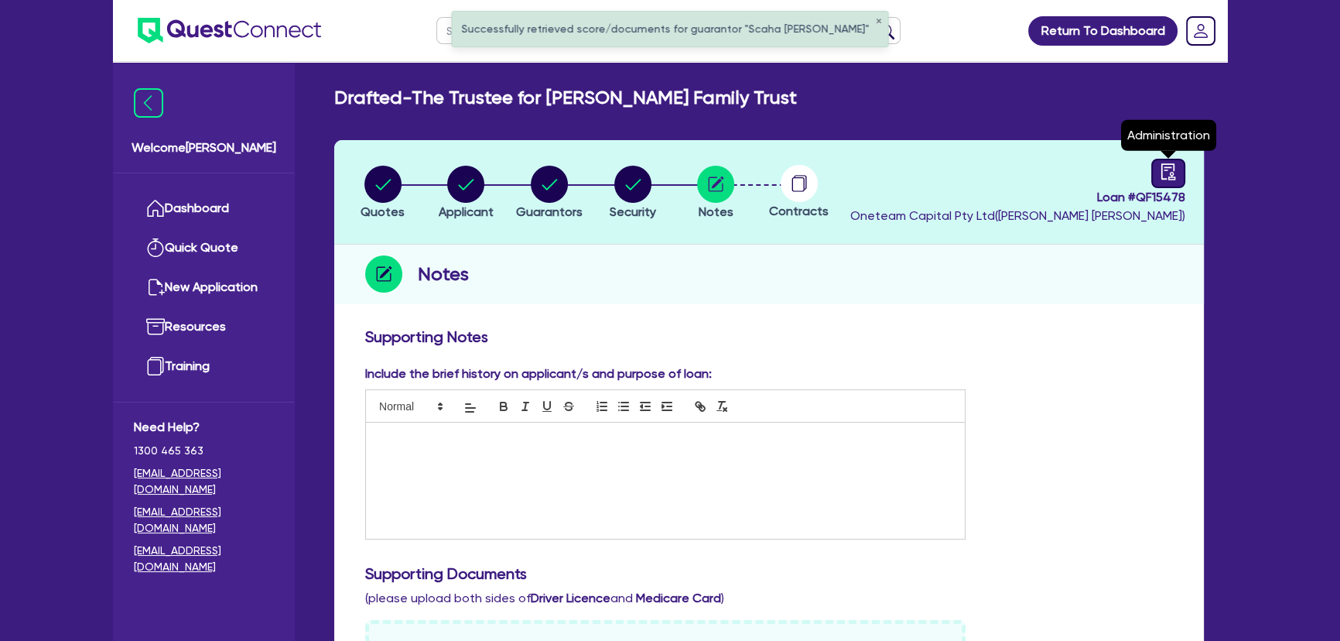
click at [1179, 174] on div at bounding box center [1169, 173] width 34 height 29
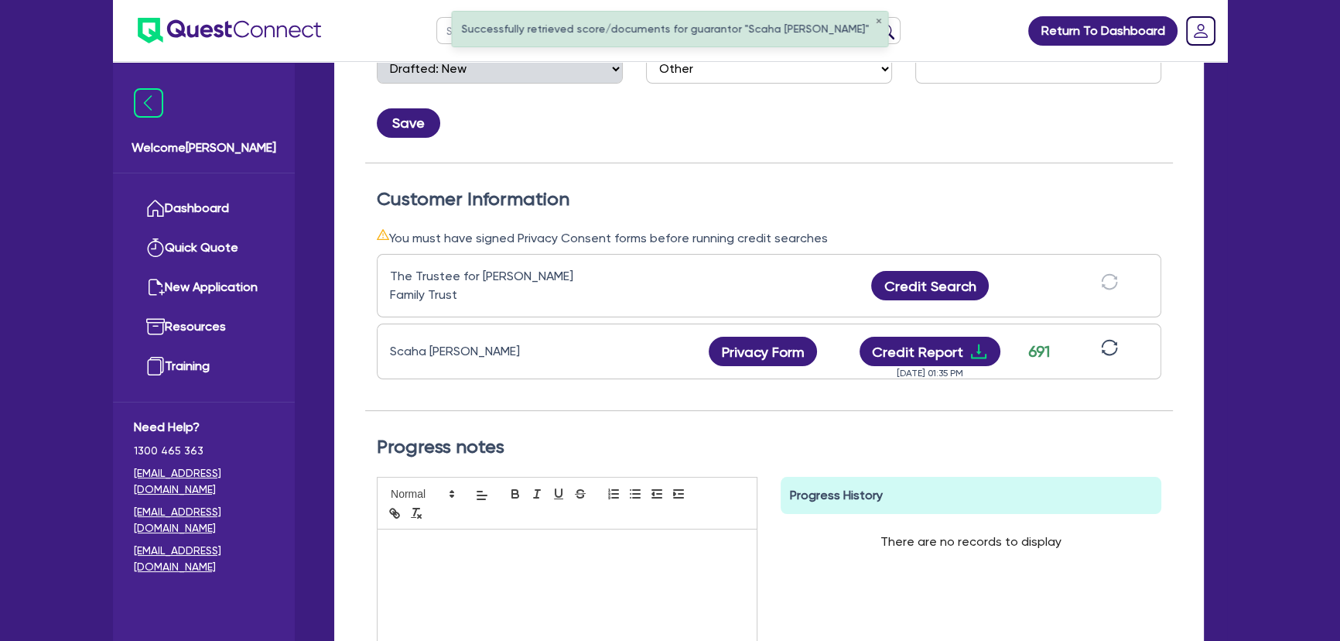
scroll to position [351, 0]
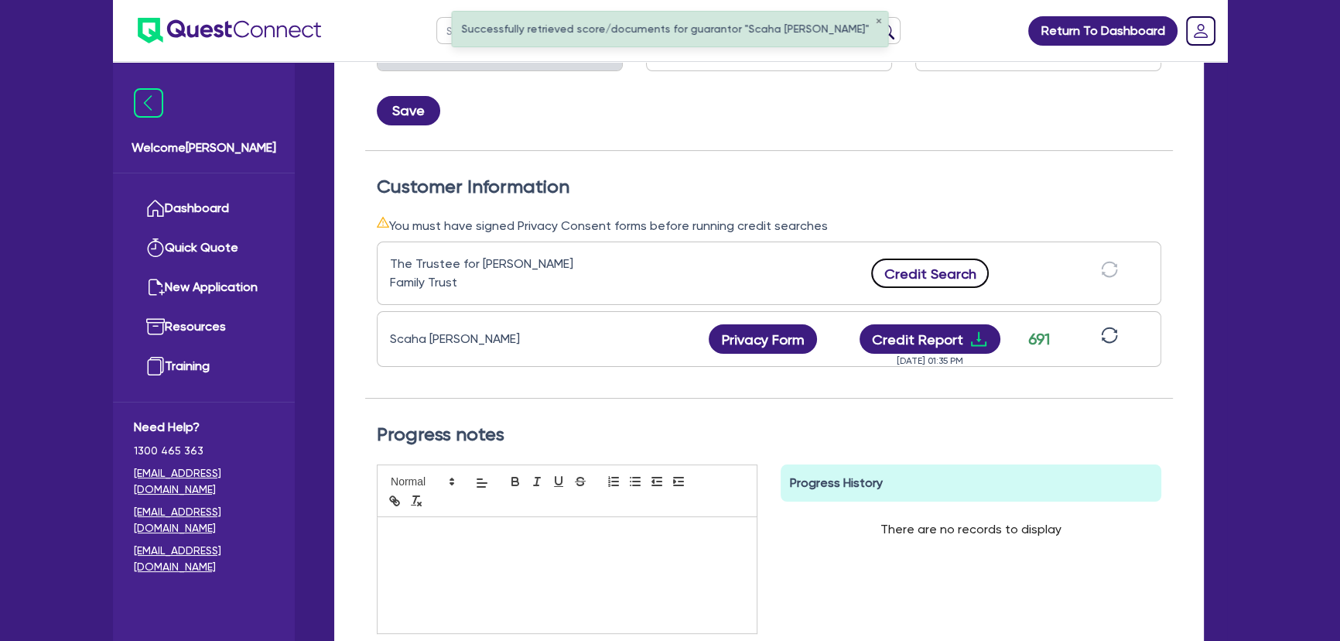
click at [980, 272] on button "Credit Search" at bounding box center [930, 272] width 118 height 29
click at [977, 337] on icon "download" at bounding box center [978, 339] width 15 height 15
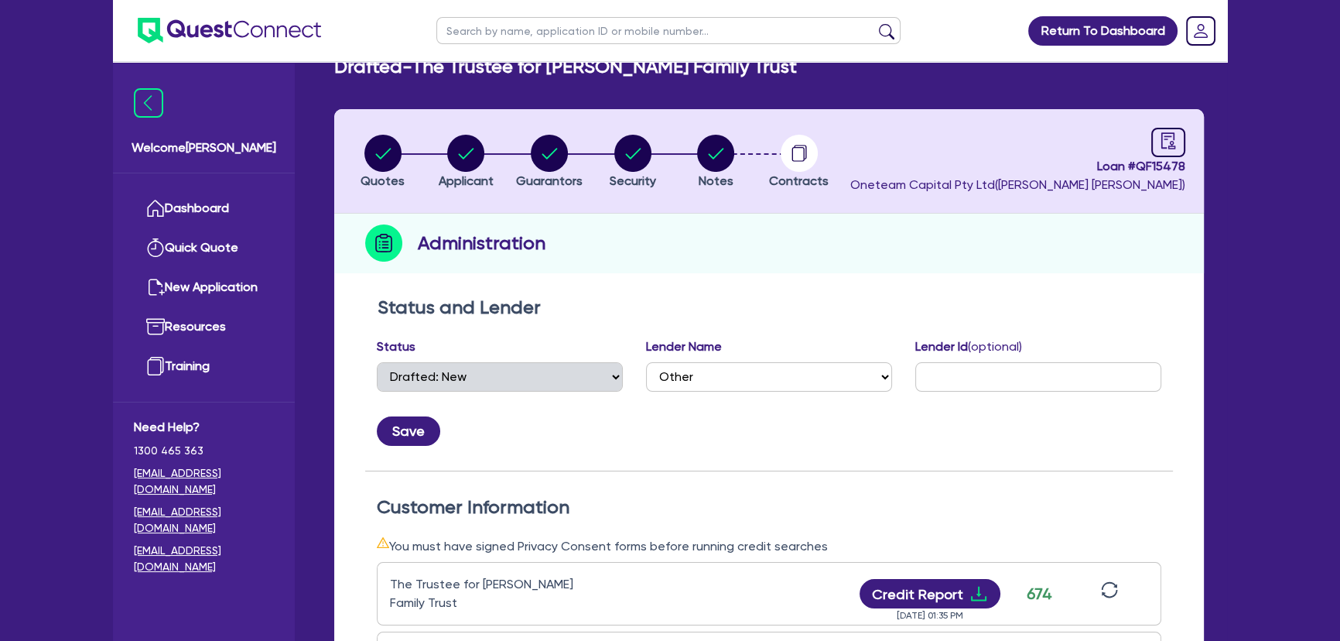
scroll to position [281, 0]
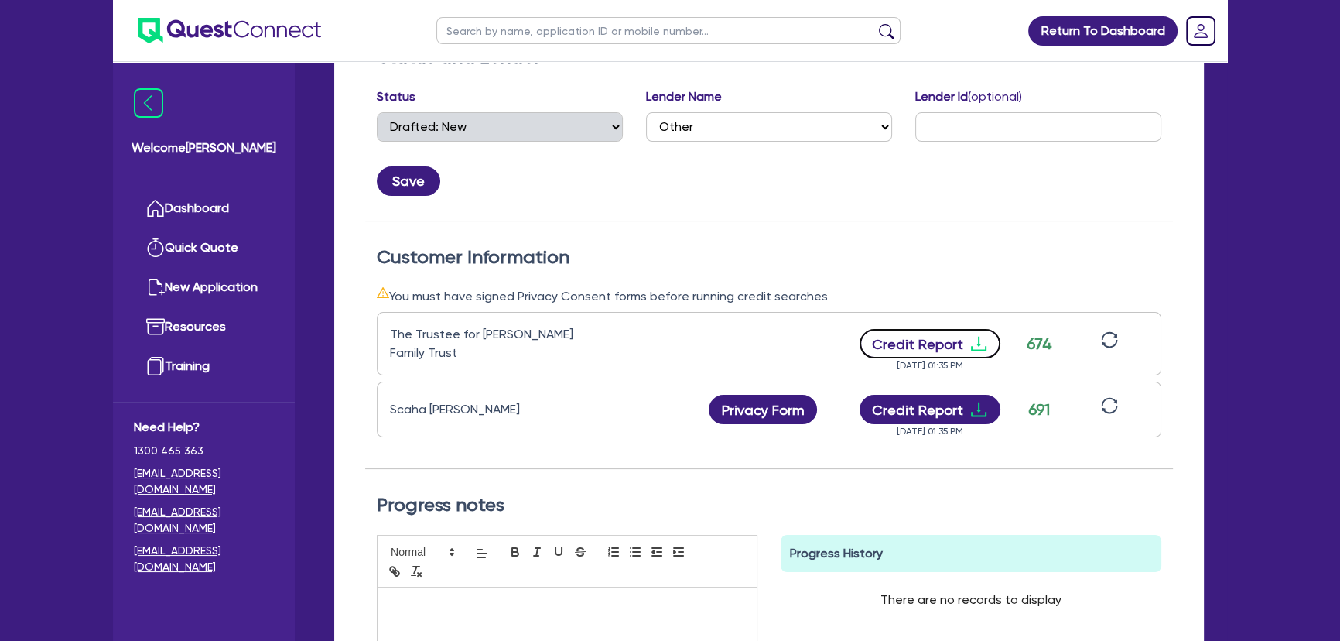
click at [978, 346] on icon "download" at bounding box center [979, 343] width 19 height 19
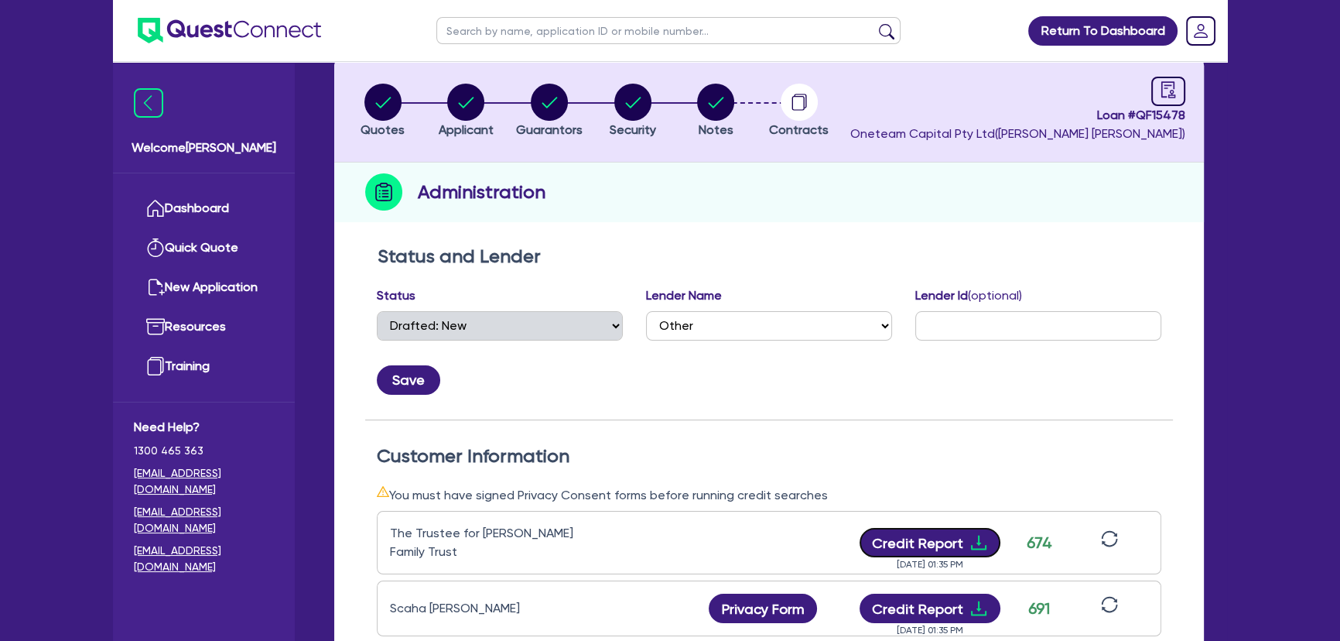
scroll to position [0, 0]
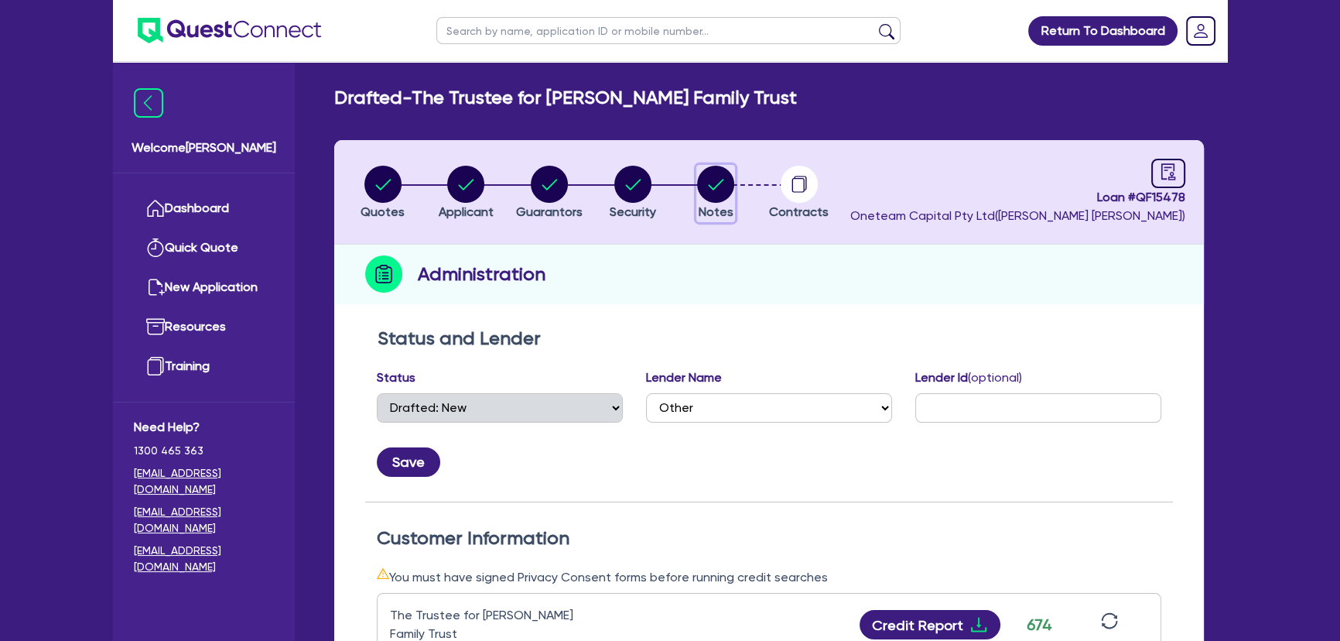
click at [709, 179] on circle "button" at bounding box center [715, 184] width 37 height 37
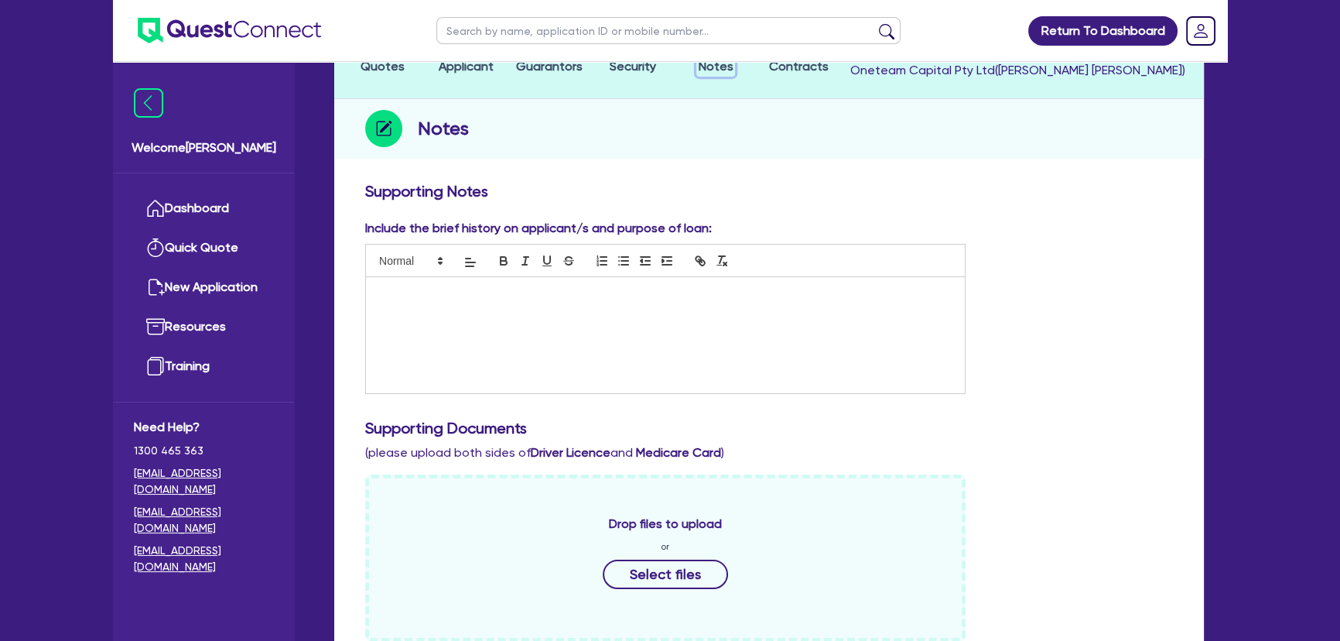
scroll to position [140, 0]
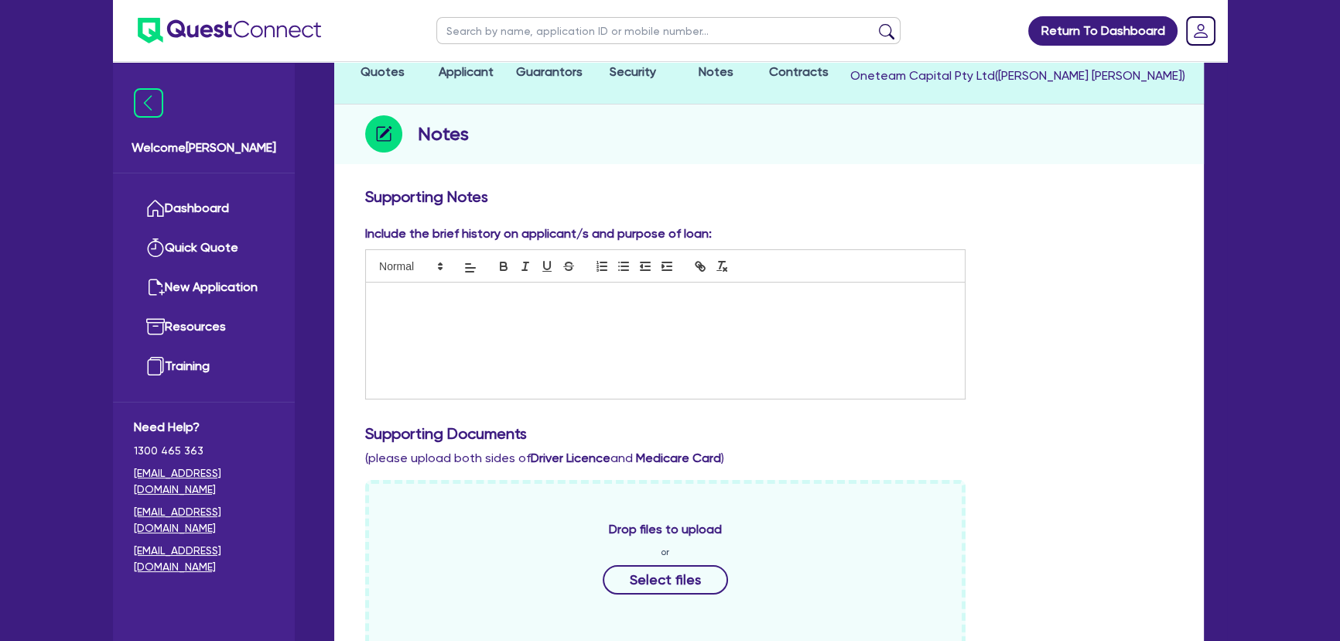
click at [635, 325] on div at bounding box center [665, 340] width 599 height 116
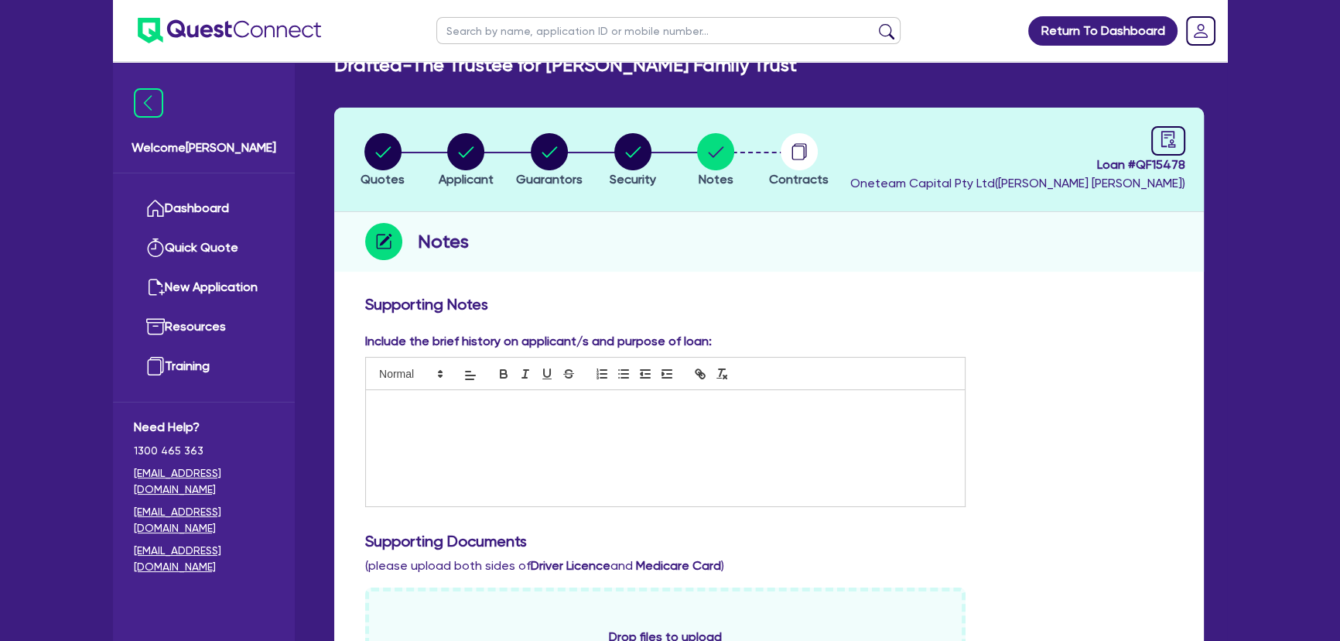
scroll to position [0, 0]
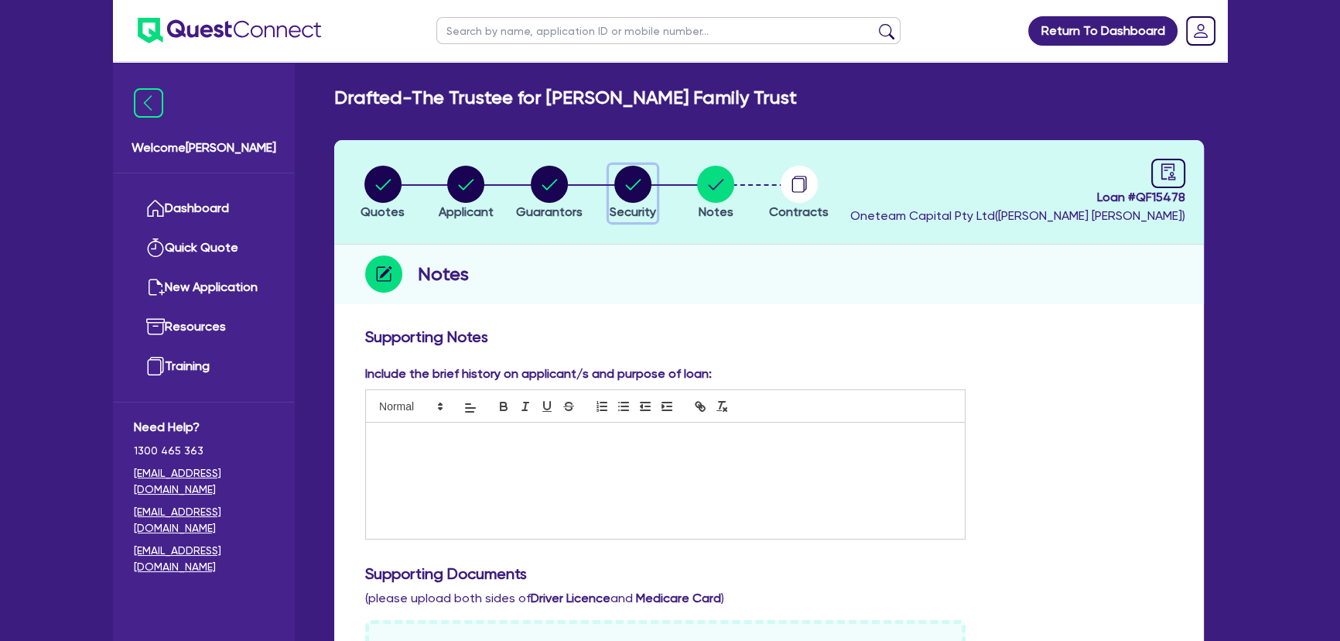
click at [635, 193] on circle "button" at bounding box center [632, 184] width 37 height 37
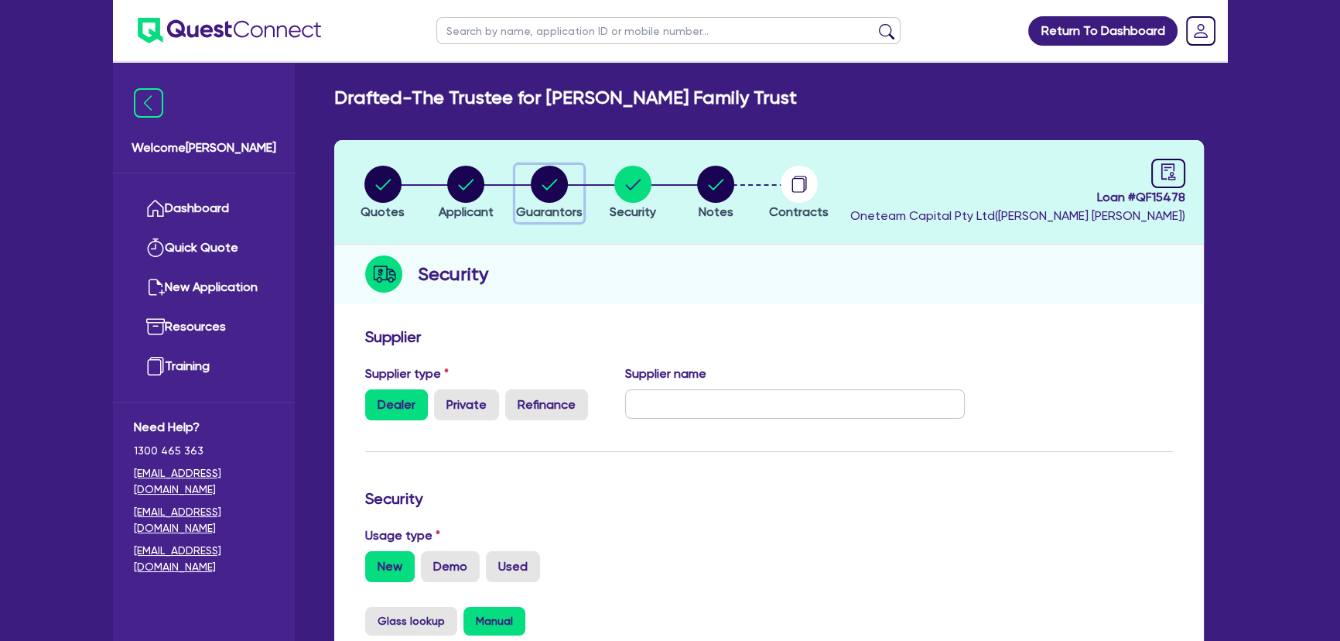
click at [539, 202] on button "Guarantors" at bounding box center [549, 193] width 68 height 57
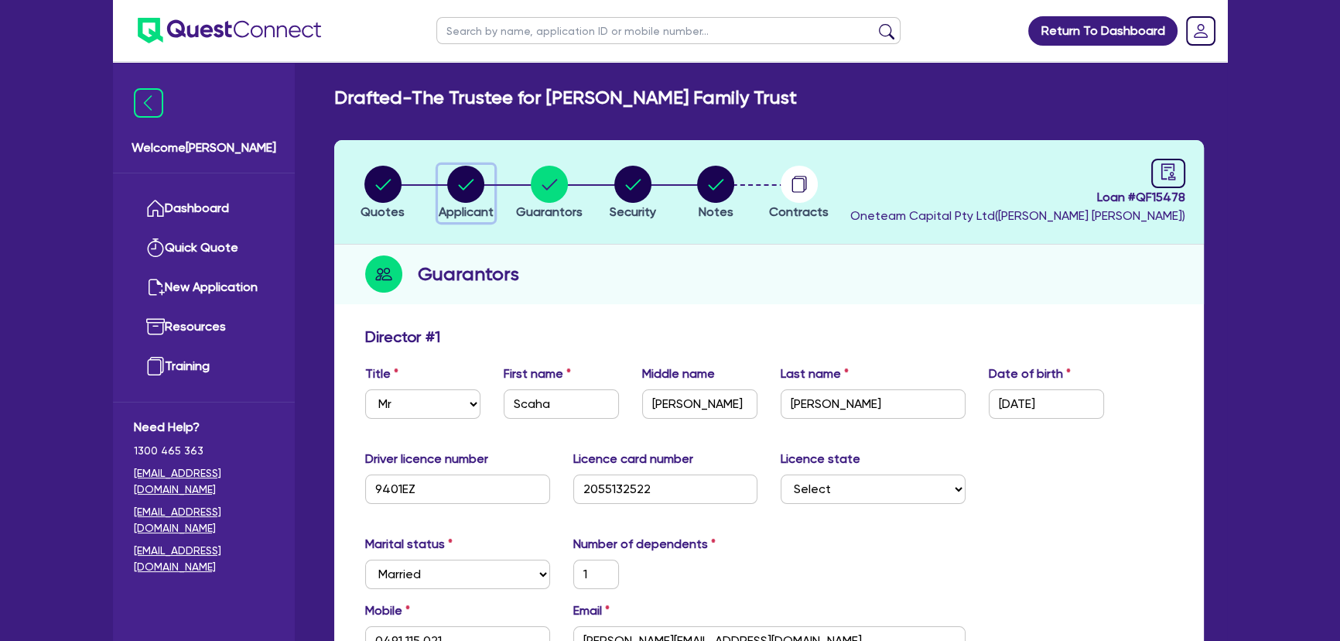
click at [457, 200] on icon "button" at bounding box center [465, 184] width 37 height 37
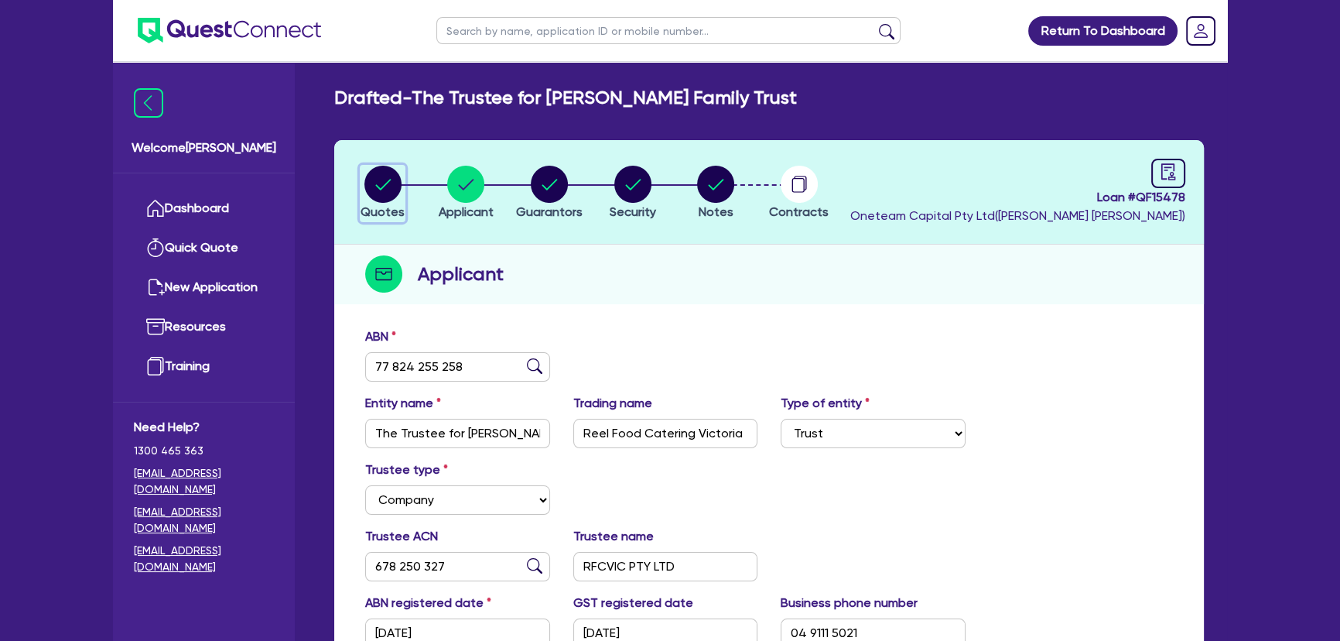
click at [374, 195] on circle "button" at bounding box center [382, 184] width 37 height 37
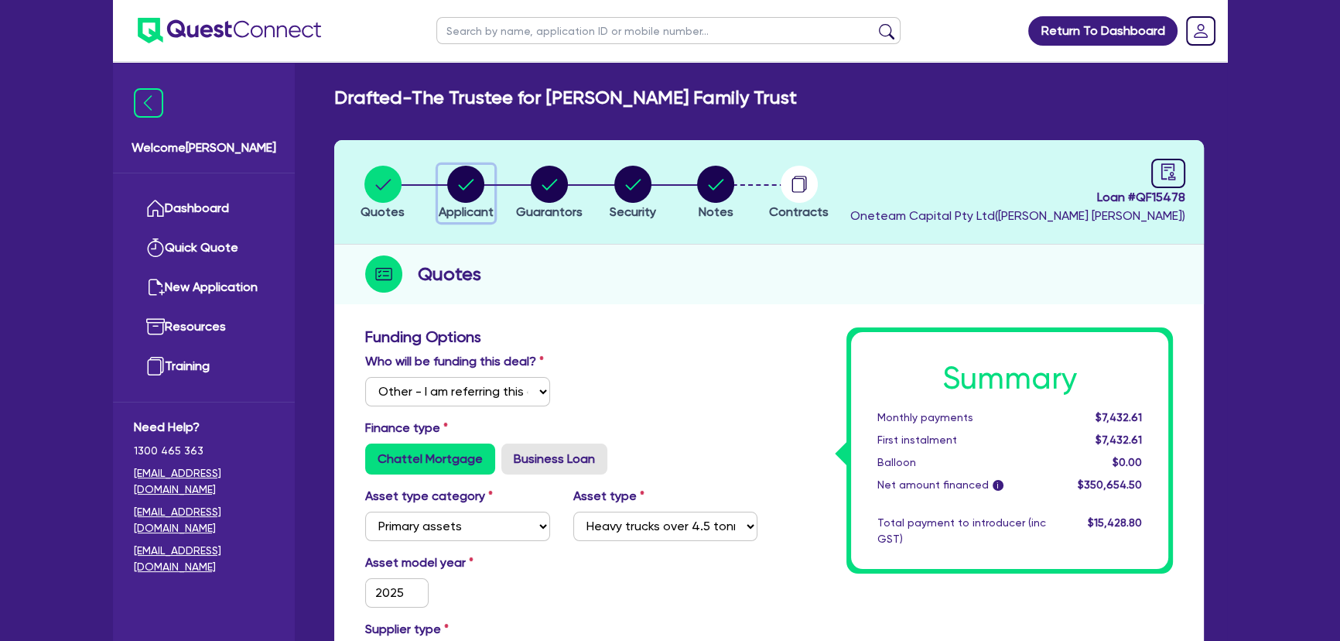
click at [472, 217] on span "Applicant" at bounding box center [466, 211] width 55 height 15
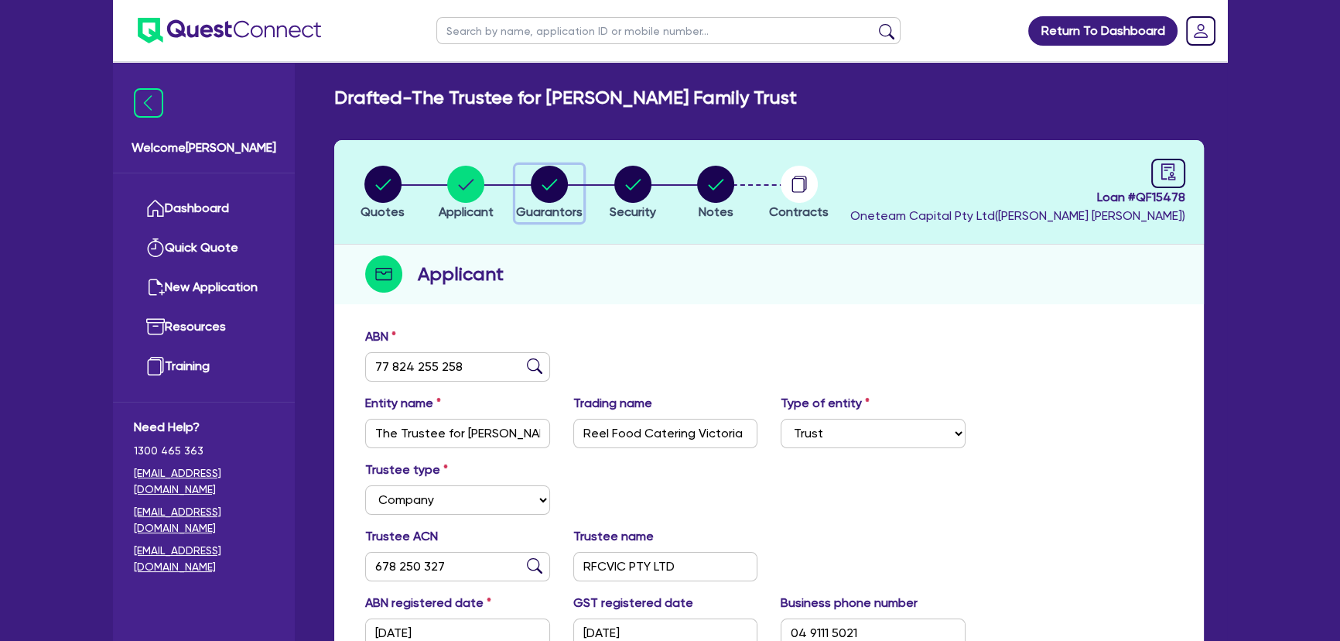
click at [563, 204] on span "Guarantors" at bounding box center [549, 211] width 67 height 15
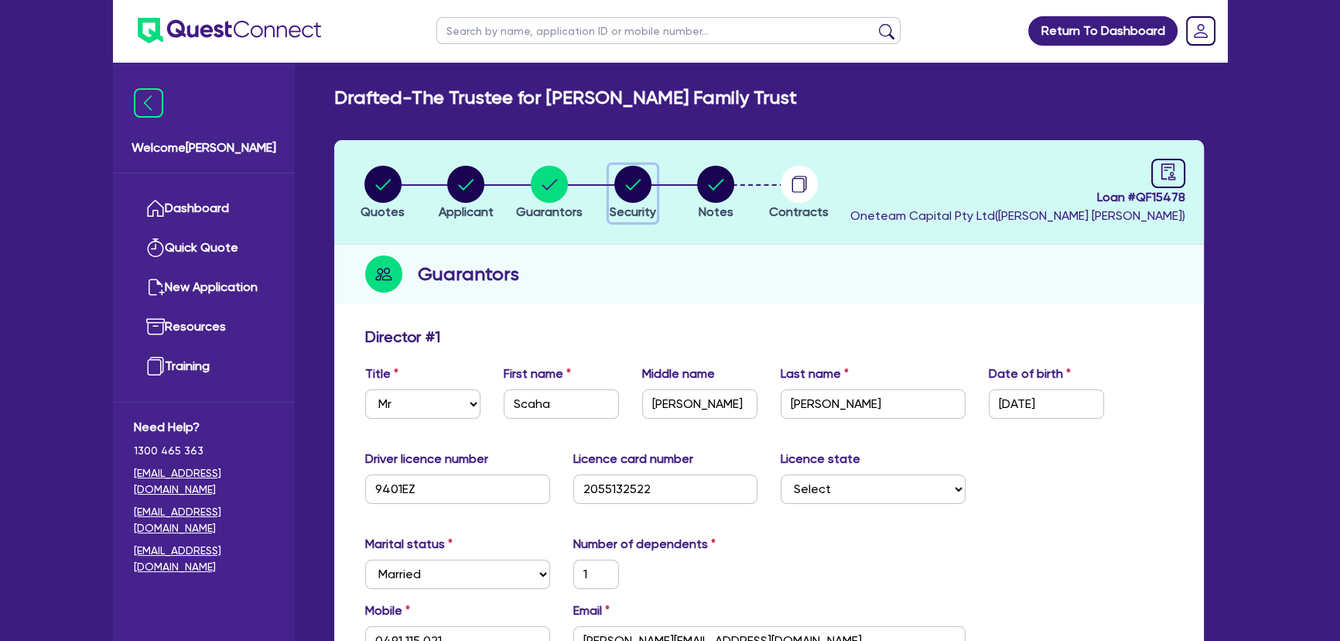
click at [631, 193] on circle "button" at bounding box center [632, 184] width 37 height 37
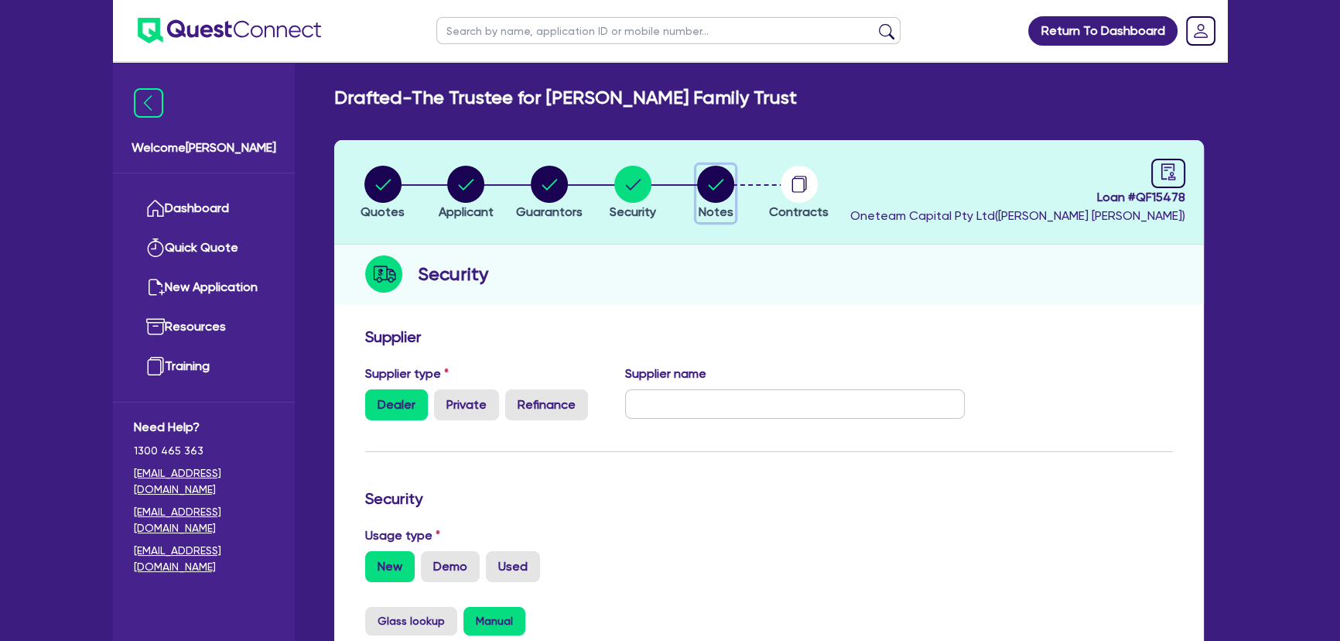
click at [715, 193] on circle "button" at bounding box center [715, 184] width 37 height 37
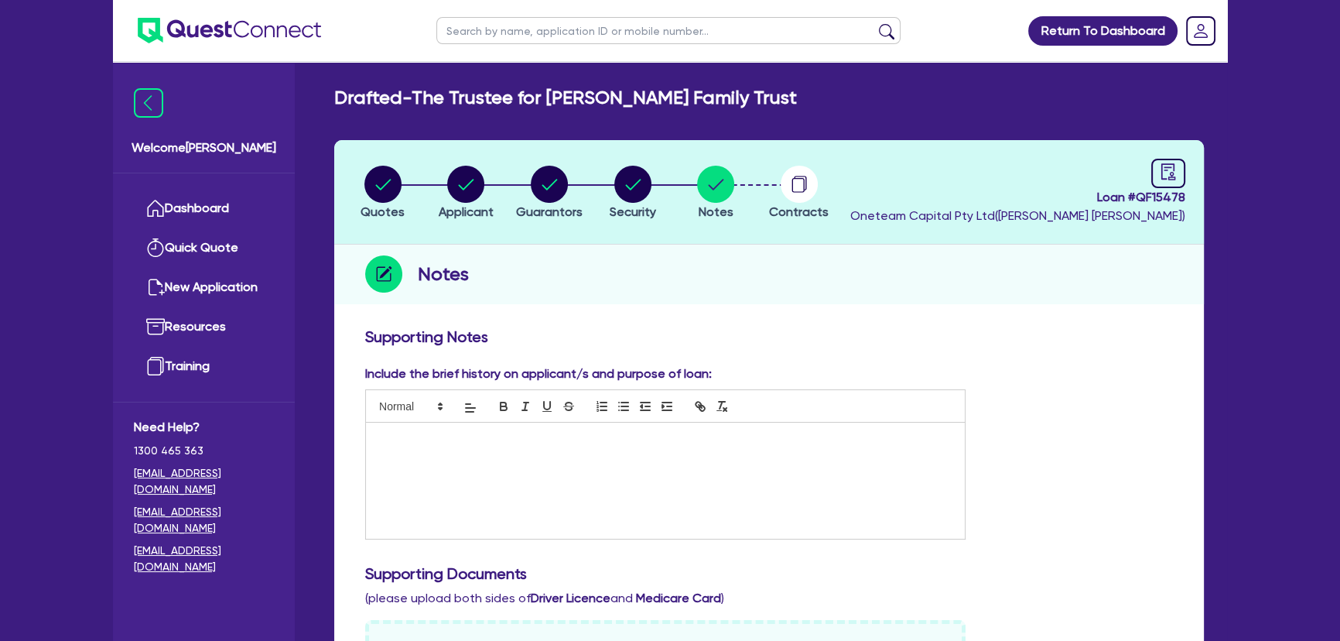
click at [429, 200] on li "Applicant" at bounding box center [467, 192] width 84 height 54
click at [366, 196] on icon "button" at bounding box center [382, 184] width 37 height 37
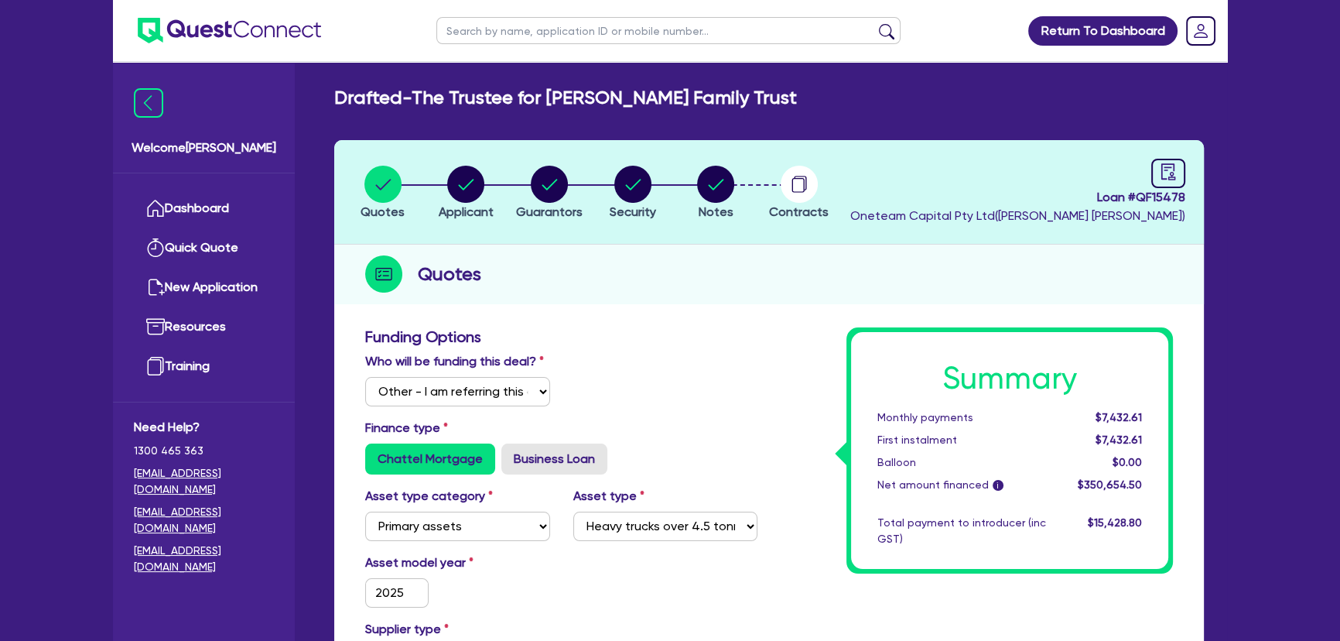
click at [687, 207] on li "Notes" at bounding box center [716, 192] width 84 height 54
click at [703, 201] on button "Notes" at bounding box center [715, 193] width 39 height 57
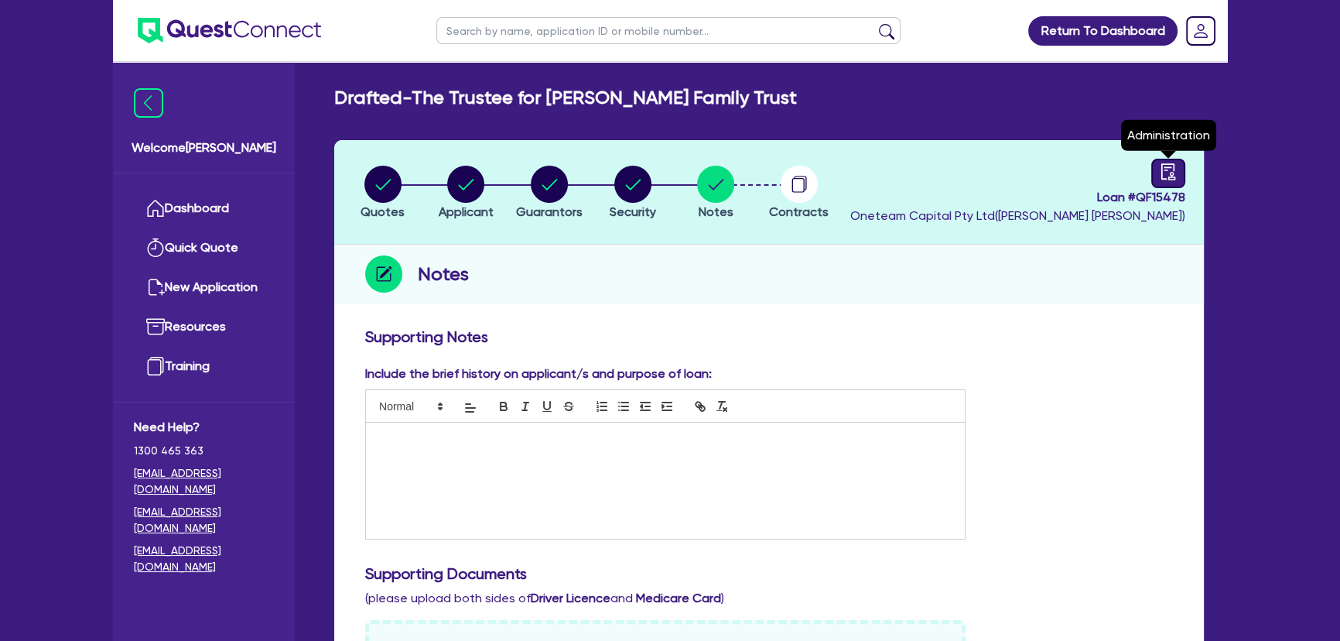
click at [1177, 173] on div at bounding box center [1169, 173] width 34 height 29
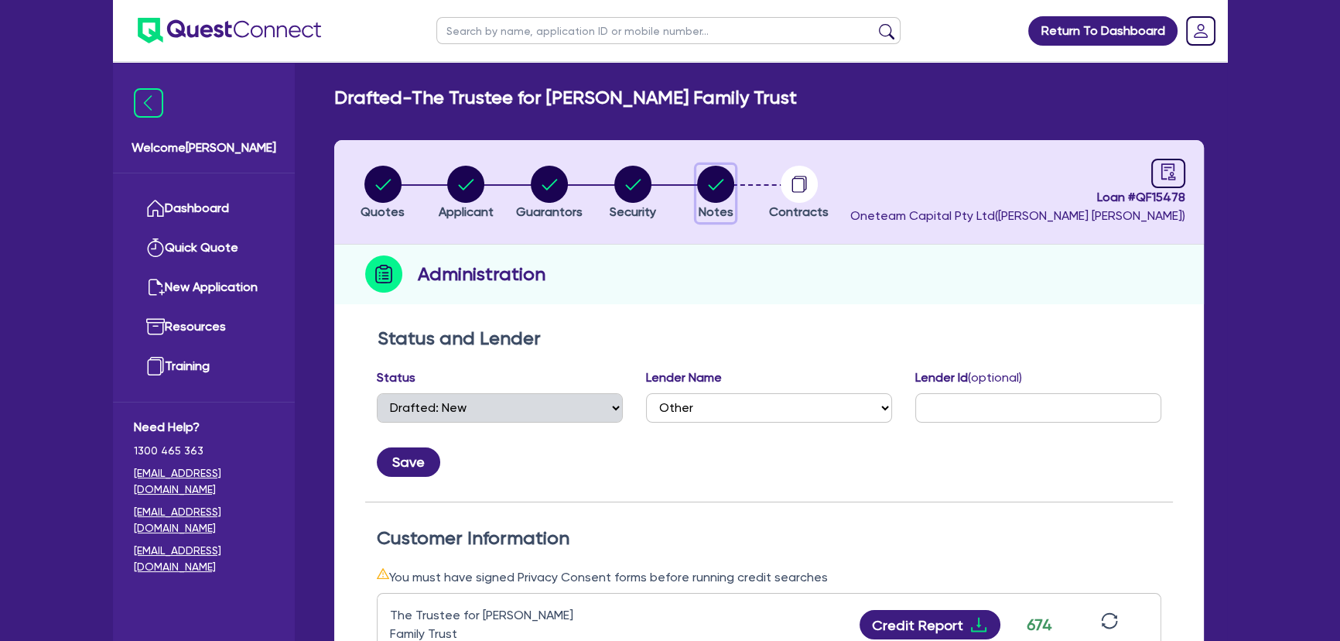
click at [723, 183] on circle "button" at bounding box center [715, 184] width 37 height 37
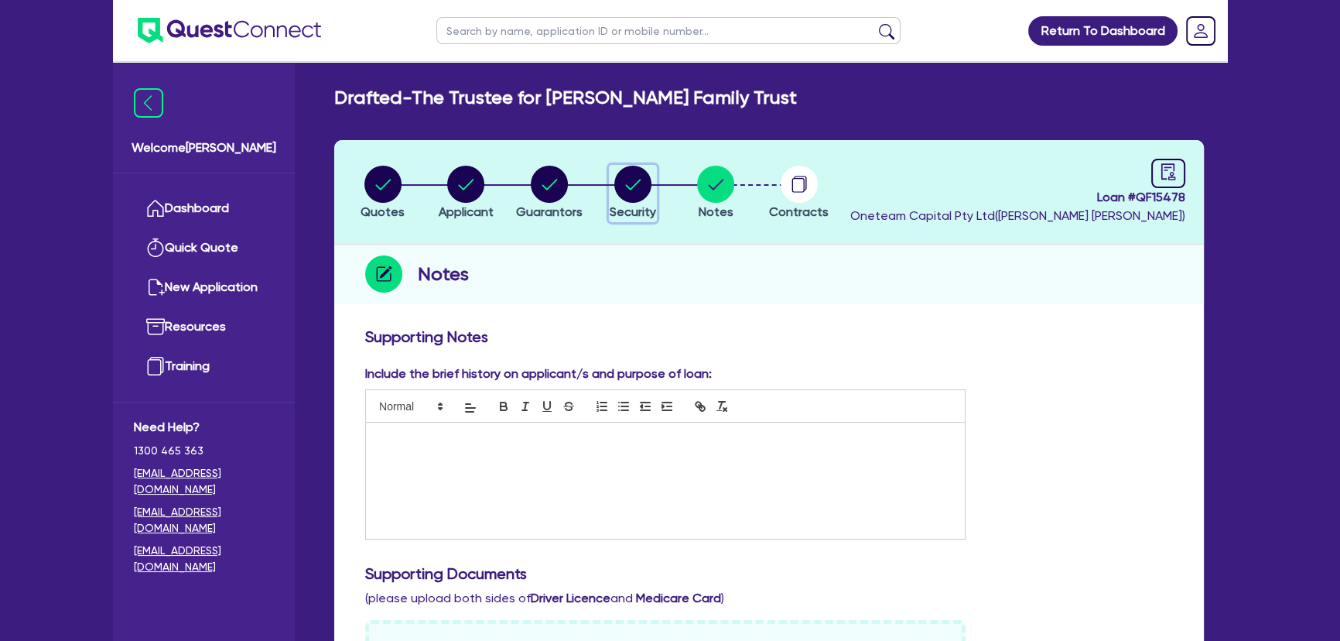
click at [619, 193] on circle "button" at bounding box center [632, 184] width 37 height 37
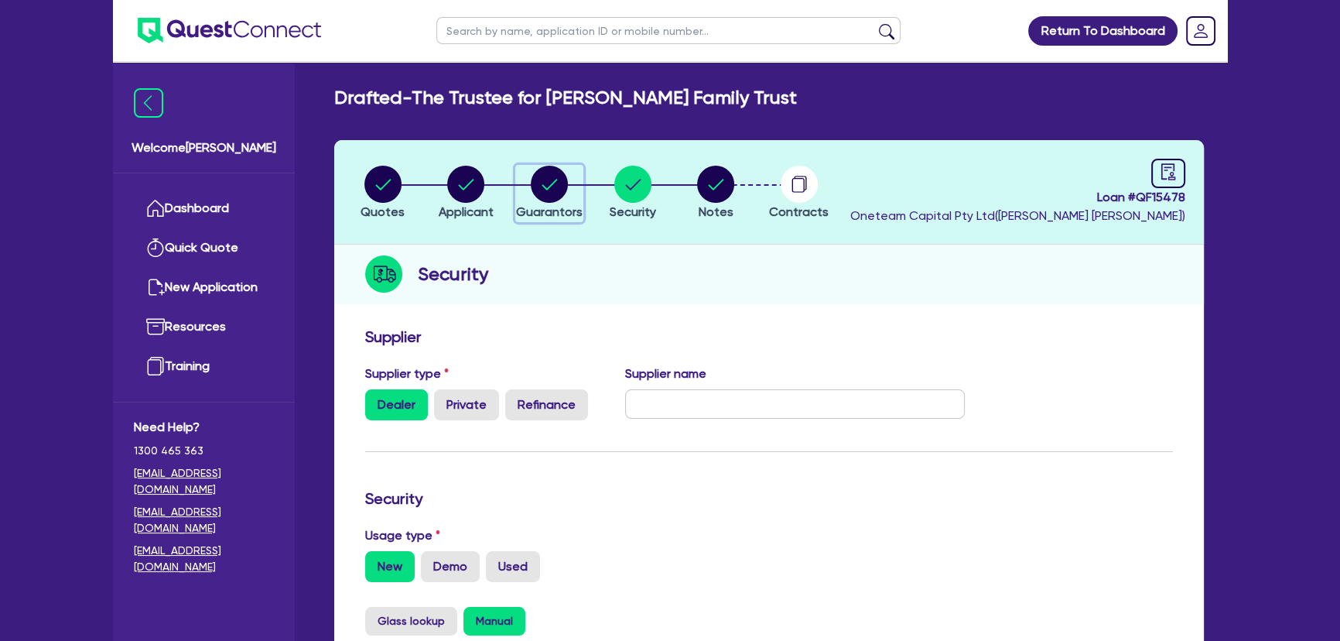
click at [547, 193] on circle "button" at bounding box center [549, 184] width 37 height 37
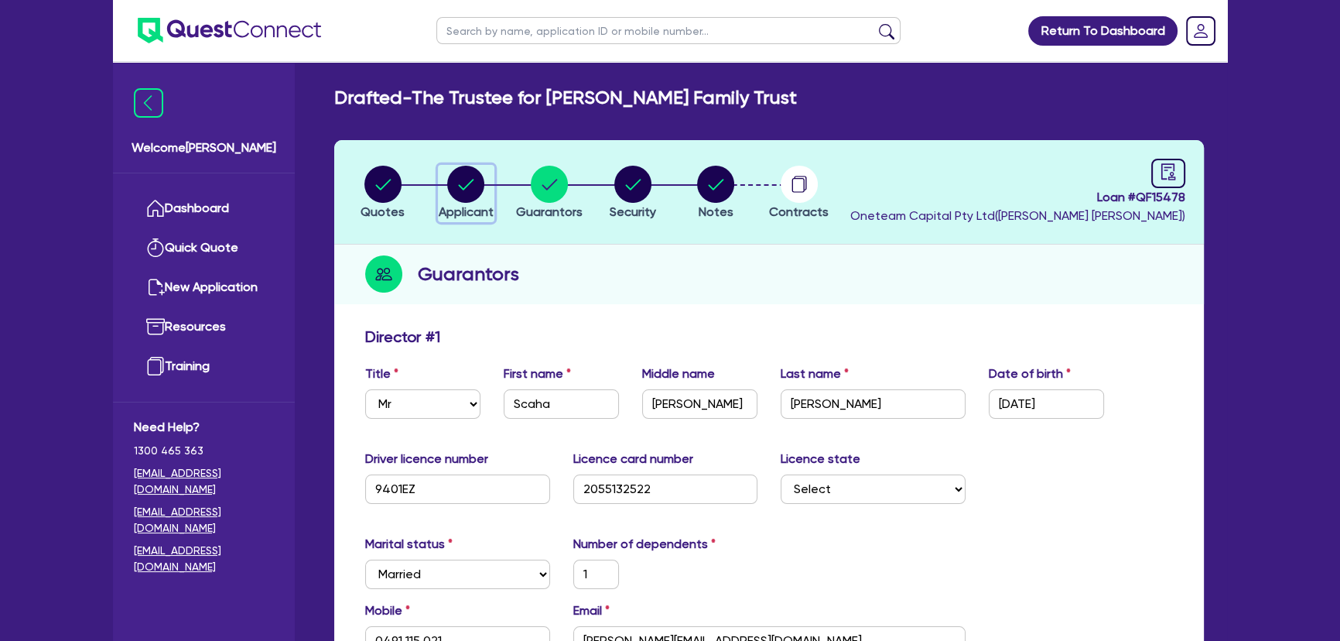
click at [441, 194] on div "button" at bounding box center [466, 184] width 55 height 37
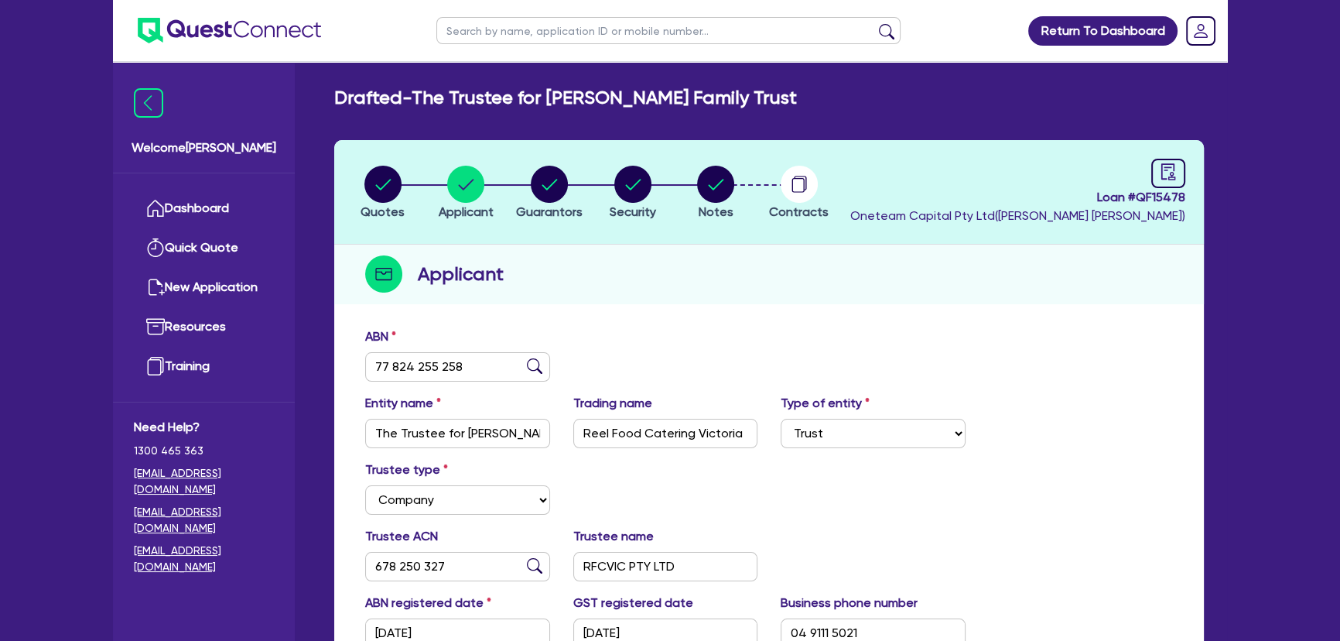
click at [357, 190] on li "Quotes" at bounding box center [383, 192] width 84 height 54
click at [368, 185] on circle "button" at bounding box center [382, 184] width 37 height 37
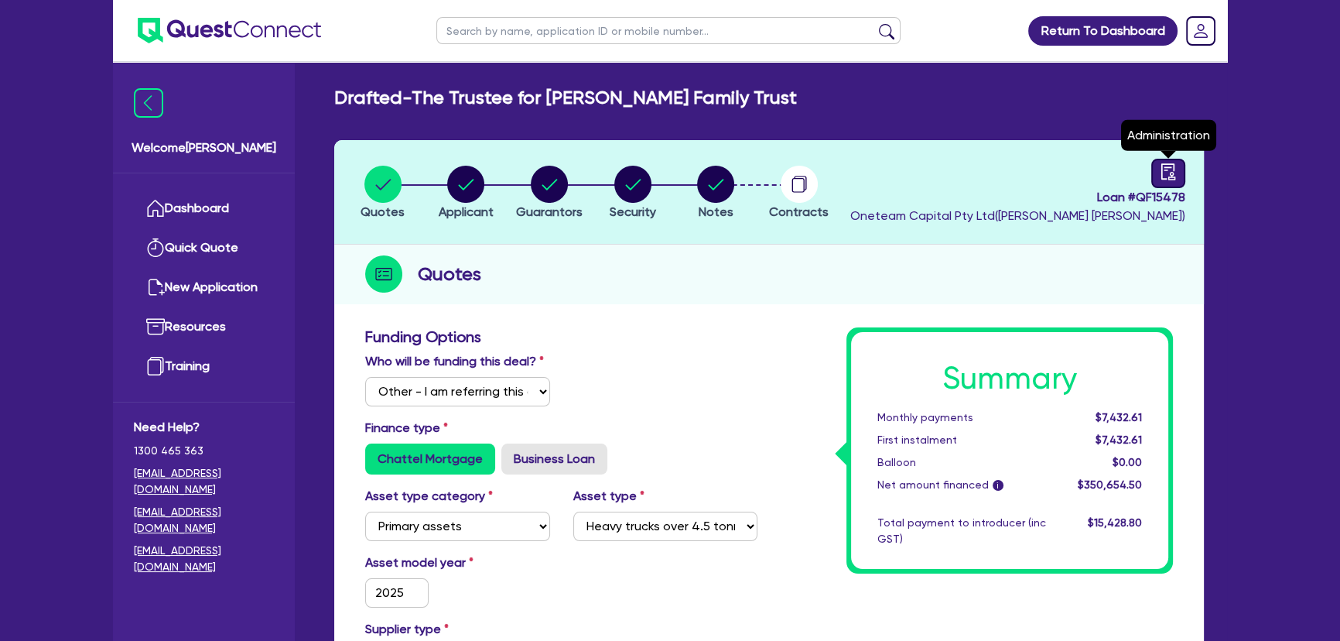
click at [1180, 171] on div at bounding box center [1169, 173] width 34 height 29
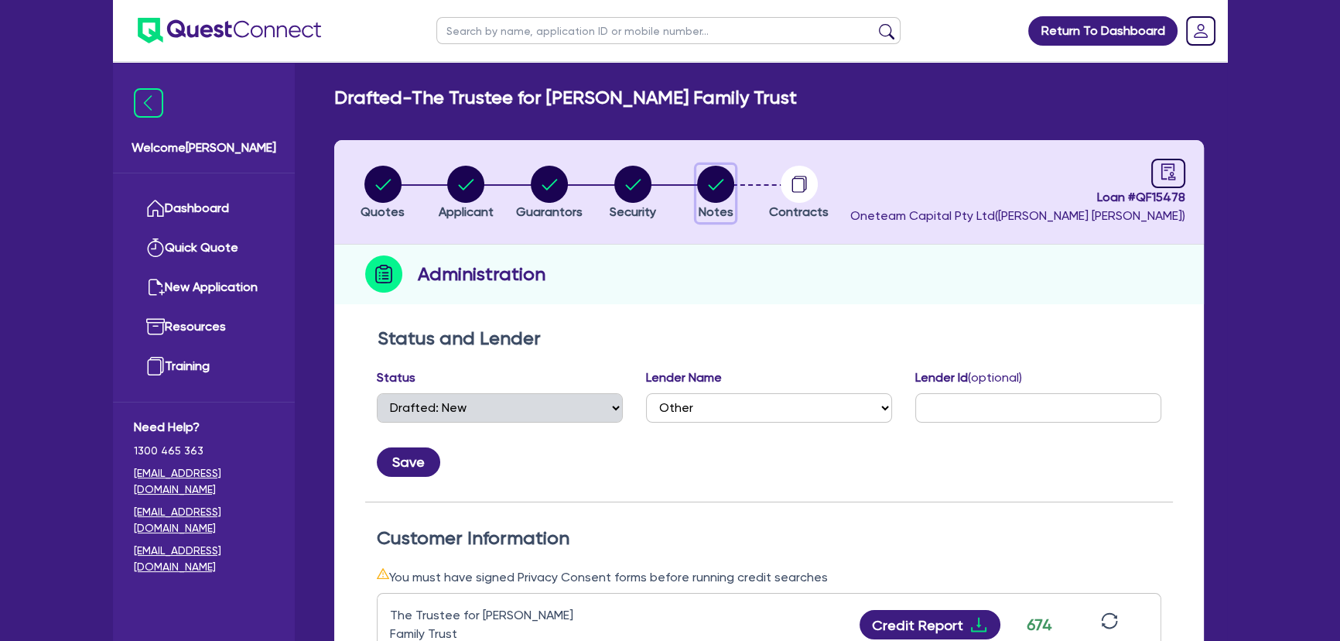
click at [702, 209] on span "Notes" at bounding box center [716, 211] width 35 height 15
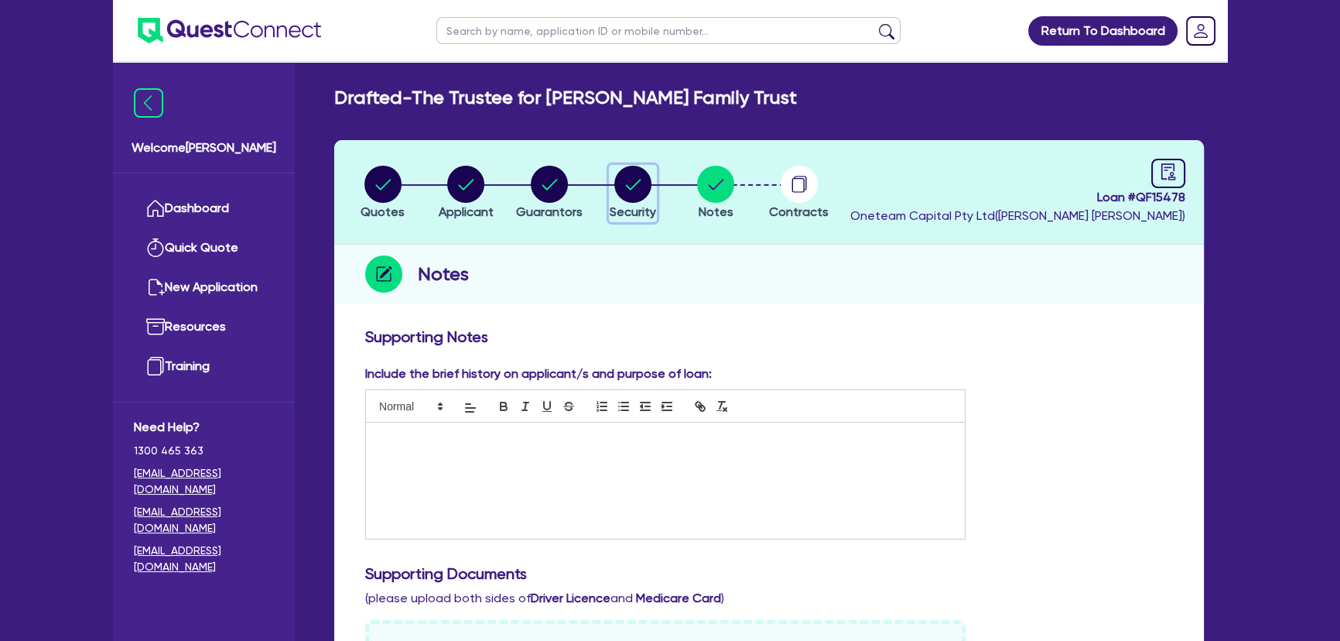
click at [618, 181] on circle "button" at bounding box center [632, 184] width 37 height 37
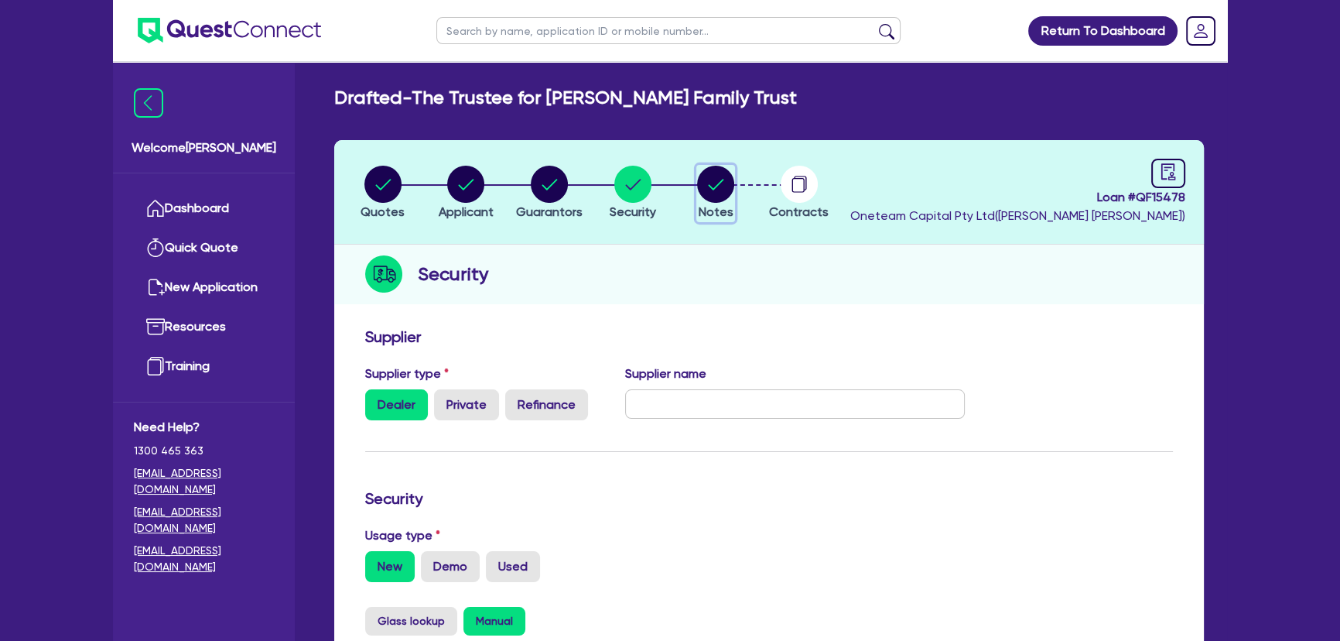
click at [710, 190] on circle "button" at bounding box center [715, 184] width 37 height 37
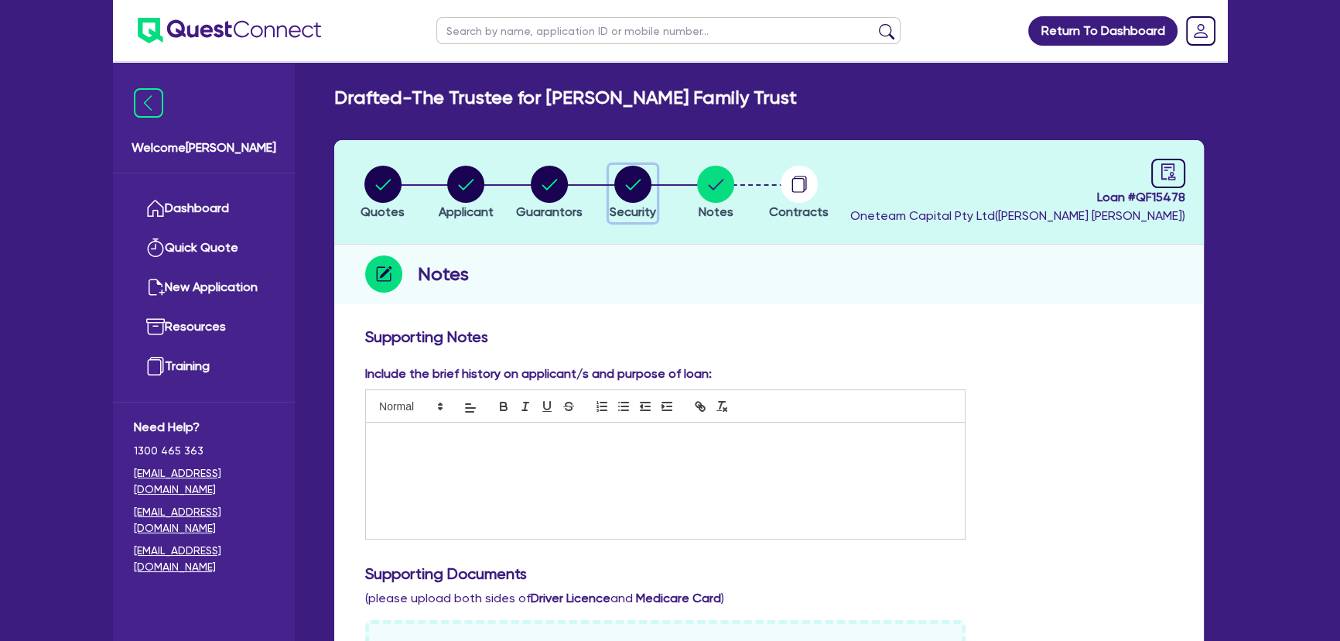
click at [642, 187] on circle "button" at bounding box center [632, 184] width 37 height 37
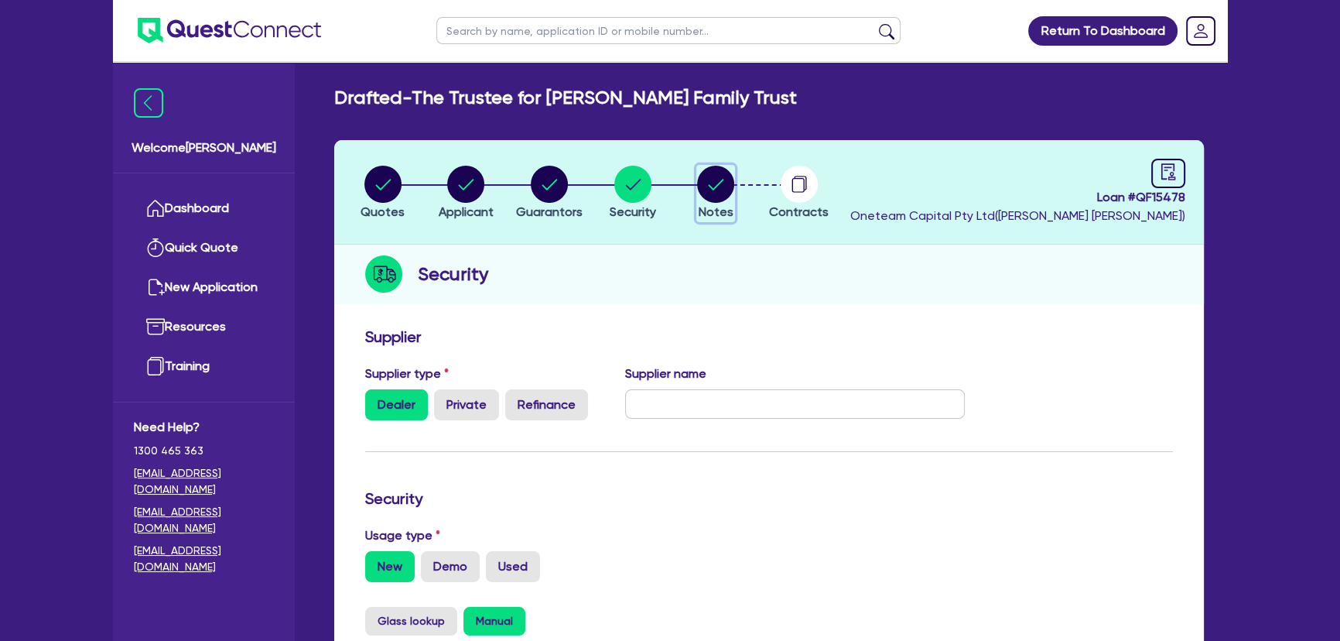
click at [716, 187] on circle "button" at bounding box center [715, 184] width 37 height 37
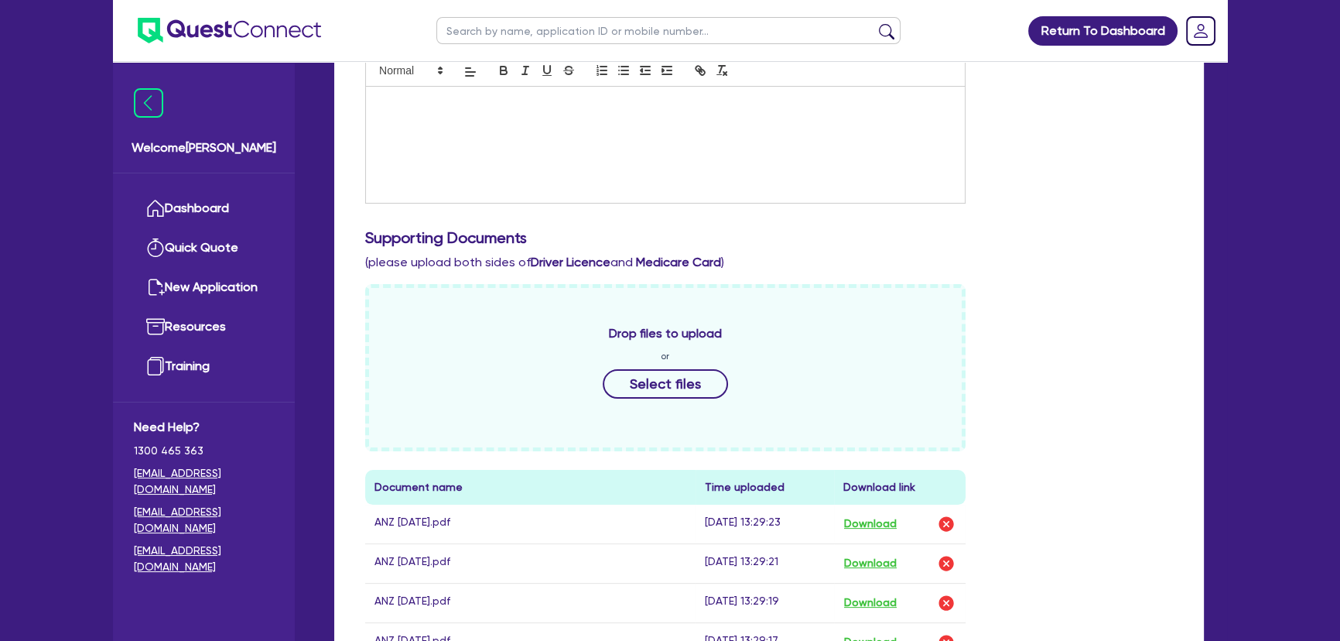
scroll to position [70, 0]
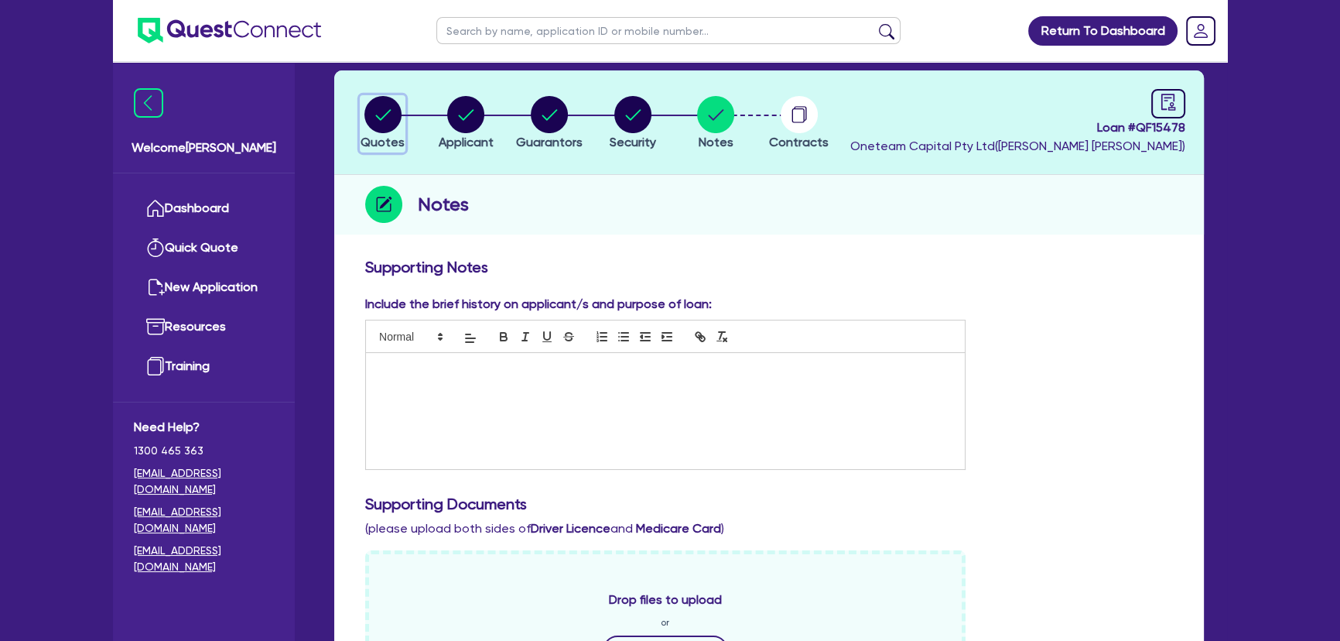
click at [373, 111] on circle "button" at bounding box center [382, 114] width 37 height 37
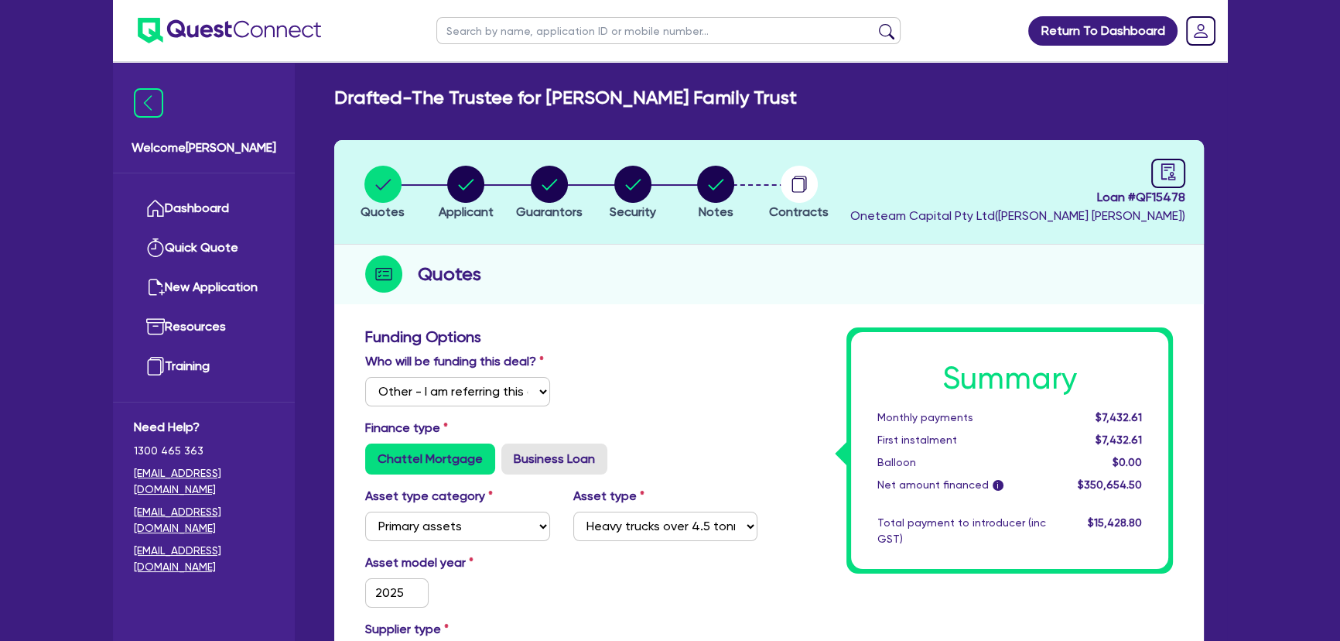
click at [669, 193] on li "Security" at bounding box center [633, 192] width 84 height 54
click at [717, 191] on circle "button" at bounding box center [715, 184] width 37 height 37
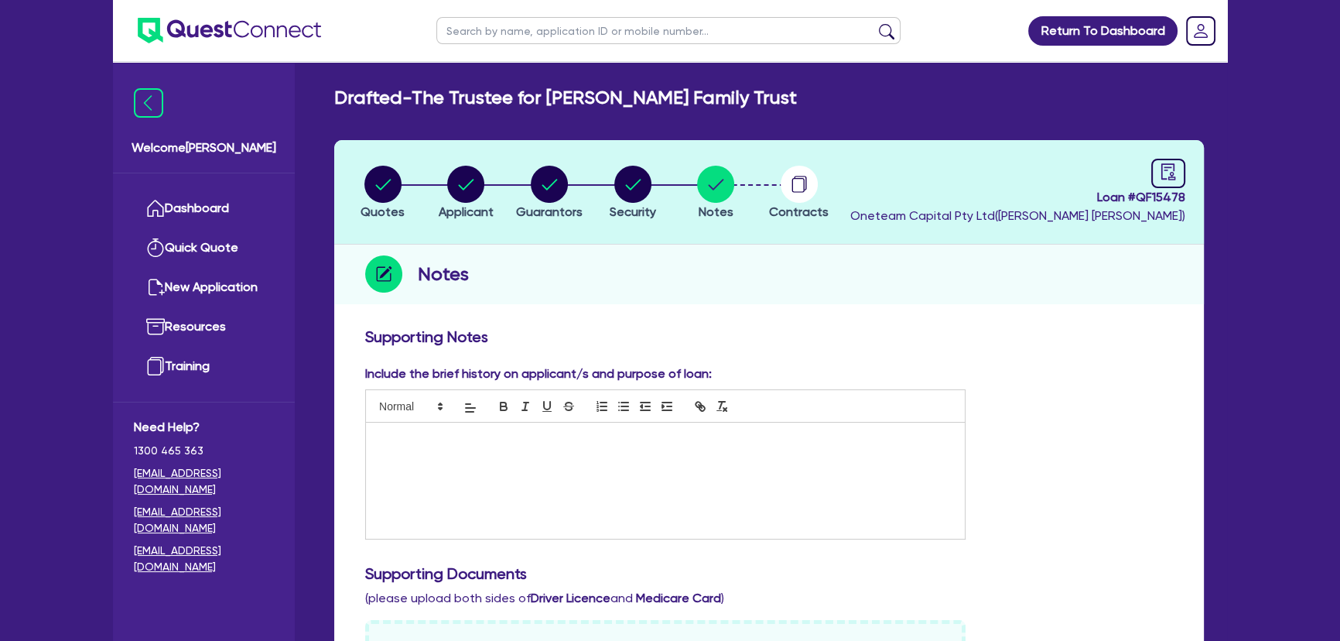
click at [594, 191] on li "Security" at bounding box center [633, 192] width 84 height 54
click at [628, 193] on circle "button" at bounding box center [632, 184] width 37 height 37
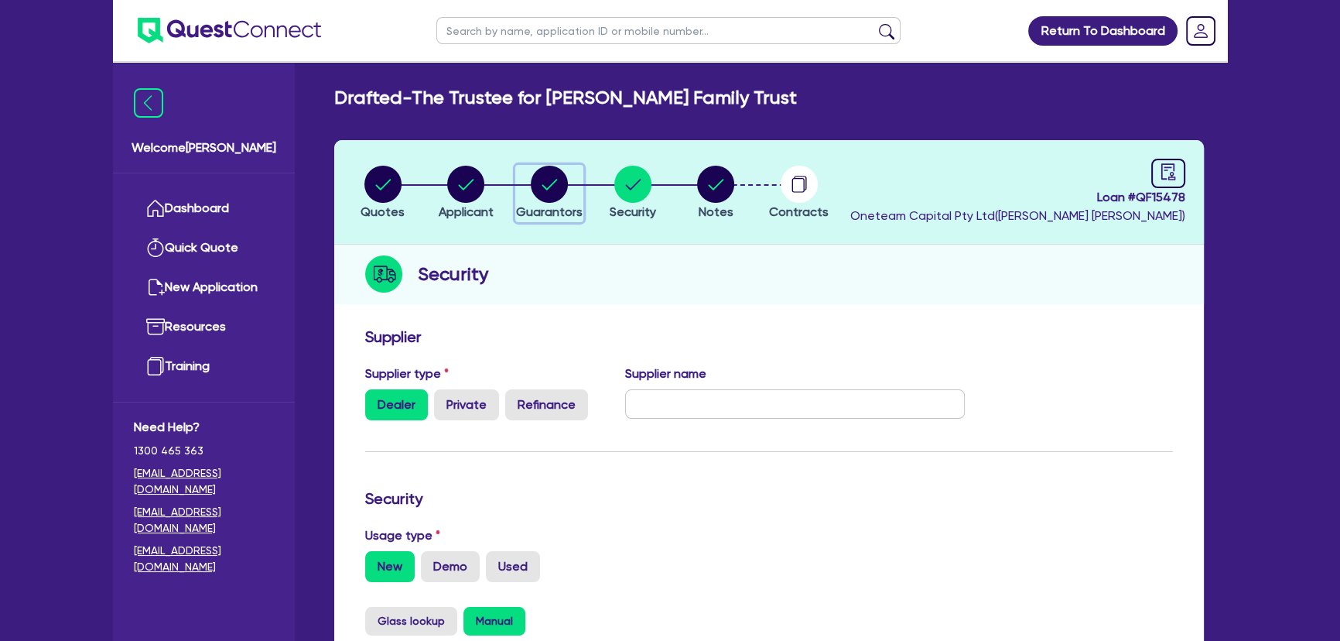
click at [556, 195] on circle "button" at bounding box center [549, 184] width 37 height 37
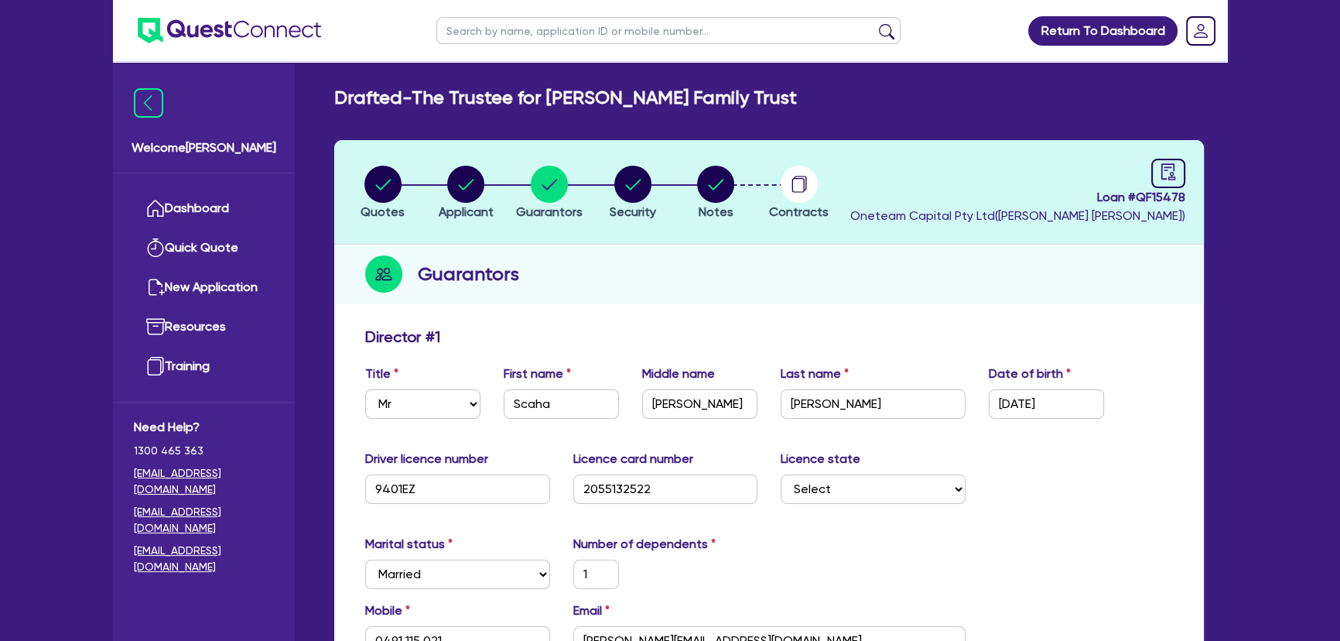
click at [426, 189] on li "Applicant" at bounding box center [467, 192] width 84 height 54
click at [472, 188] on circle "button" at bounding box center [465, 184] width 37 height 37
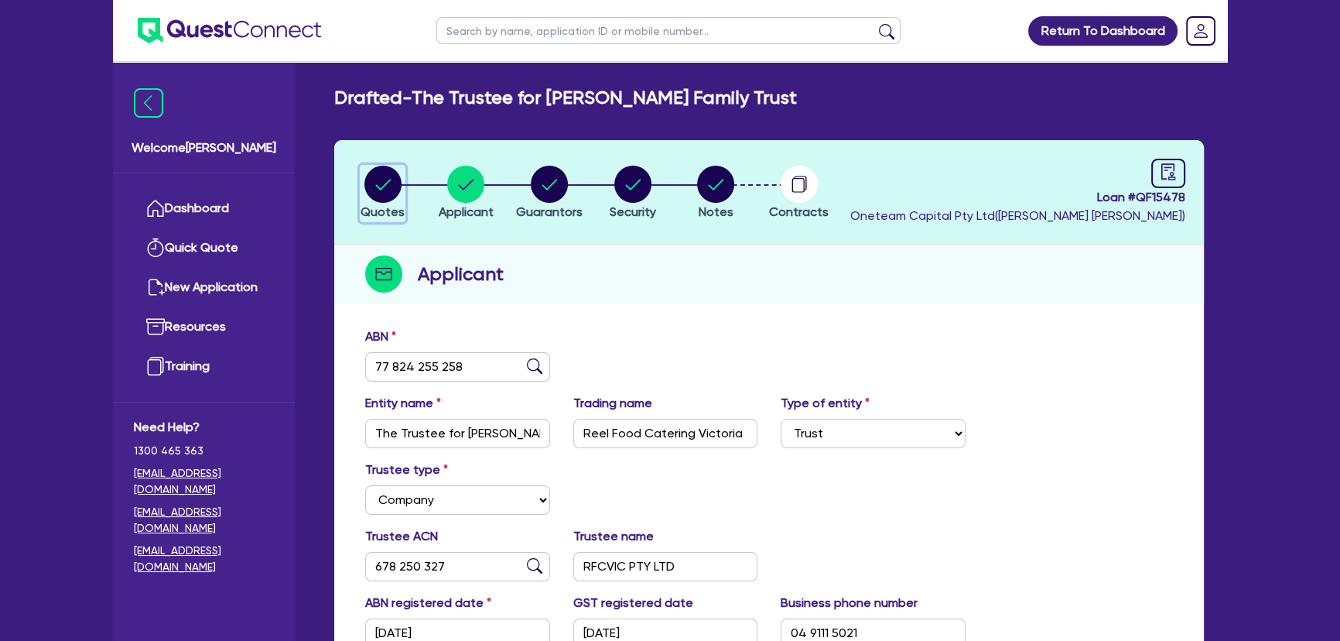
click at [368, 185] on circle "button" at bounding box center [382, 184] width 37 height 37
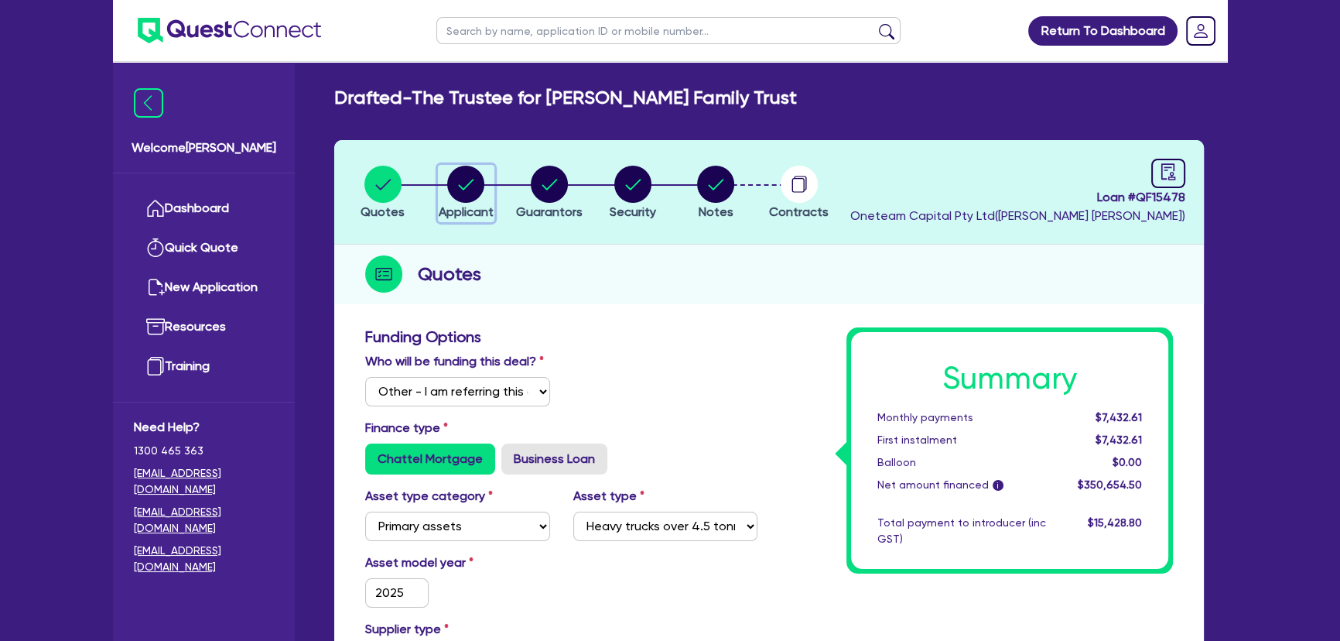
click at [471, 183] on circle "button" at bounding box center [465, 184] width 37 height 37
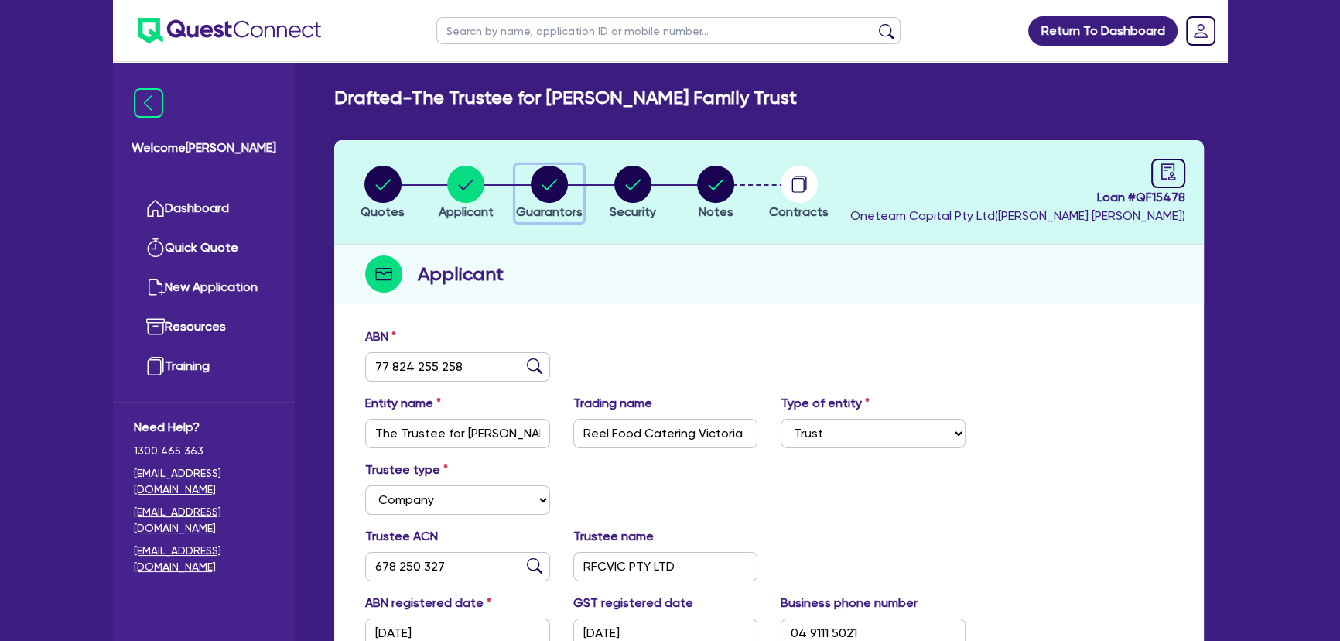
click at [539, 183] on circle "button" at bounding box center [549, 184] width 37 height 37
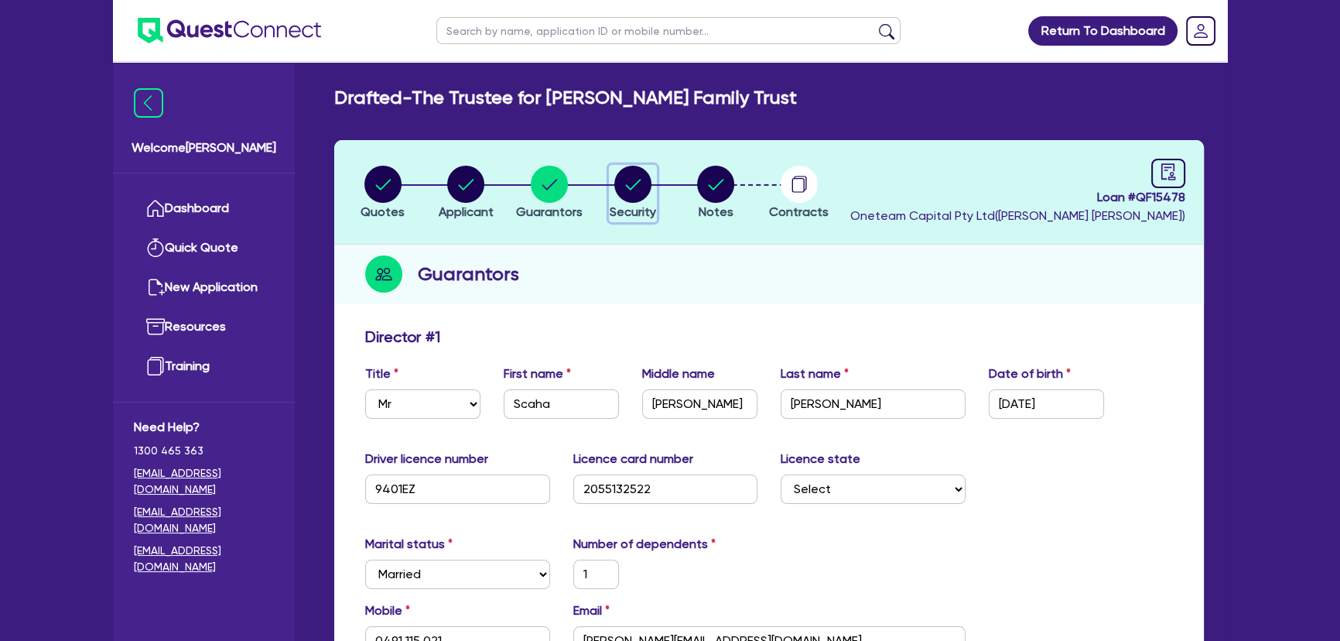
click at [614, 183] on circle "button" at bounding box center [632, 184] width 37 height 37
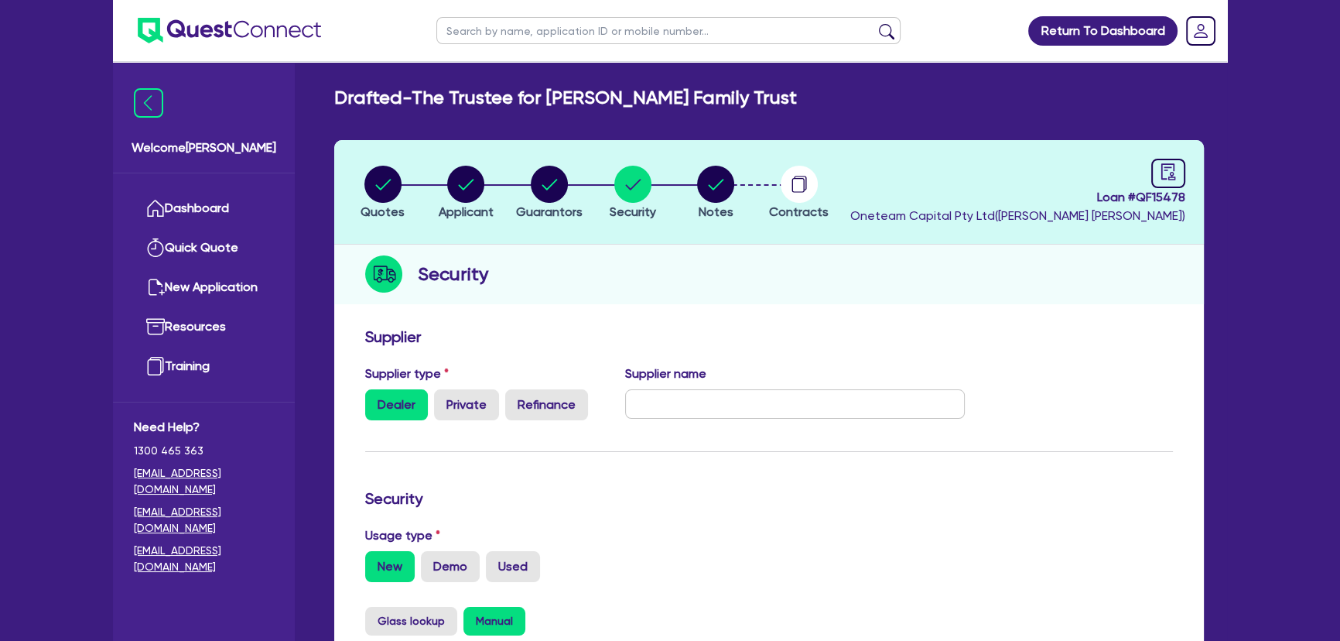
click at [690, 187] on li "Notes" at bounding box center [716, 192] width 84 height 54
click at [727, 187] on circle "button" at bounding box center [715, 184] width 37 height 37
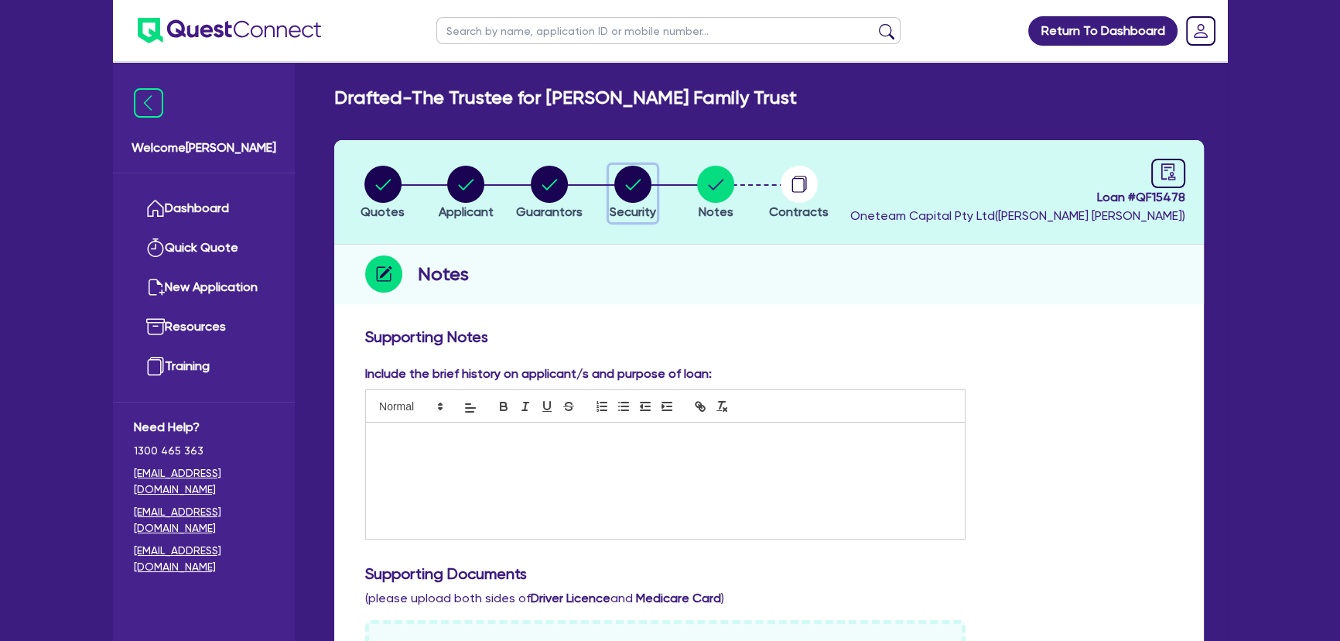
click at [644, 203] on button "Security" at bounding box center [633, 193] width 48 height 57
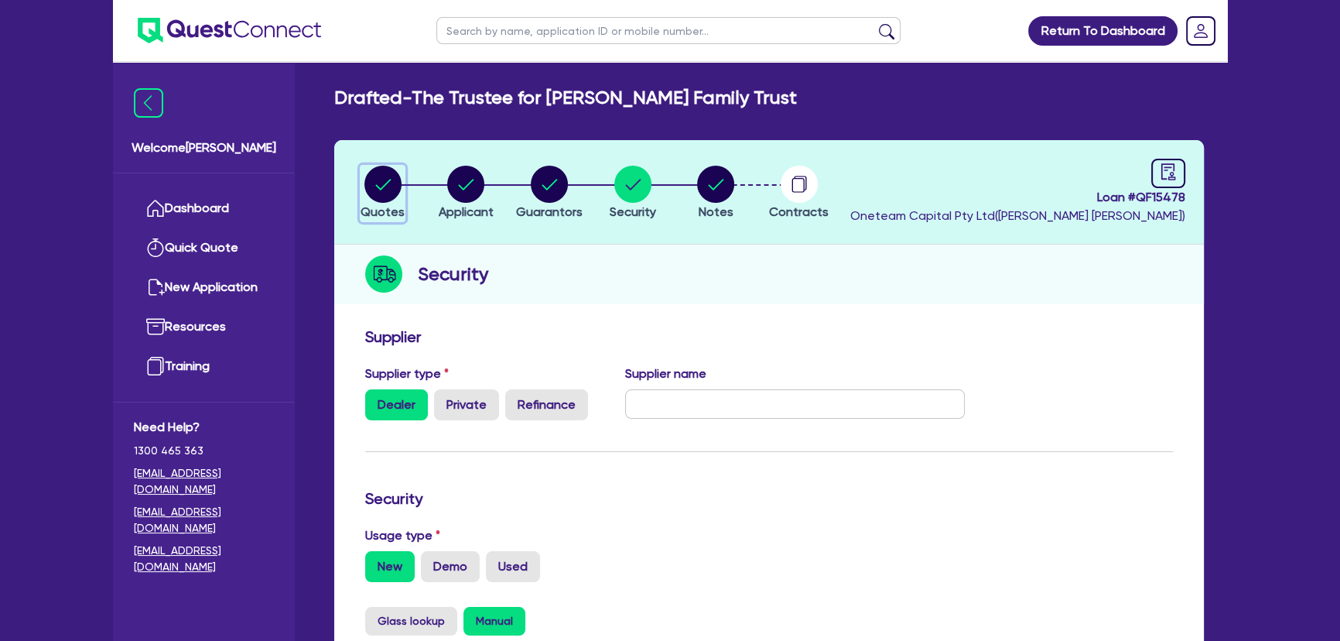
click at [391, 191] on circle "button" at bounding box center [382, 184] width 37 height 37
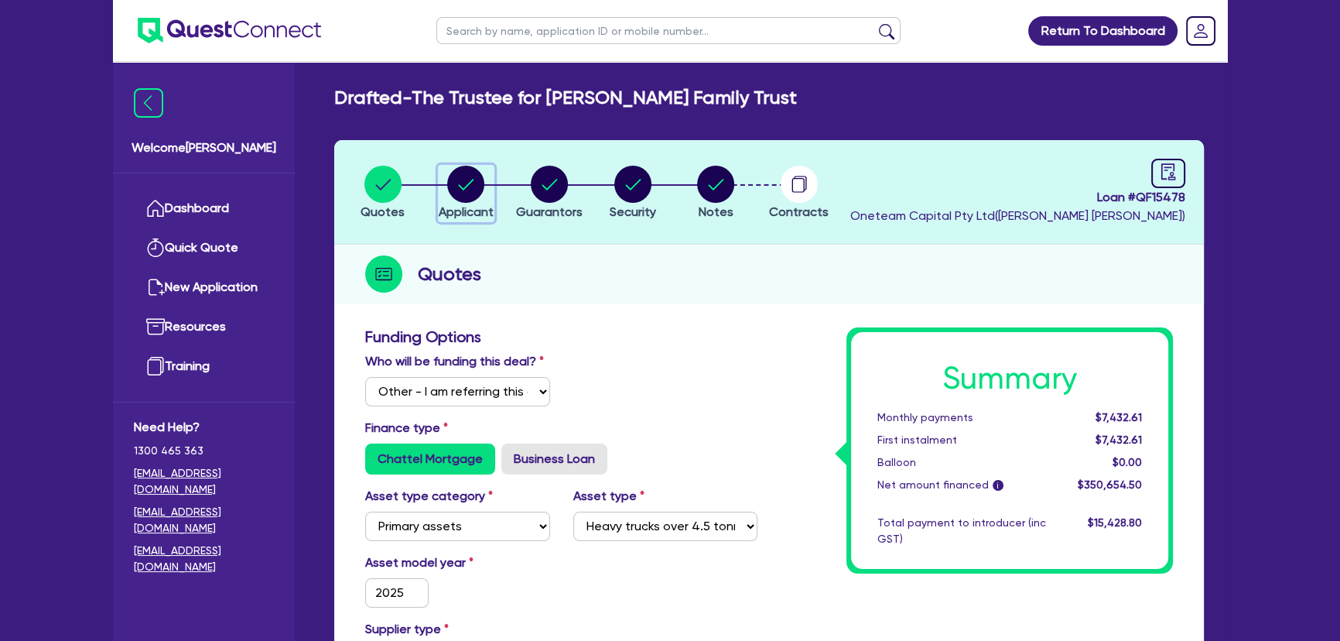
click at [465, 188] on circle "button" at bounding box center [465, 184] width 37 height 37
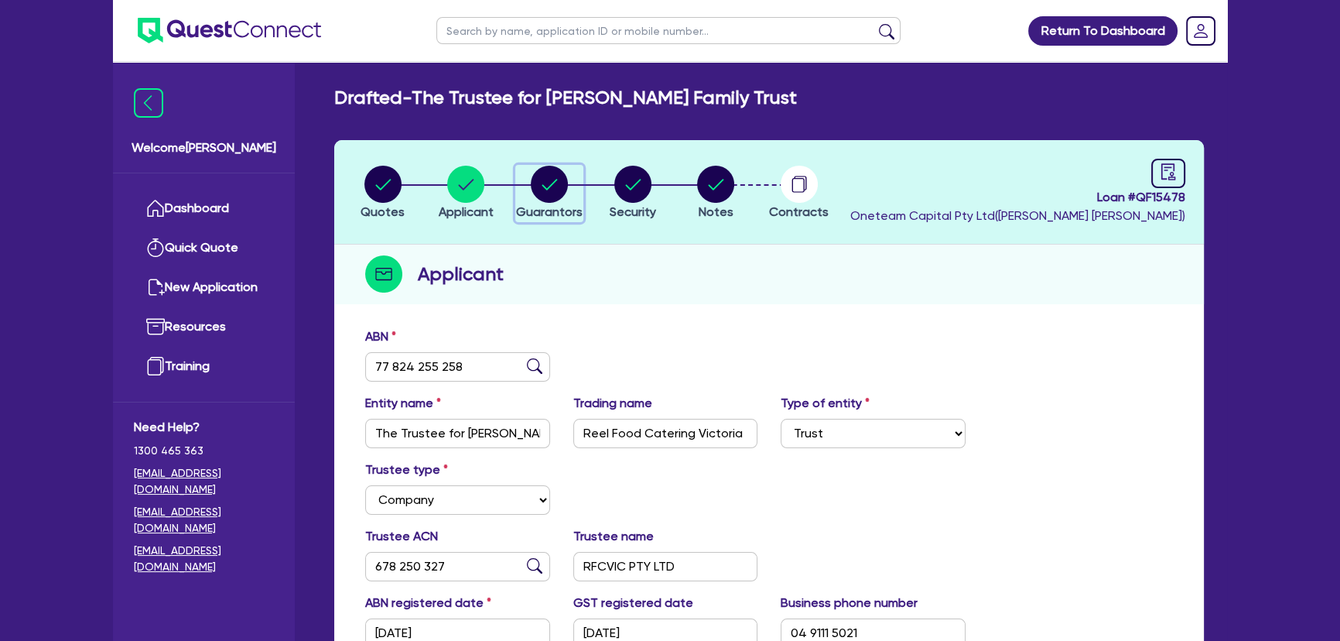
click at [546, 187] on icon "button" at bounding box center [549, 184] width 37 height 37
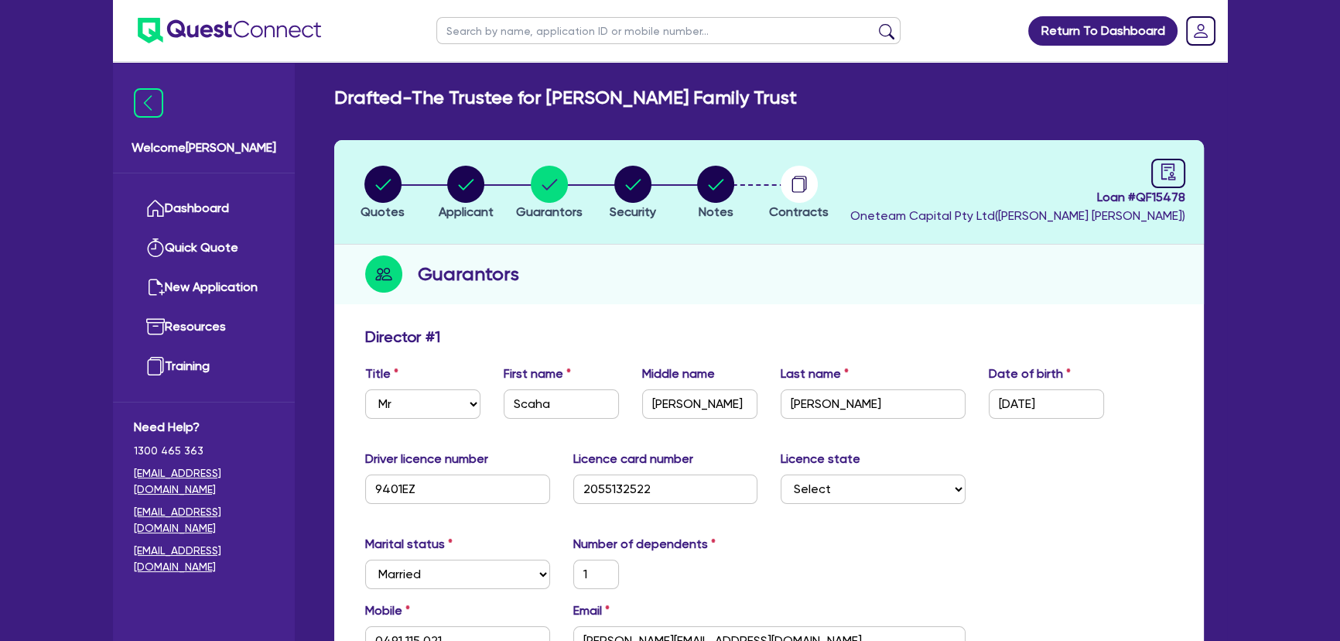
click at [690, 197] on li "Notes" at bounding box center [716, 192] width 84 height 54
click at [627, 200] on circle "button" at bounding box center [632, 184] width 37 height 37
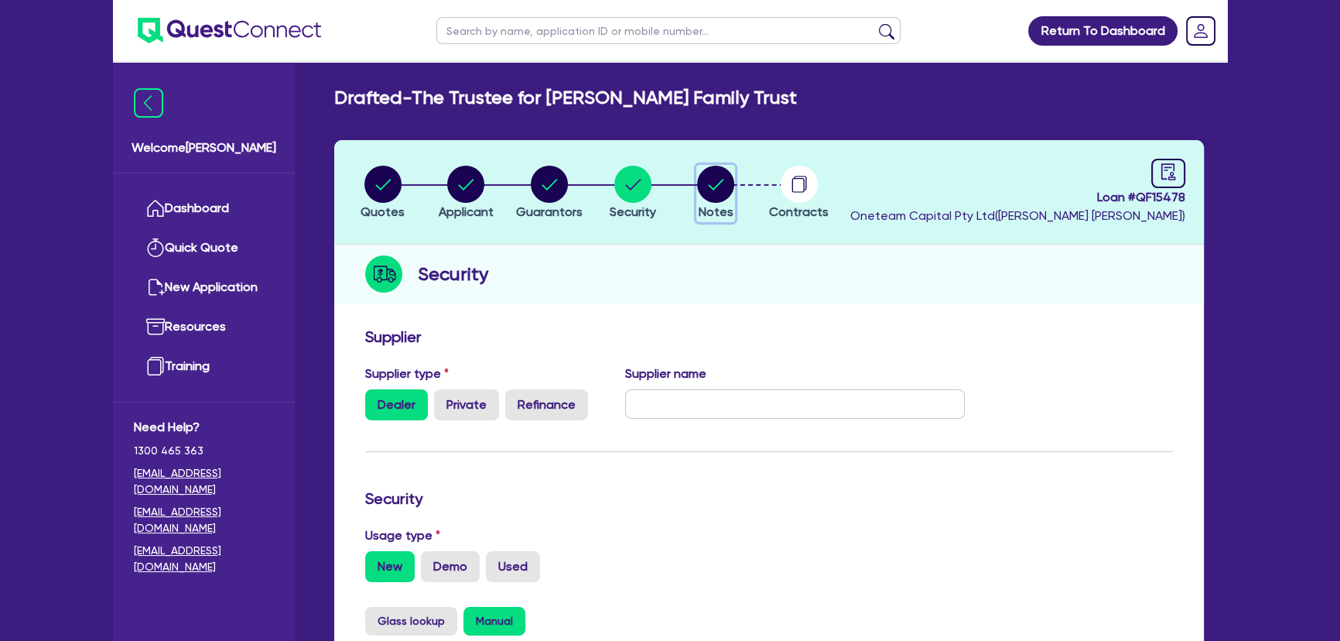
click at [717, 193] on circle "button" at bounding box center [715, 184] width 37 height 37
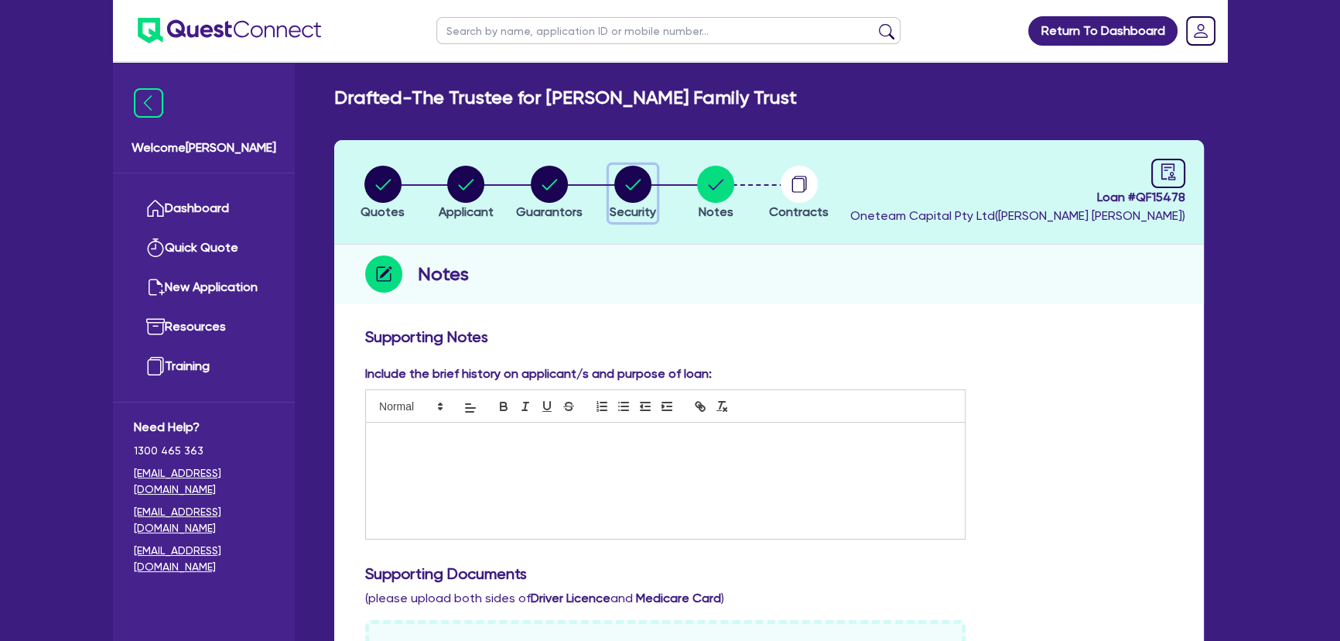
click at [651, 196] on div "button" at bounding box center [633, 184] width 46 height 37
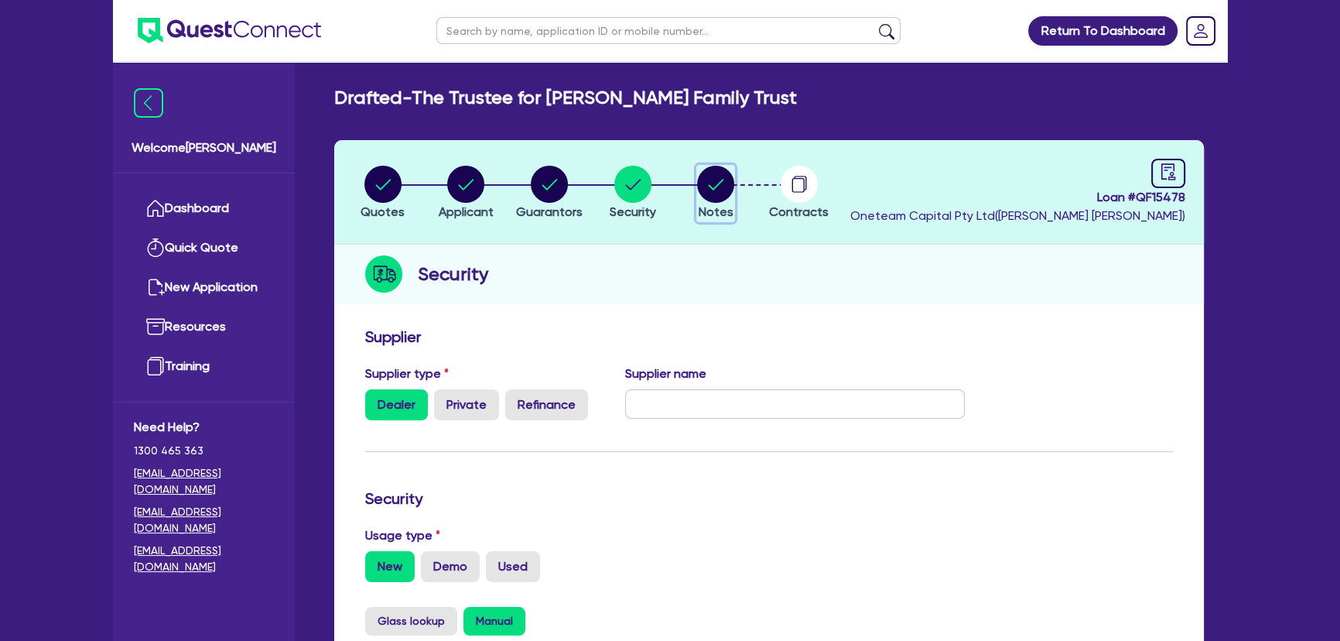
click at [700, 200] on icon "button" at bounding box center [715, 184] width 37 height 37
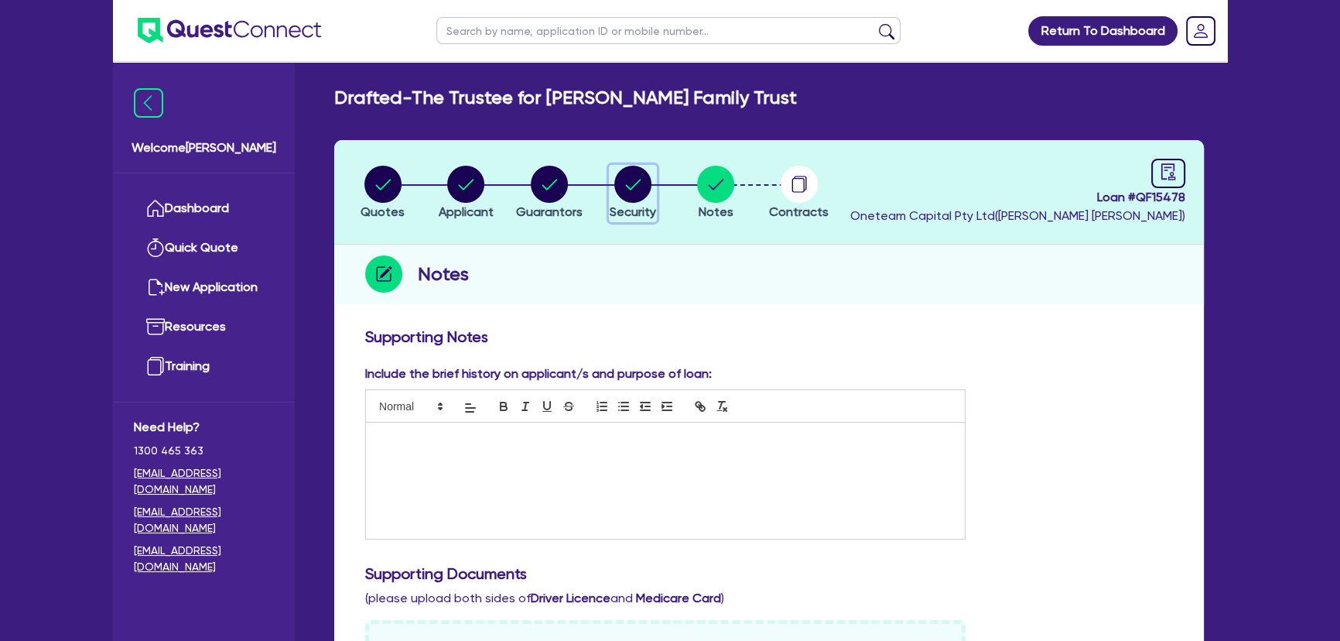
click at [645, 200] on icon "button" at bounding box center [632, 184] width 37 height 37
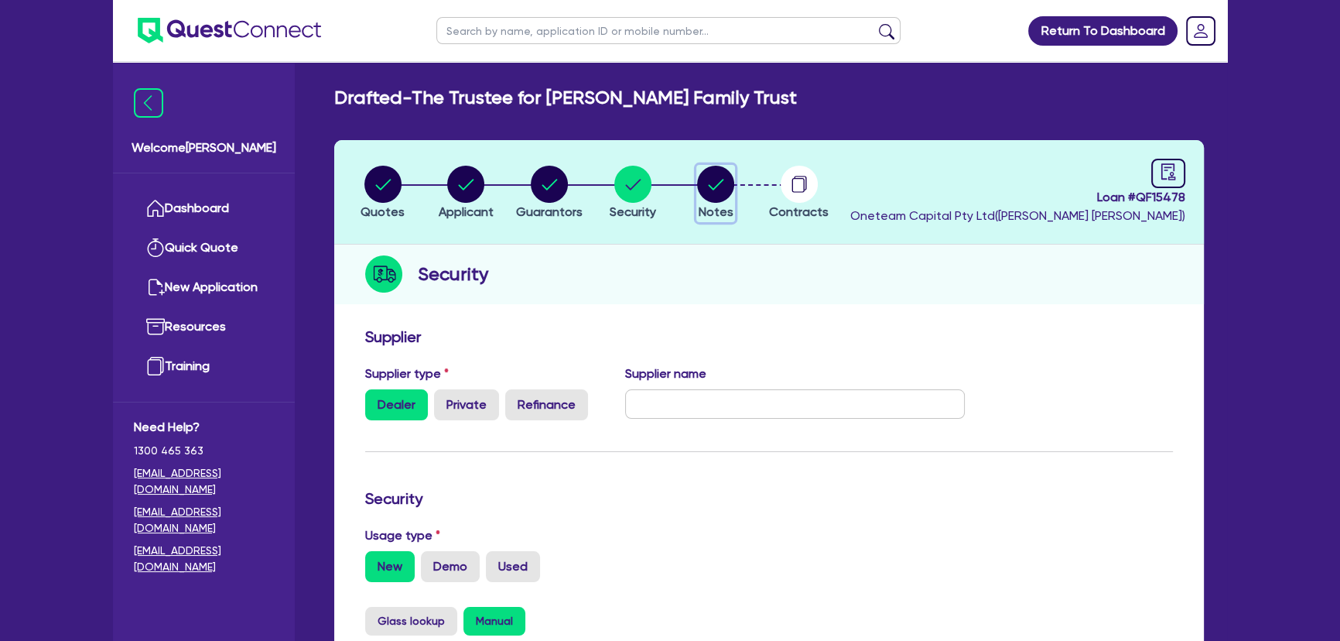
click at [708, 193] on circle "button" at bounding box center [715, 184] width 37 height 37
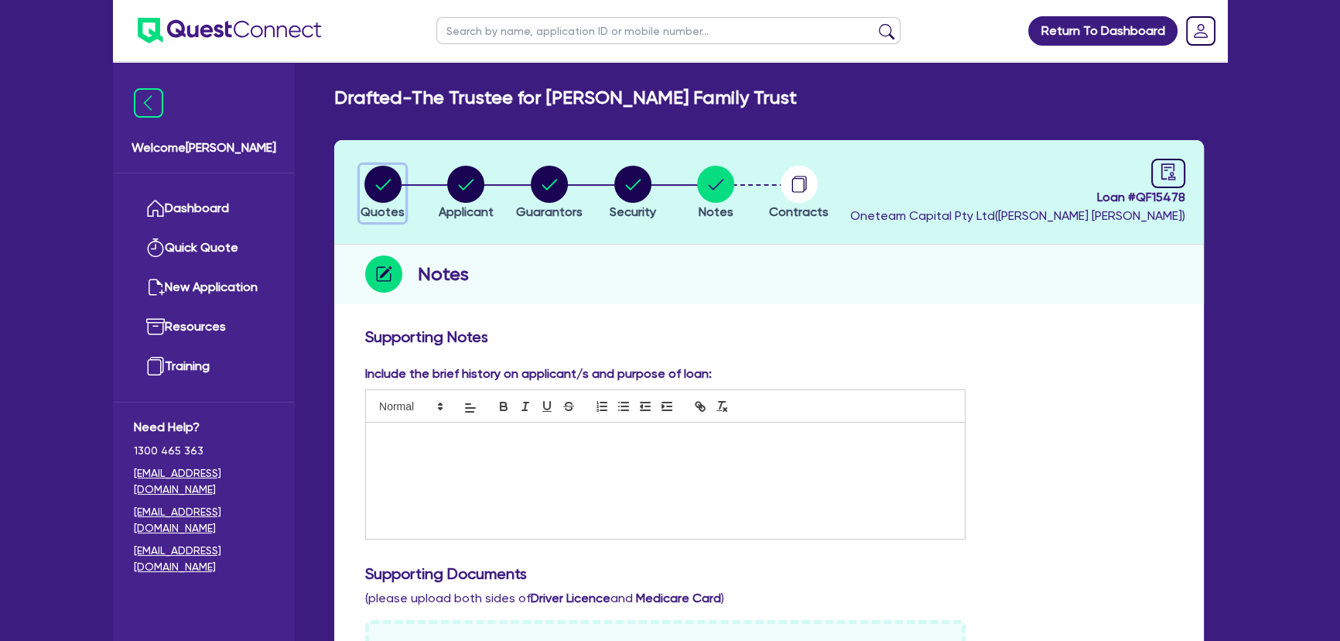
click at [378, 187] on icon "button" at bounding box center [382, 184] width 15 height 11
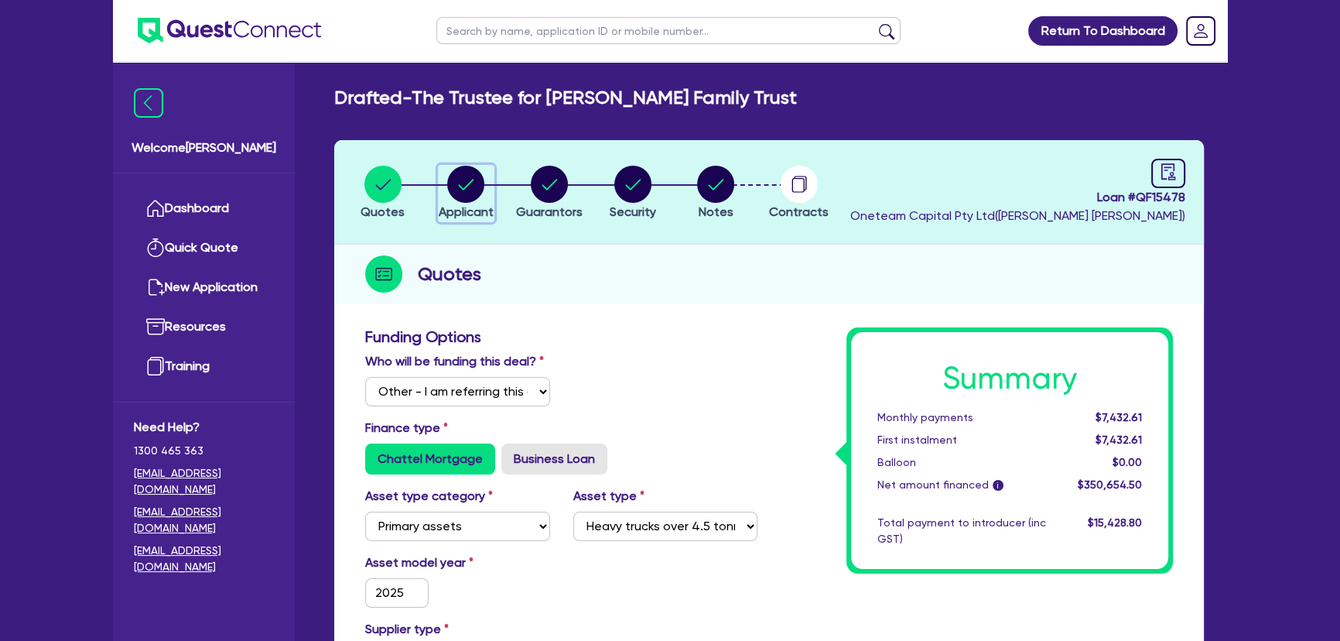
click at [446, 184] on div "button" at bounding box center [466, 184] width 55 height 37
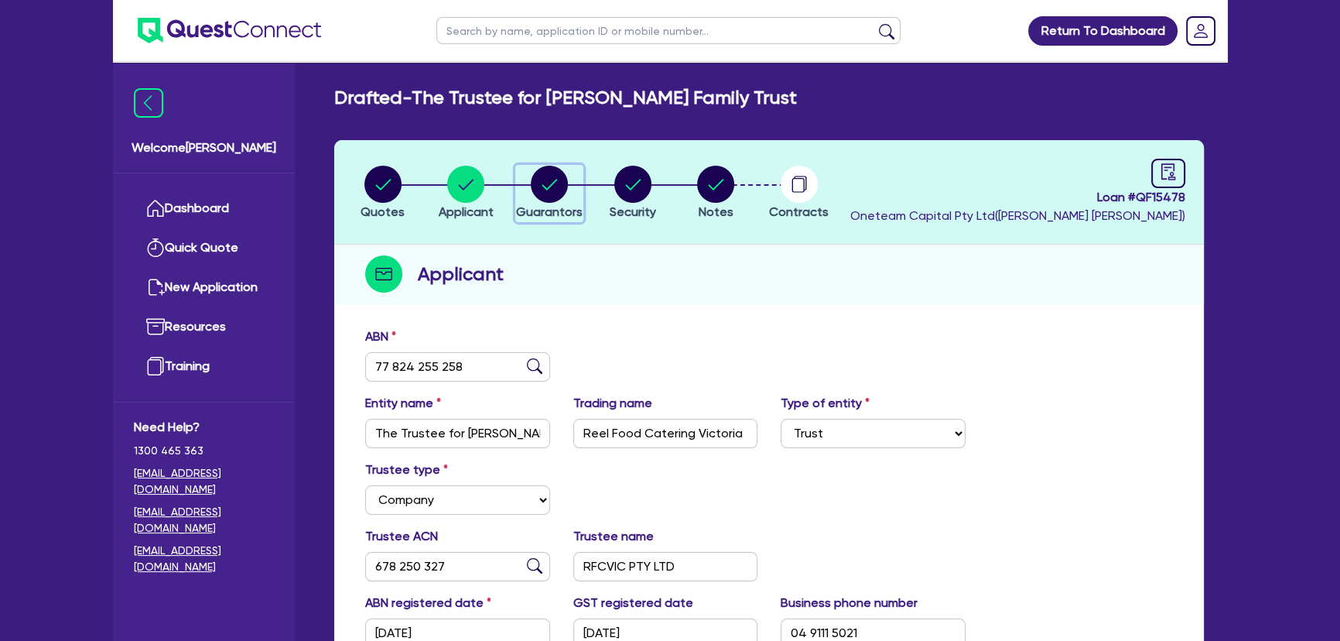
click at [554, 186] on circle "button" at bounding box center [549, 184] width 37 height 37
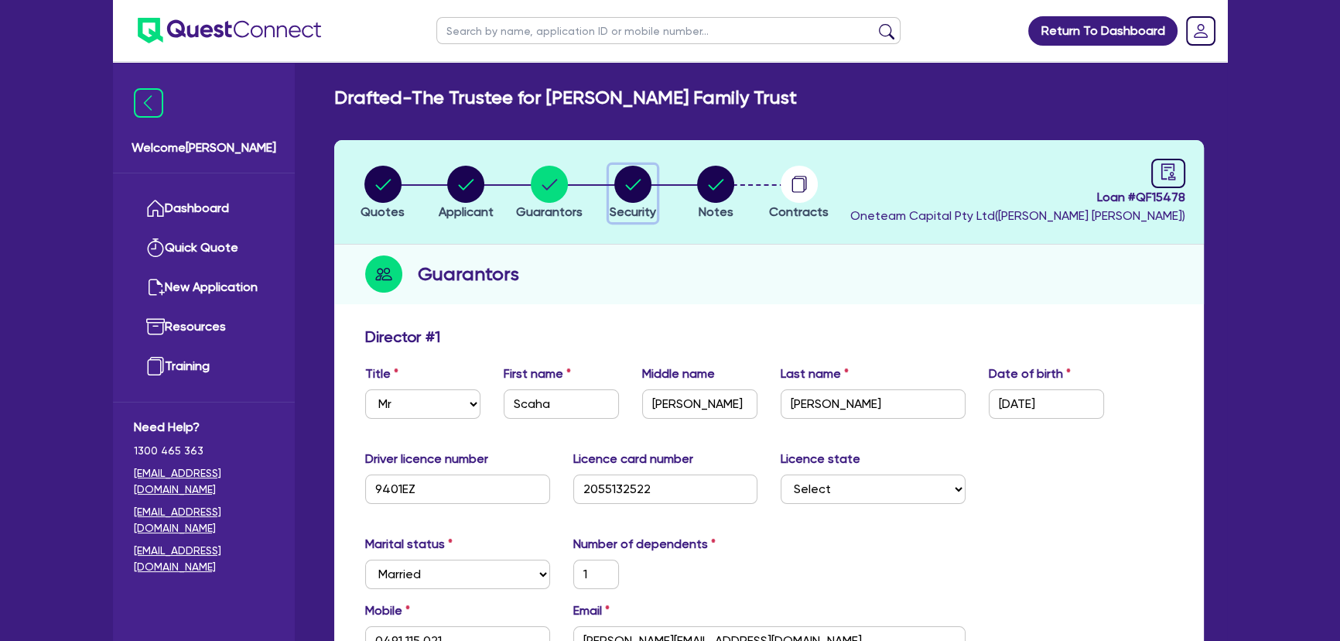
click at [629, 187] on icon "button" at bounding box center [632, 184] width 15 height 11
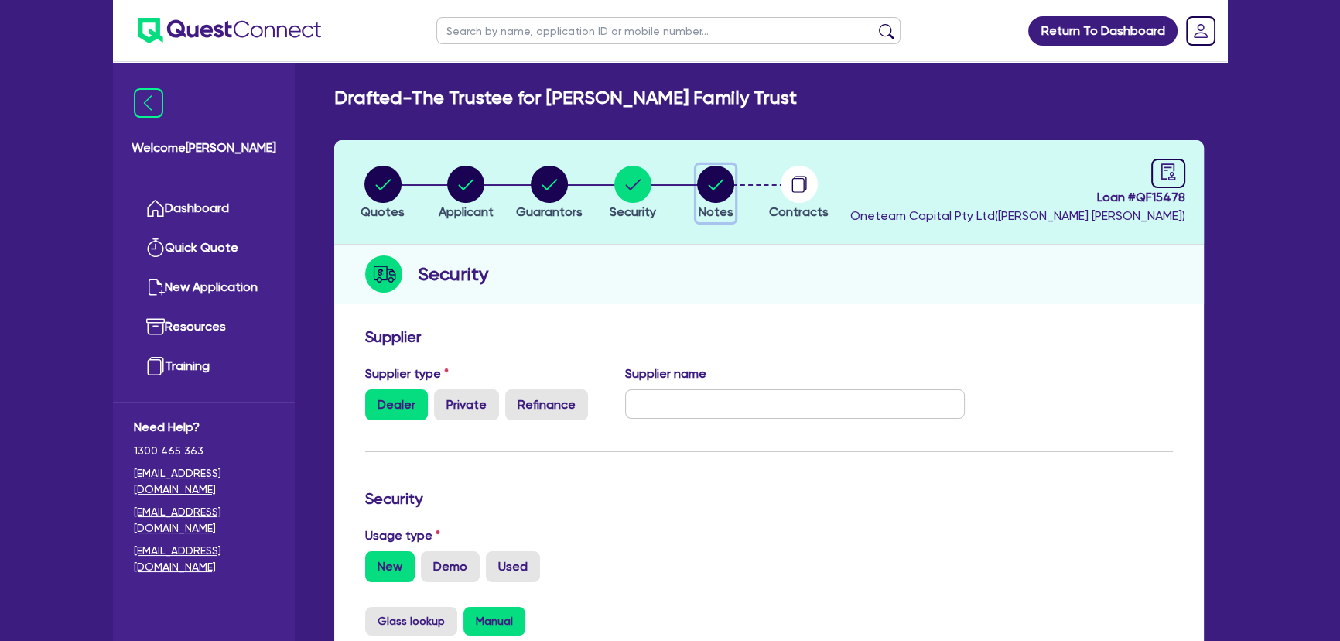
click at [710, 179] on circle "button" at bounding box center [715, 184] width 37 height 37
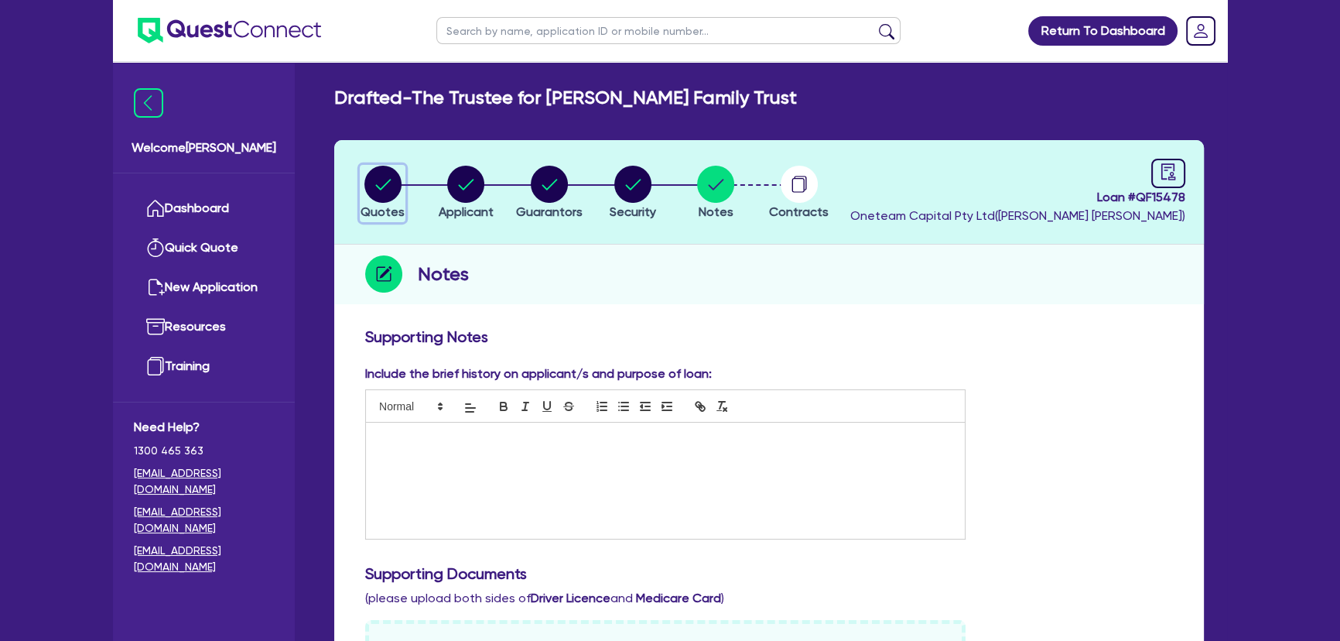
click at [378, 169] on circle "button" at bounding box center [382, 184] width 37 height 37
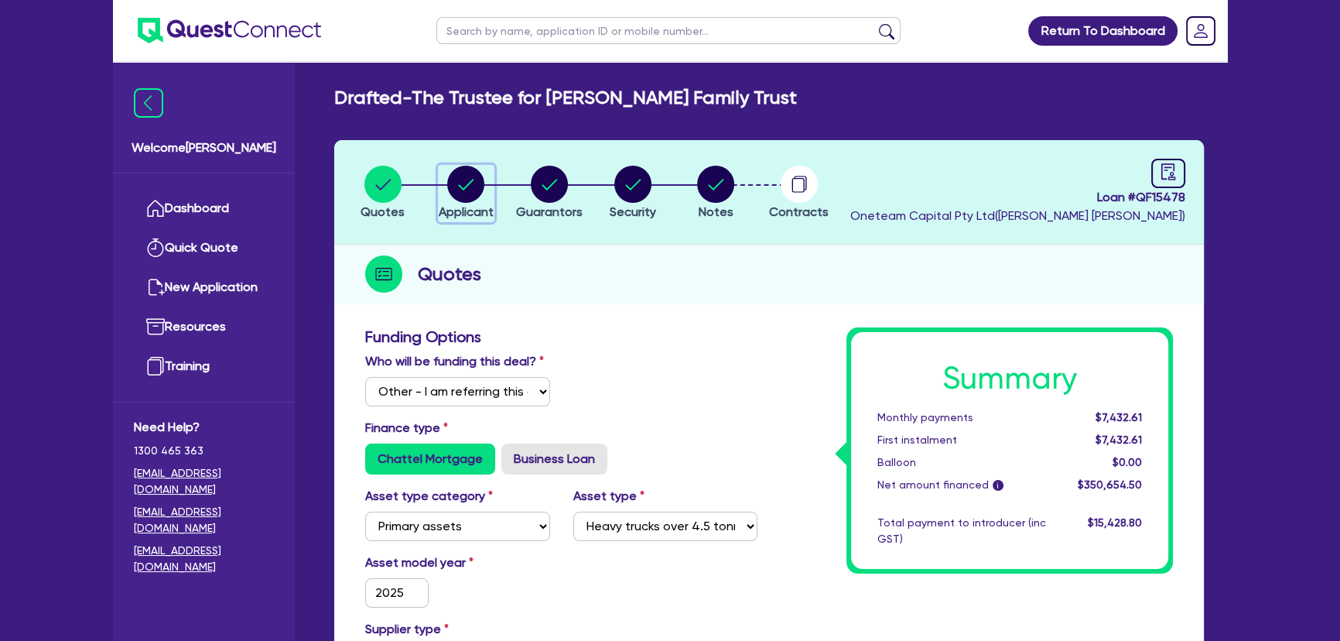
click at [469, 183] on icon "button" at bounding box center [466, 184] width 15 height 11
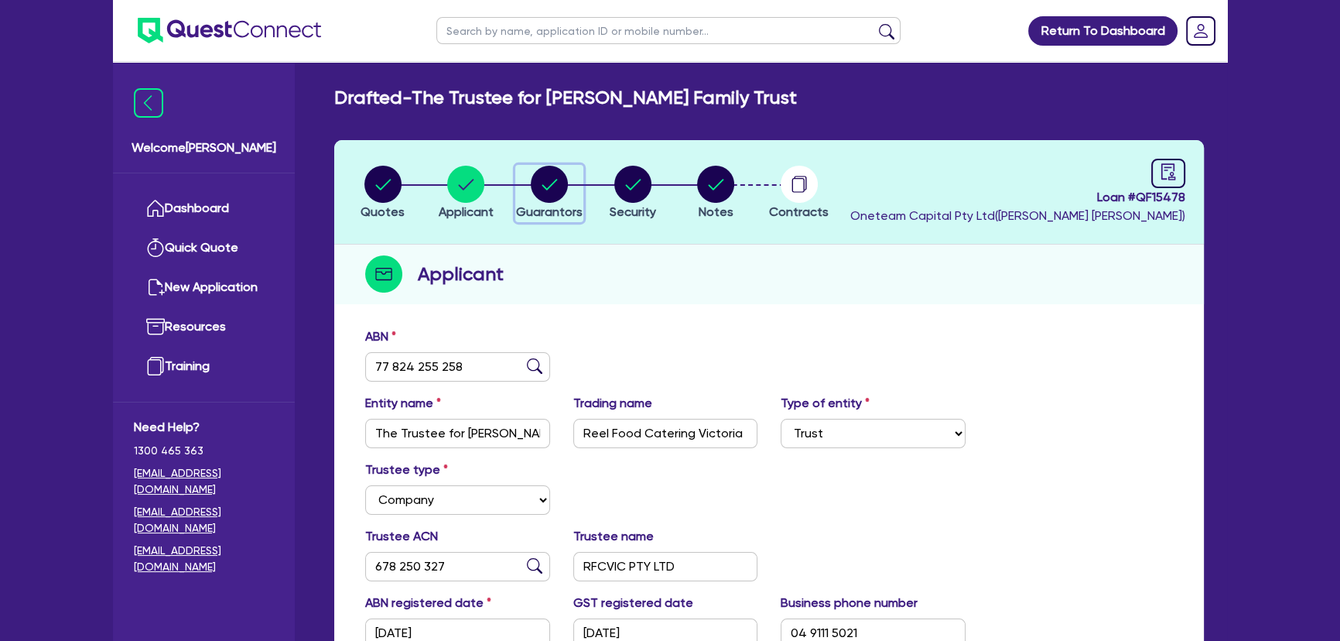
click at [542, 193] on circle "button" at bounding box center [549, 184] width 37 height 37
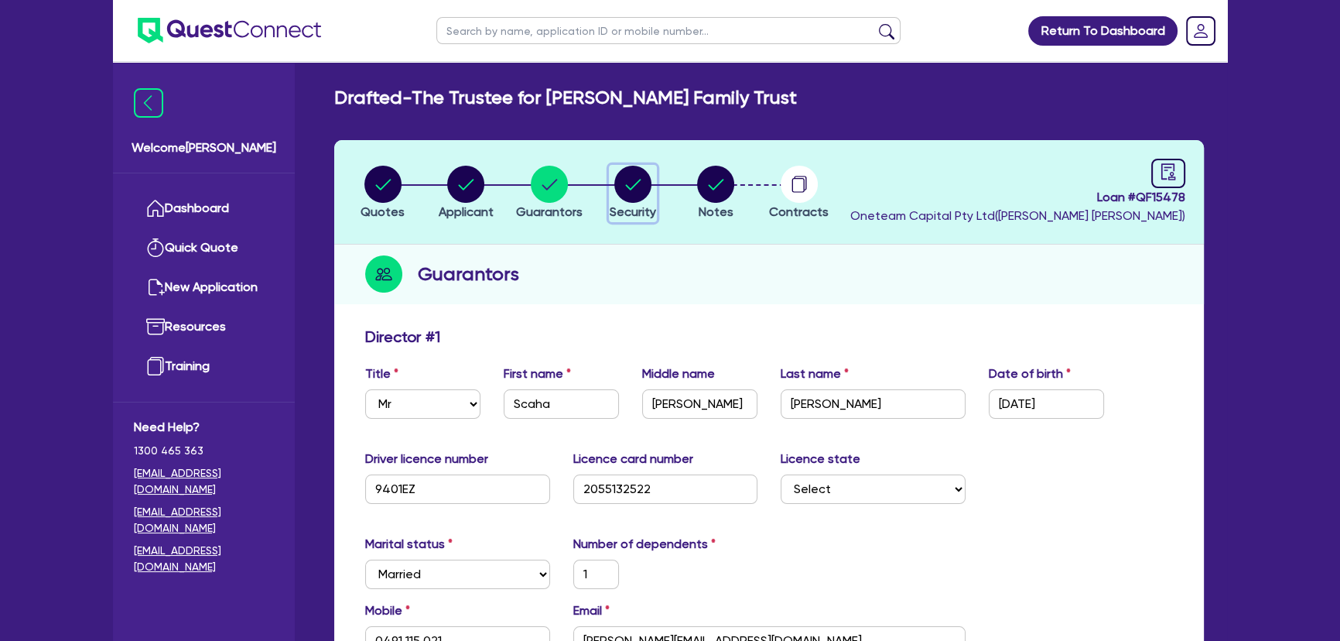
click at [624, 170] on circle "button" at bounding box center [632, 184] width 37 height 37
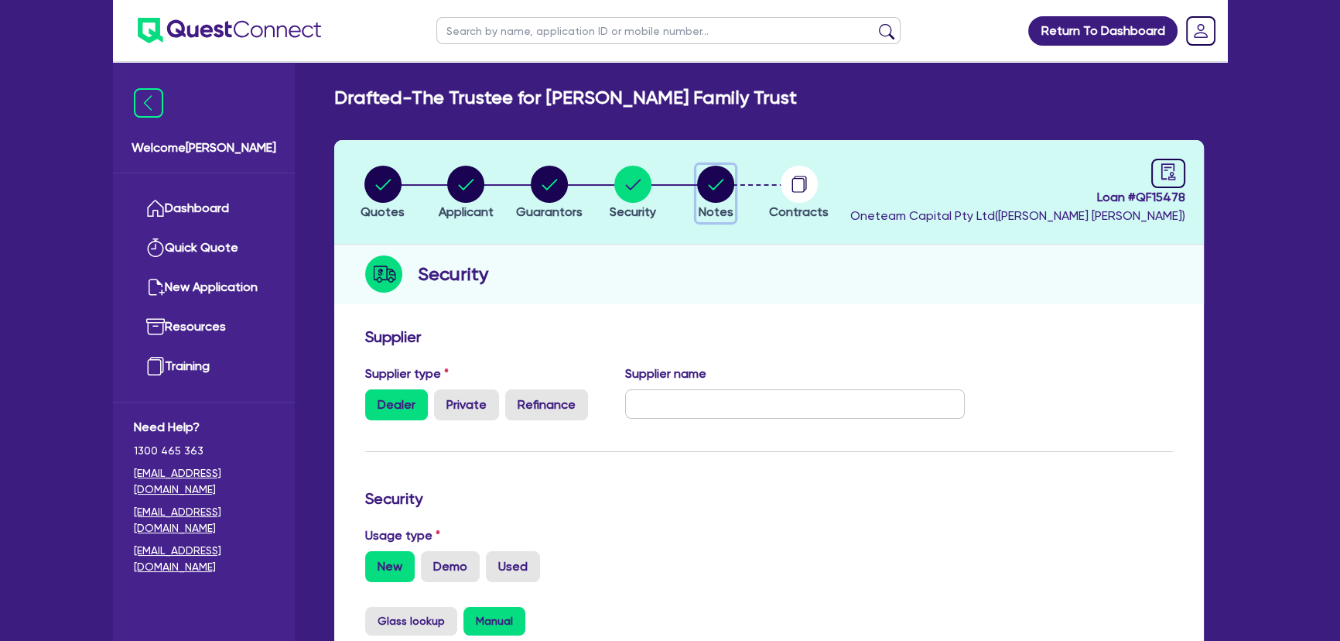
click at [729, 177] on circle "button" at bounding box center [715, 184] width 37 height 37
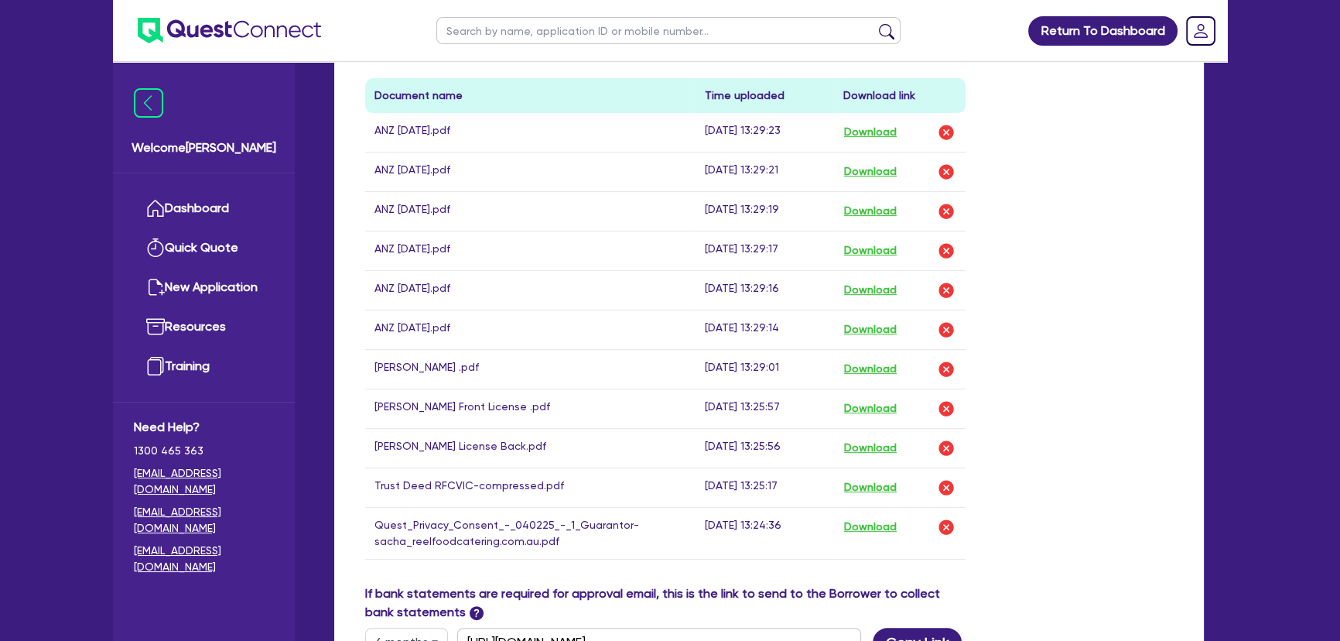
scroll to position [703, 0]
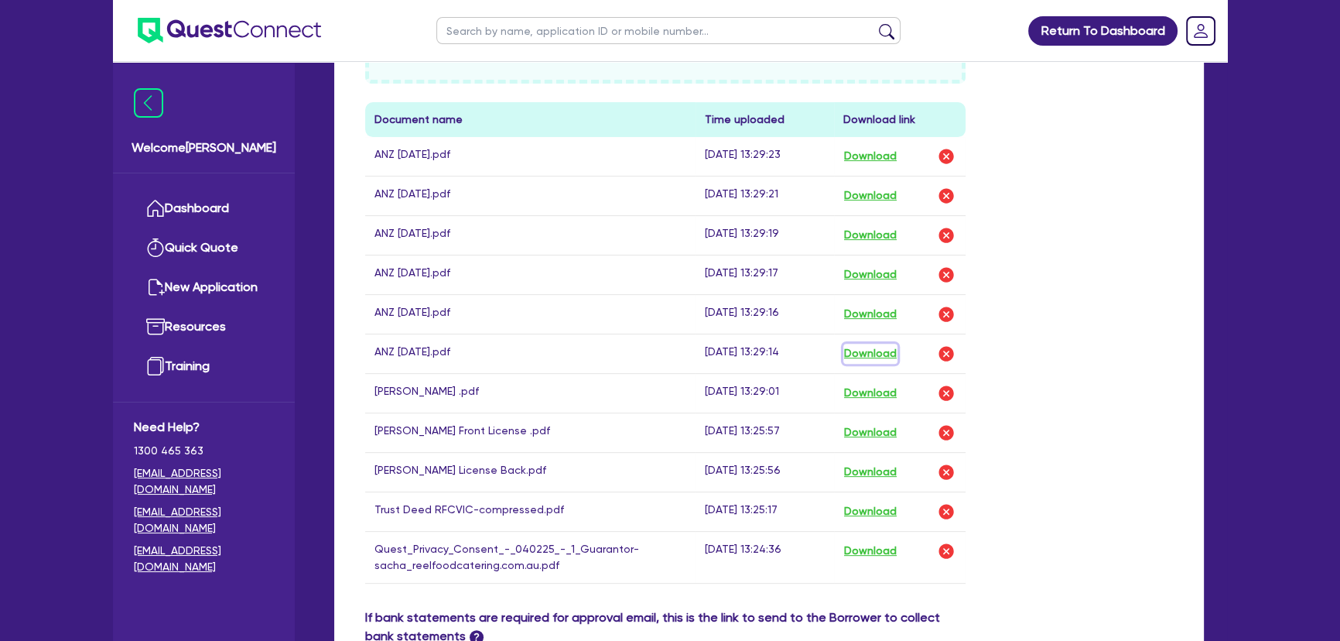
click at [878, 347] on button "Download" at bounding box center [871, 354] width 54 height 20
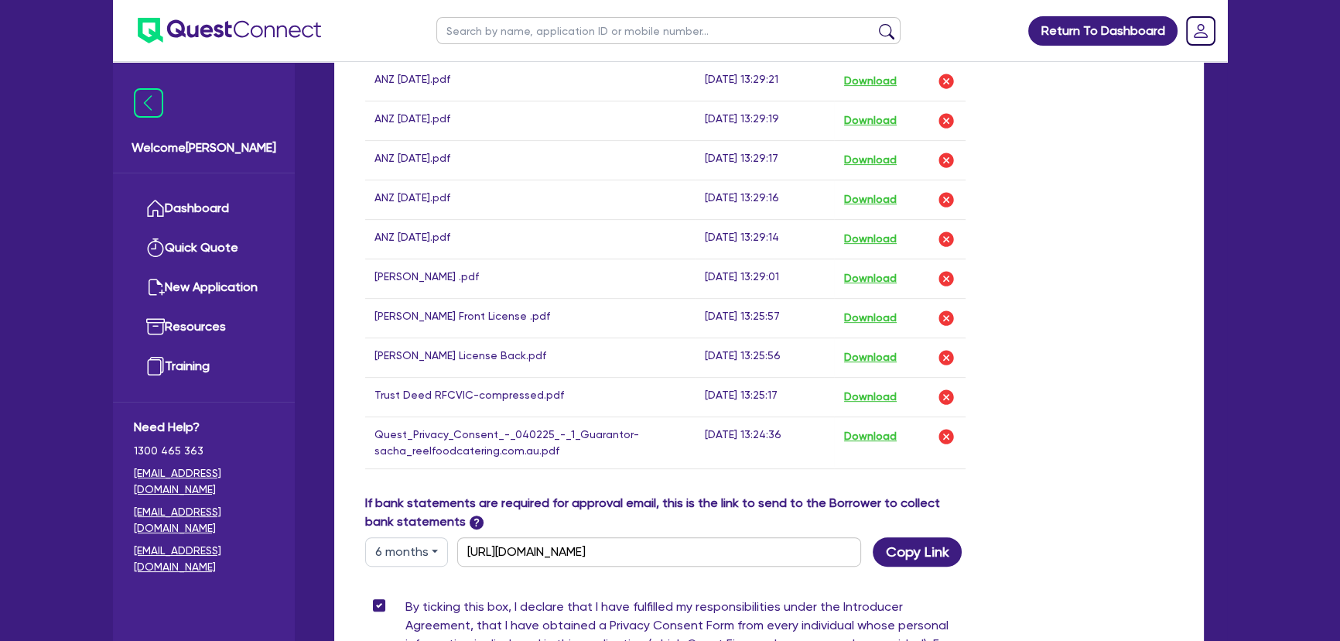
scroll to position [774, 0]
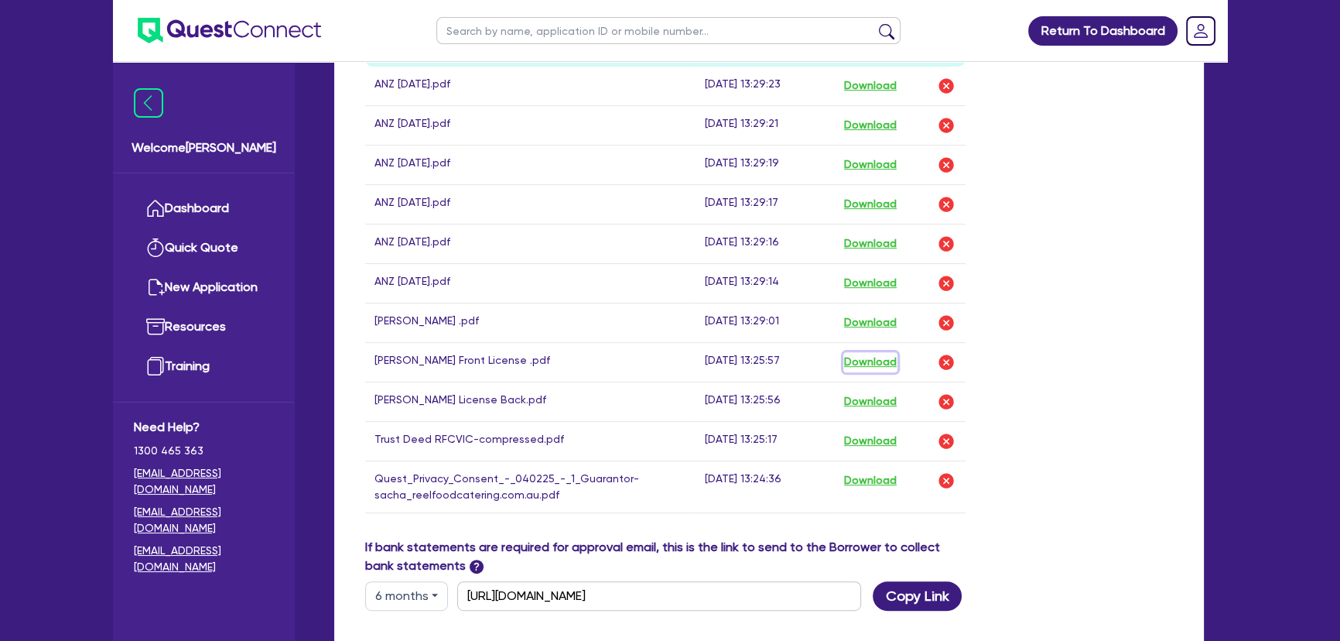
click at [865, 360] on button "Download" at bounding box center [871, 362] width 54 height 20
click at [858, 400] on button "Download" at bounding box center [871, 402] width 54 height 20
click at [884, 441] on button "Download" at bounding box center [871, 441] width 54 height 20
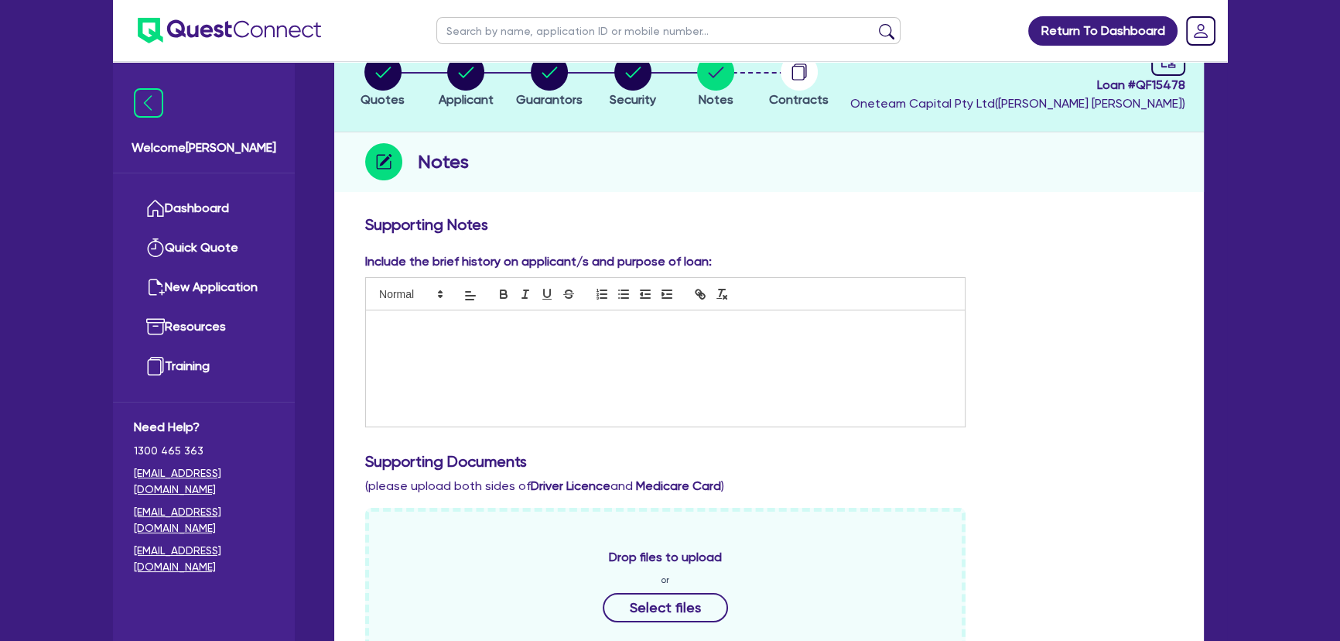
scroll to position [0, 0]
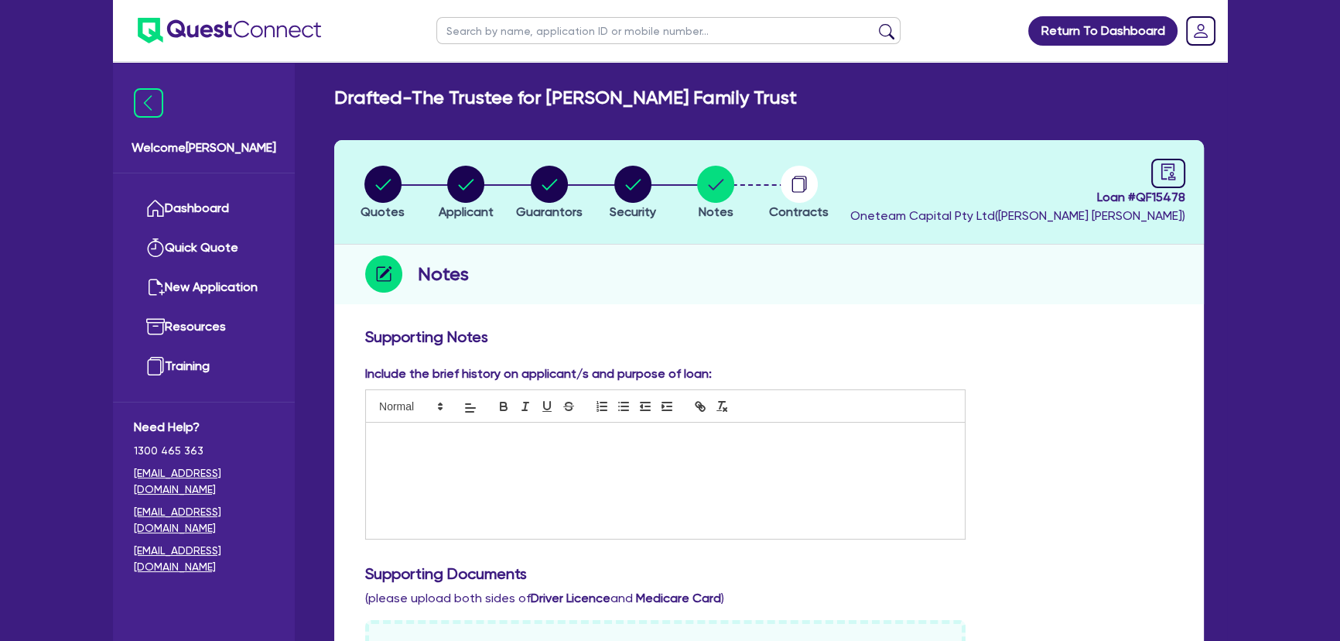
click at [245, 39] on img at bounding box center [229, 31] width 183 height 26
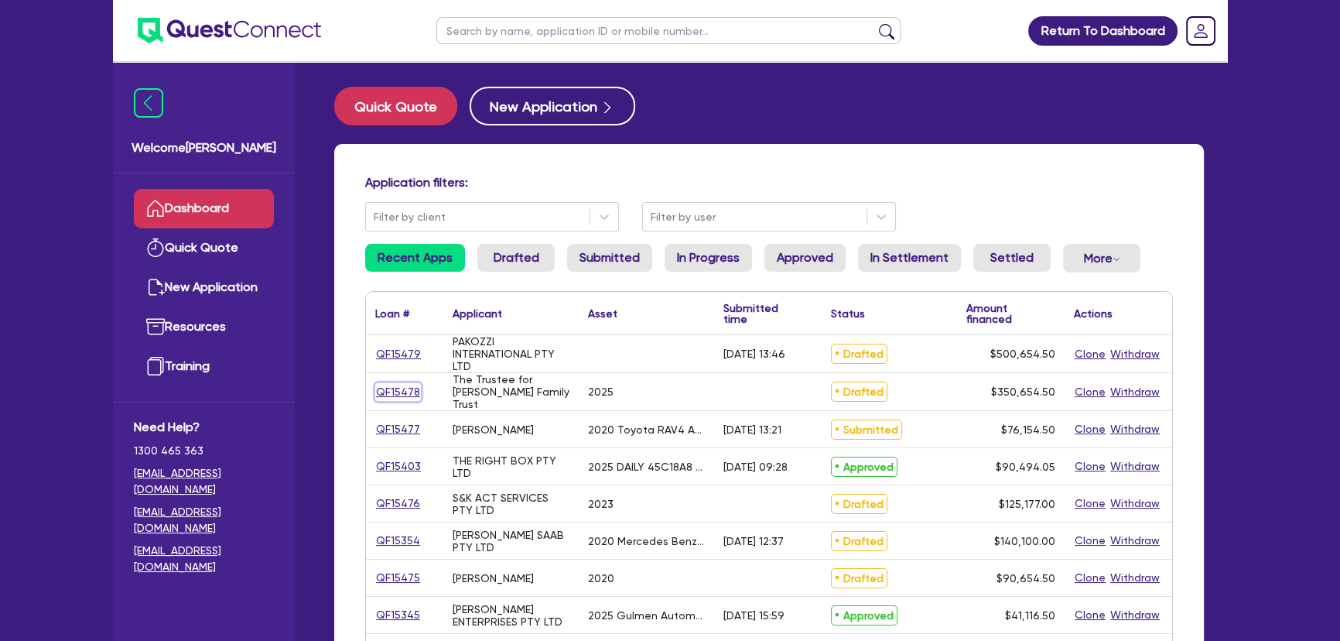
click at [397, 393] on link "QF15478" at bounding box center [398, 392] width 46 height 18
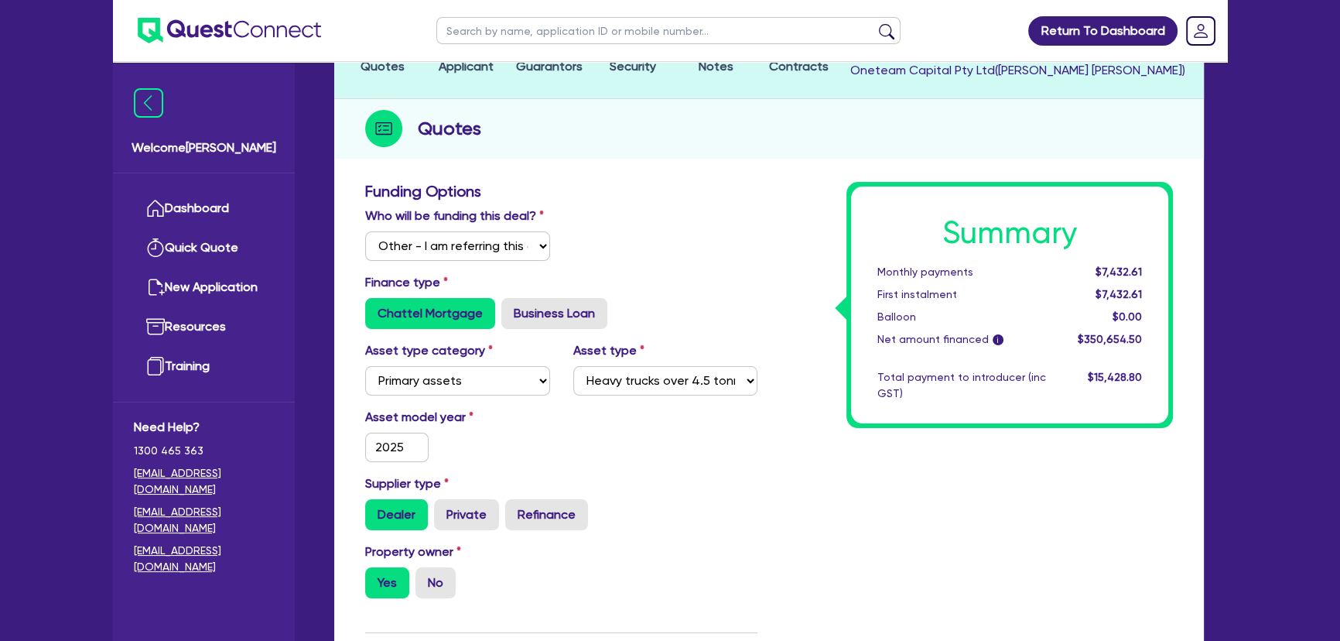
scroll to position [70, 0]
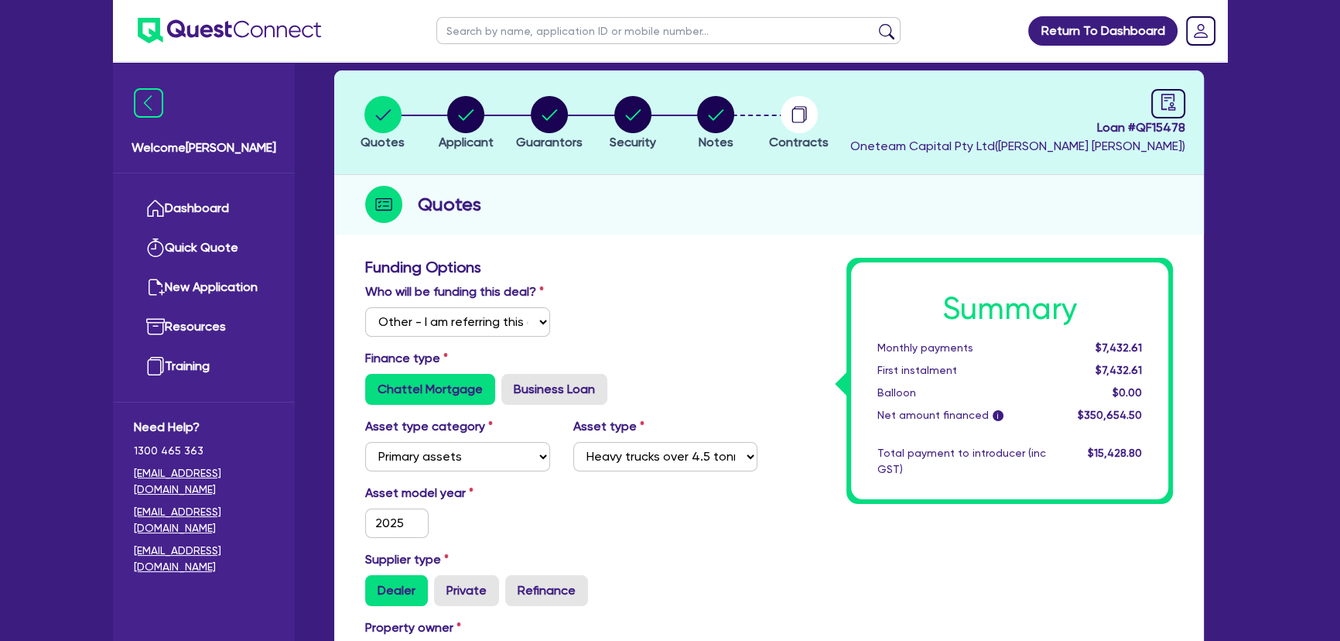
click at [243, 36] on img at bounding box center [229, 31] width 183 height 26
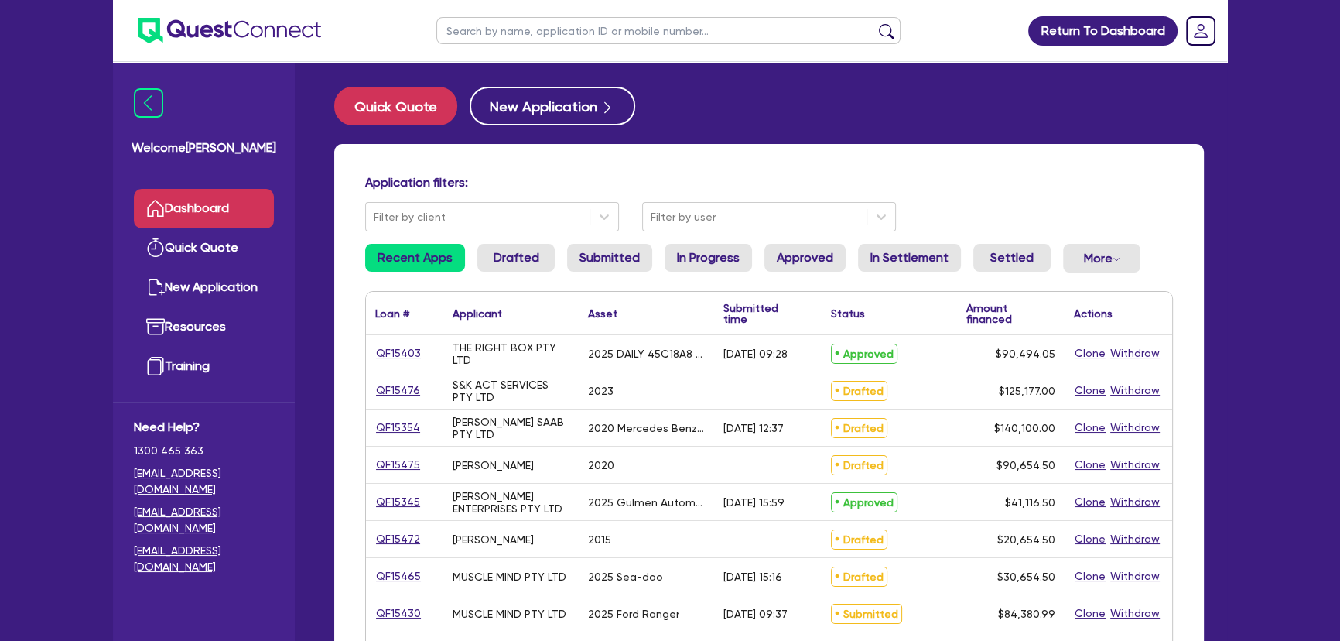
click at [679, 26] on input "text" at bounding box center [668, 30] width 464 height 27
type input "hira"
click at [874, 23] on button "submit" at bounding box center [886, 34] width 25 height 22
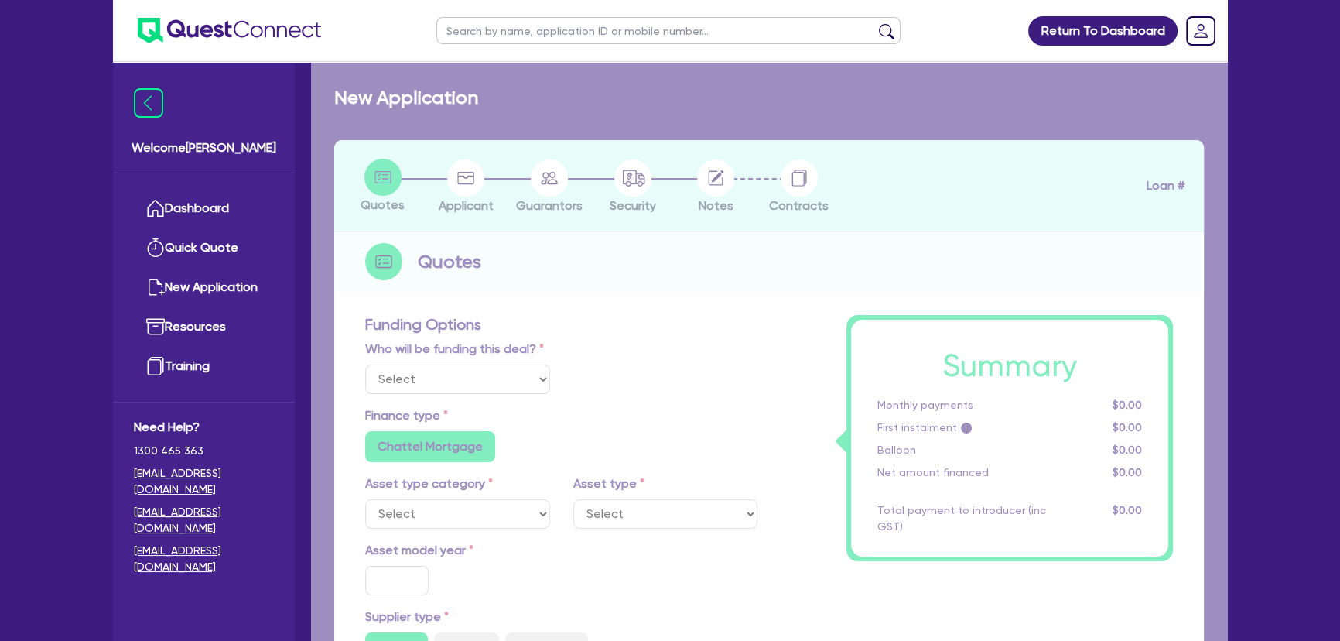
select select "Other"
radio input "true"
radio input "false"
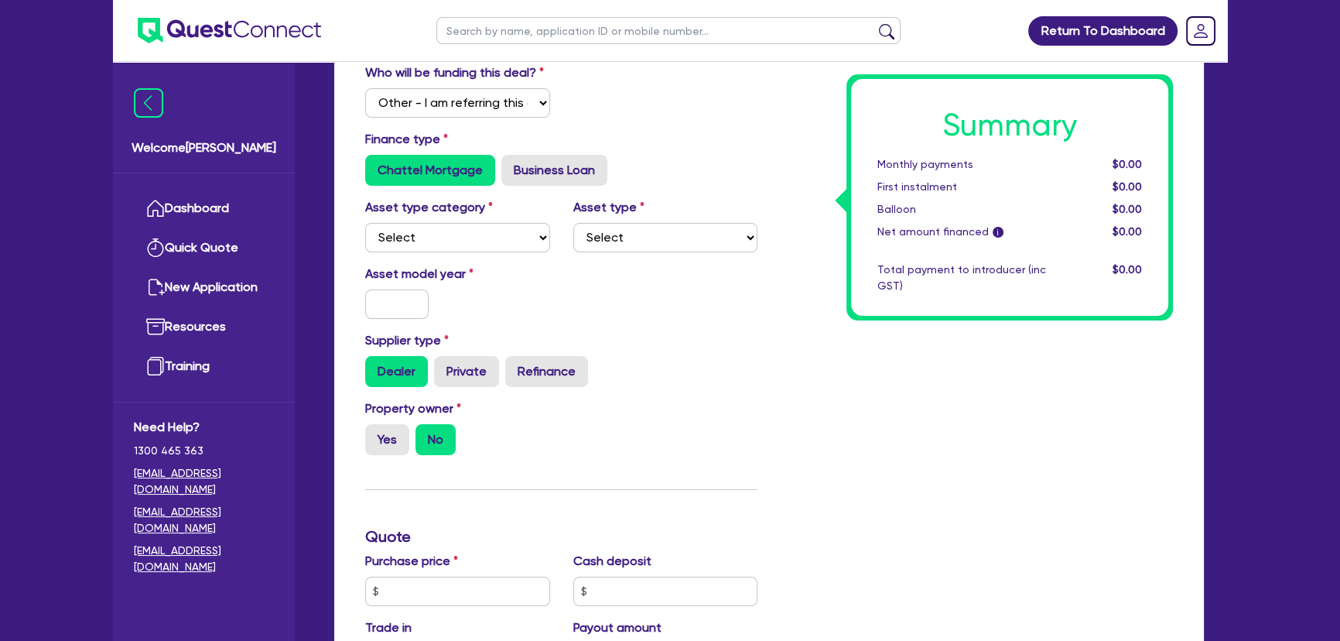
scroll to position [351, 0]
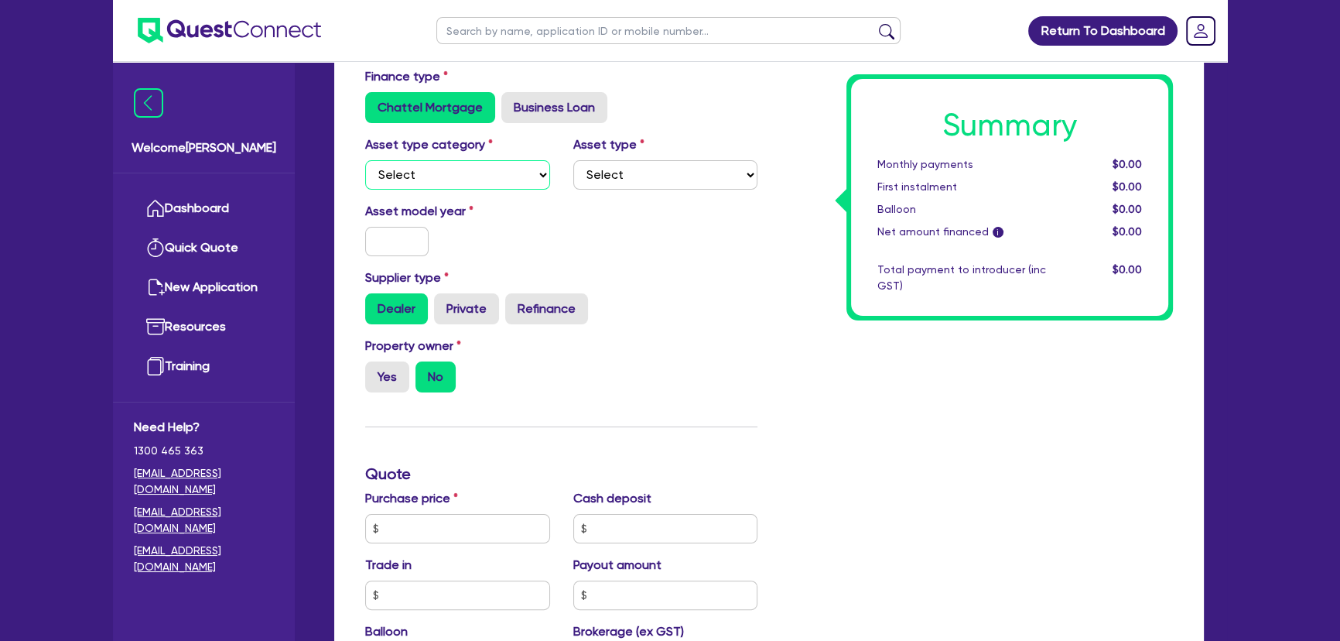
click at [444, 174] on select "Select Cars and light trucks Primary assets Secondary assets Tertiary assets" at bounding box center [457, 174] width 185 height 29
select select "CARS_AND_LIGHT_TRUCKS"
click at [365, 160] on select "Select Cars and light trucks Primary assets Secondary assets Tertiary assets" at bounding box center [457, 174] width 185 height 29
click at [719, 179] on select "Select Passenger vehicles Vans and utes Light trucks up to 4.5 tonne" at bounding box center [665, 174] width 185 height 29
select select "PASSENGER_VEHICLES"
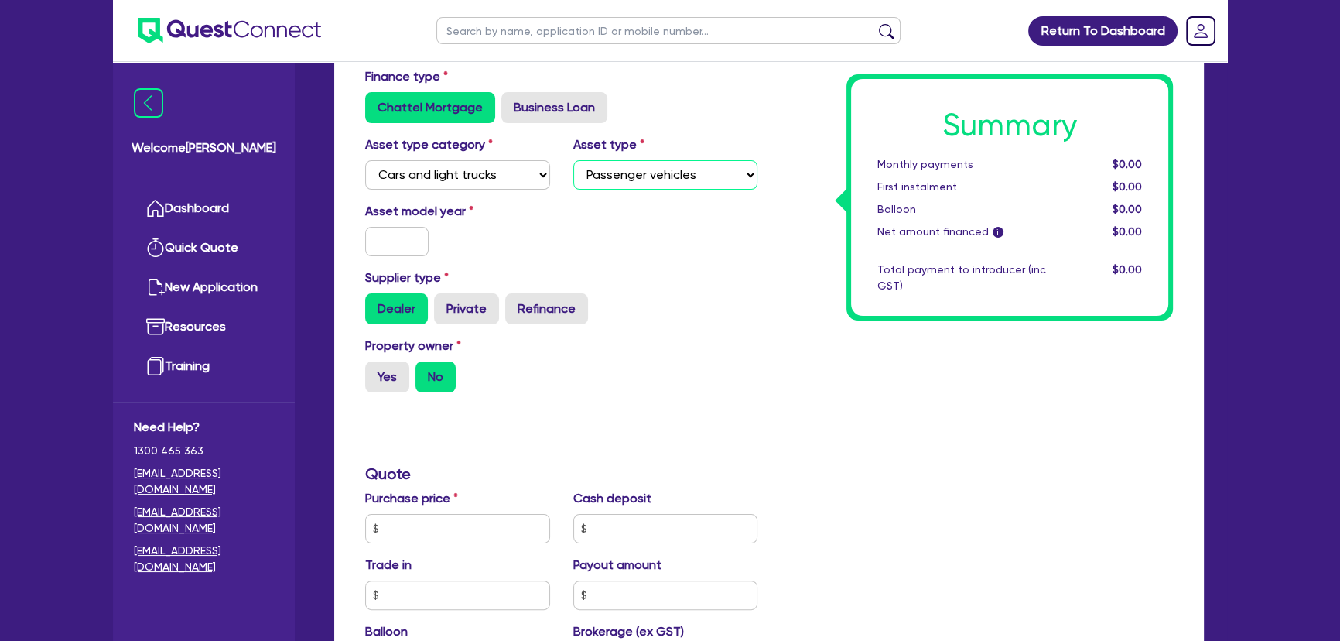
click at [573, 160] on select "Select Passenger vehicles Vans and utes Light trucks up to 4.5 tonne" at bounding box center [665, 174] width 185 height 29
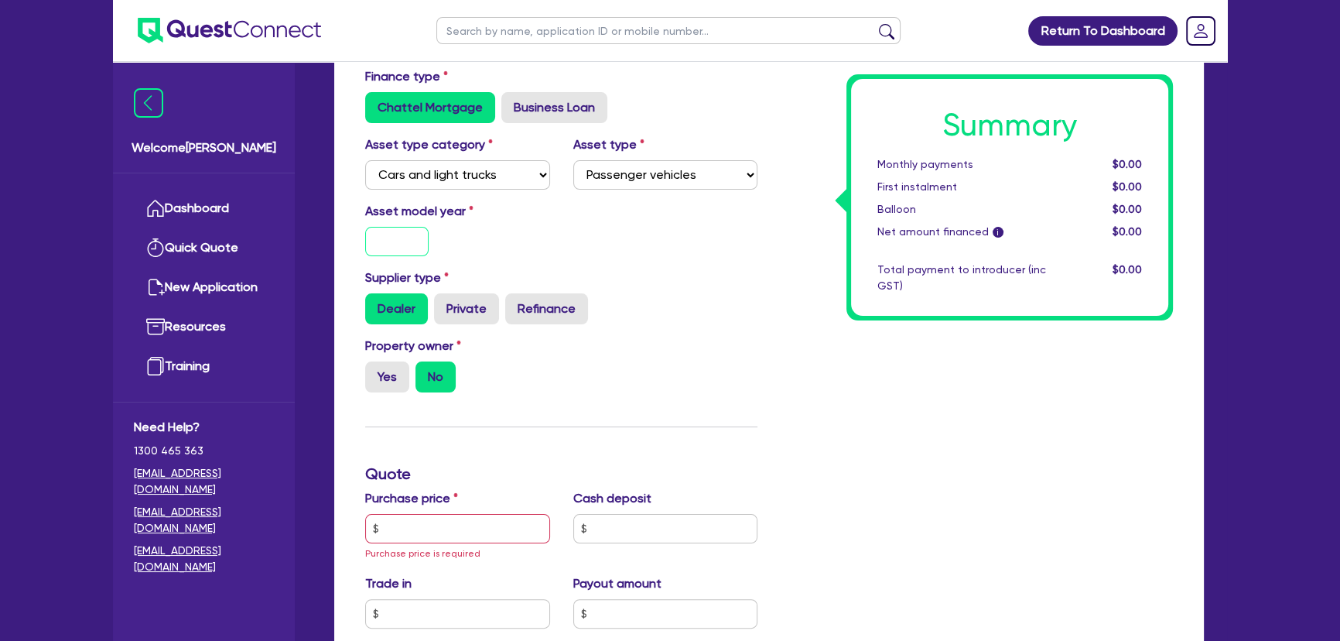
click at [423, 241] on input "text" at bounding box center [396, 241] width 63 height 29
type input "2020"
click at [429, 532] on input "text" at bounding box center [457, 528] width 185 height 29
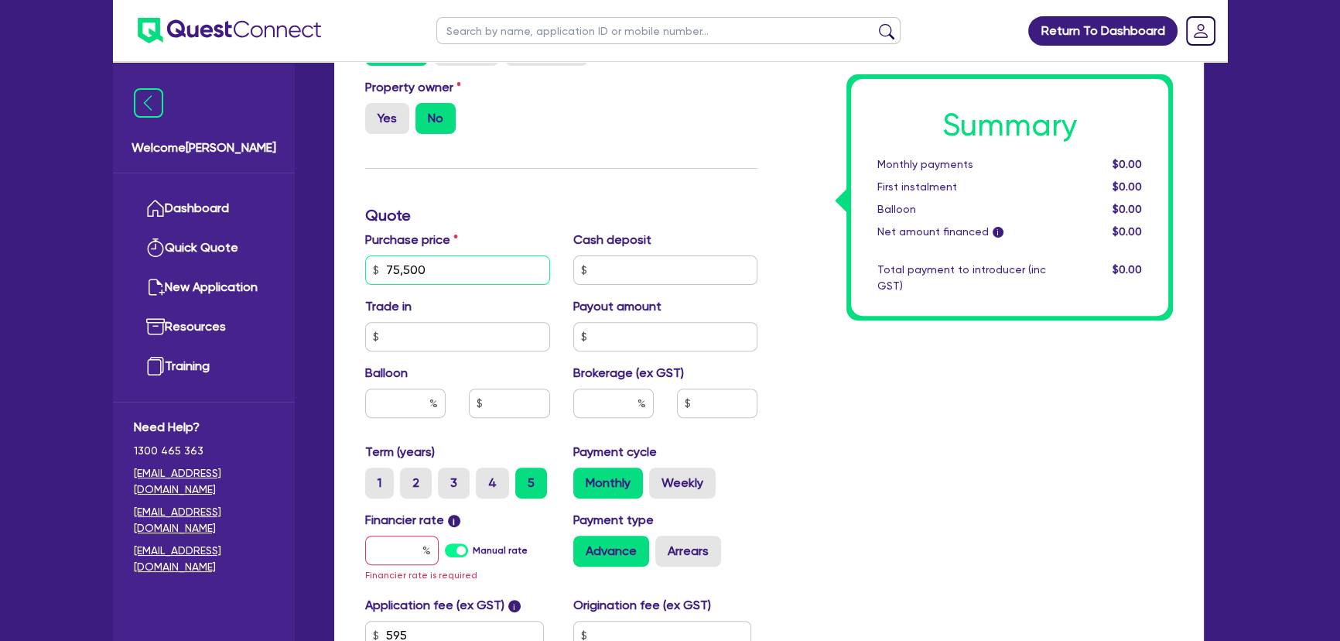
scroll to position [633, 0]
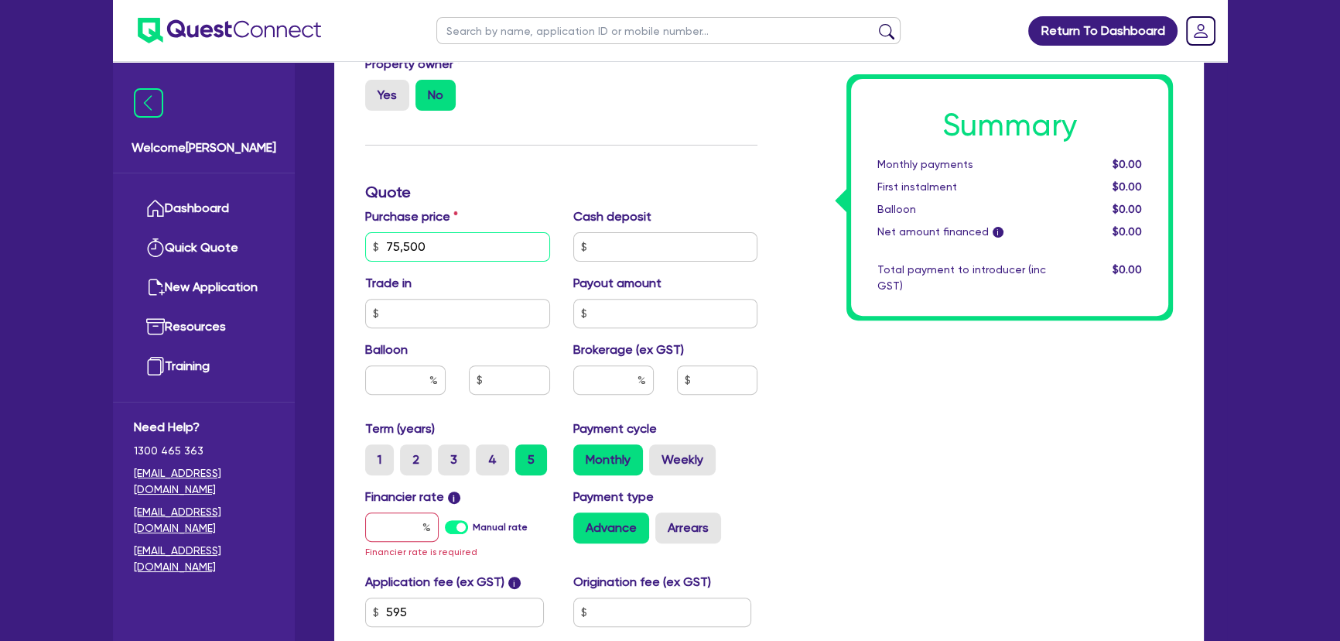
type input "75,500"
click at [410, 526] on input "text" at bounding box center [402, 526] width 74 height 29
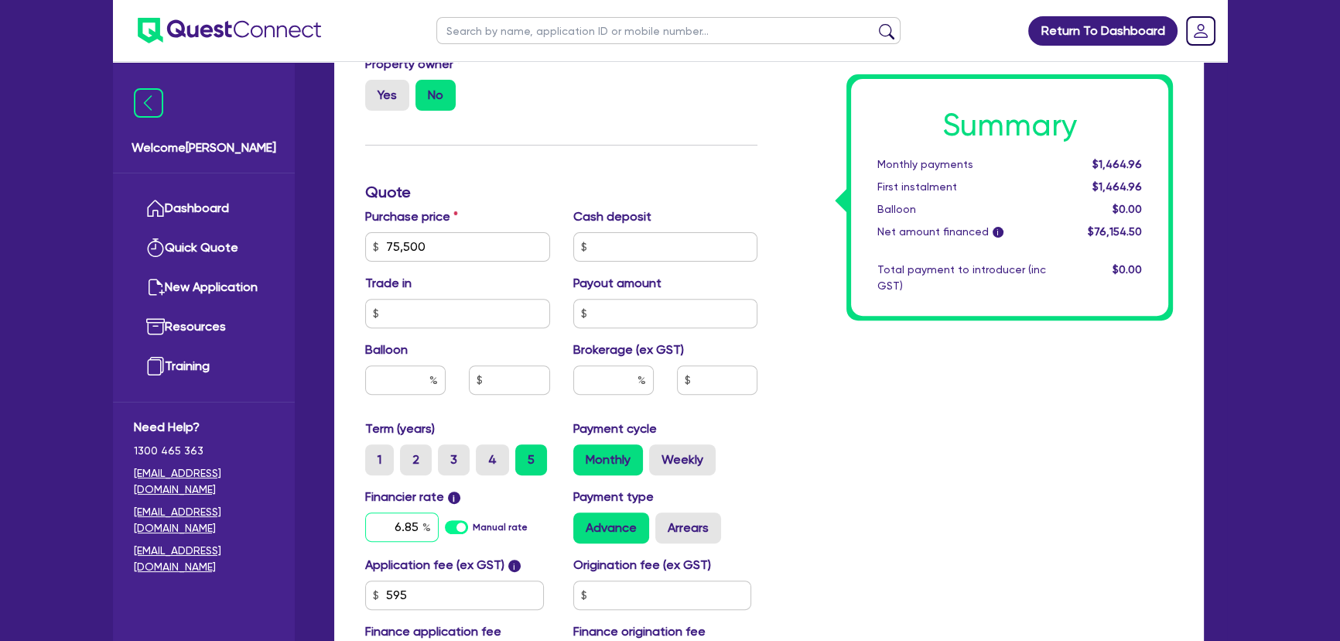
type input "6.85"
click at [613, 392] on input "text" at bounding box center [613, 379] width 80 height 29
type input "3"
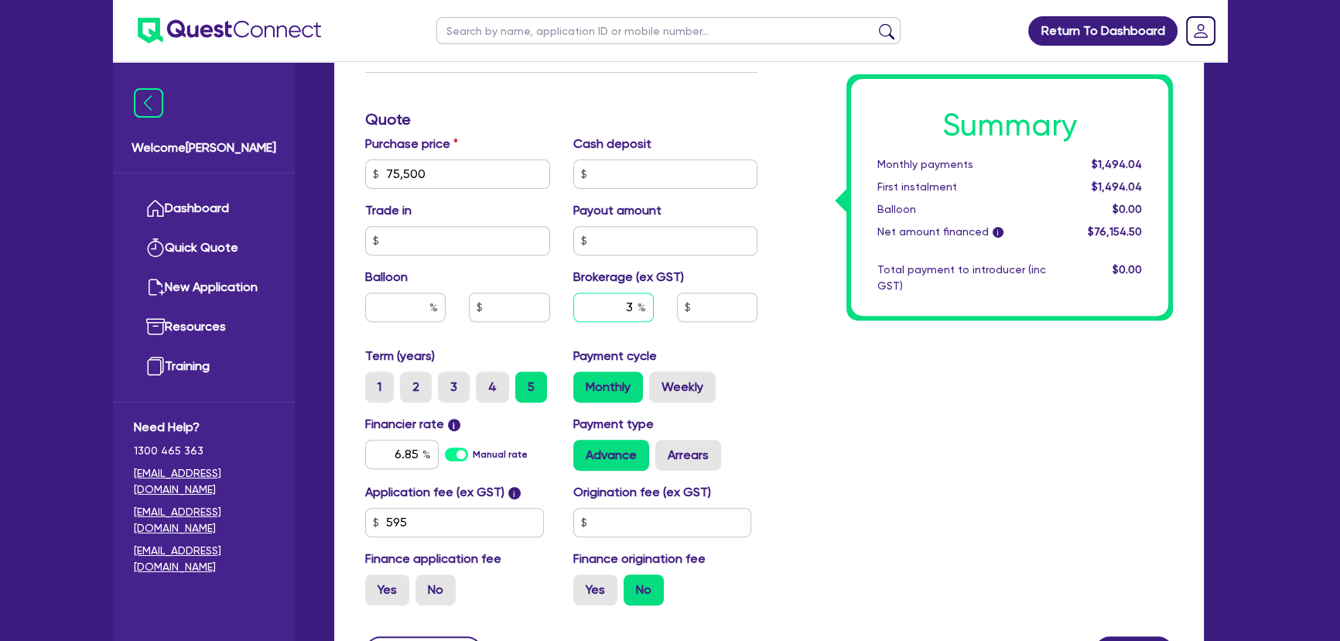
scroll to position [844, 0]
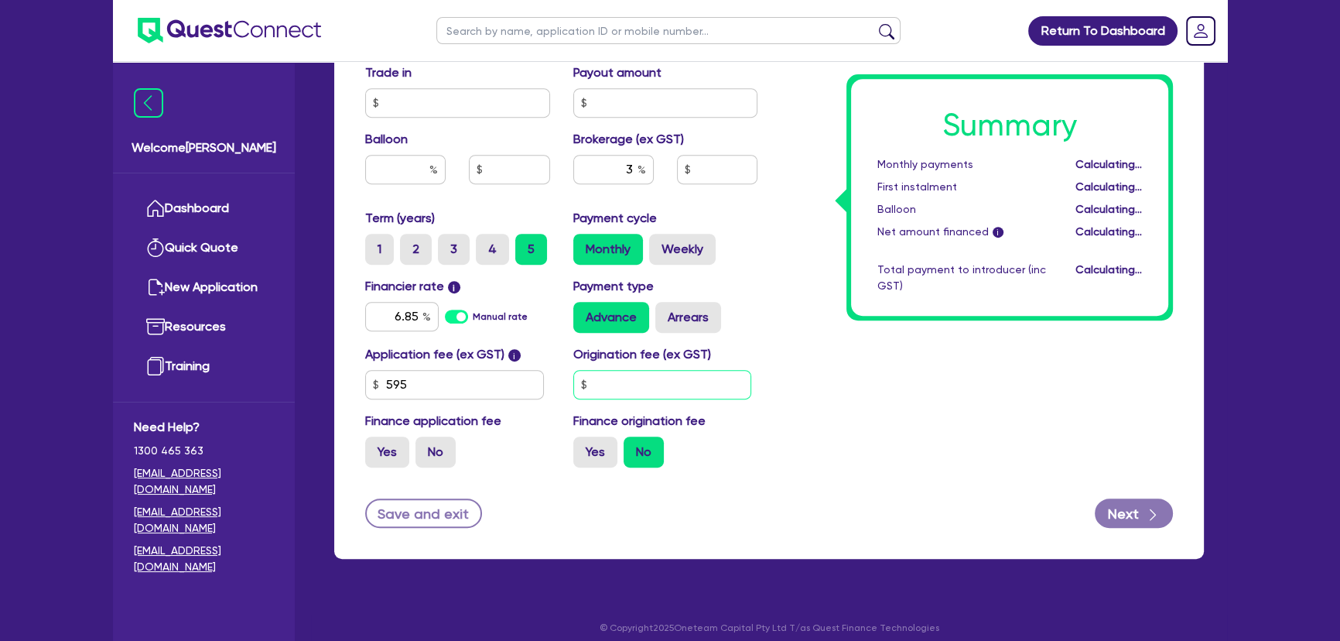
click at [623, 381] on input "text" at bounding box center [662, 384] width 179 height 29
type input "2,284.64"
type input "3"
type input "2,284.64"
type input "31"
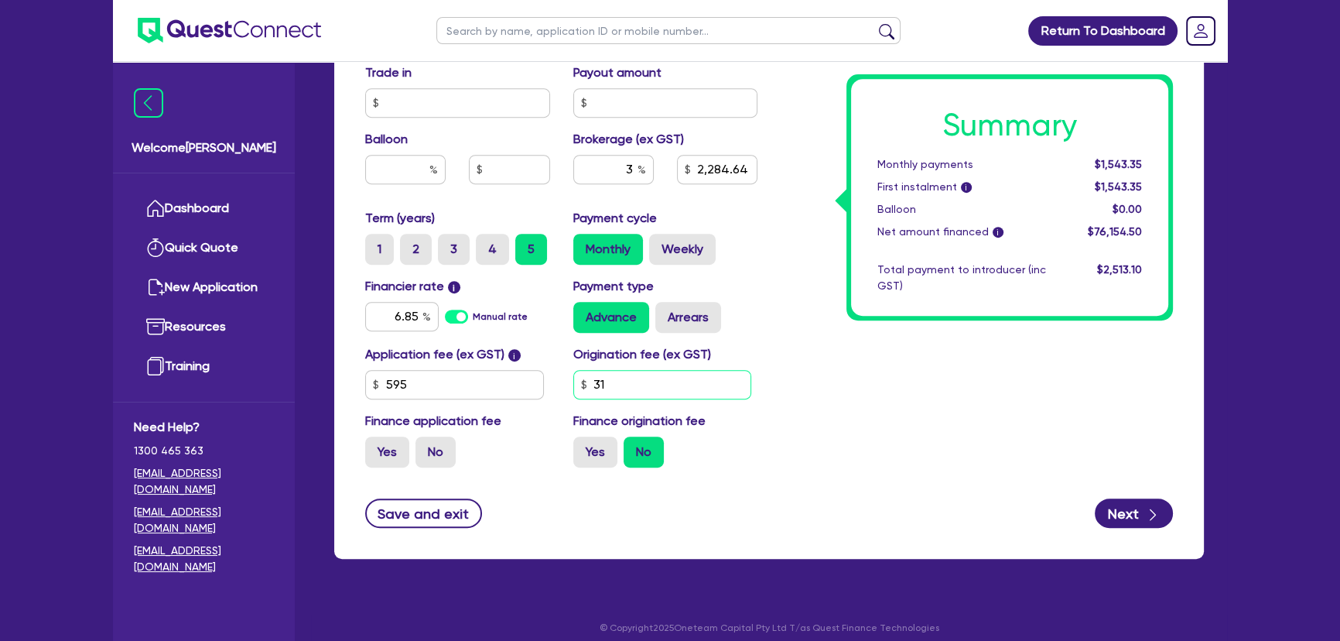
type input "2,284.64"
type input "318"
type input "2,284.64"
type input "318."
type input "2,284.64"
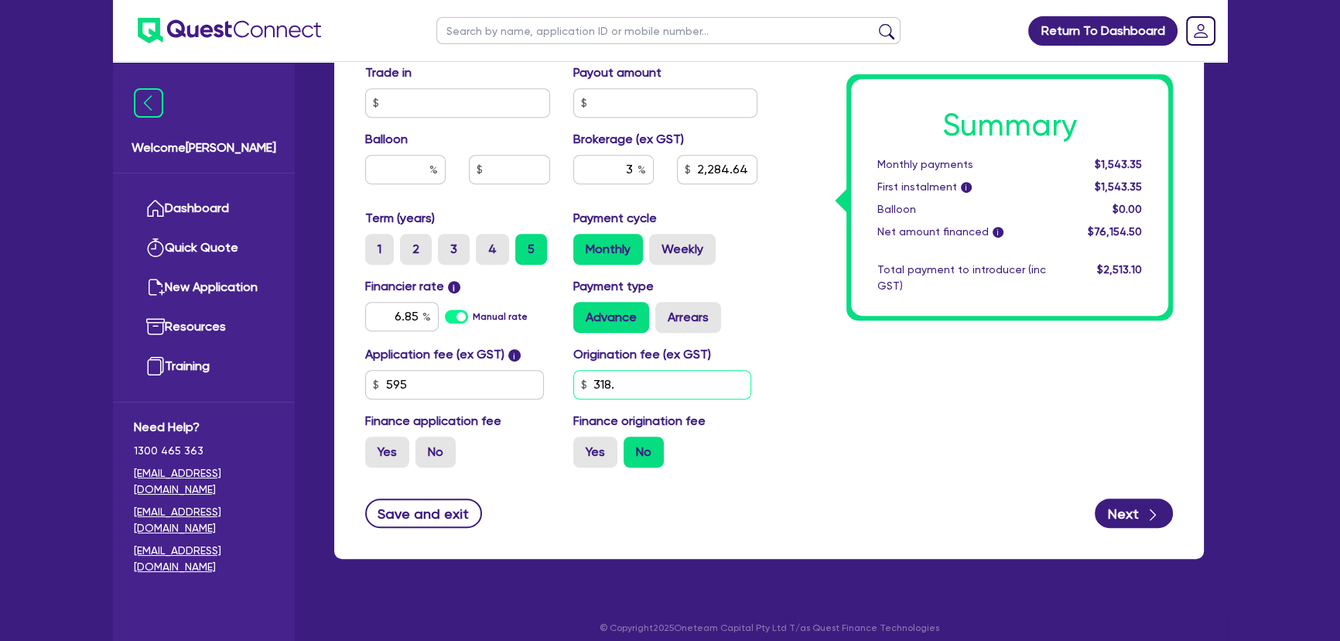
type input "318.1"
type input "2,284.64"
type input "318.18"
click at [1107, 515] on button "Next" at bounding box center [1134, 512] width 78 height 29
type input "2,284.64"
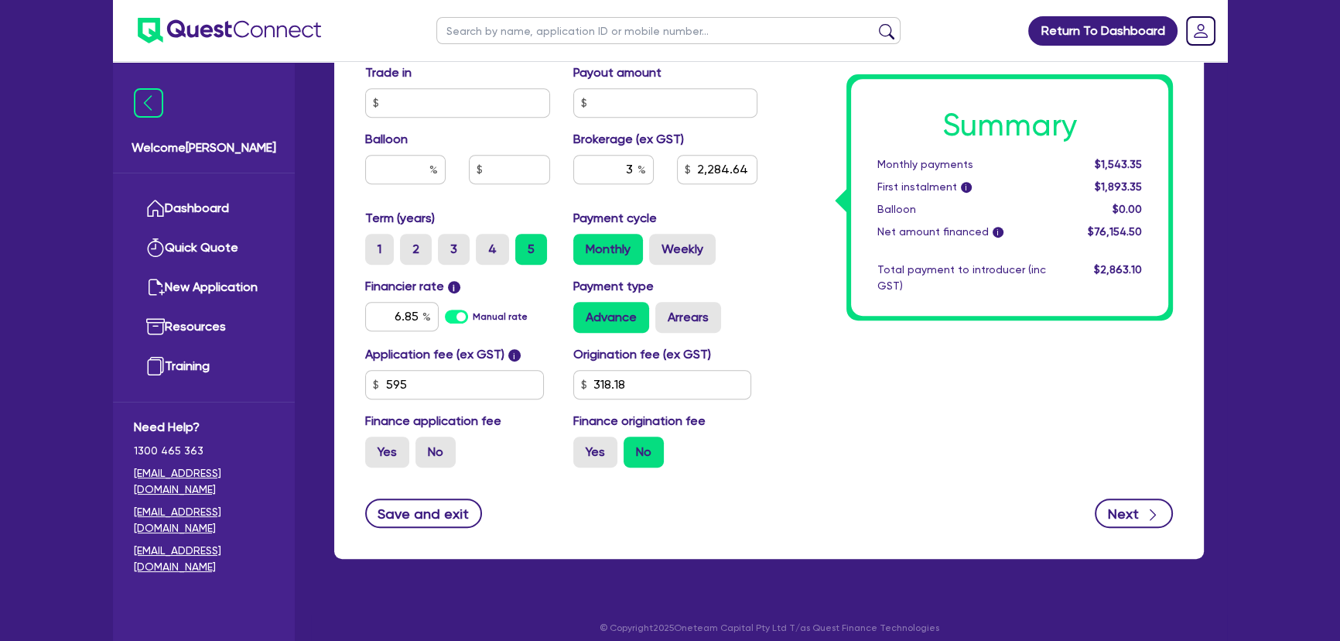
select select "SOLE_TRADER"
select select "ADMINISTRATIVE_SUPPORT"
select select "SUPPORT_OPERATIONS"
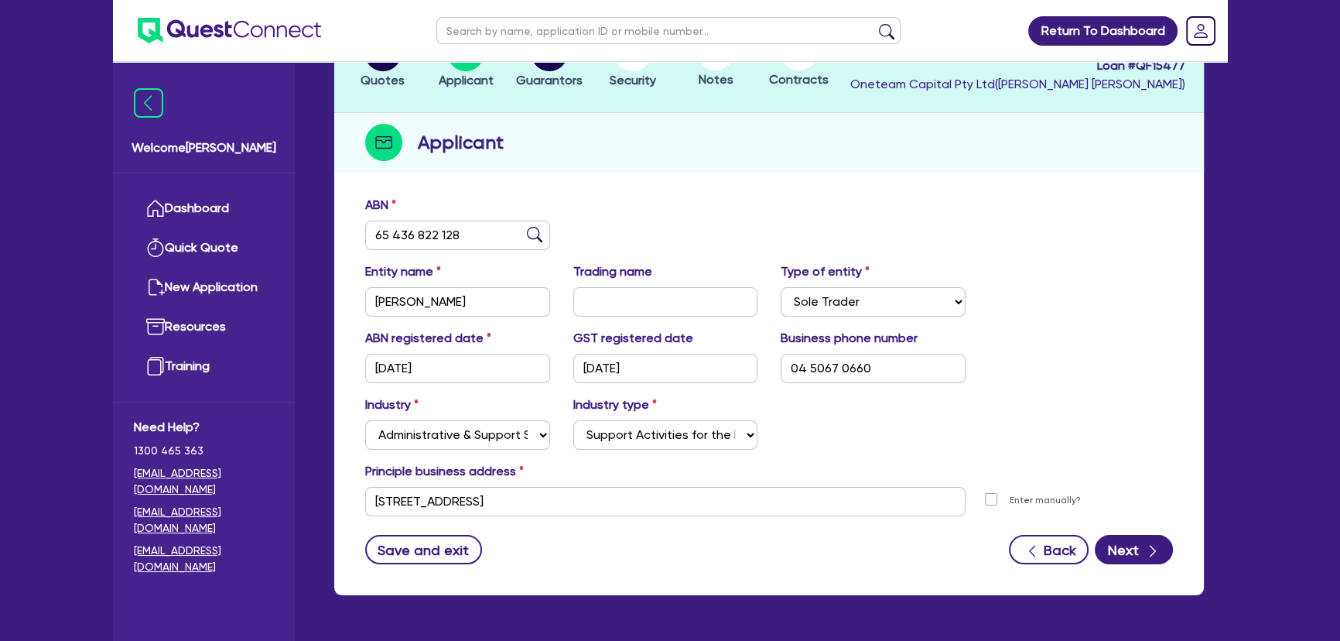
scroll to position [179, 0]
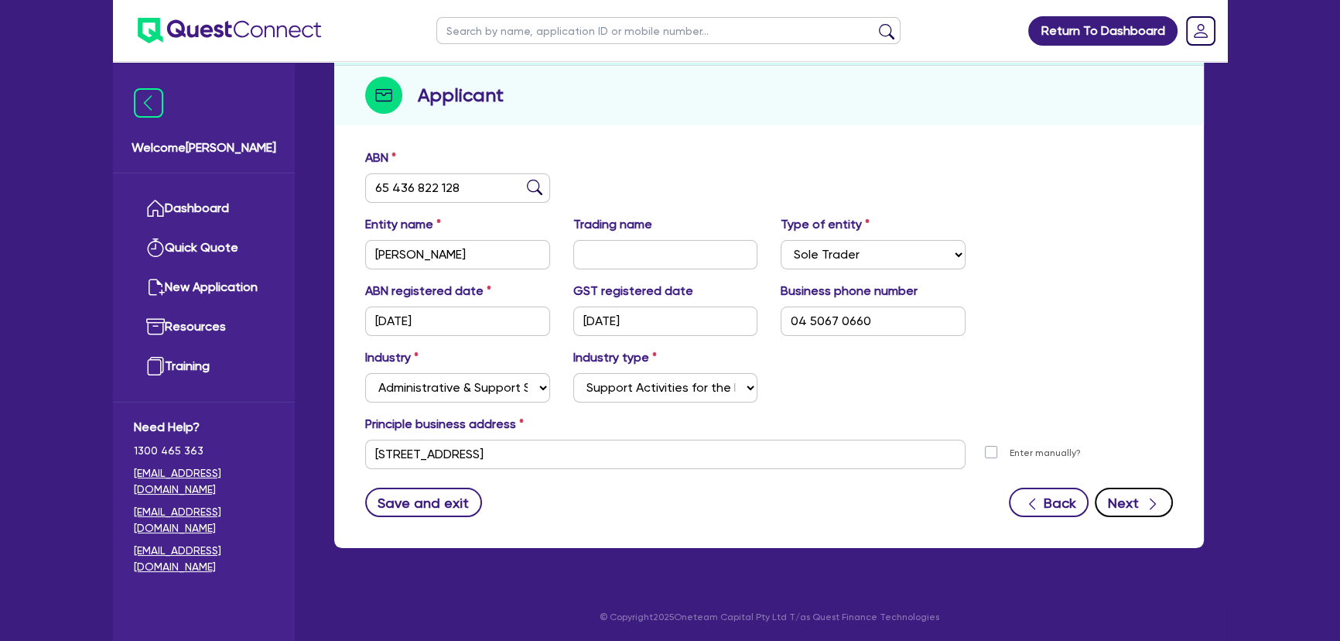
click at [1138, 492] on button "Next" at bounding box center [1134, 502] width 78 height 29
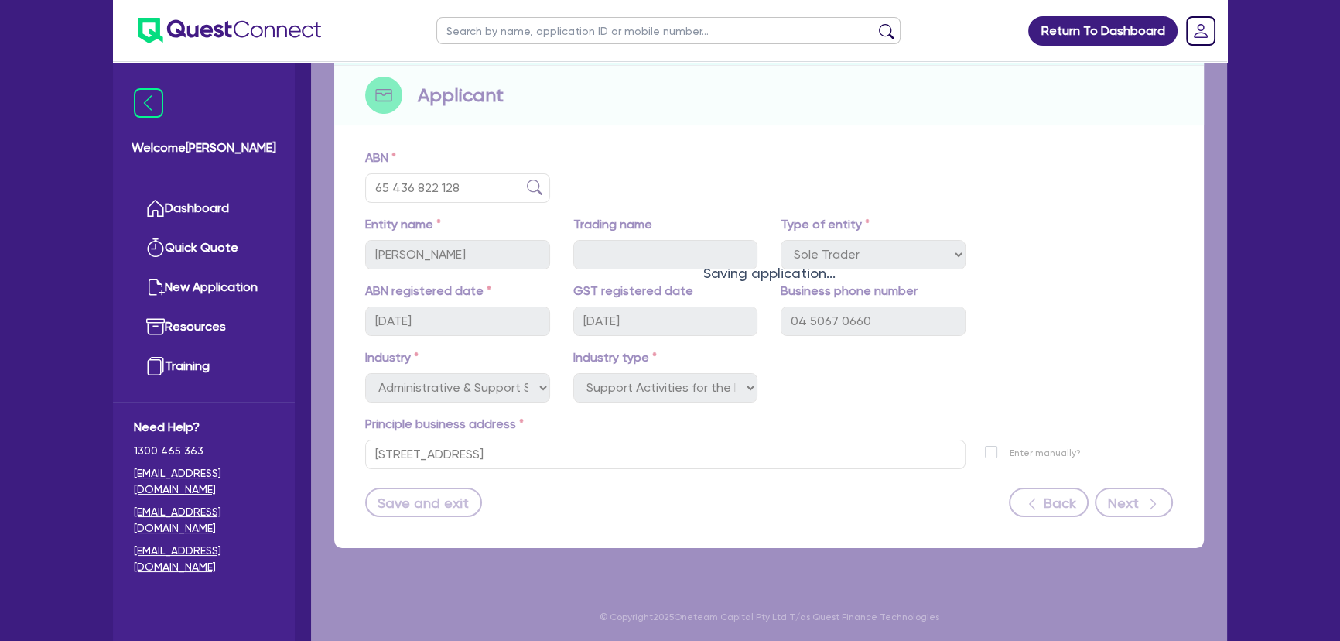
select select "MRS"
select select "[GEOGRAPHIC_DATA]"
select select "MARRIED"
select select "PROPERTY"
select select "CASH"
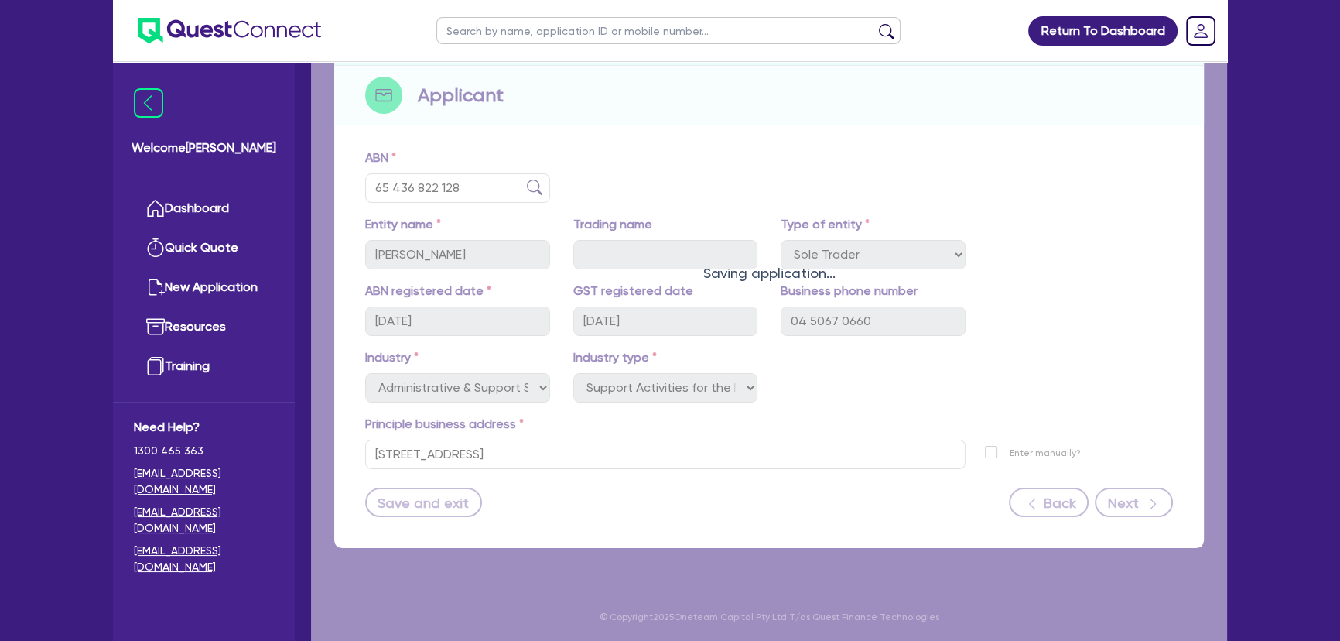
select select "VEHICLE"
select select "MORTGAGE"
select select "VEHICLE_LOAN"
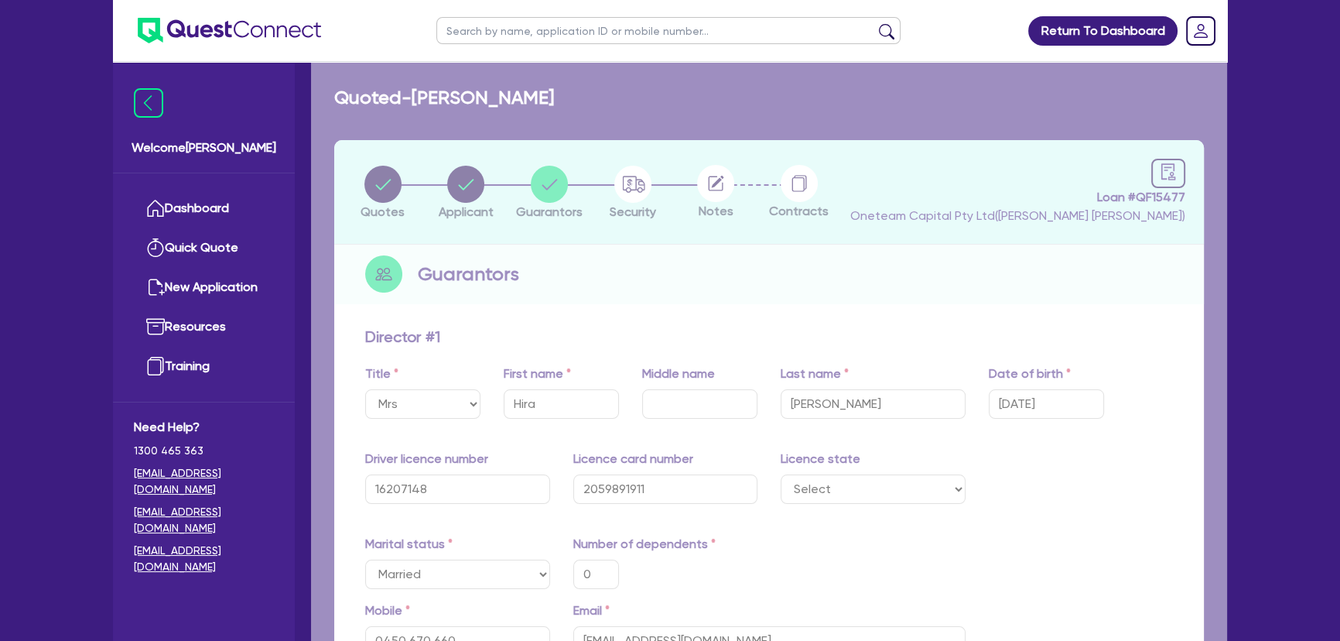
type input "0"
type input "0450 670 660"
type input "2,000,000"
type input "20,000"
type input "35,000"
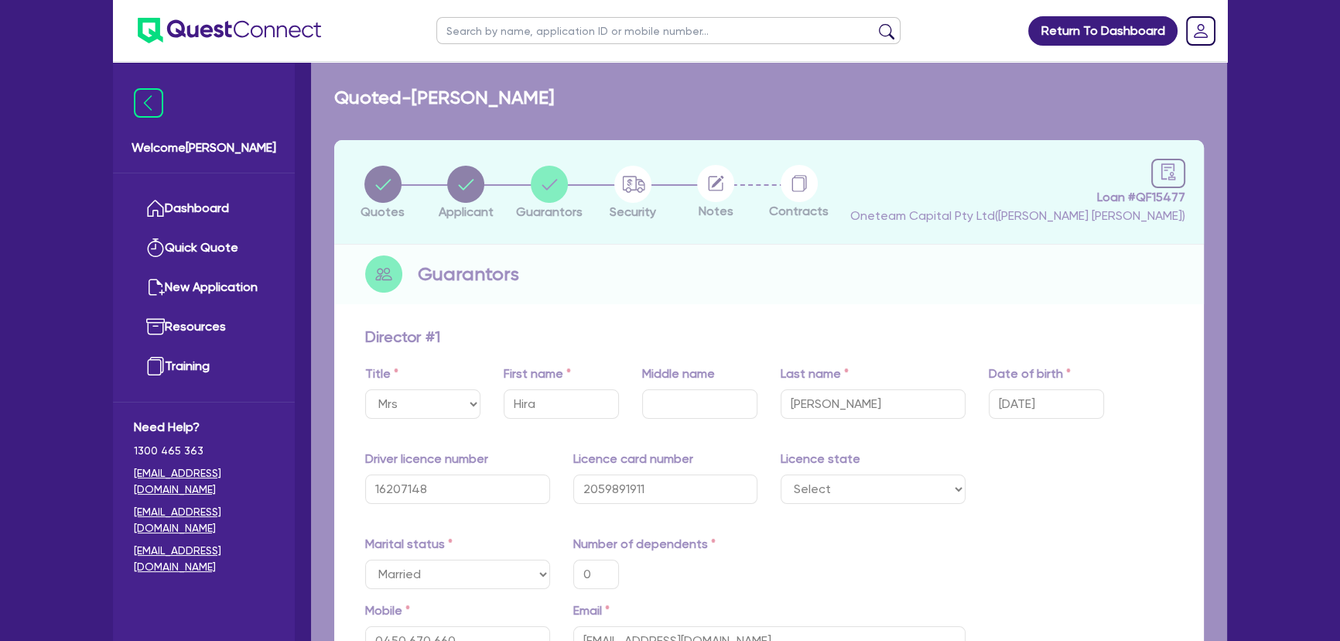
type input "1,400,000"
type input "4,500"
type input "35,000"
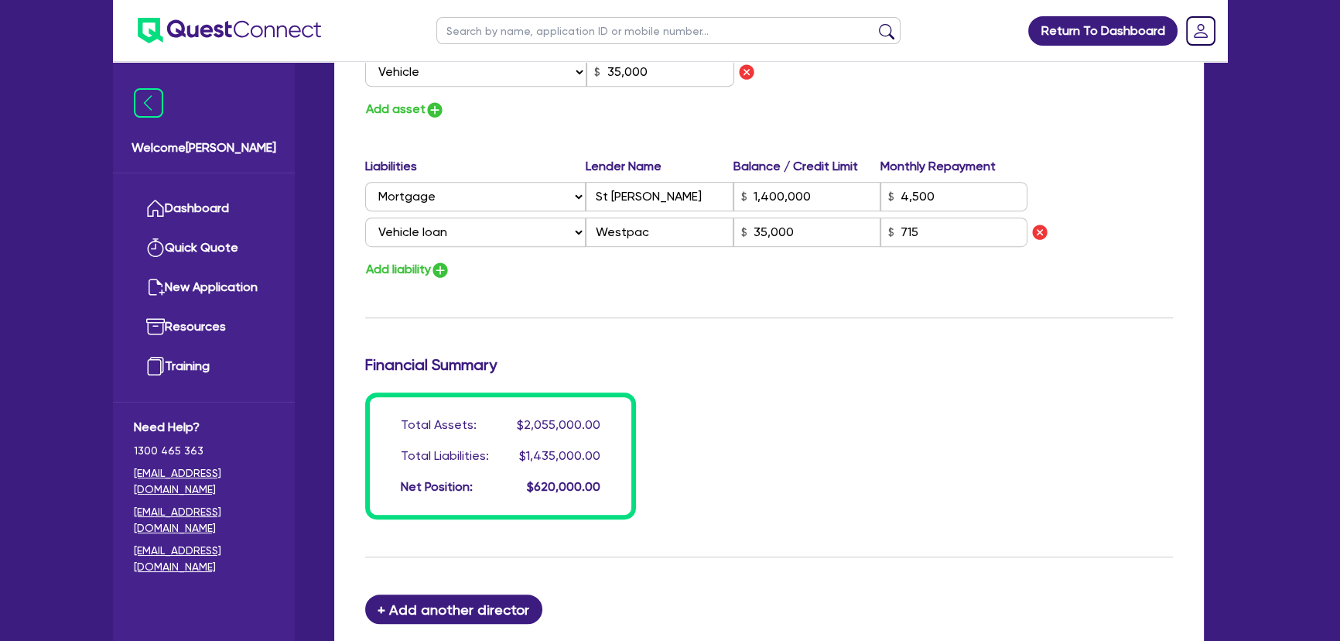
scroll to position [1269, 0]
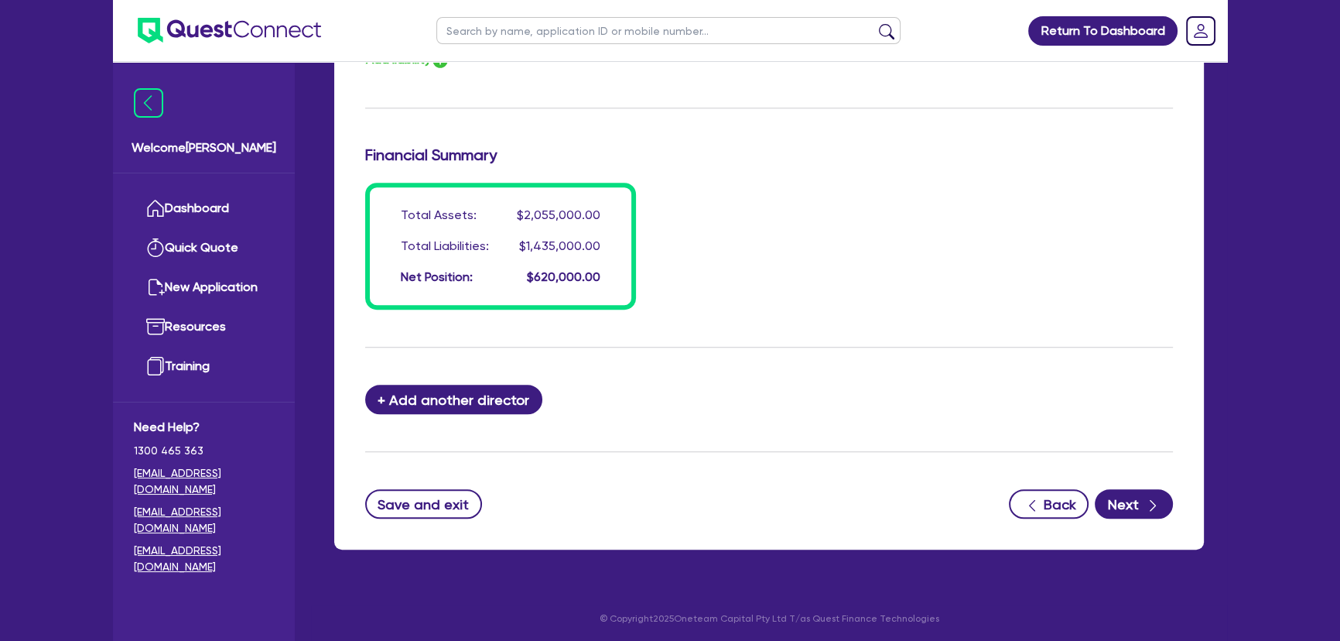
click at [1129, 501] on button "Next" at bounding box center [1134, 503] width 78 height 29
select select "CARS_AND_LIGHT_TRUCKS"
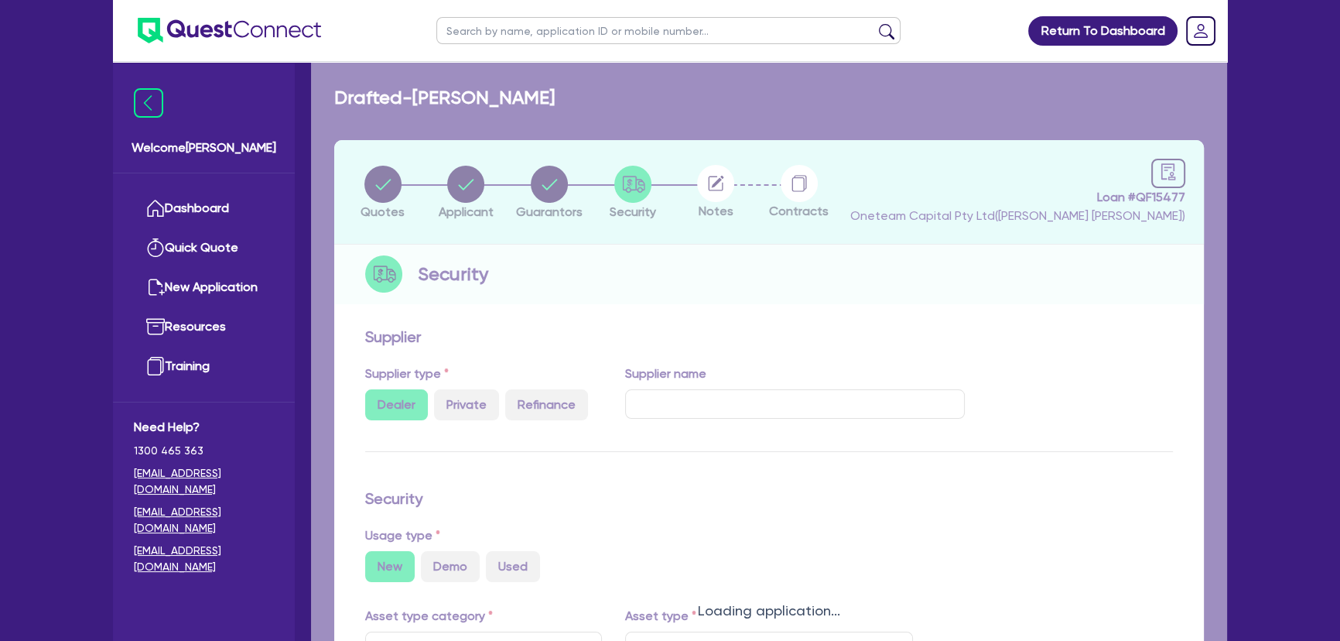
select select "PASSENGER_VEHICLES"
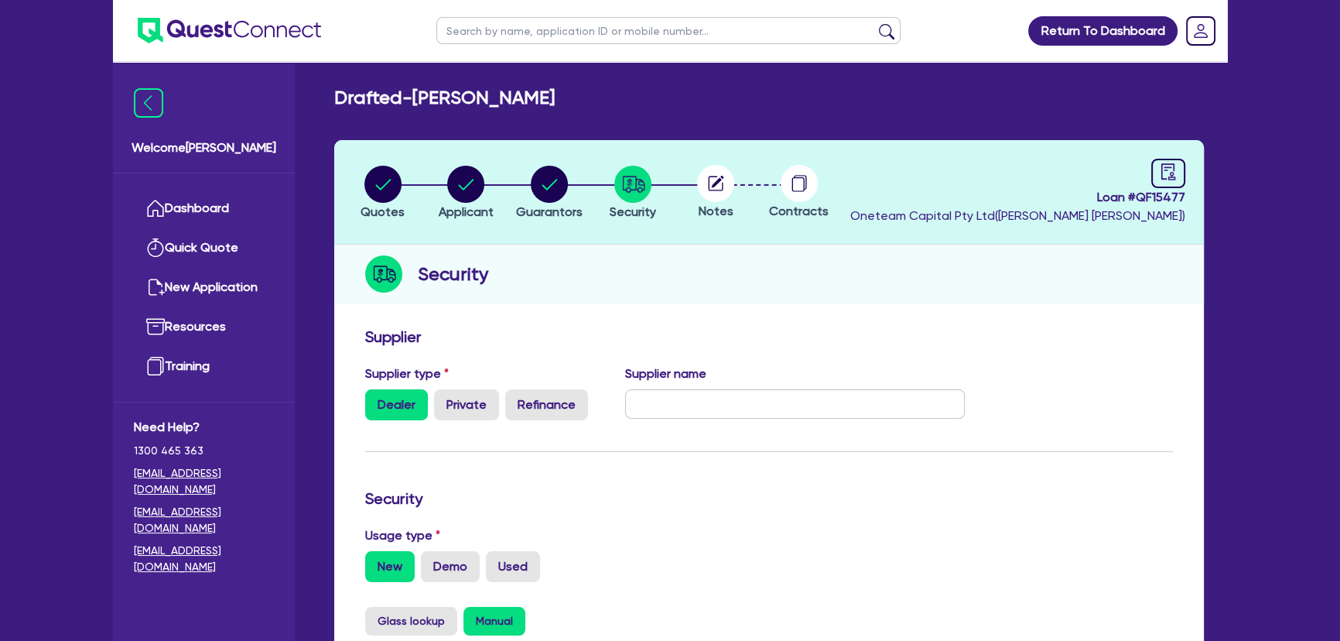
scroll to position [70, 0]
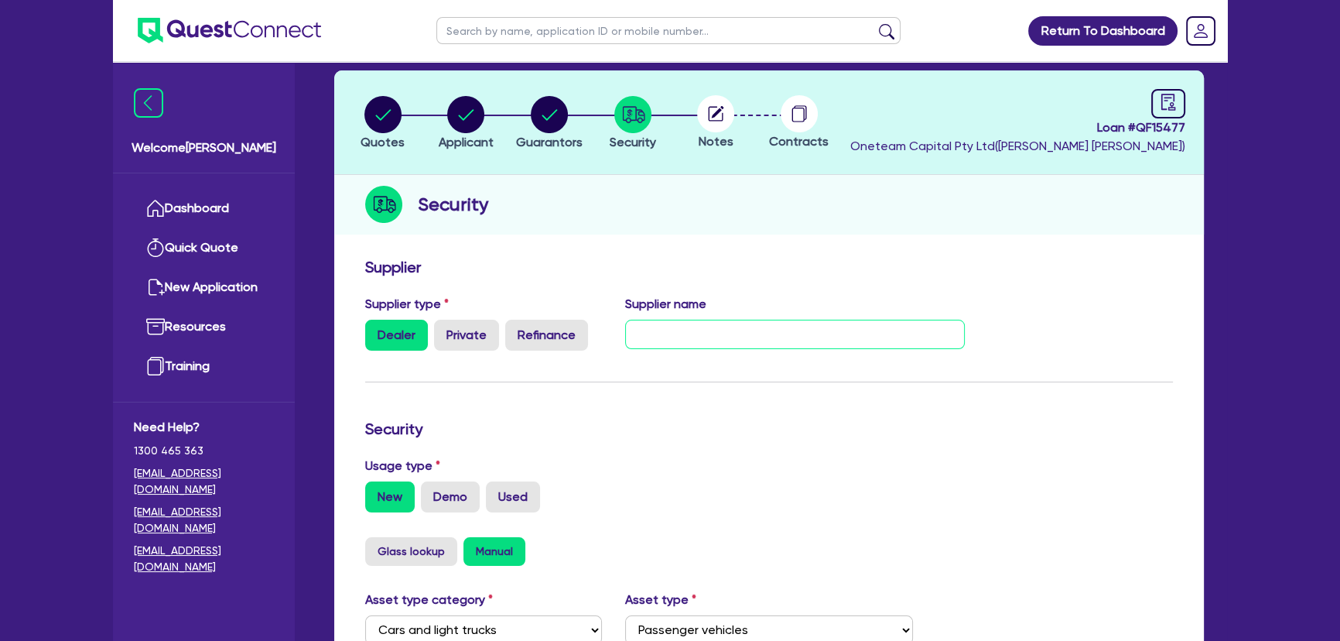
click at [891, 334] on input "text" at bounding box center [795, 334] width 340 height 29
paste input "Hybrid World Pty Ltd"
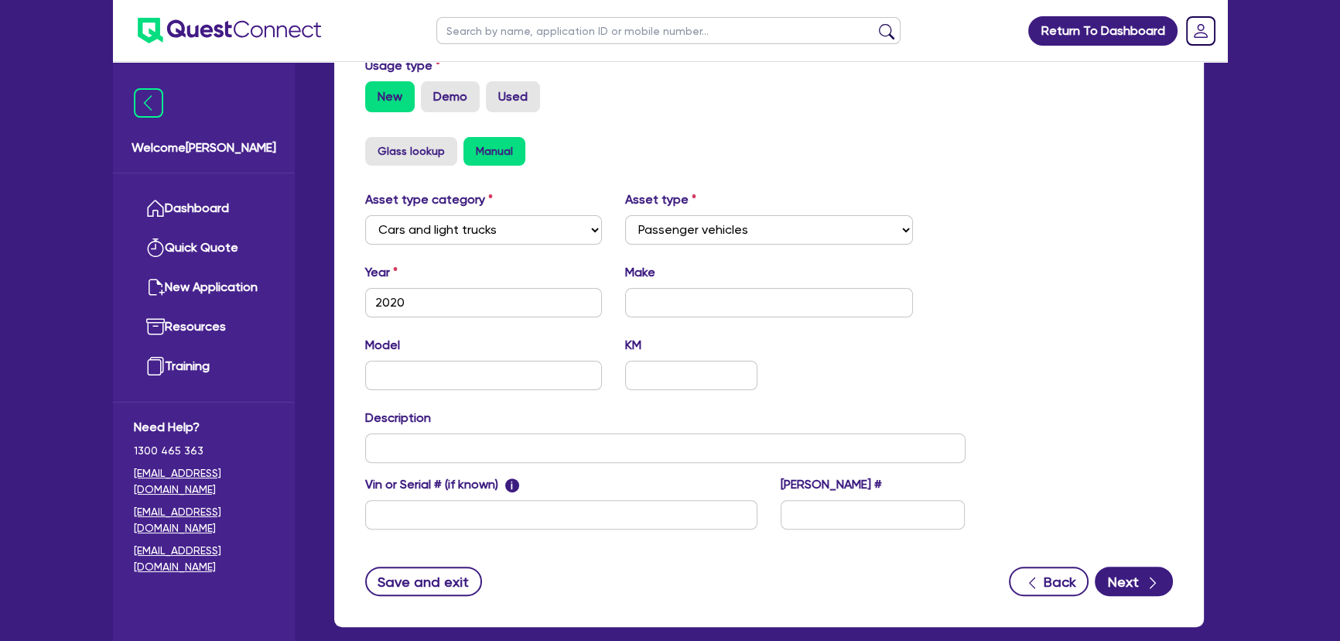
scroll to position [549, 0]
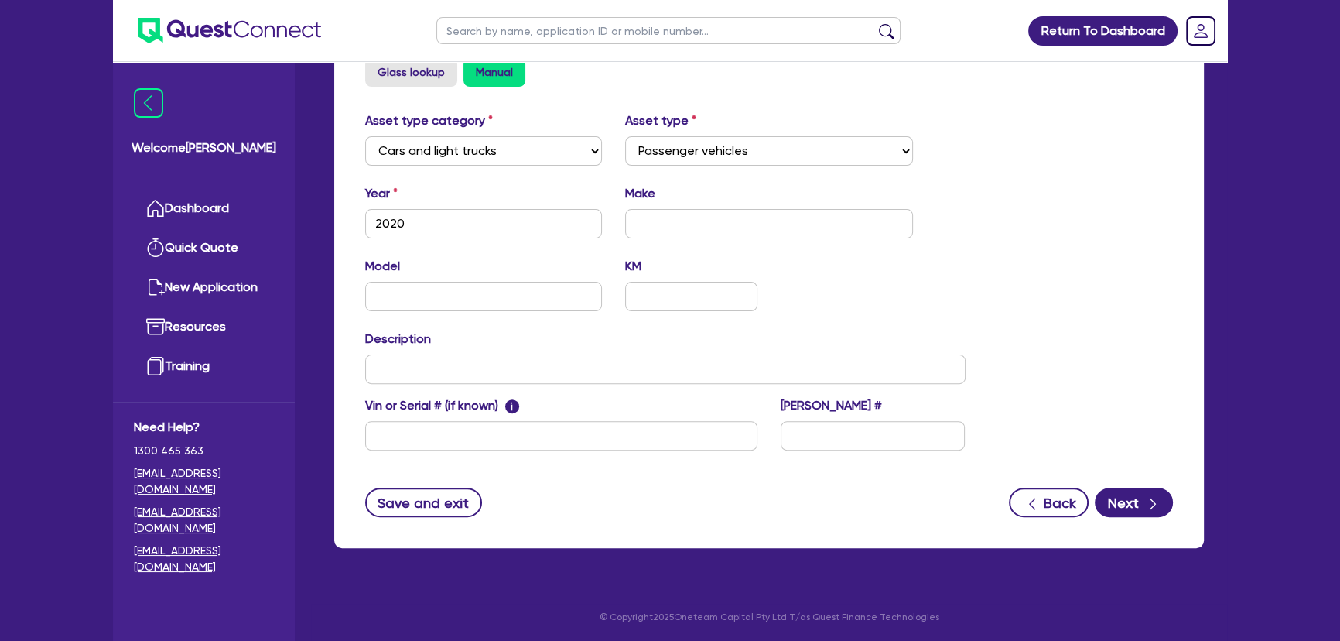
type input "Hybrid World Pty Ltd"
click at [744, 231] on input "text" at bounding box center [769, 223] width 289 height 29
type input "Toyota"
click at [604, 370] on input "text" at bounding box center [665, 368] width 601 height 29
paste input "RAV4 AXAH52R GXL 2WD HYBRID WAGON"
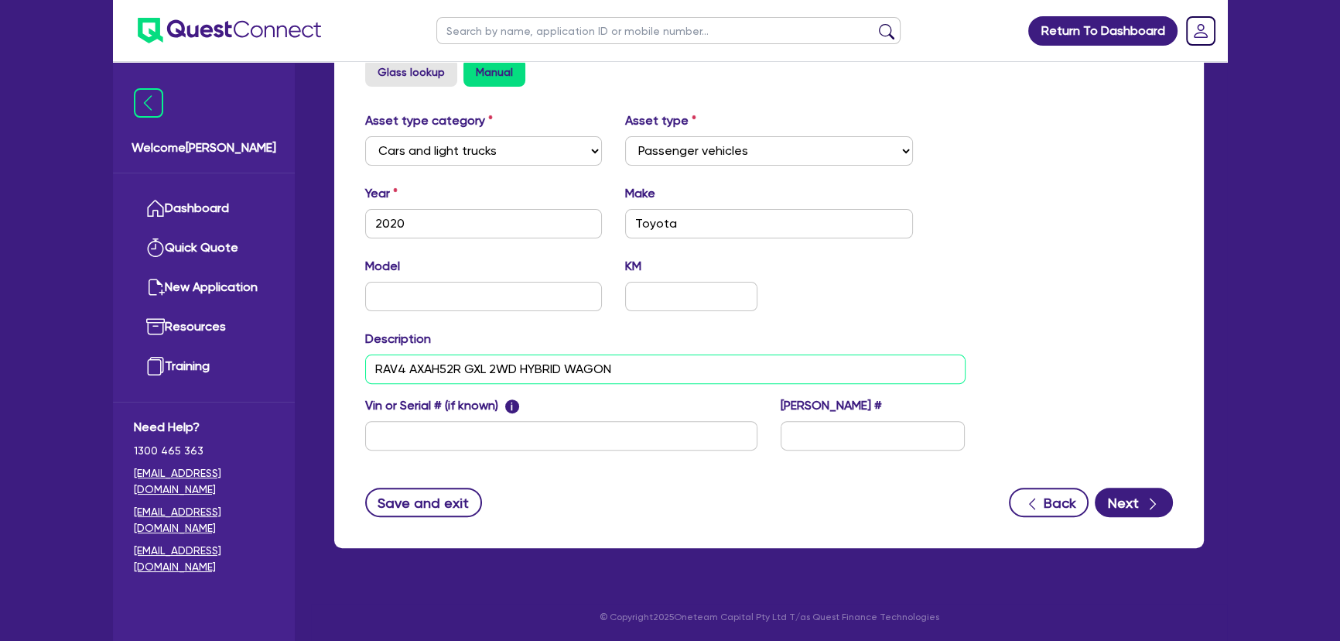
drag, startPoint x: 371, startPoint y: 371, endPoint x: 630, endPoint y: 376, distance: 258.5
click at [630, 376] on input "RAV4 AXAH52R GXL 2WD HYBRID WAGON" at bounding box center [665, 368] width 601 height 29
type input "RAV4 AXAH52R GXL 2WD HYBRID WAGON"
click at [488, 300] on input "text" at bounding box center [483, 296] width 237 height 29
paste input "RAV4 AXAH52R GXL 2WD HYBRID WAGON"
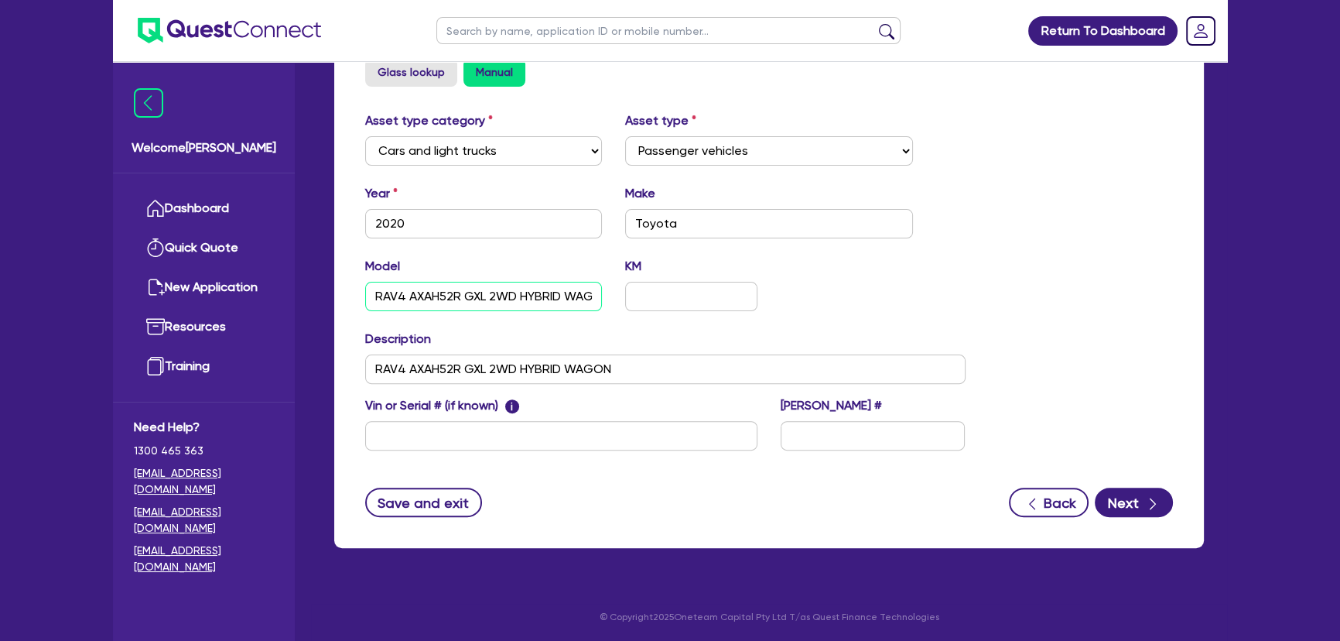
scroll to position [0, 22]
type input "RAV4 AXAH52R GXL 2WD HYBRID WAGON"
click at [697, 355] on input "RAV4 AXAH52R GXL 2WD HYBRID WAGON" at bounding box center [665, 368] width 601 height 29
paste input "RAV4 AXAH52R GX 2WD HYBRID WAGON"
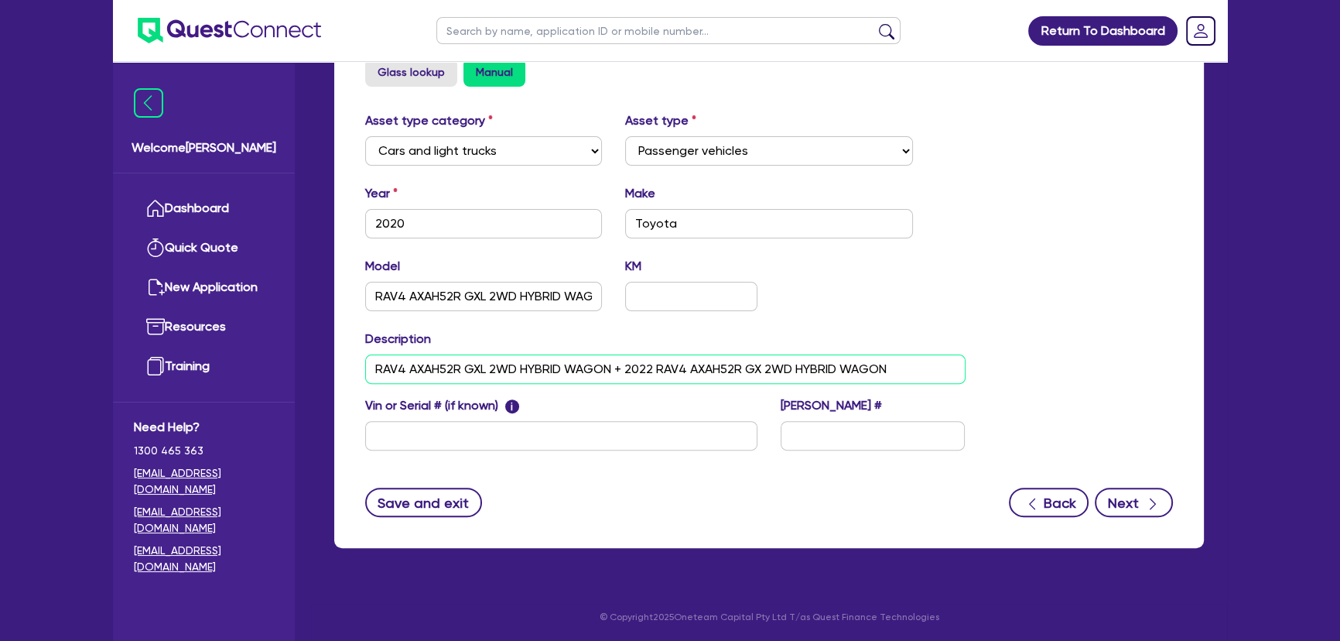
type input "RAV4 AXAH52R GXL 2WD HYBRID WAGON + 2022 RAV4 AXAH52R GX 2WD HYBRID WAGON"
click at [1128, 499] on button "Next" at bounding box center [1134, 502] width 78 height 29
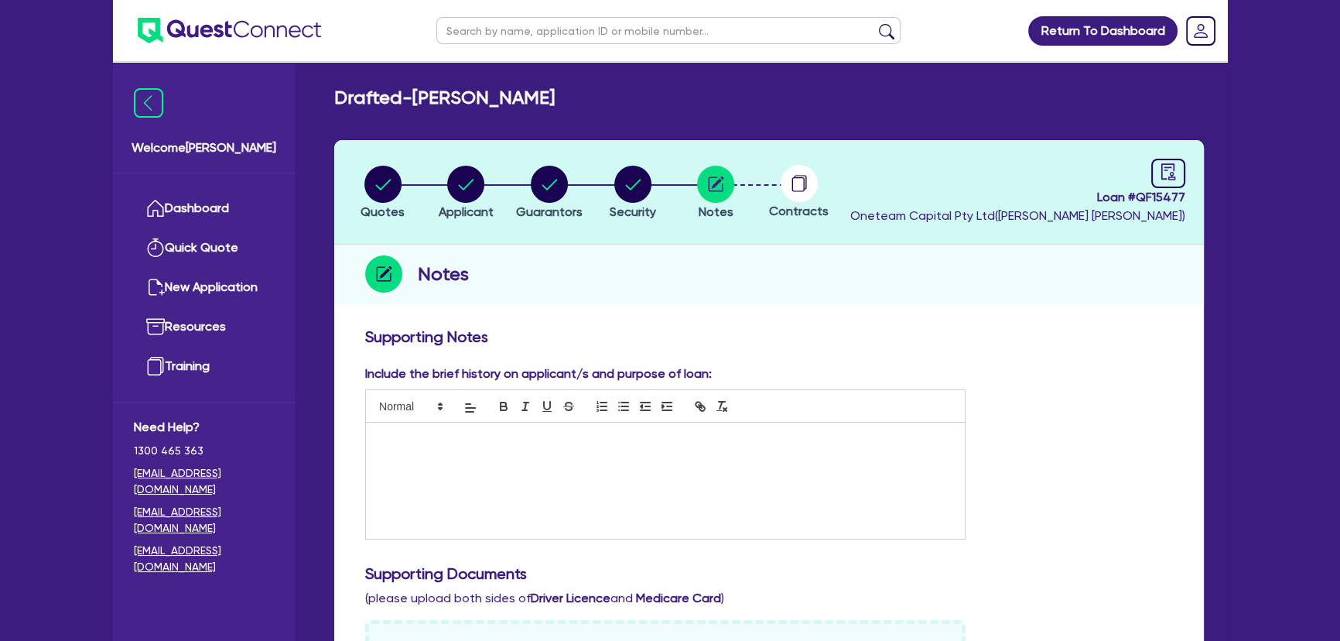
click at [518, 508] on div at bounding box center [665, 481] width 599 height 116
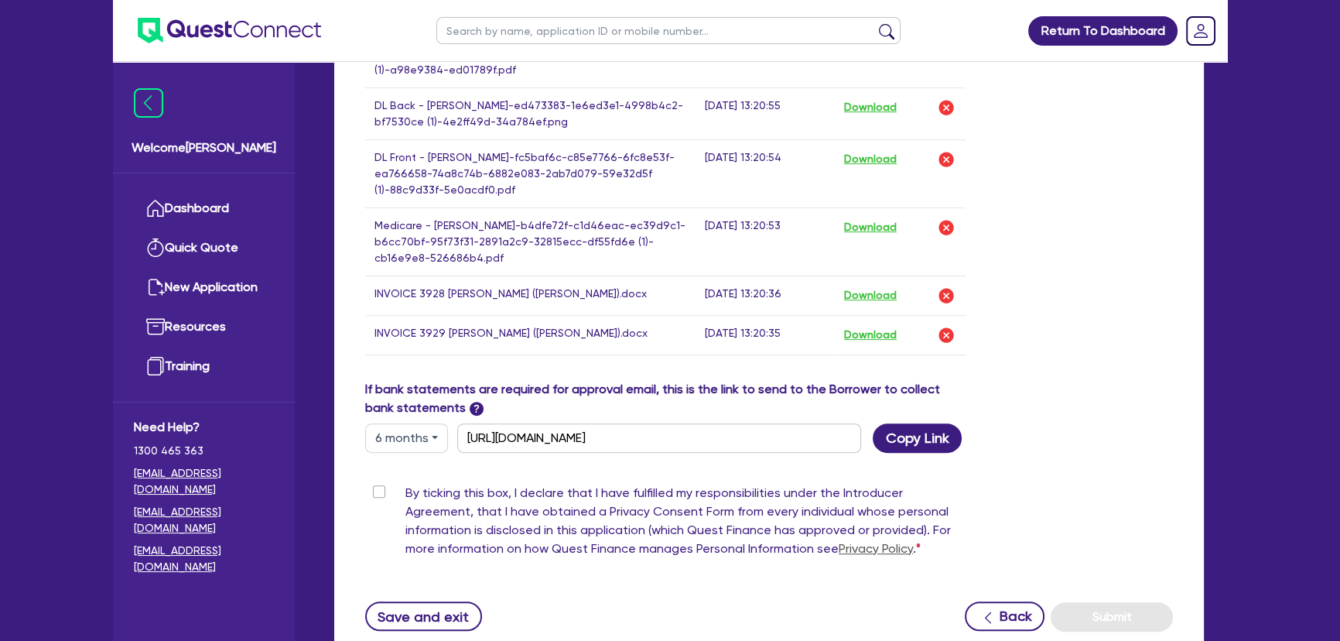
scroll to position [844, 0]
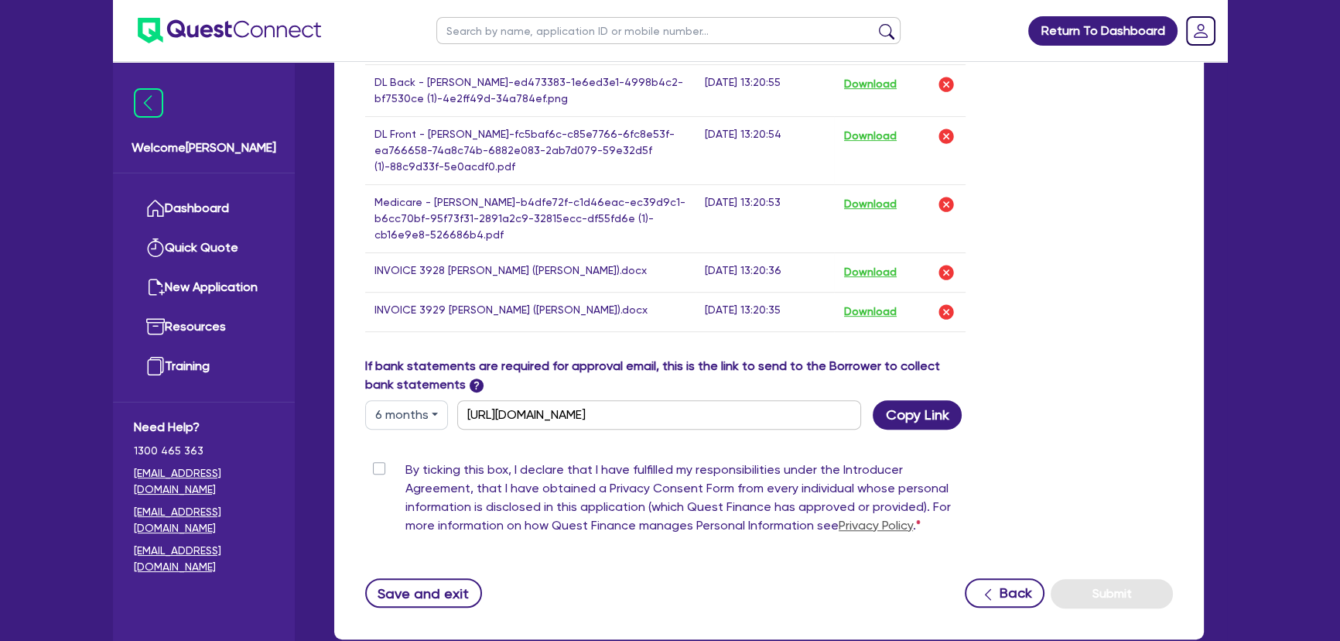
click at [406, 465] on label "By ticking this box, I declare that I have fulfilled my responsibilities under …" at bounding box center [686, 500] width 560 height 80
click at [378, 465] on input "By ticking this box, I declare that I have fulfilled my responsibilities under …" at bounding box center [371, 467] width 12 height 15
checkbox input "true"
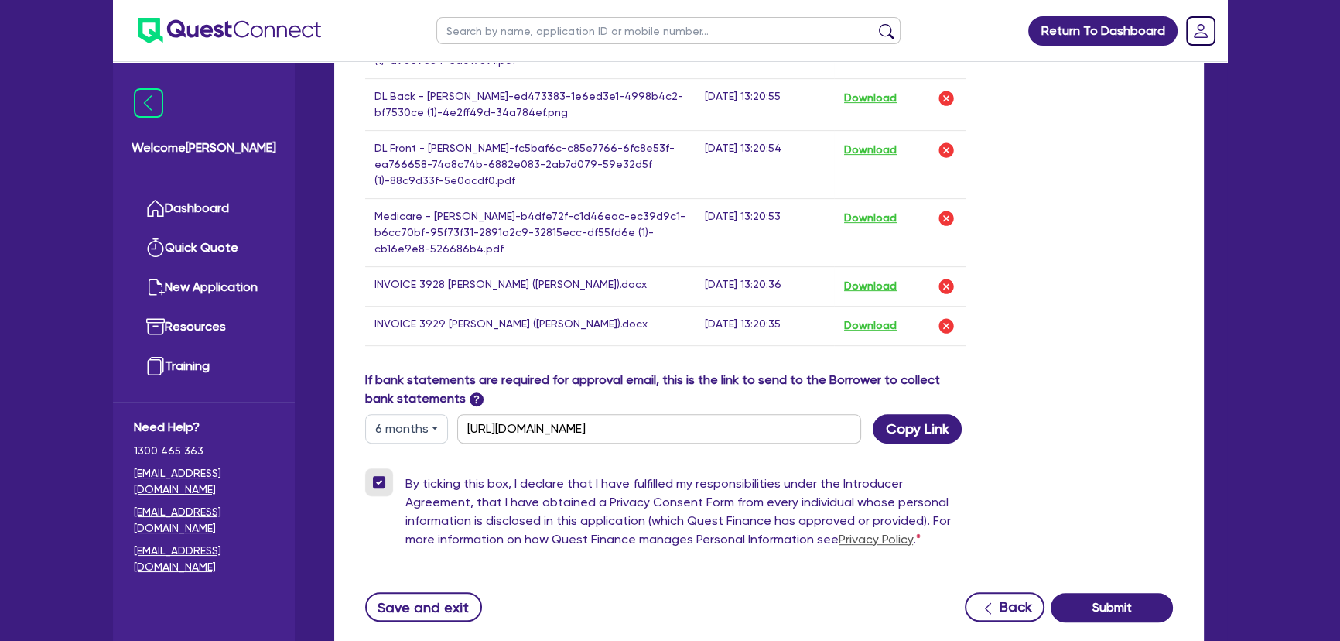
scroll to position [934, 0]
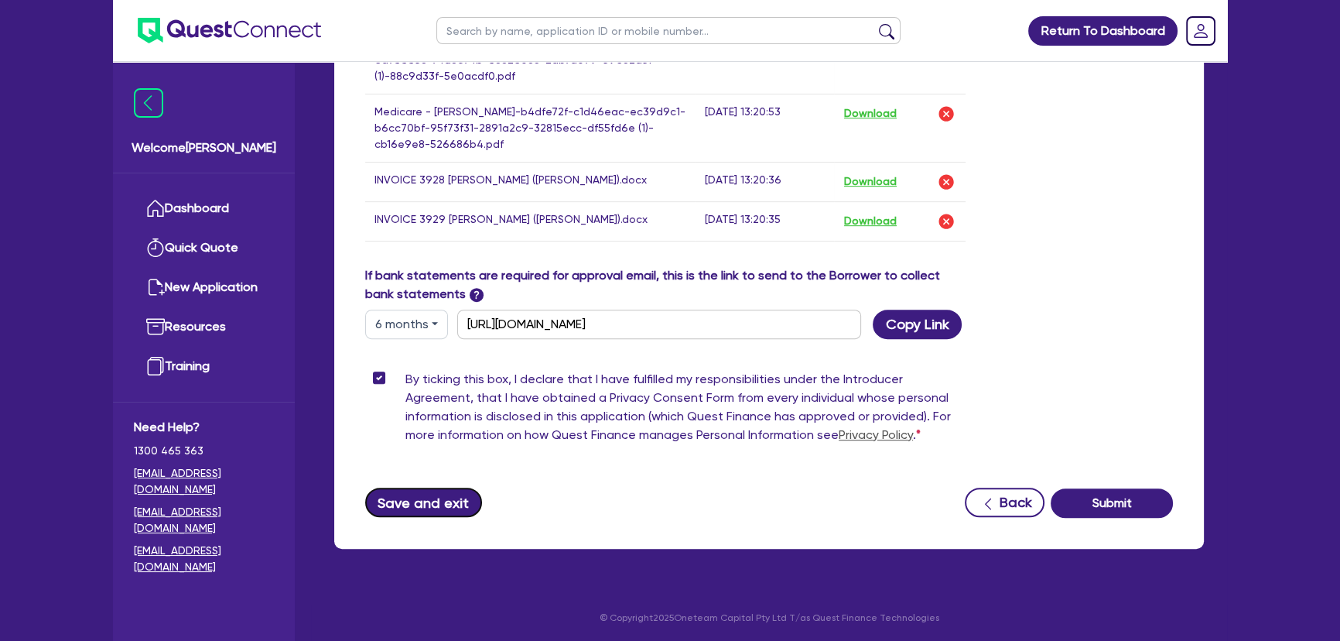
click at [407, 503] on button "Save and exit" at bounding box center [423, 502] width 117 height 29
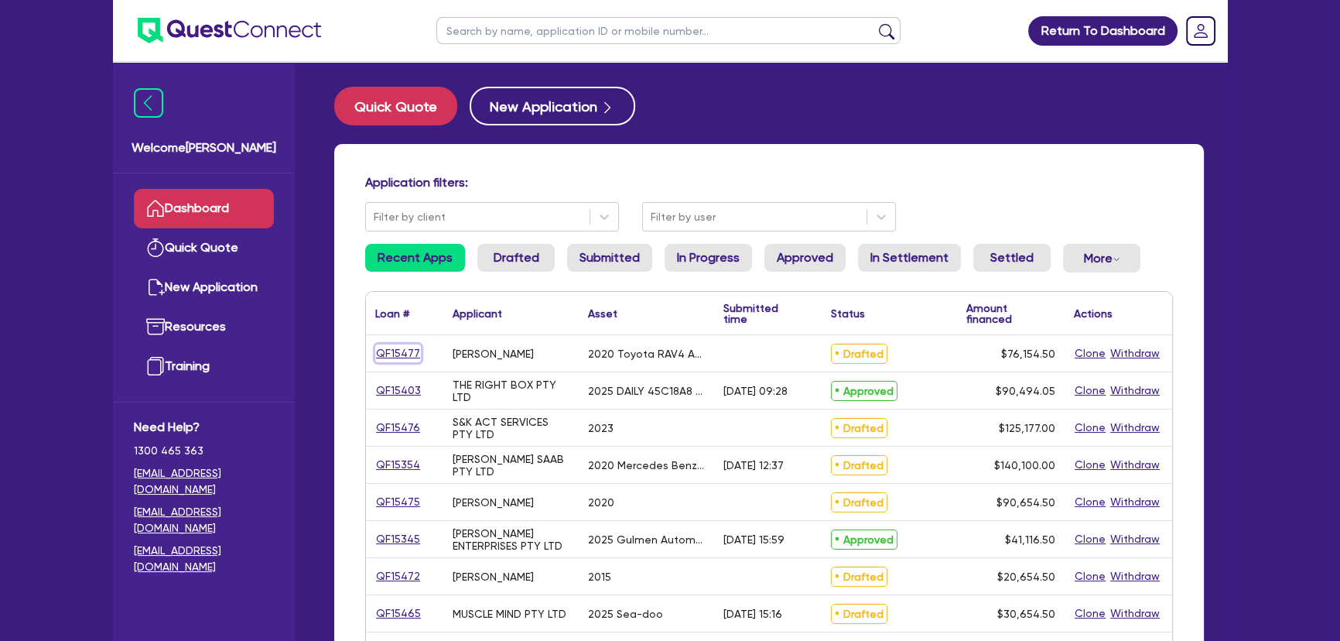
click at [406, 350] on link "QF15477" at bounding box center [398, 353] width 46 height 18
select select "Other"
select select "CARS_AND_LIGHT_TRUCKS"
select select "PASSENGER_VEHICLES"
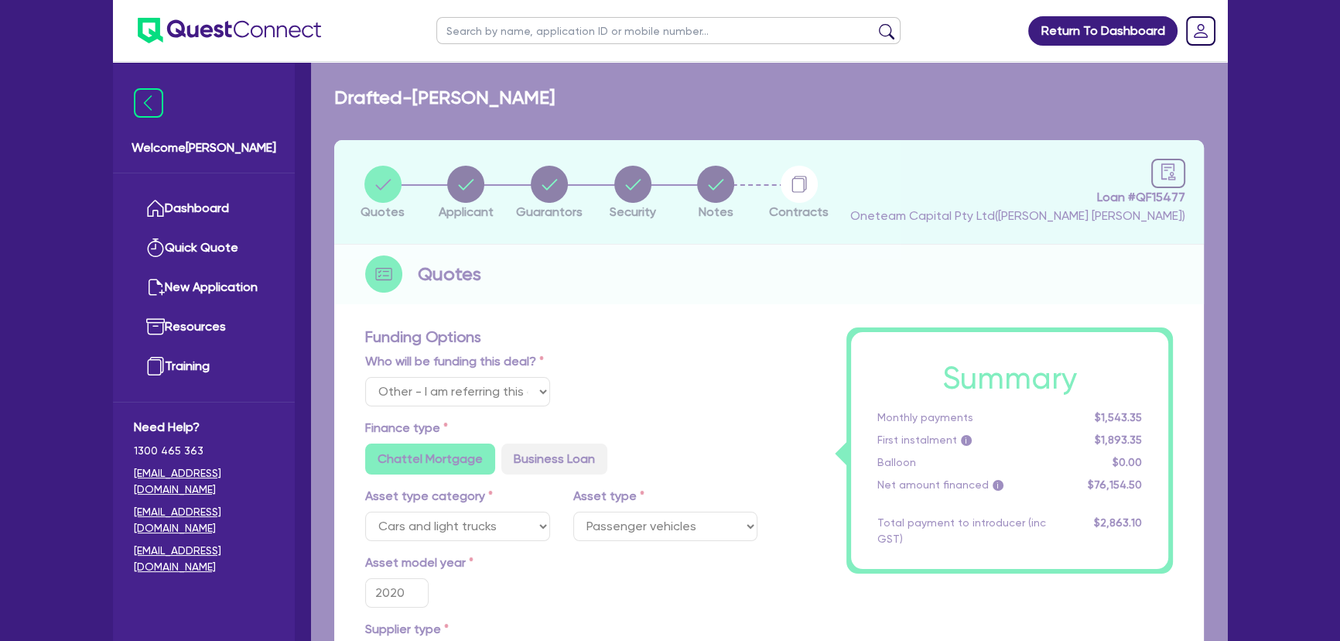
type input "75,500"
type input "2,284.64"
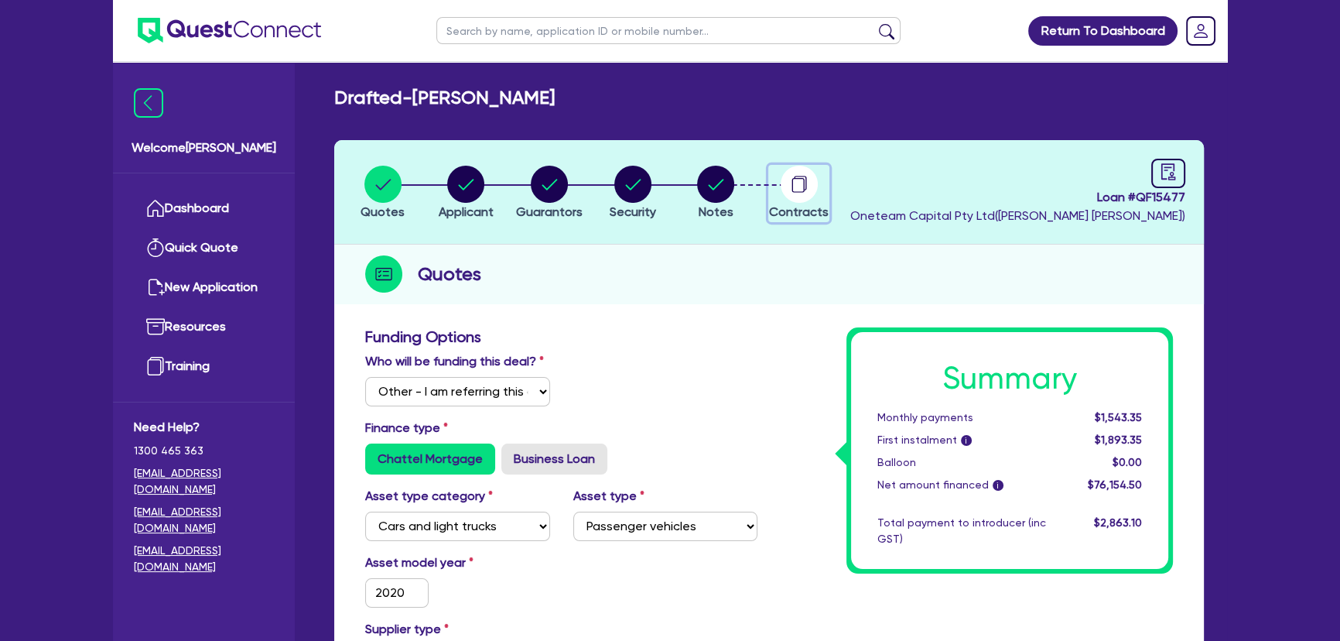
click at [796, 180] on circle "button" at bounding box center [799, 184] width 37 height 37
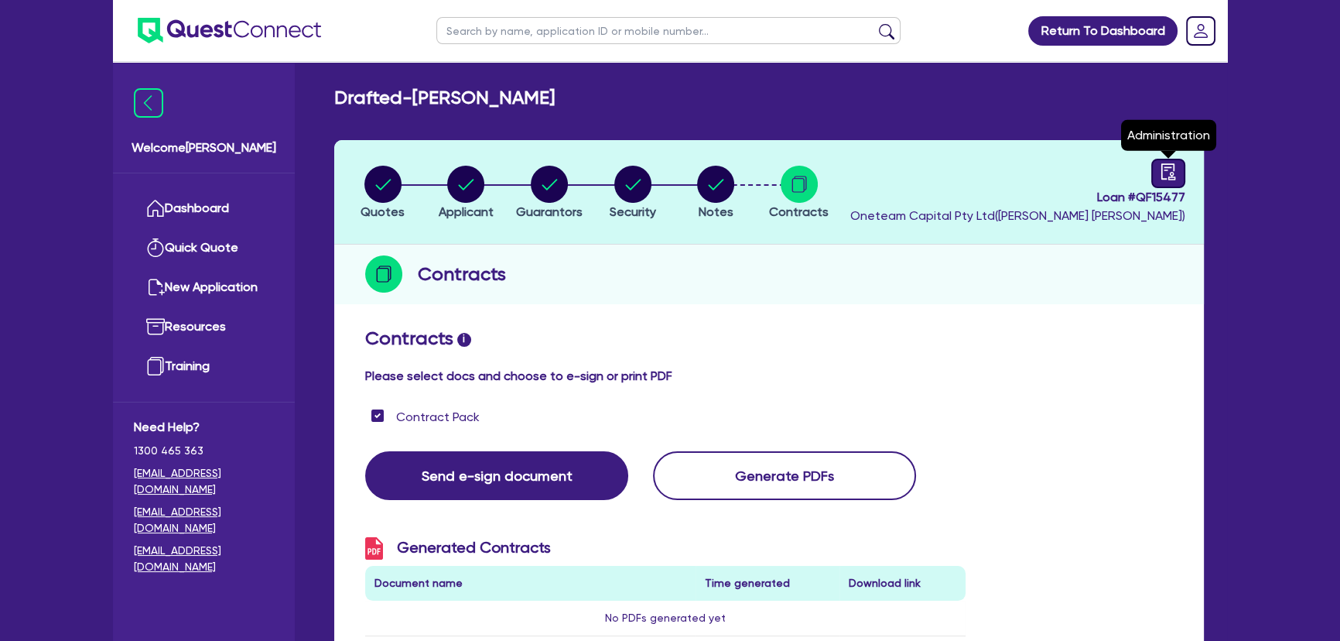
click at [1157, 173] on div at bounding box center [1169, 173] width 34 height 29
select select "DRAFTED_NEW"
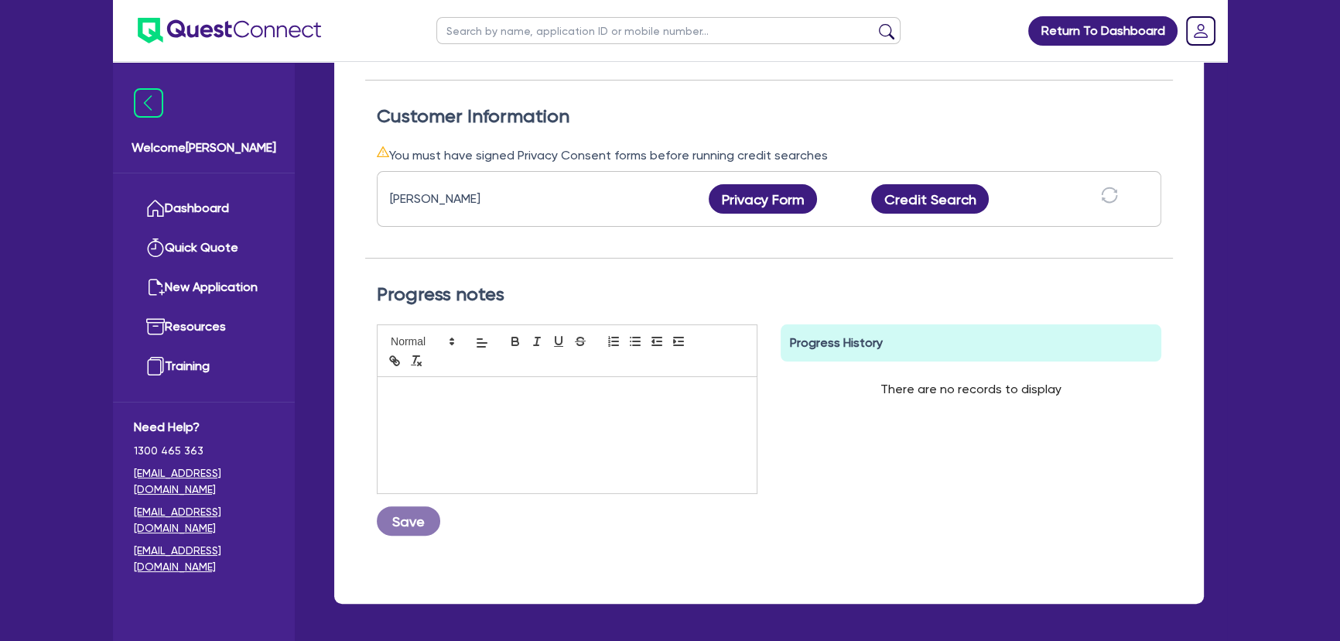
scroll to position [70, 0]
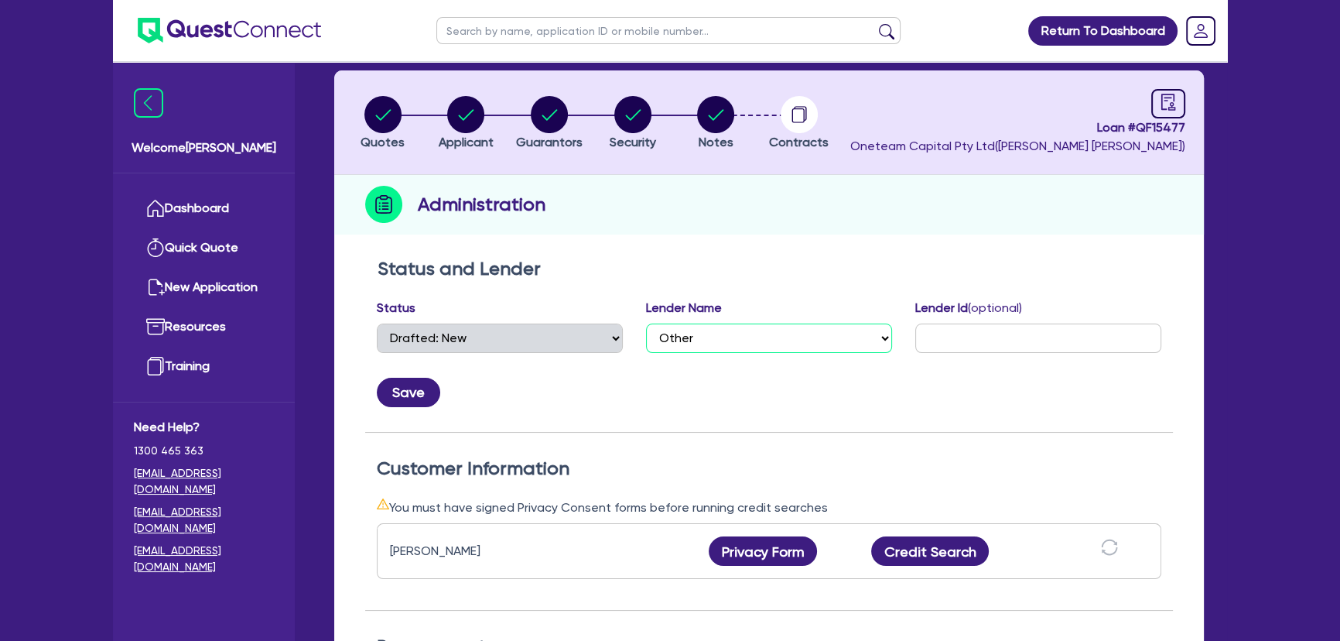
click at [768, 323] on select "Select AAMF AFS Alex Bank Angle Finance Azora Banjo BigStone BOQ Finance Brande…" at bounding box center [769, 337] width 246 height 29
select select "Westpac"
click at [646, 323] on select "Select AAMF AFS Alex Bank Angle Finance Azora Banjo BigStone BOQ Finance Brande…" at bounding box center [769, 337] width 246 height 29
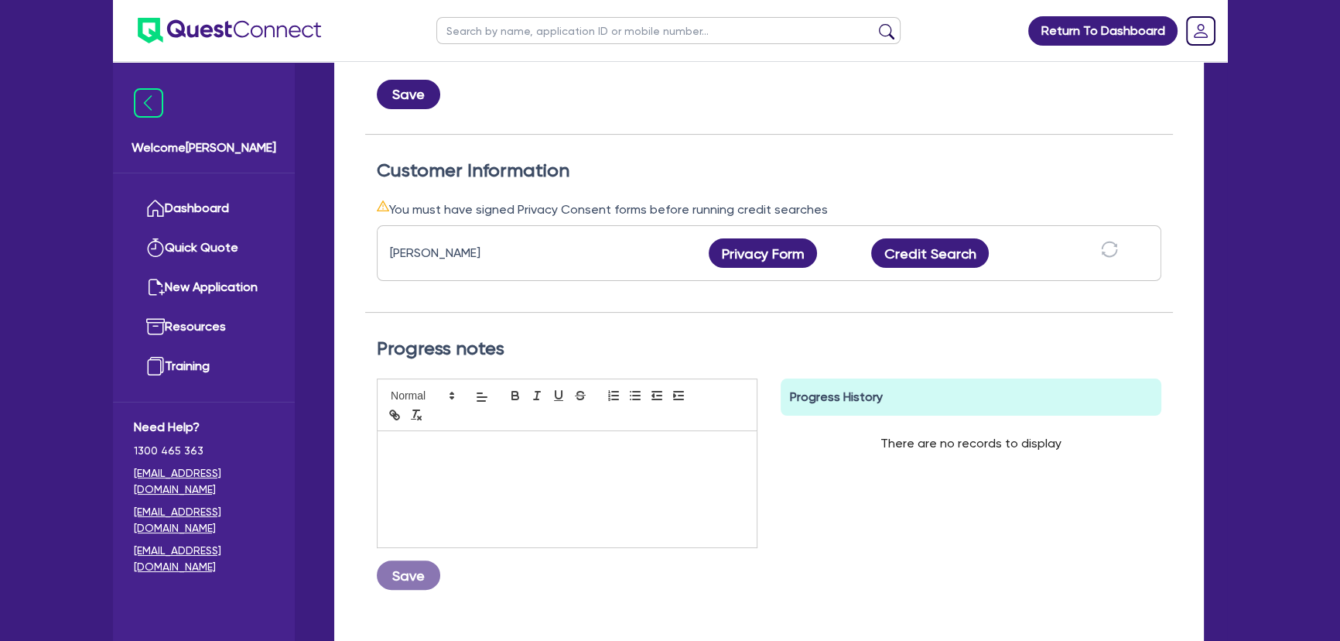
scroll to position [422, 0]
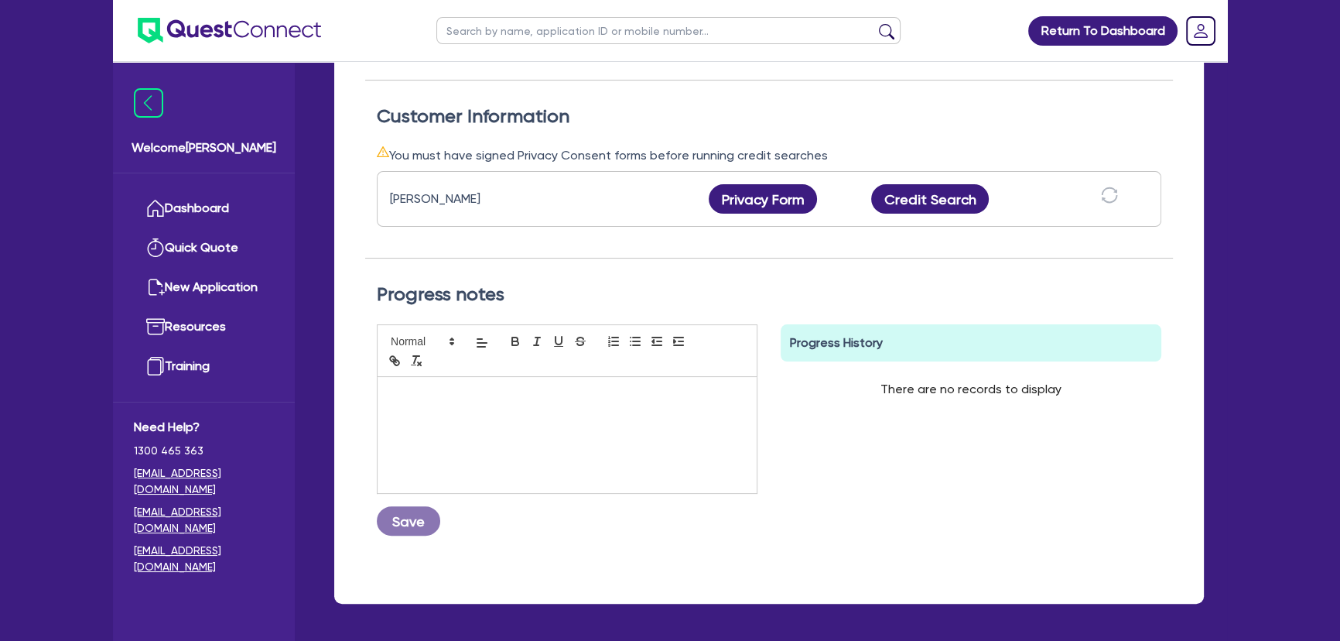
click at [645, 386] on p at bounding box center [567, 393] width 356 height 14
click at [426, 513] on button "Save" at bounding box center [408, 520] width 63 height 29
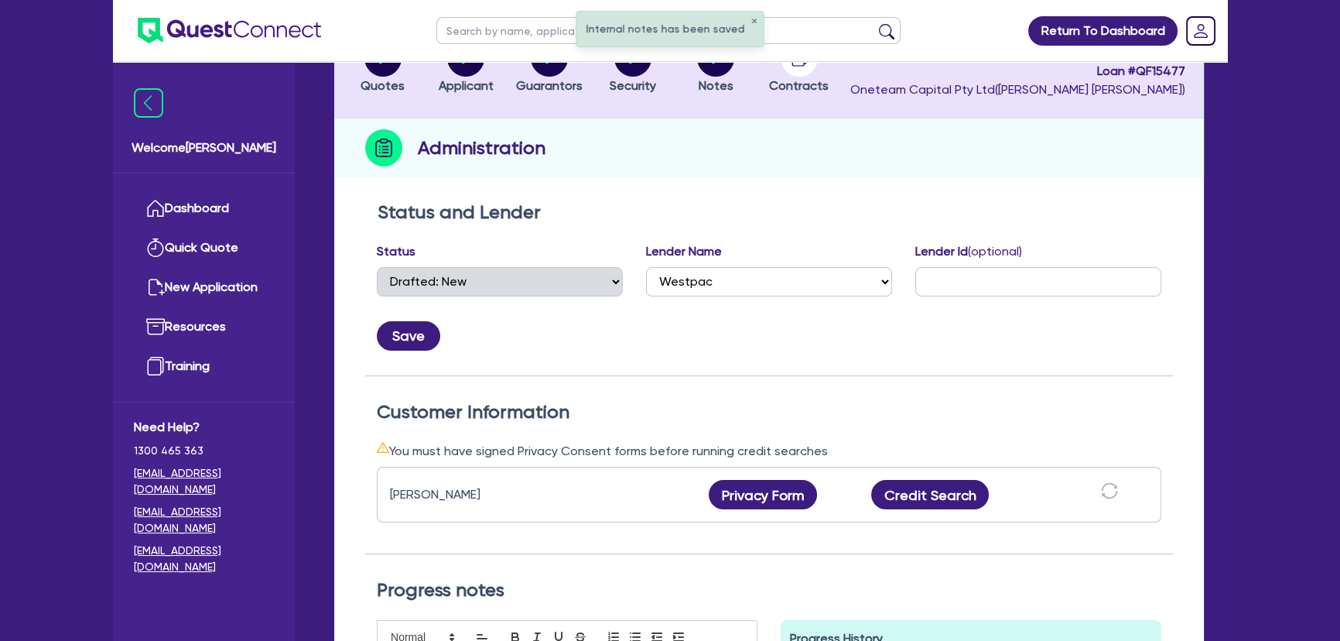
scroll to position [0, 0]
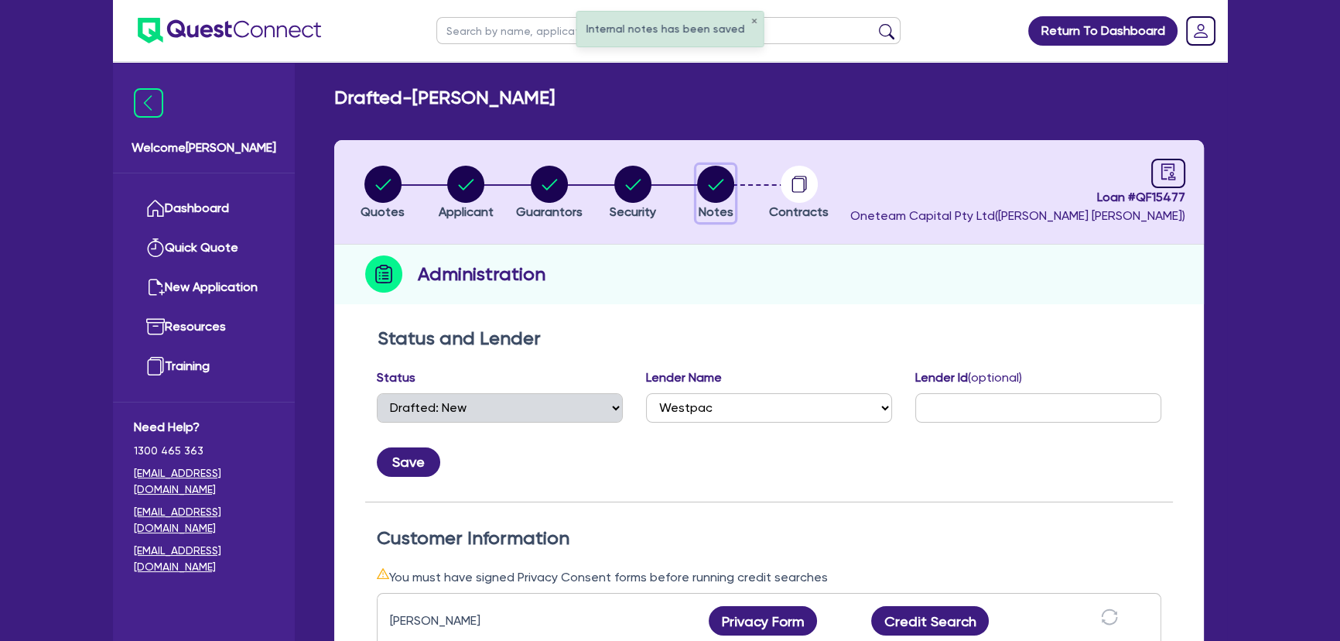
click at [698, 189] on icon "button" at bounding box center [715, 184] width 37 height 37
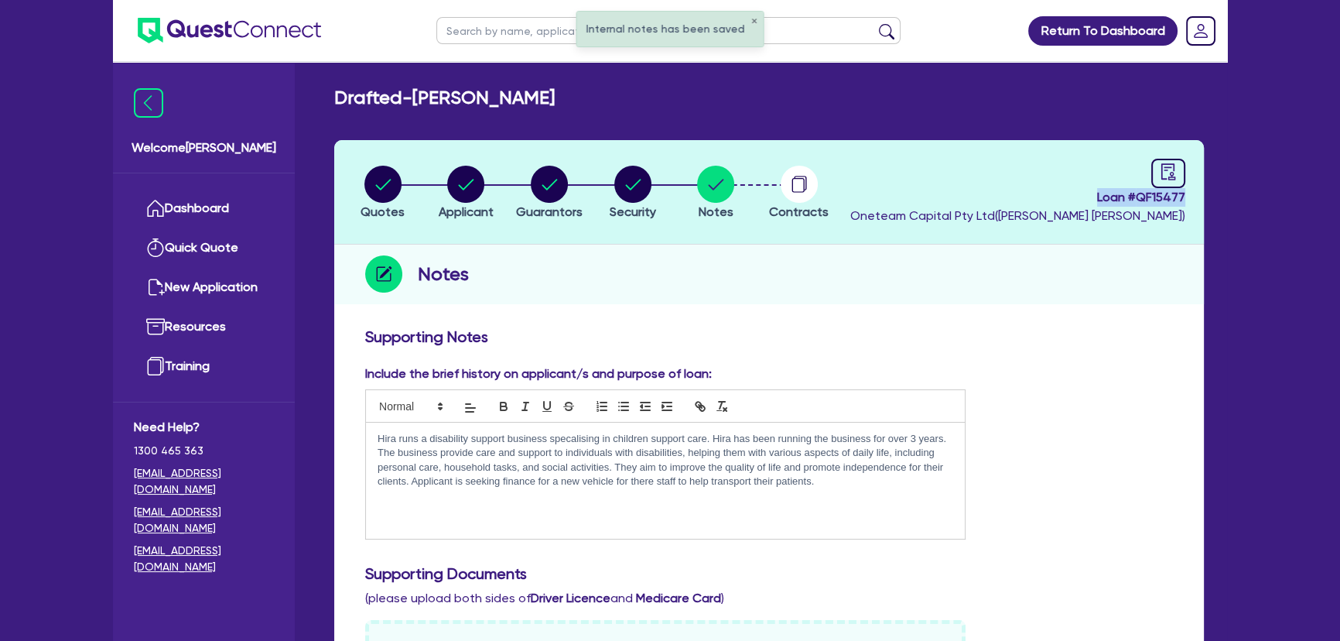
drag, startPoint x: 1098, startPoint y: 201, endPoint x: 1228, endPoint y: 193, distance: 130.3
copy span "Loan # QF15477"
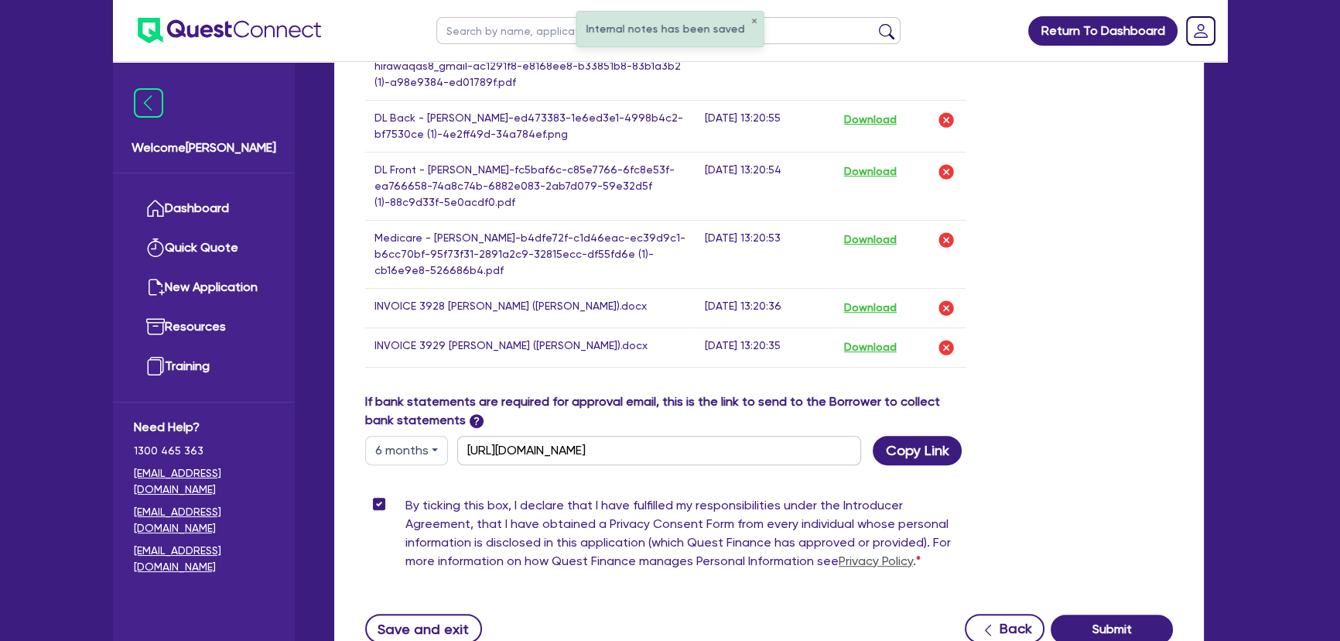
scroll to position [934, 0]
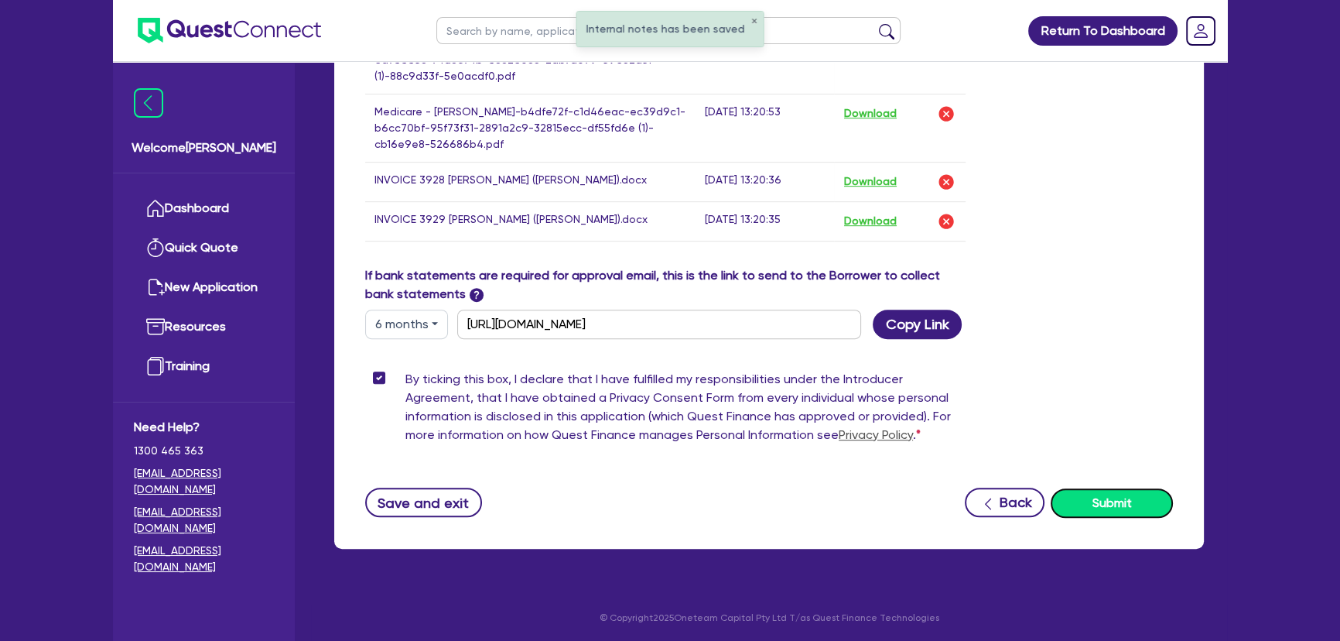
click at [1105, 488] on button "Submit" at bounding box center [1112, 502] width 122 height 29
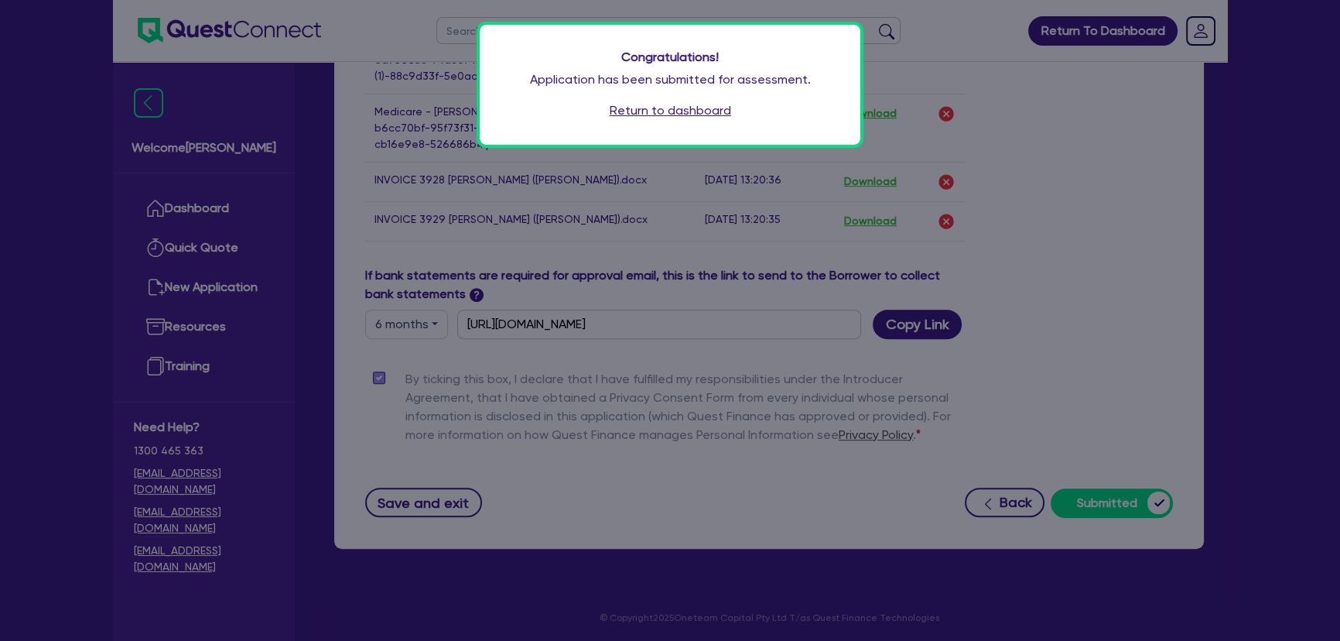
click at [684, 98] on div "Congratulations! Application has been submitted for assessment. Return to dashb…" at bounding box center [670, 85] width 381 height 120
click at [682, 118] on link "Return to dashboard" at bounding box center [670, 110] width 121 height 19
